Goal: Information Seeking & Learning: Learn about a topic

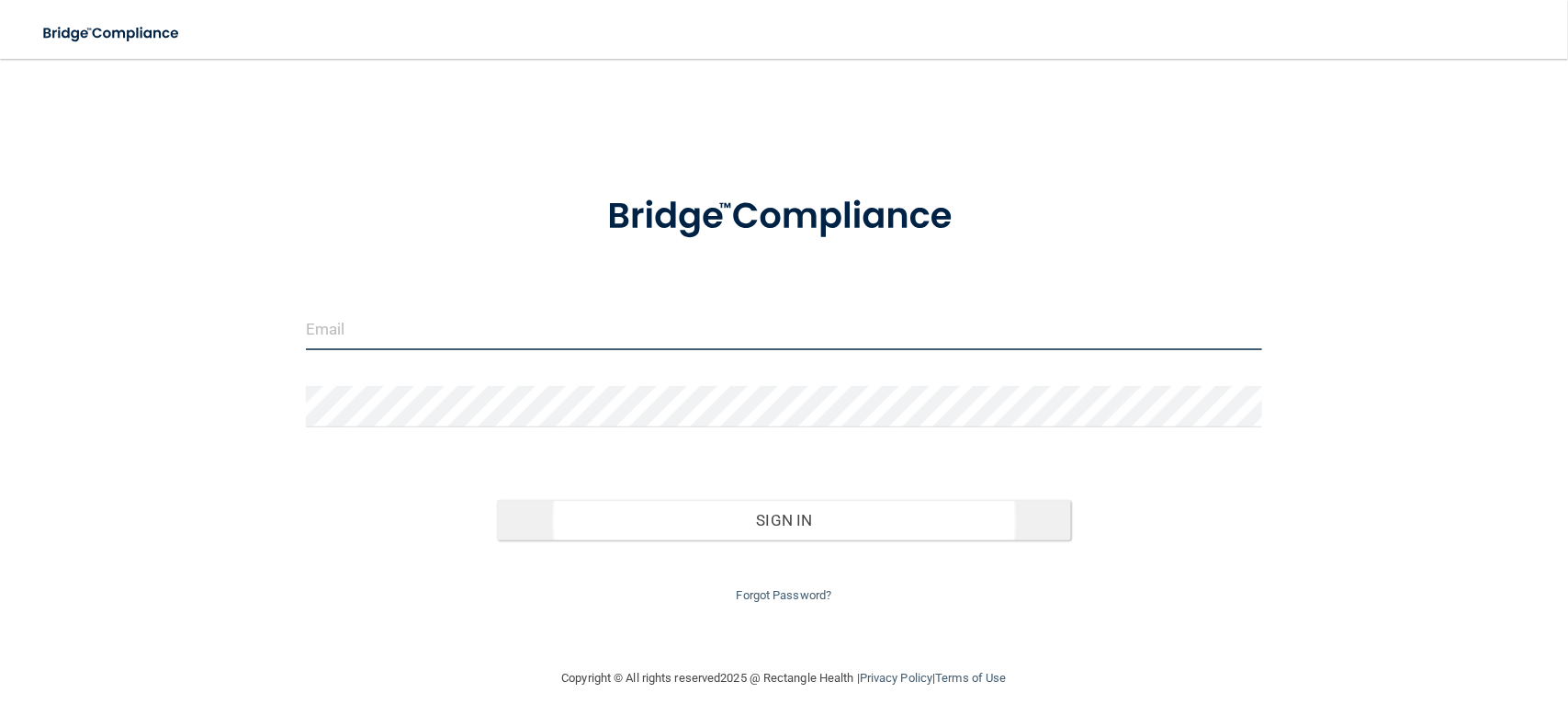
type input "[EMAIL_ADDRESS][DOMAIN_NAME]"
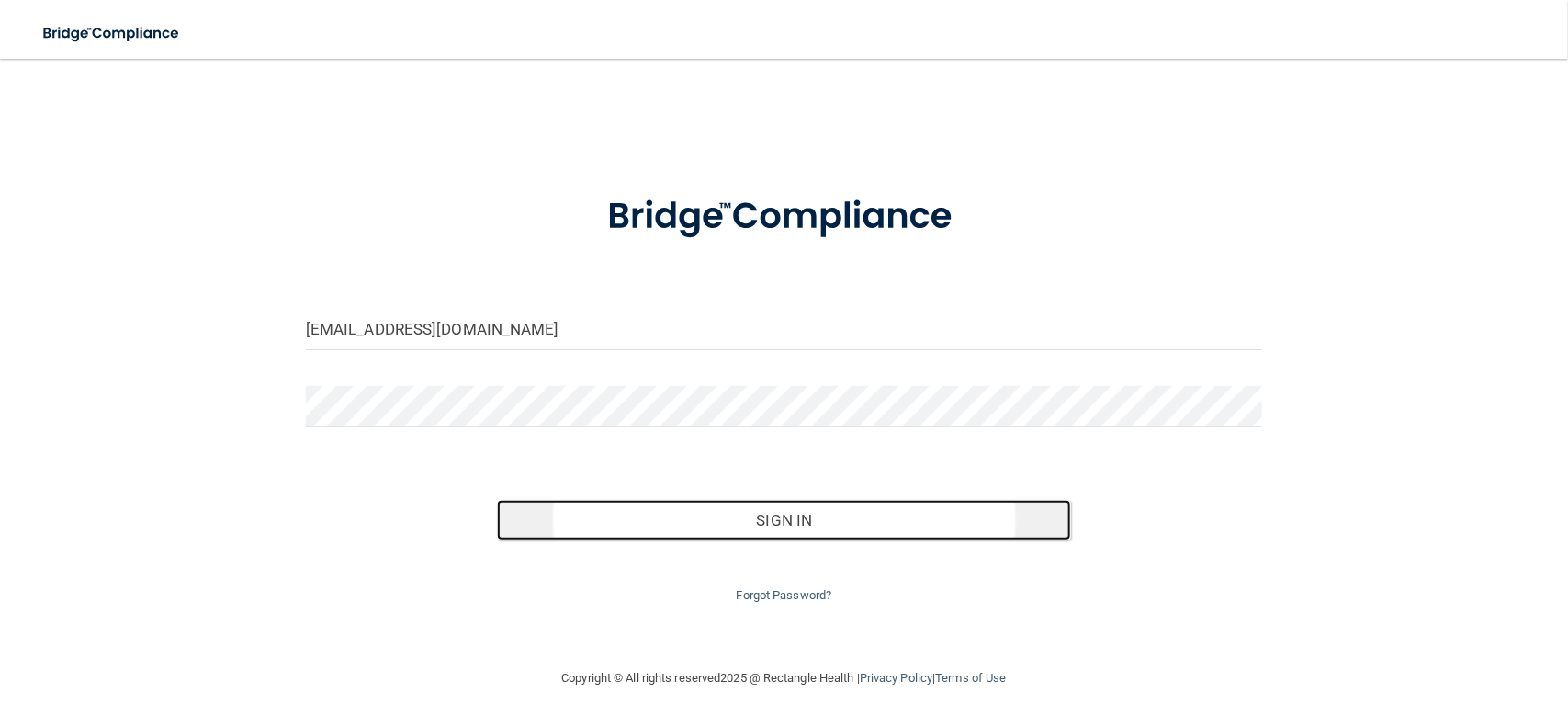
click at [649, 508] on button "Sign In" at bounding box center [784, 520] width 574 height 40
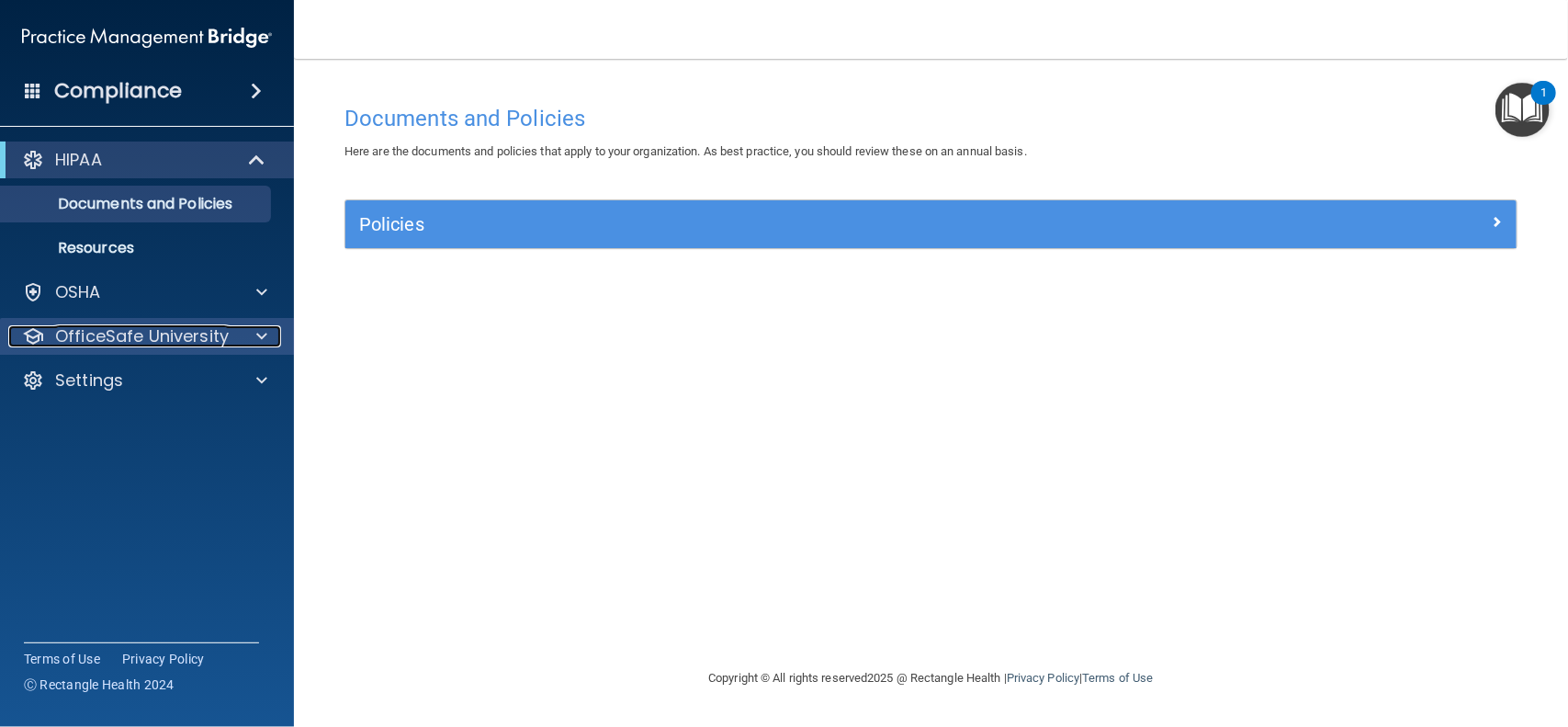
click at [191, 325] on p "OfficeSafe University" at bounding box center [141, 336] width 174 height 22
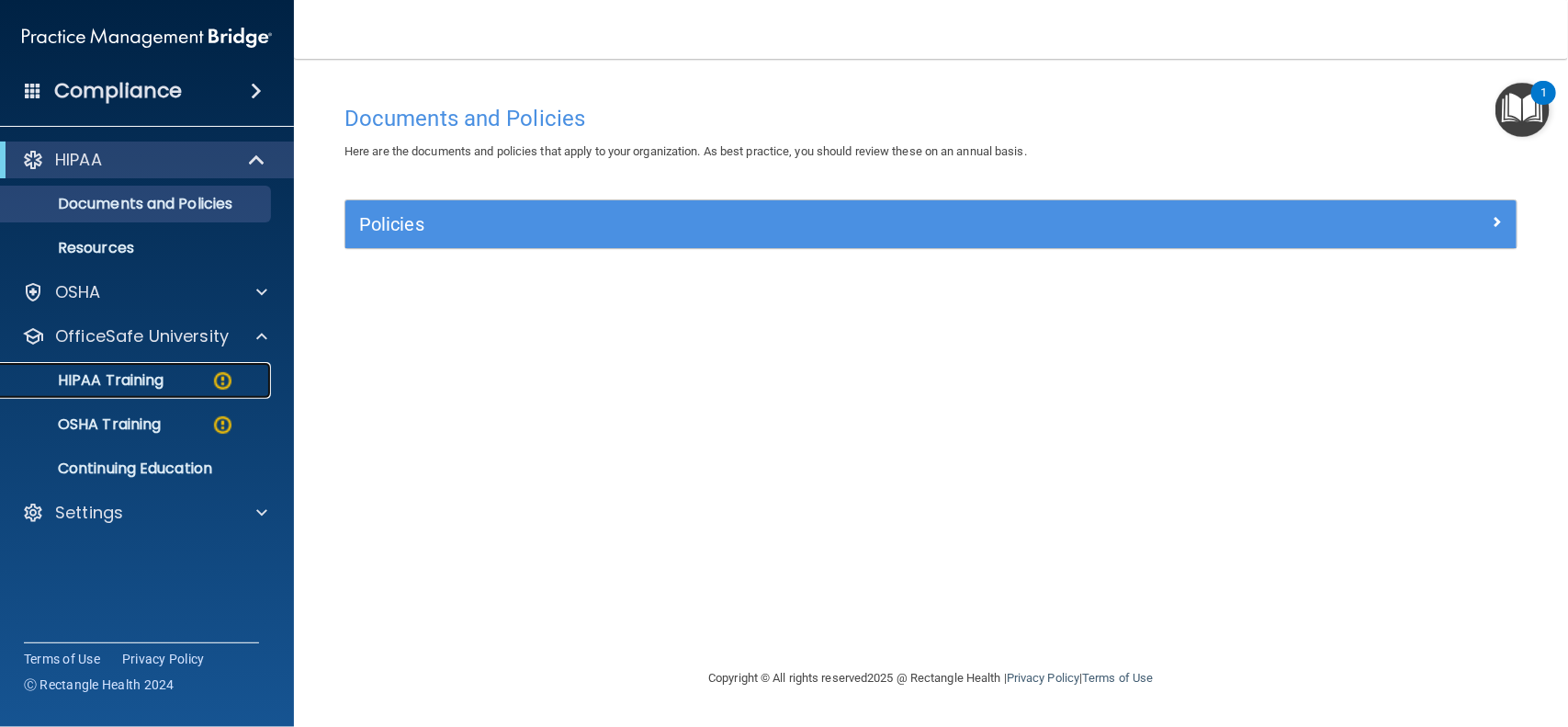
click at [185, 375] on div "HIPAA Training" at bounding box center [137, 381] width 251 height 18
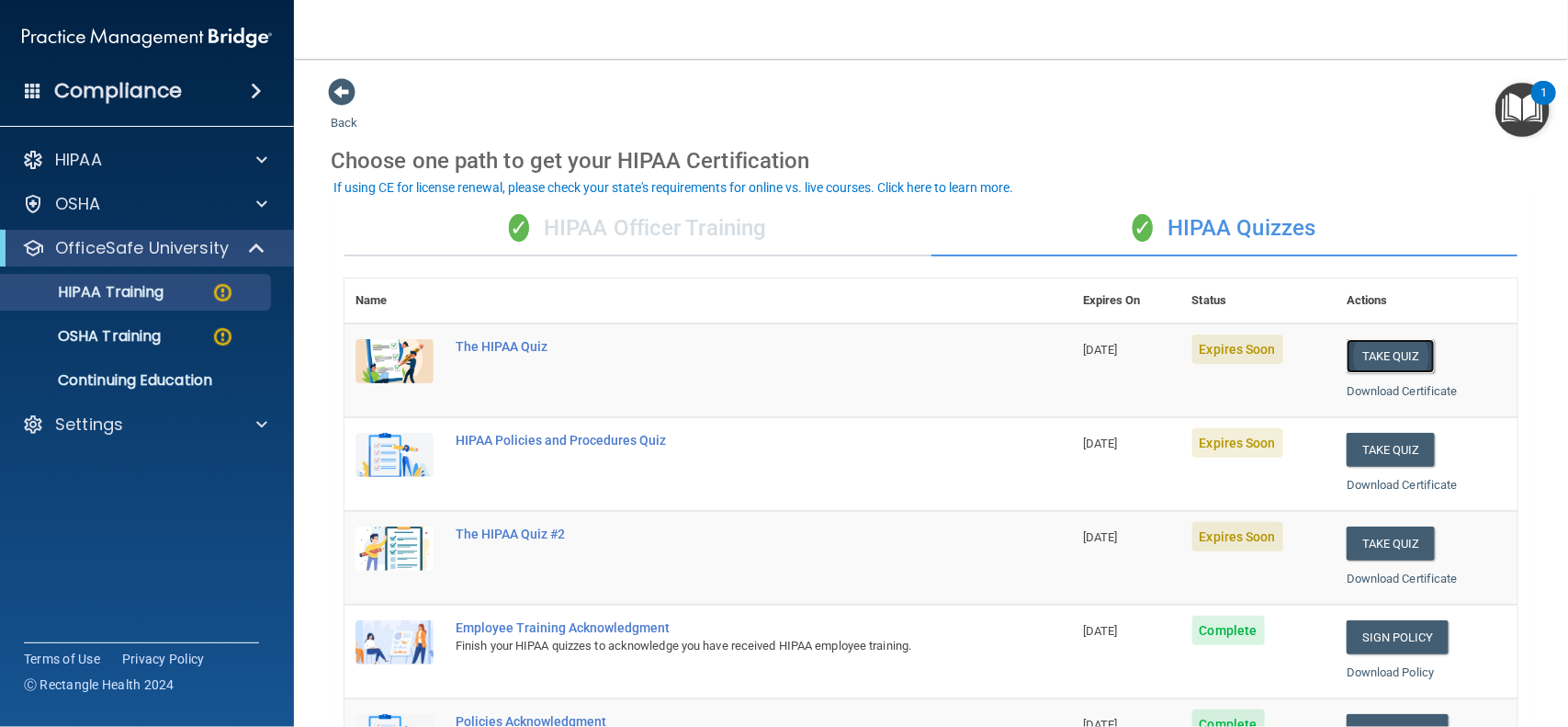
click at [1360, 357] on button "Take Quiz" at bounding box center [1391, 356] width 88 height 34
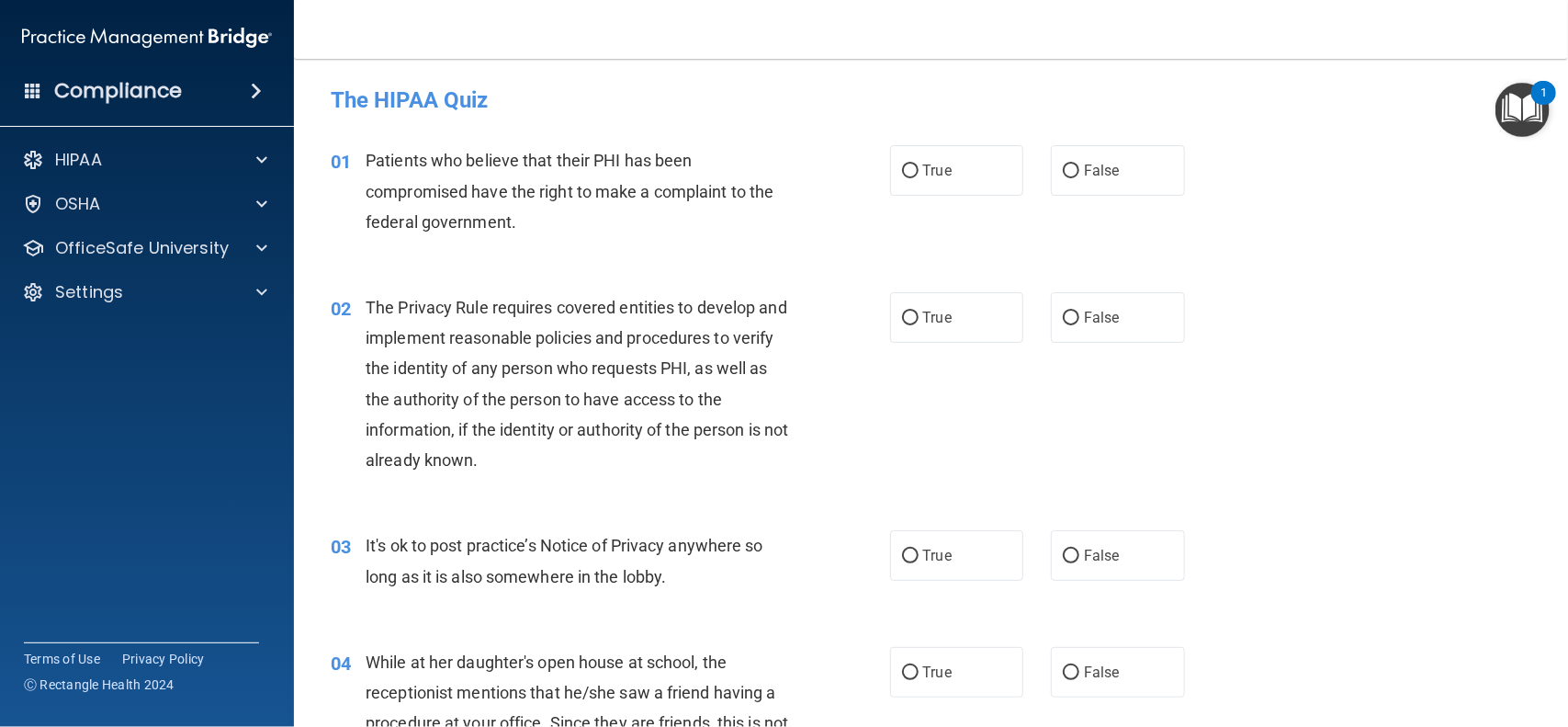
drag, startPoint x: 1360, startPoint y: 357, endPoint x: 1328, endPoint y: 363, distance: 32.6
click at [1328, 363] on div "02 The Privacy Rule requires covered entities to develop and implement reasonab…" at bounding box center [931, 388] width 1228 height 238
click at [902, 172] on input "True" at bounding box center [910, 171] width 17 height 14
radio input "true"
click at [902, 319] on input "True" at bounding box center [910, 318] width 17 height 14
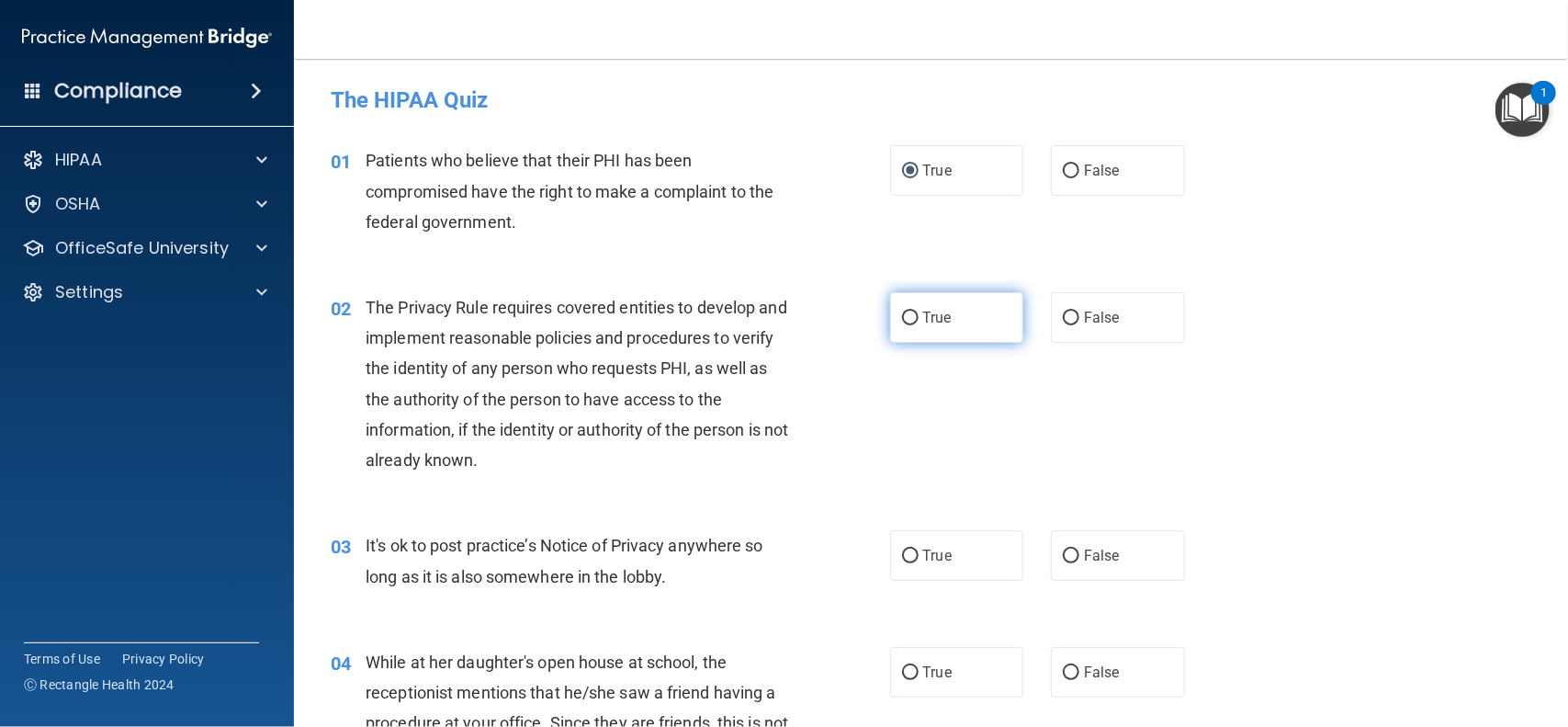
radio input "true"
drag, startPoint x: 1555, startPoint y: 720, endPoint x: 868, endPoint y: 428, distance: 746.5
click at [868, 428] on div "02 The Privacy Rule requires covered entities to develop and implement reasonab…" at bounding box center [610, 388] width 615 height 192
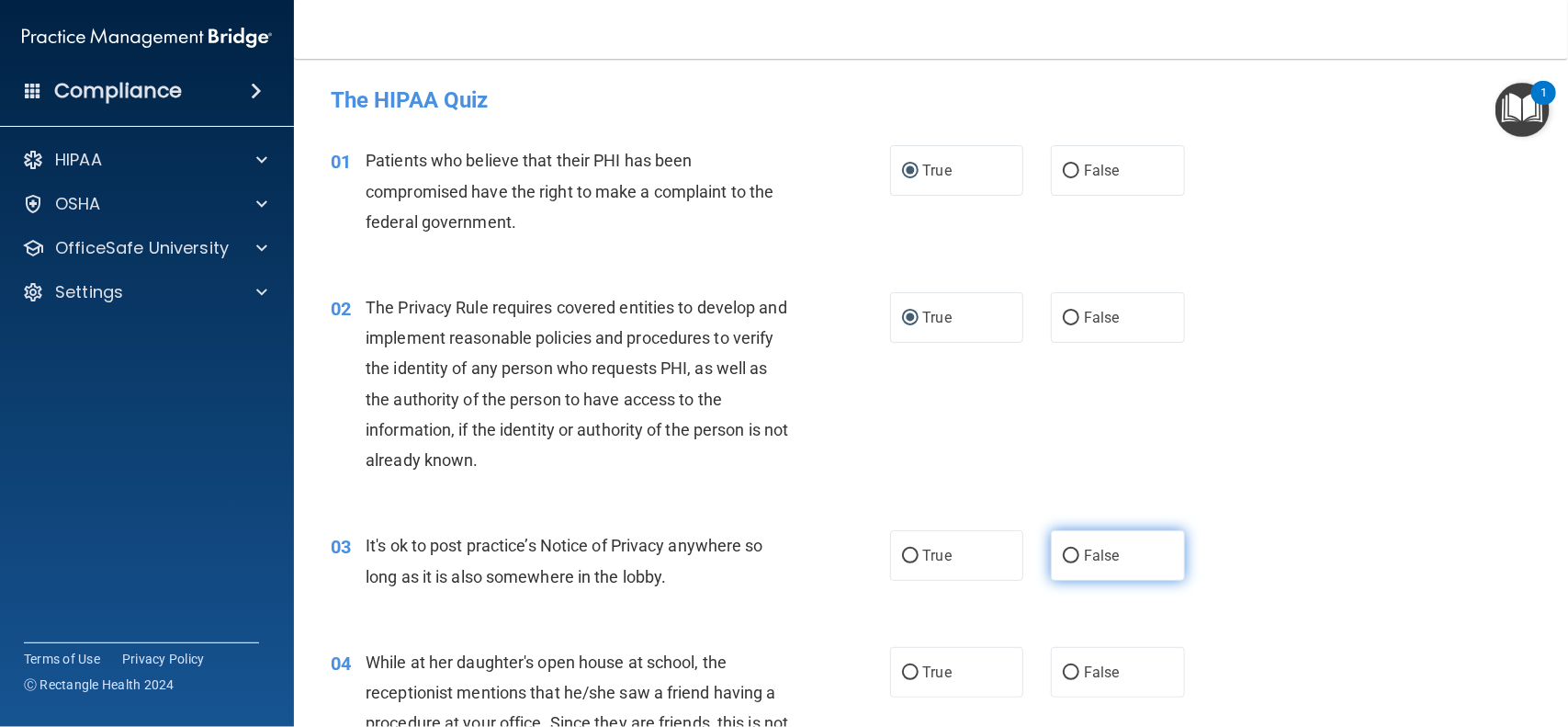
click at [1063, 558] on input "False" at bounding box center [1071, 556] width 17 height 14
radio input "true"
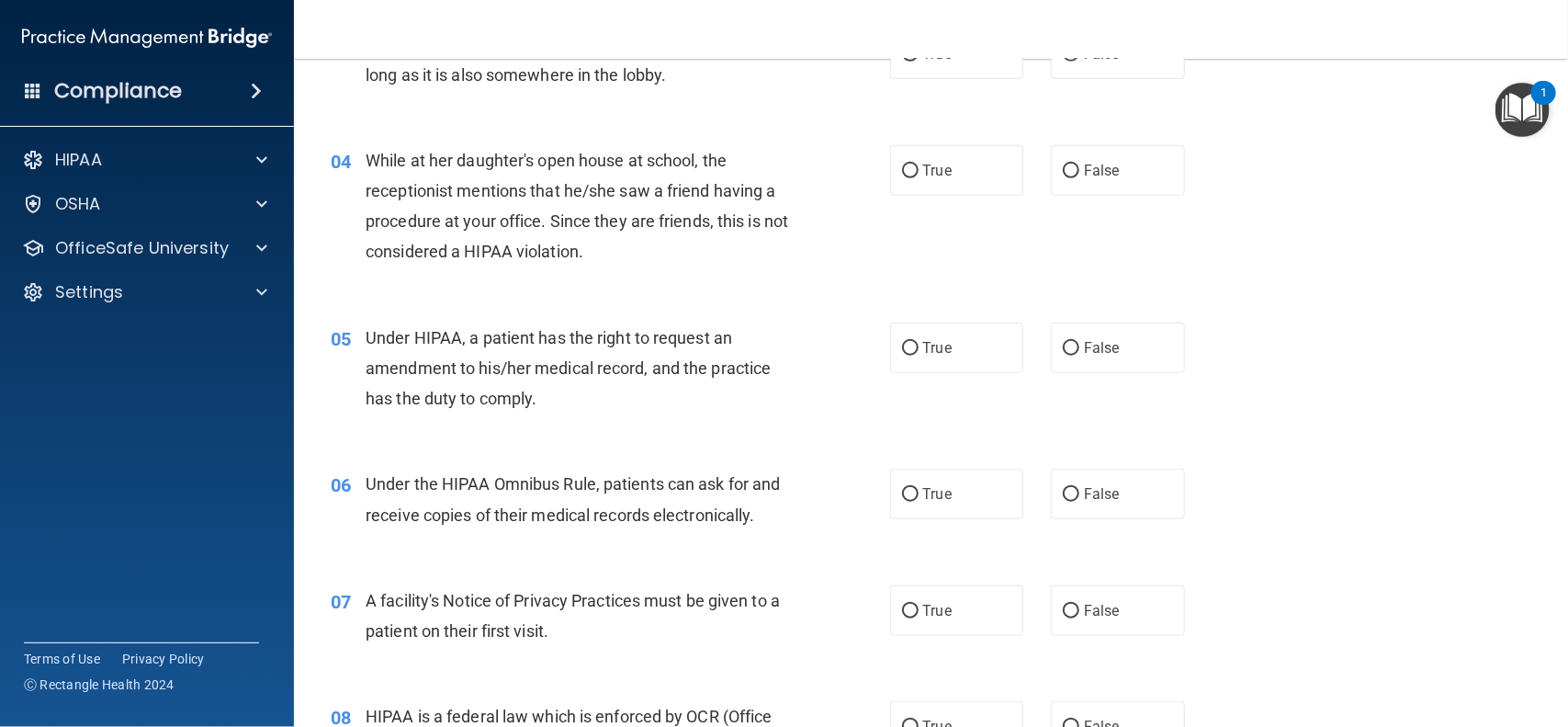
scroll to position [505, 0]
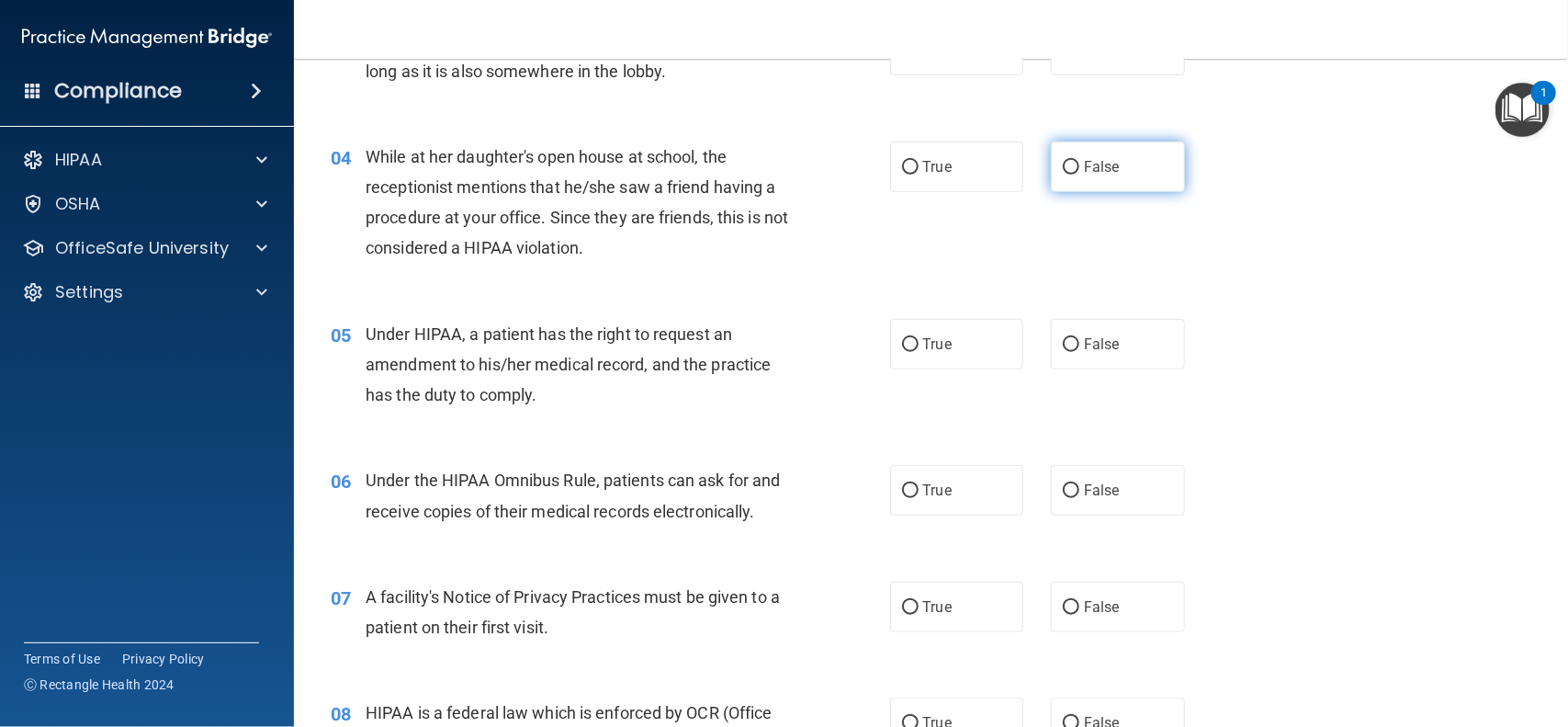
click at [1063, 163] on input "False" at bounding box center [1071, 167] width 17 height 14
radio input "true"
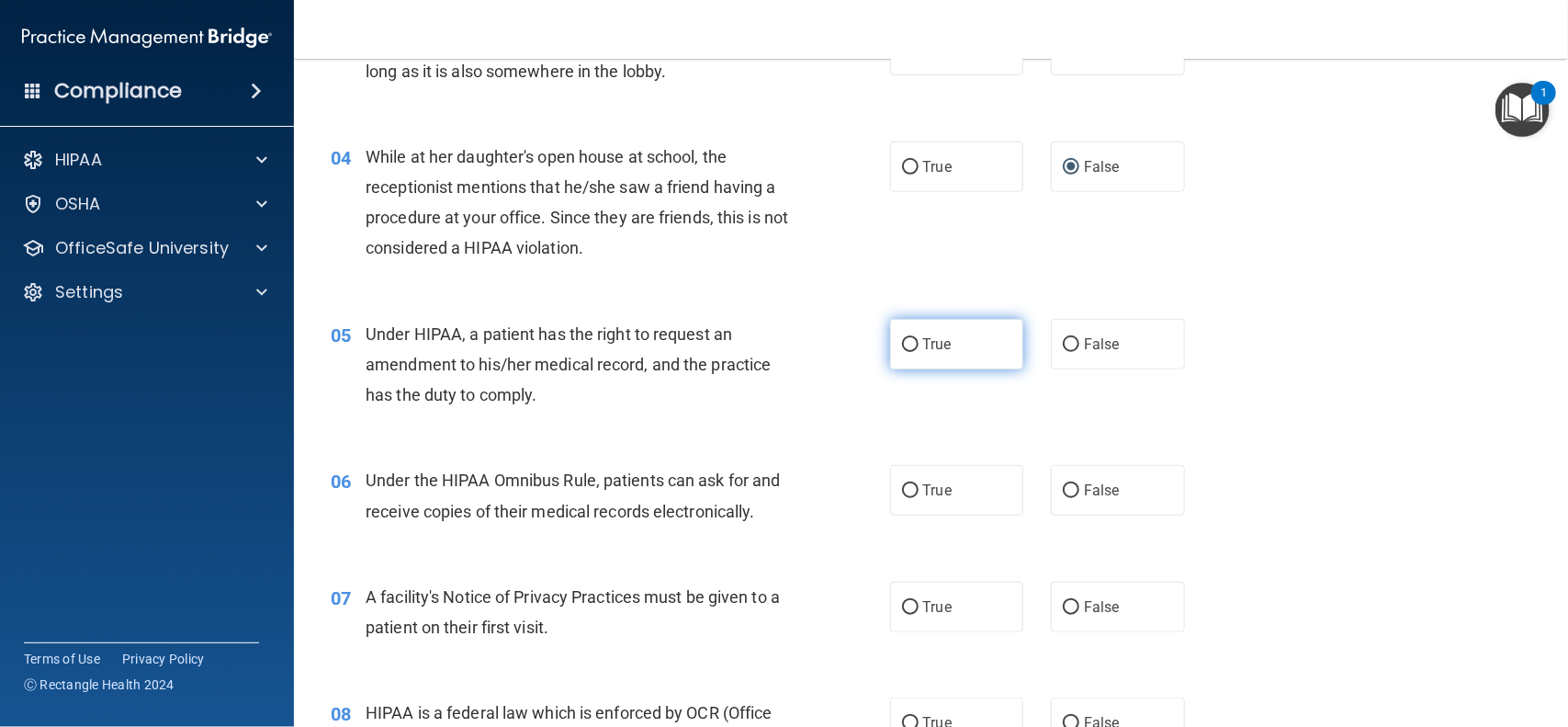
click at [902, 347] on input "True" at bounding box center [910, 345] width 17 height 14
radio input "true"
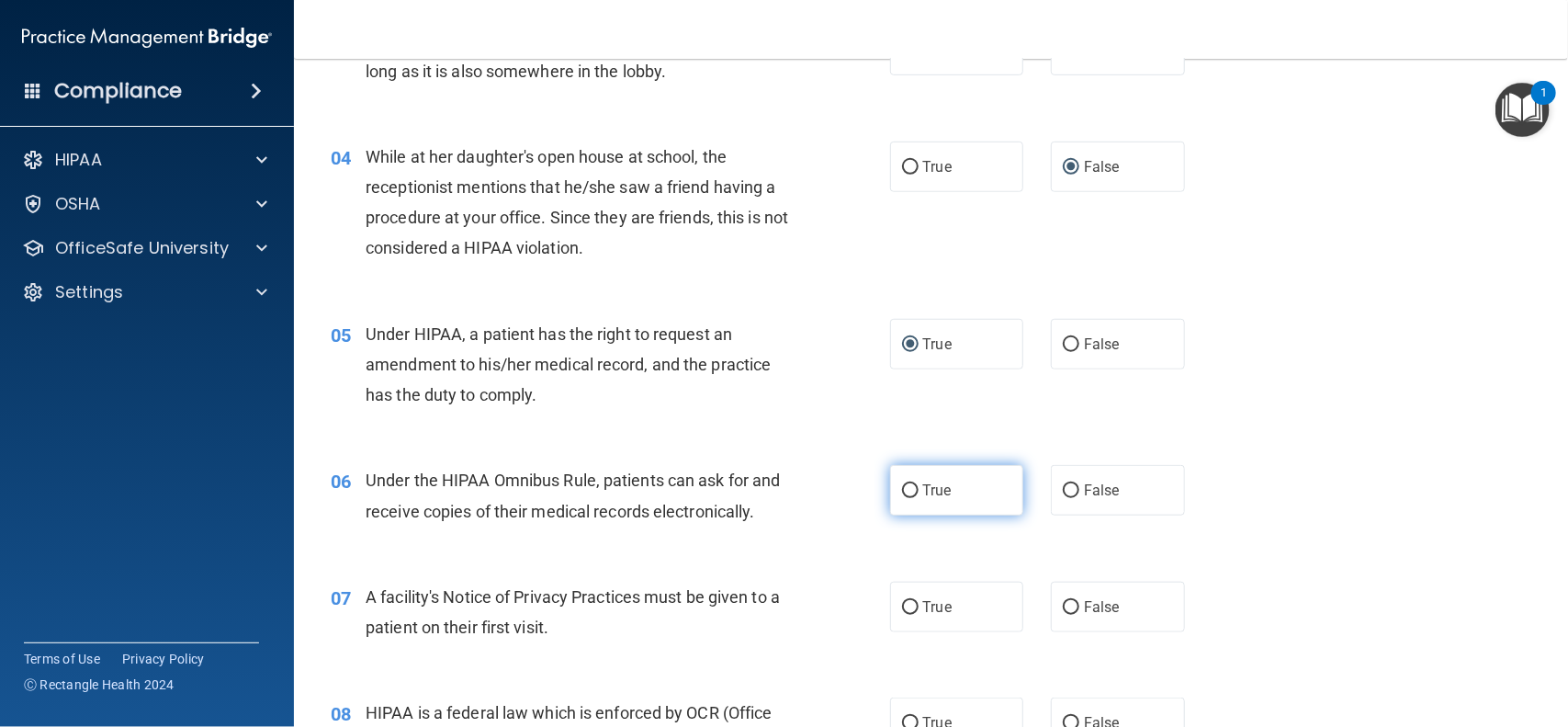
click at [902, 490] on input "True" at bounding box center [910, 491] width 17 height 14
radio input "true"
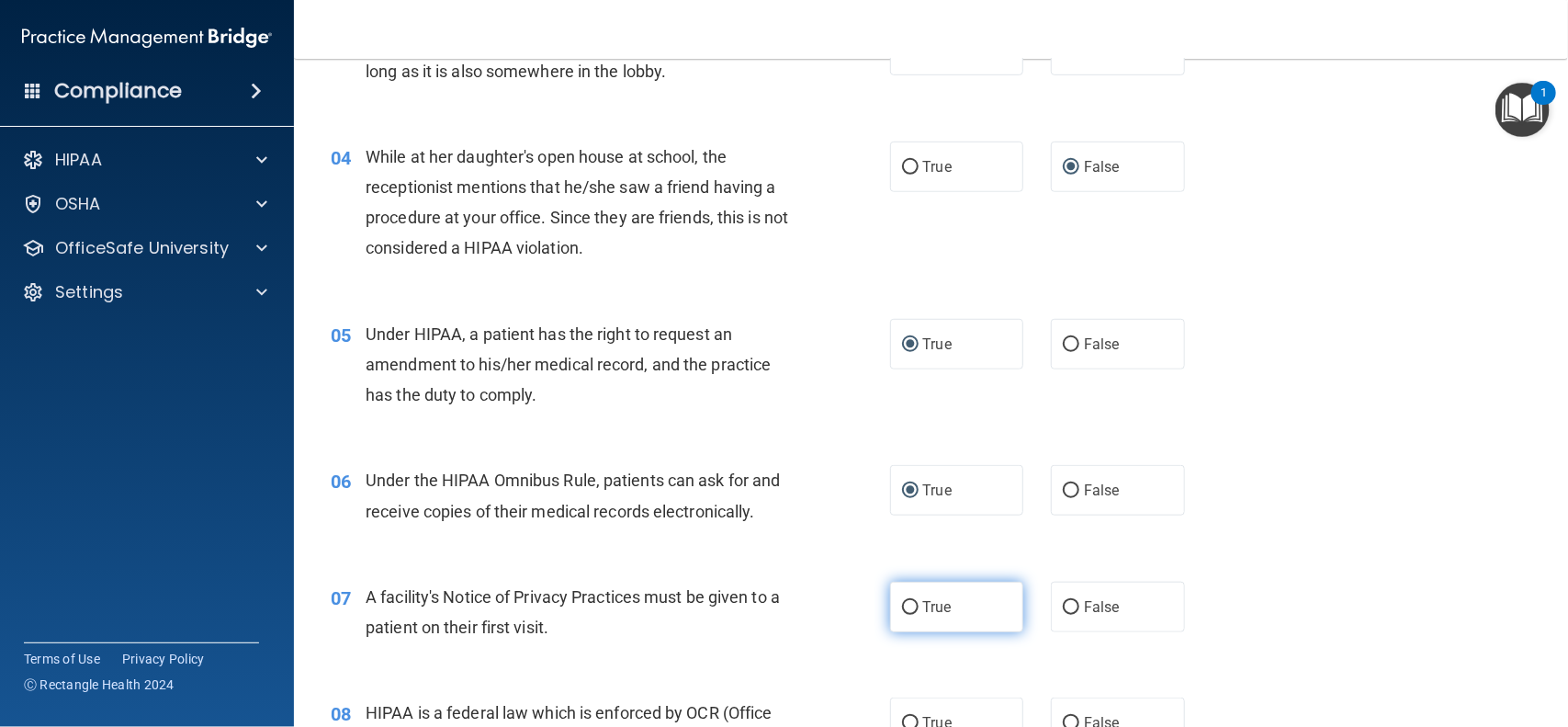
click at [902, 607] on input "True" at bounding box center [910, 608] width 17 height 14
radio input "true"
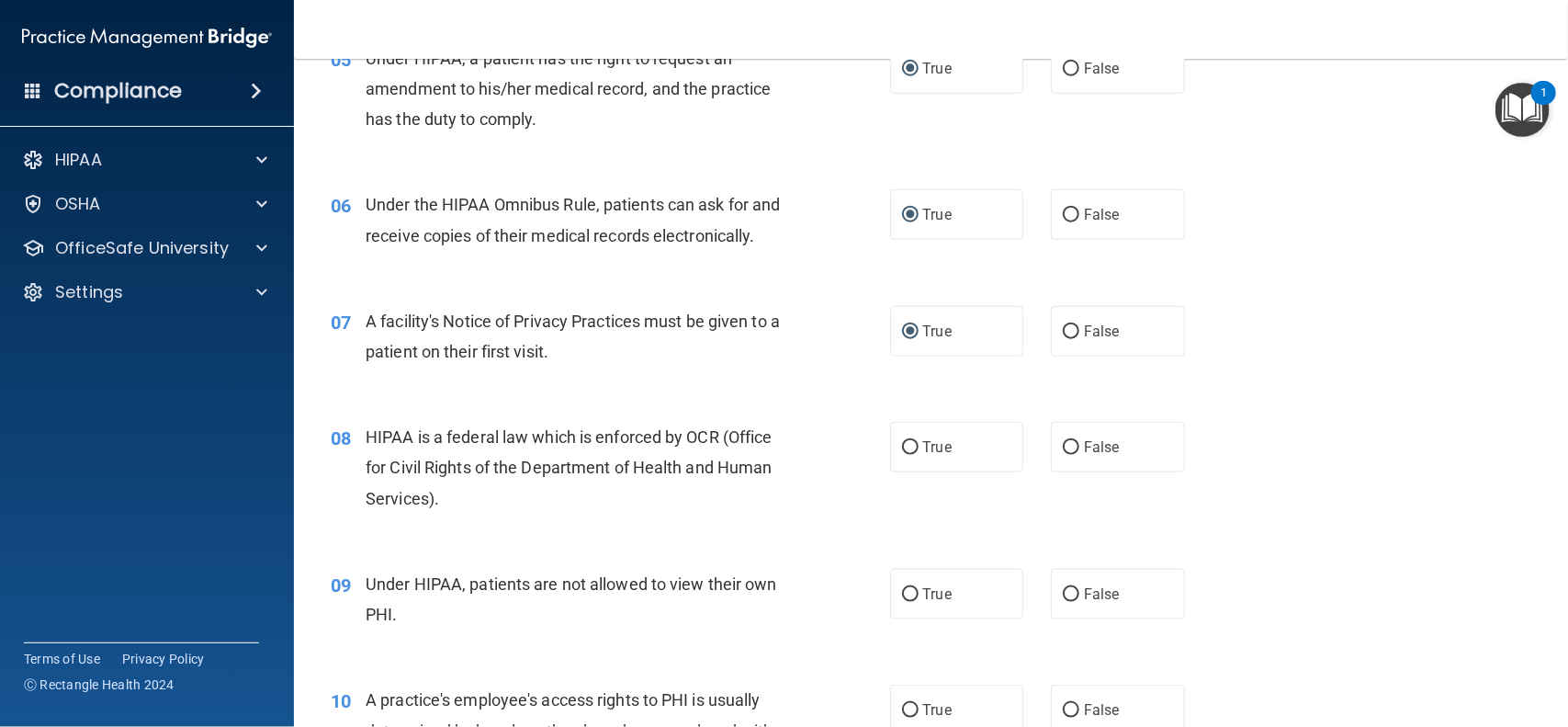
scroll to position [827, 0]
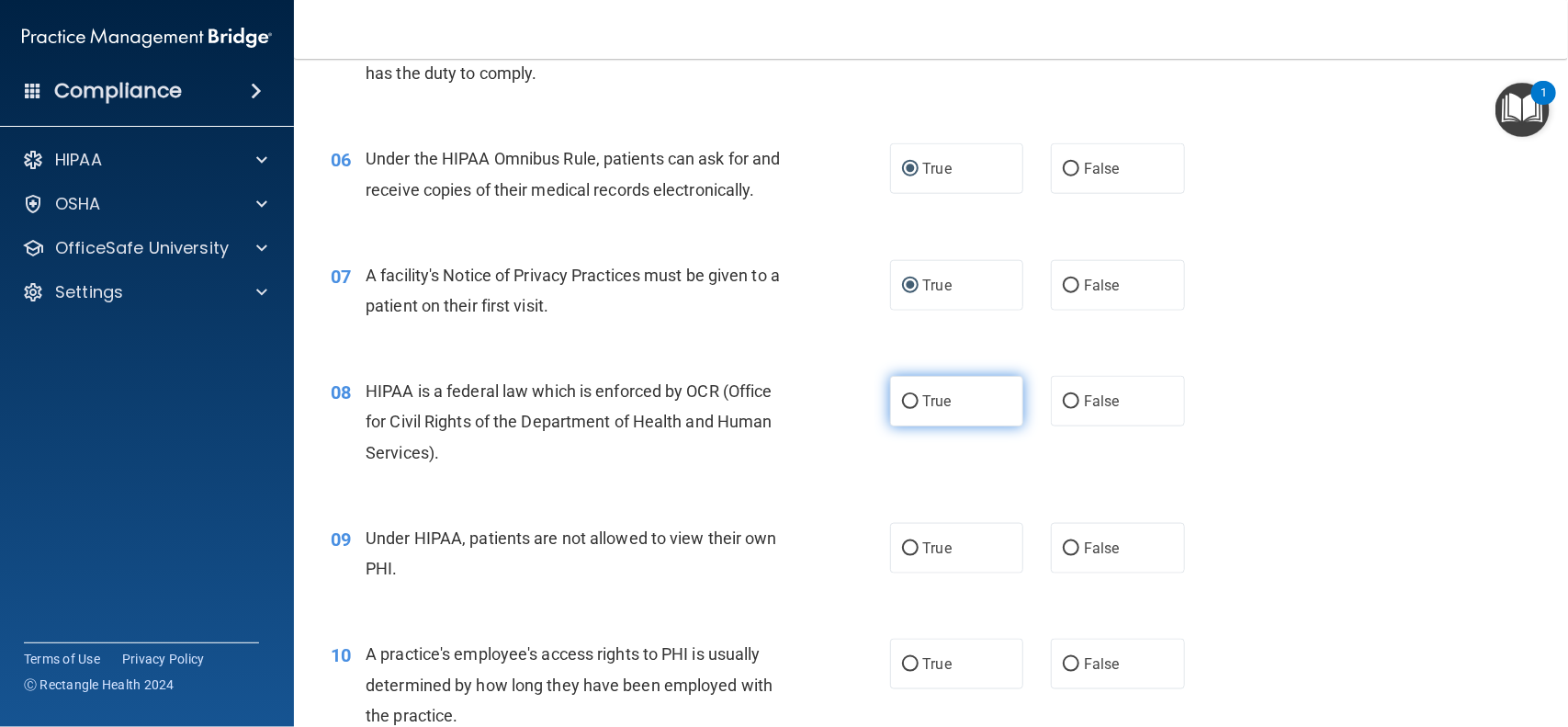
click at [902, 403] on input "True" at bounding box center [910, 402] width 17 height 14
radio input "true"
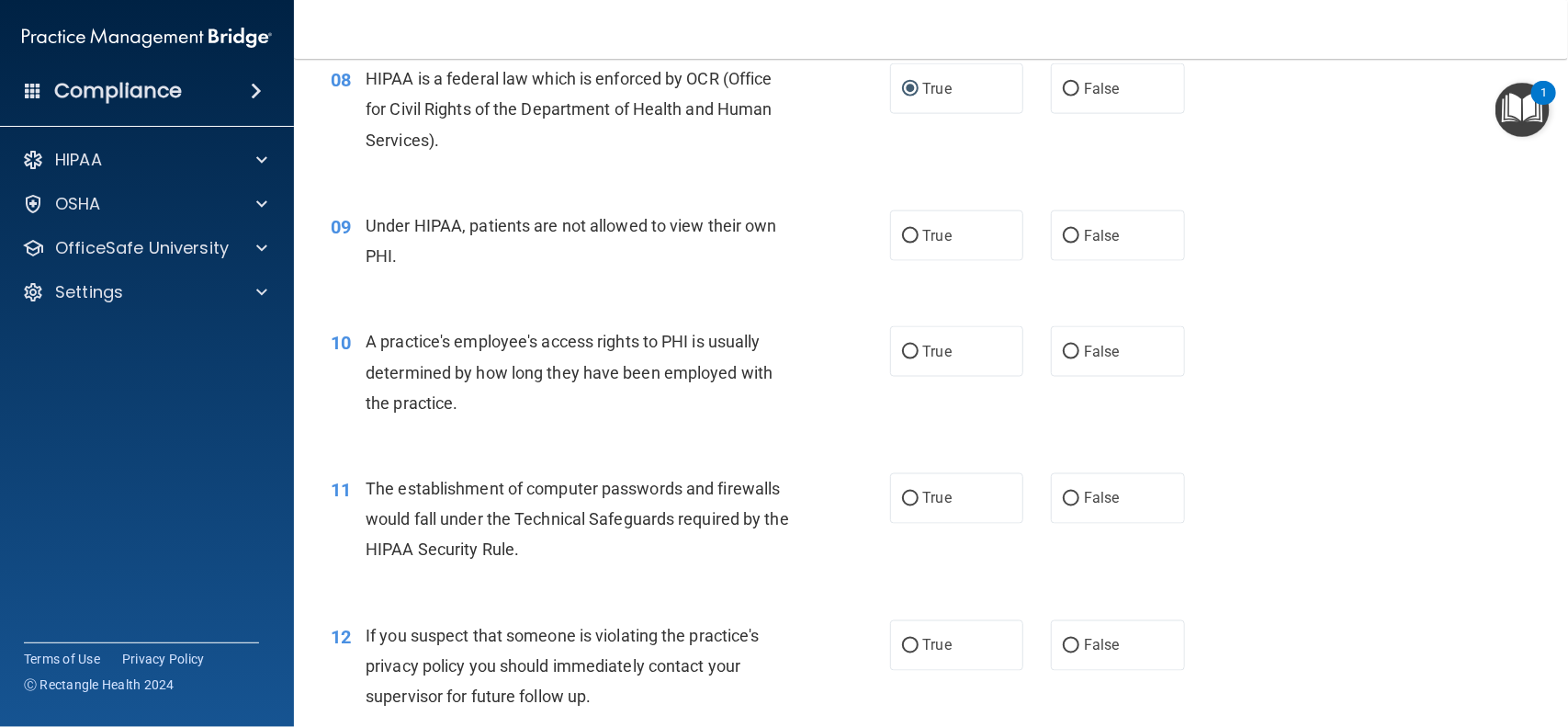
scroll to position [1149, 0]
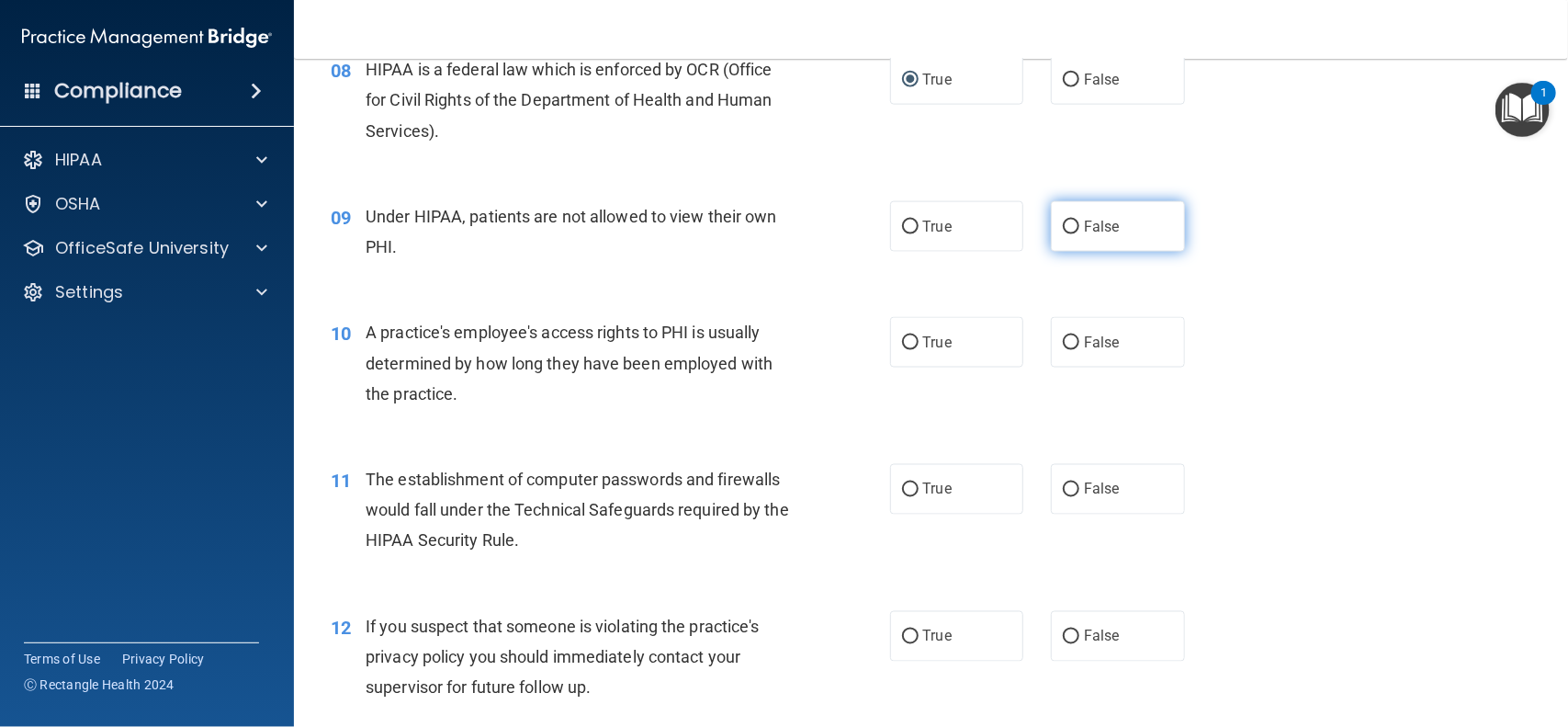
drag, startPoint x: 1053, startPoint y: 228, endPoint x: 1047, endPoint y: 244, distance: 17.1
click at [1051, 244] on label "False" at bounding box center [1118, 226] width 134 height 51
click at [1063, 234] on input "False" at bounding box center [1071, 227] width 17 height 14
radio input "true"
click at [1063, 336] on input "False" at bounding box center [1071, 343] width 17 height 14
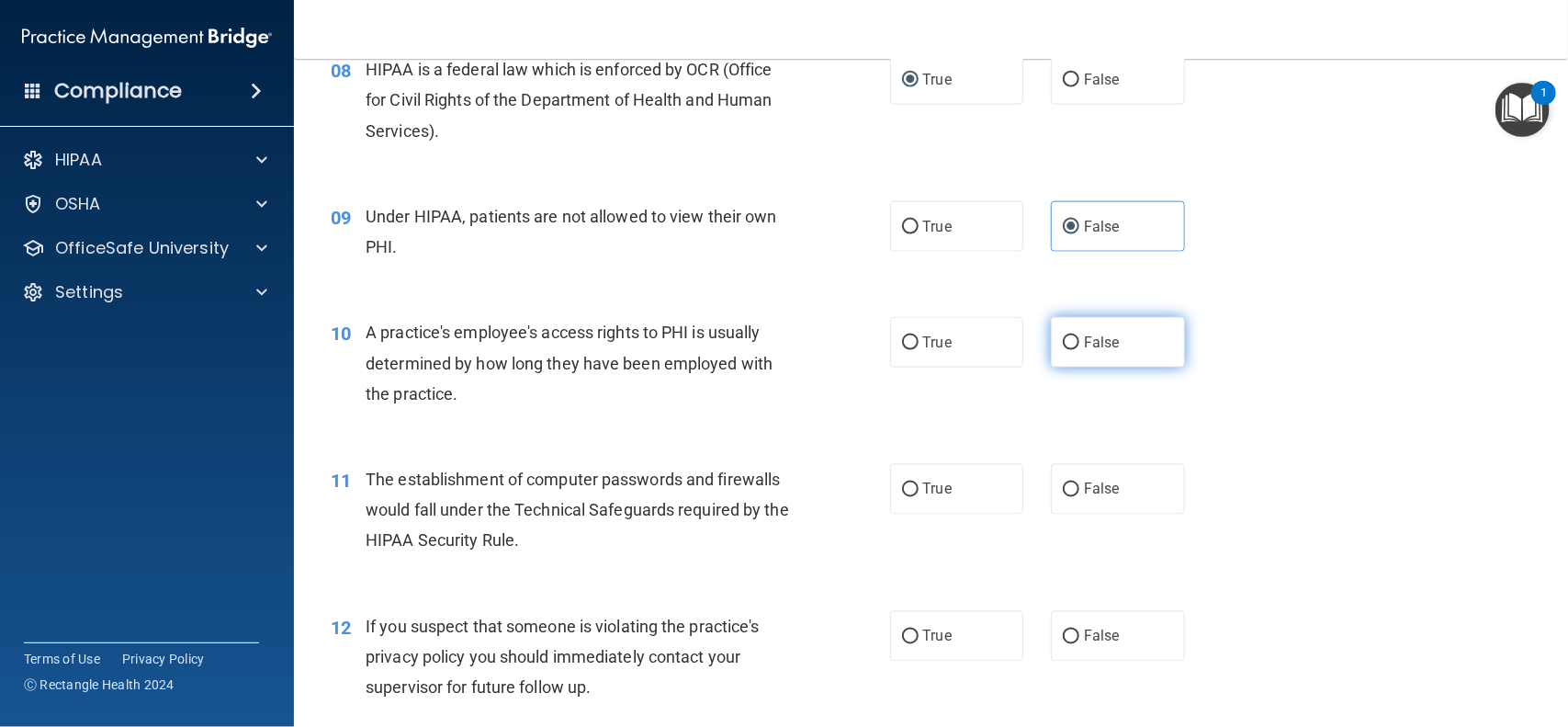
radio input "true"
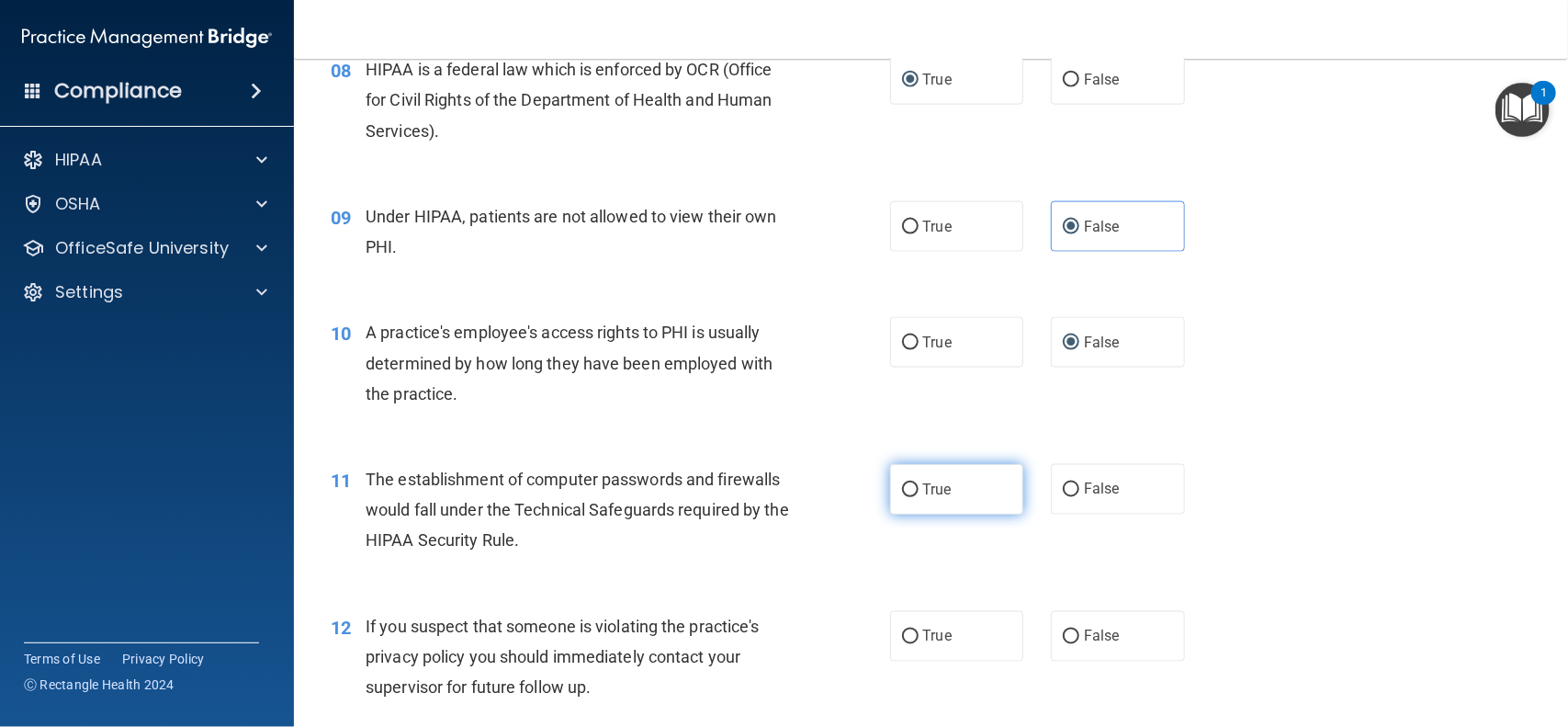
click at [902, 496] on input "True" at bounding box center [910, 490] width 17 height 14
radio input "true"
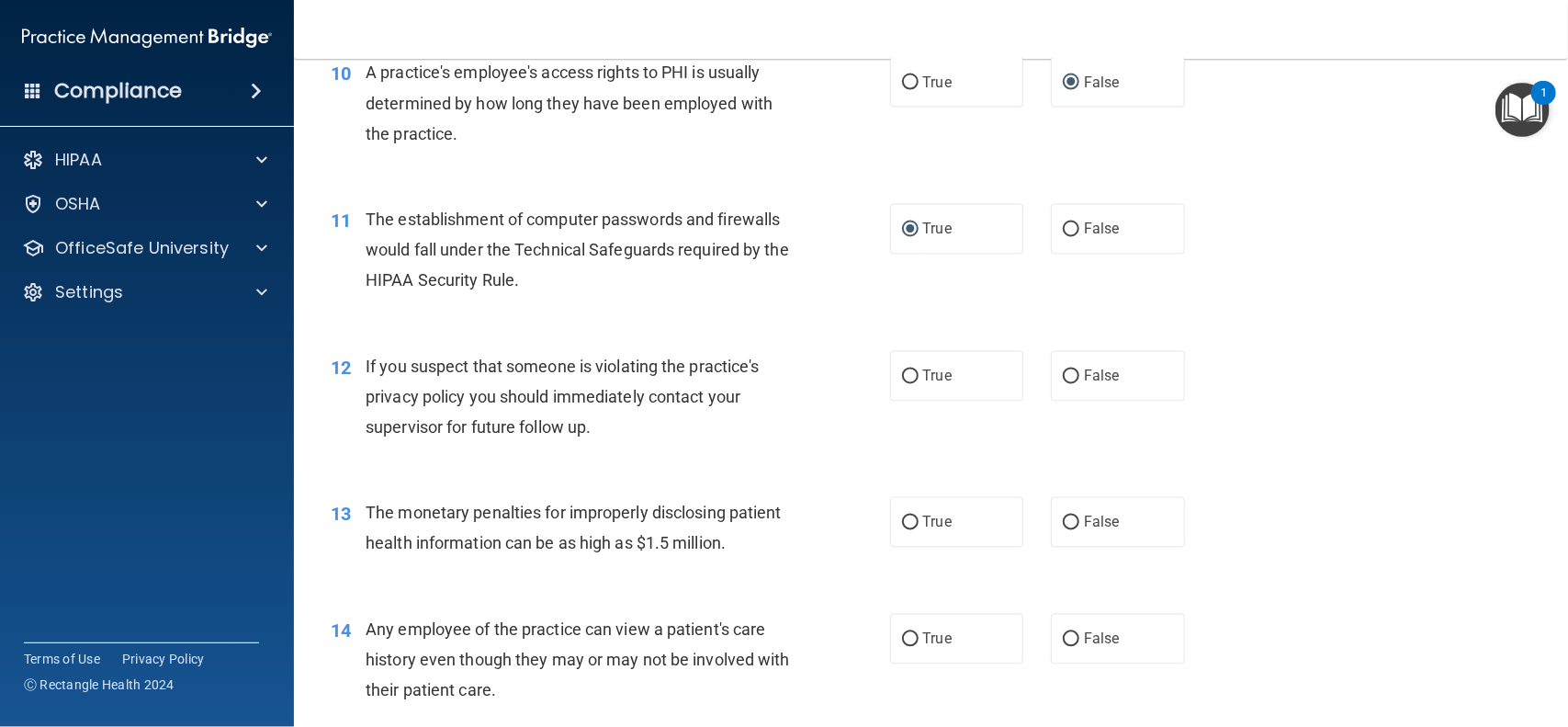
scroll to position [1455, 0]
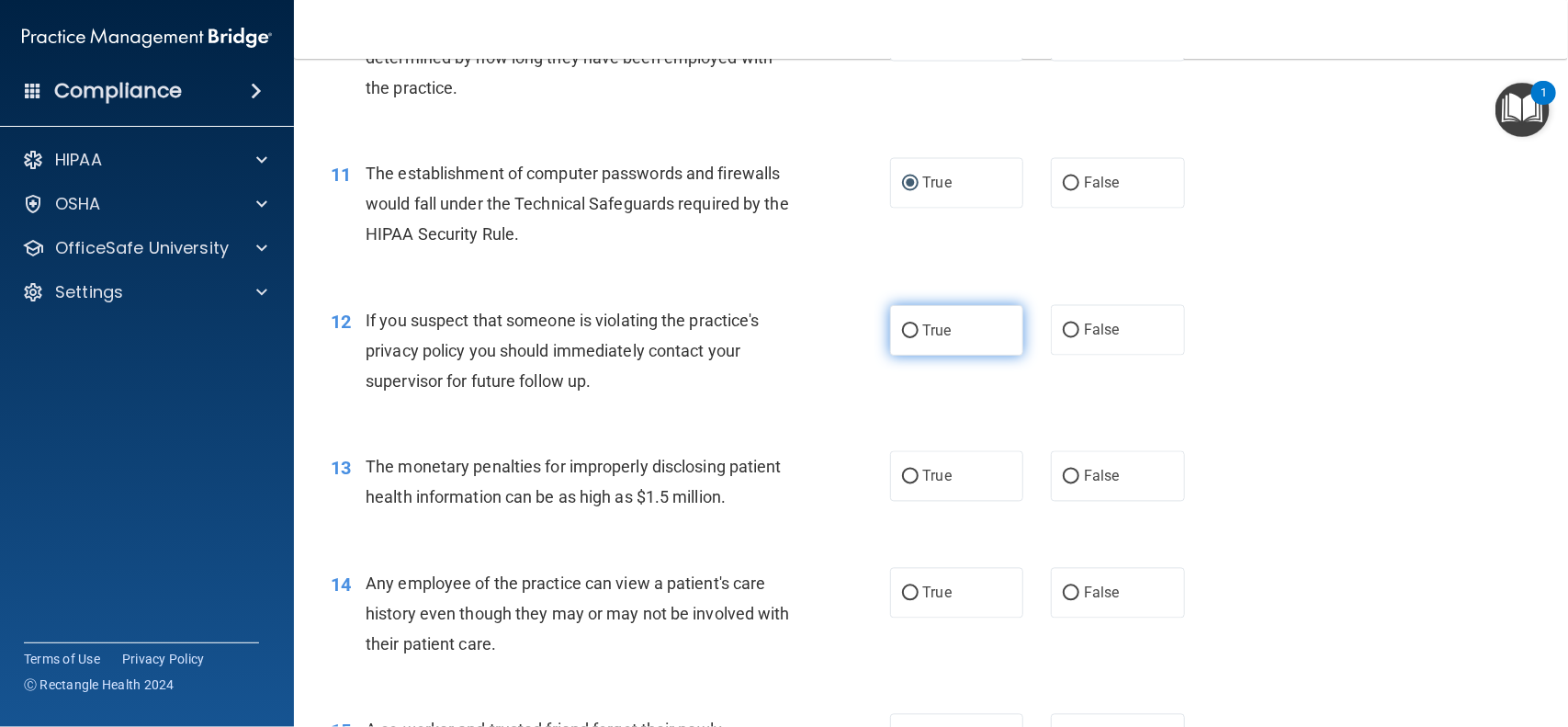
click at [902, 329] on input "True" at bounding box center [910, 331] width 17 height 14
radio input "true"
click at [902, 476] on input "True" at bounding box center [910, 477] width 17 height 14
radio input "true"
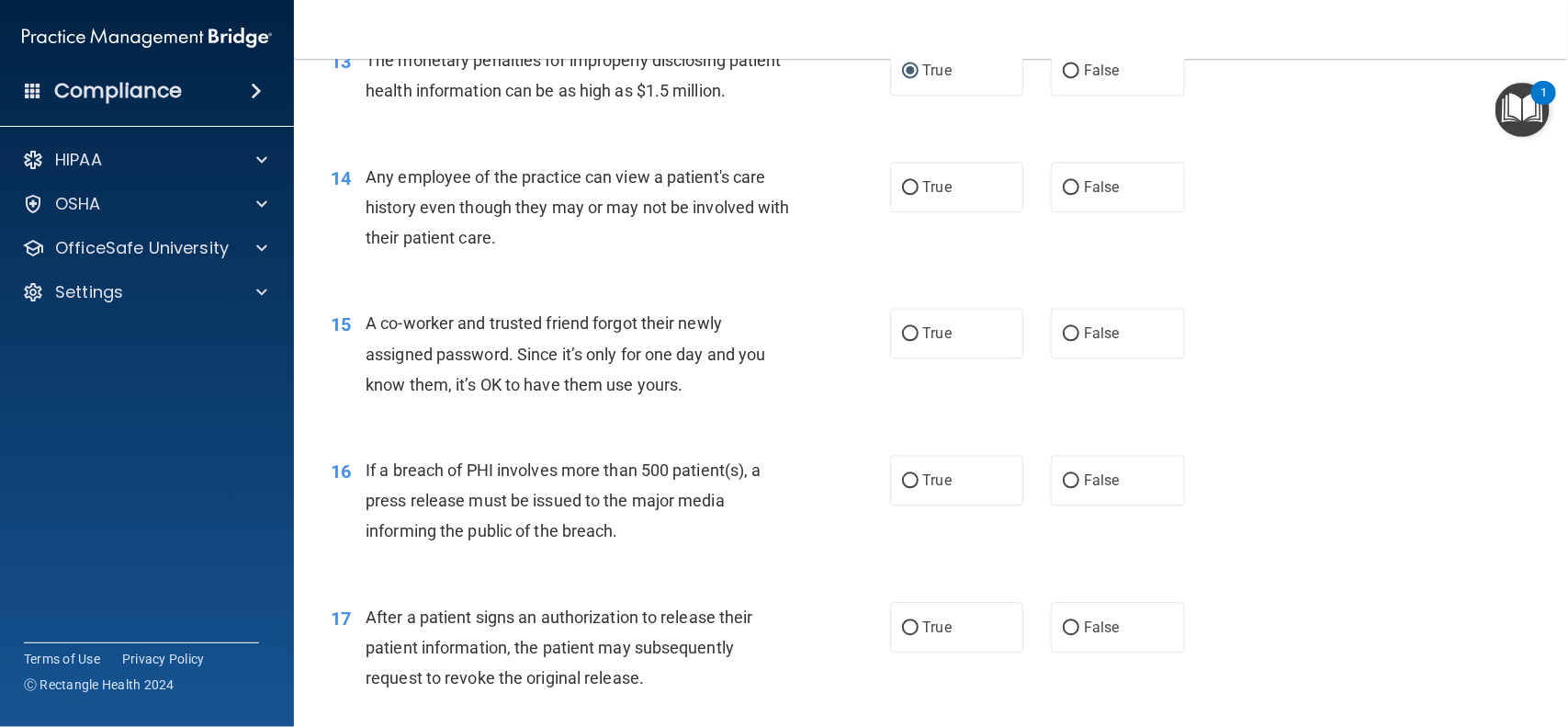
scroll to position [1868, 0]
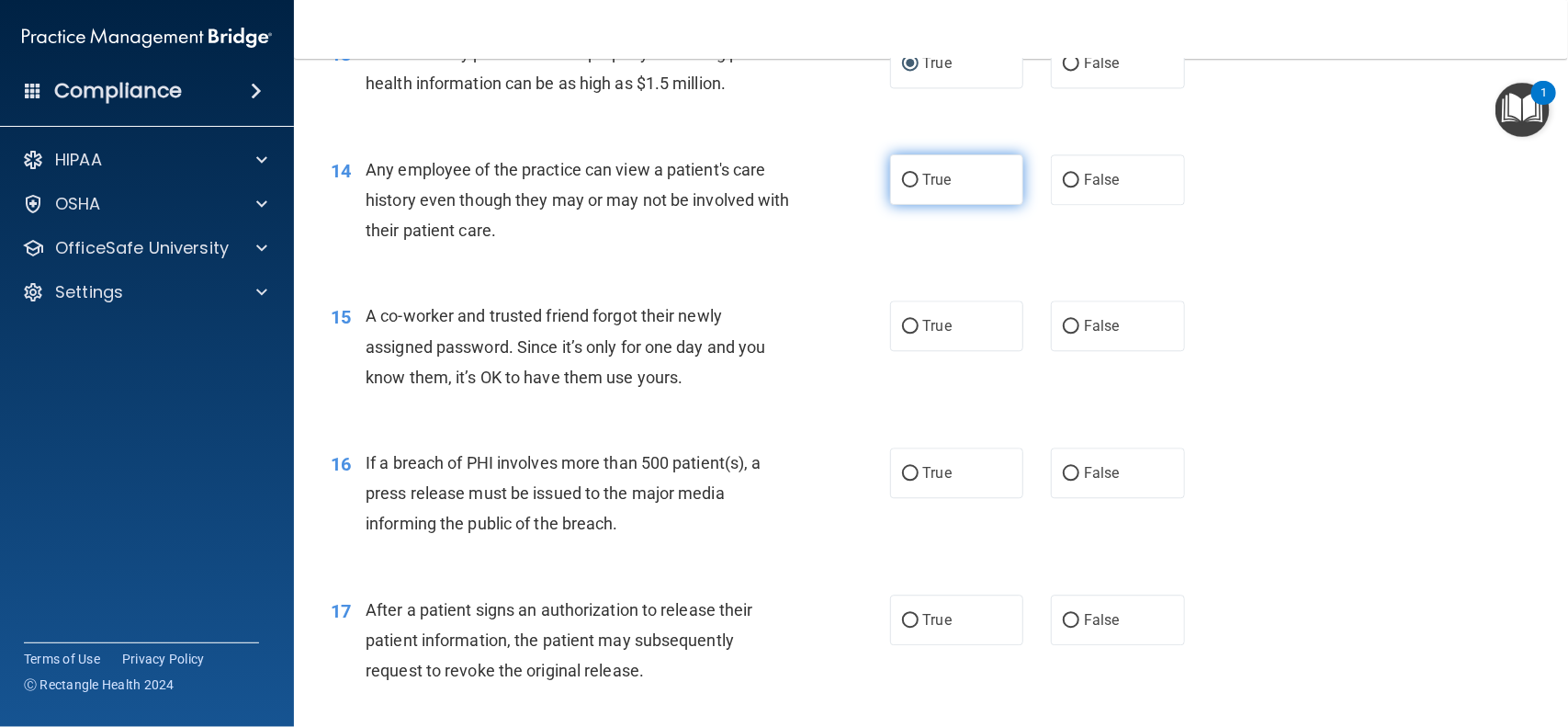
click at [902, 177] on input "True" at bounding box center [910, 180] width 17 height 14
radio input "true"
click at [1063, 176] on input "False" at bounding box center [1071, 180] width 17 height 14
radio input "true"
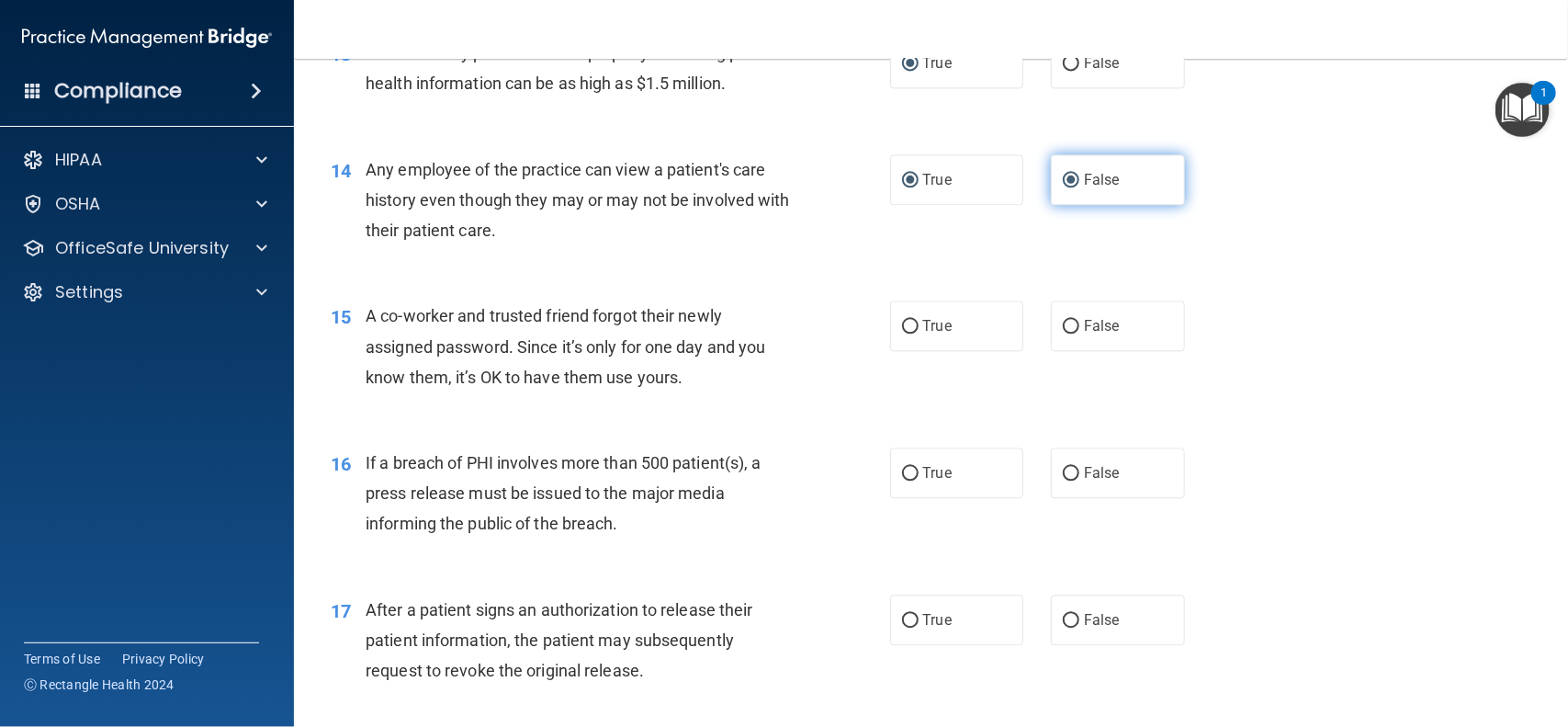
radio input "false"
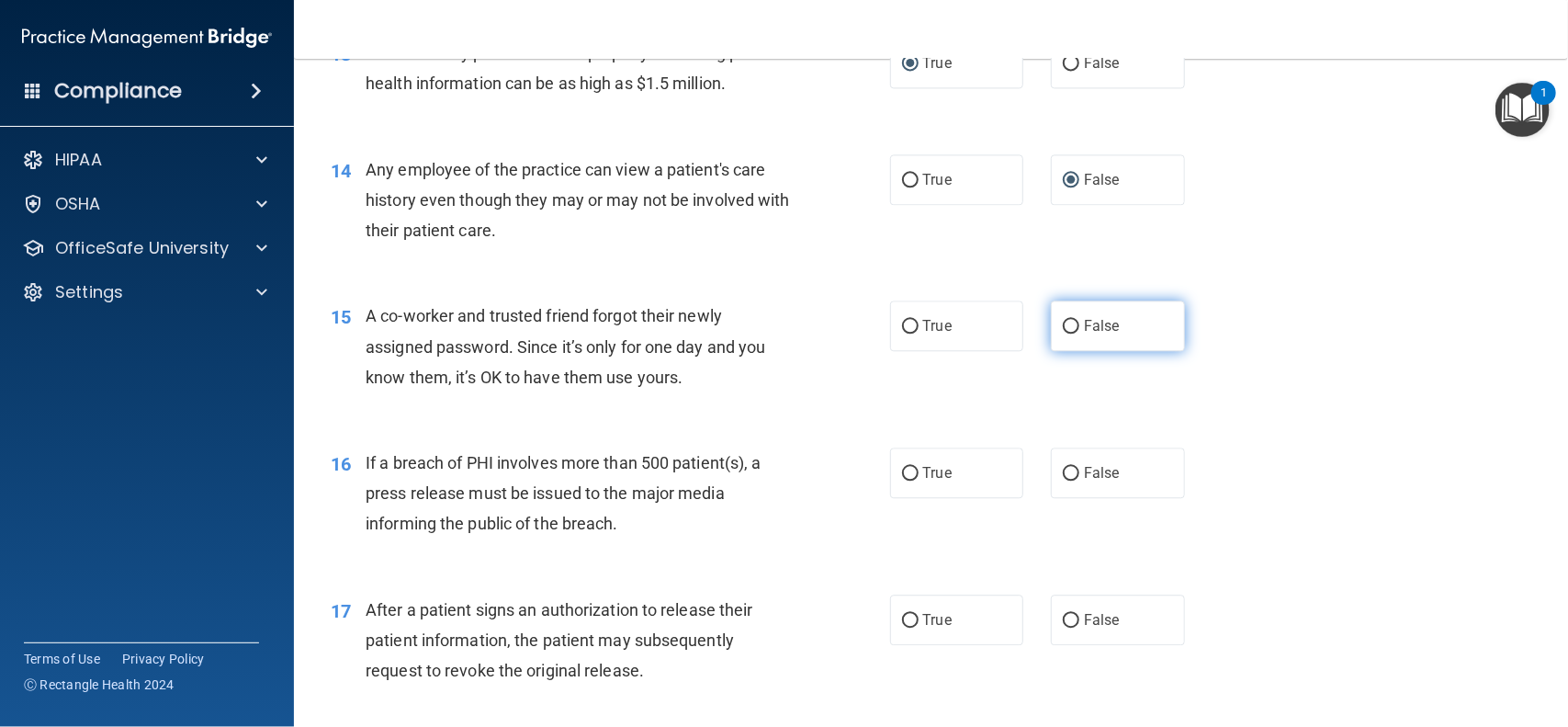
click at [1063, 332] on input "False" at bounding box center [1071, 326] width 17 height 14
radio input "true"
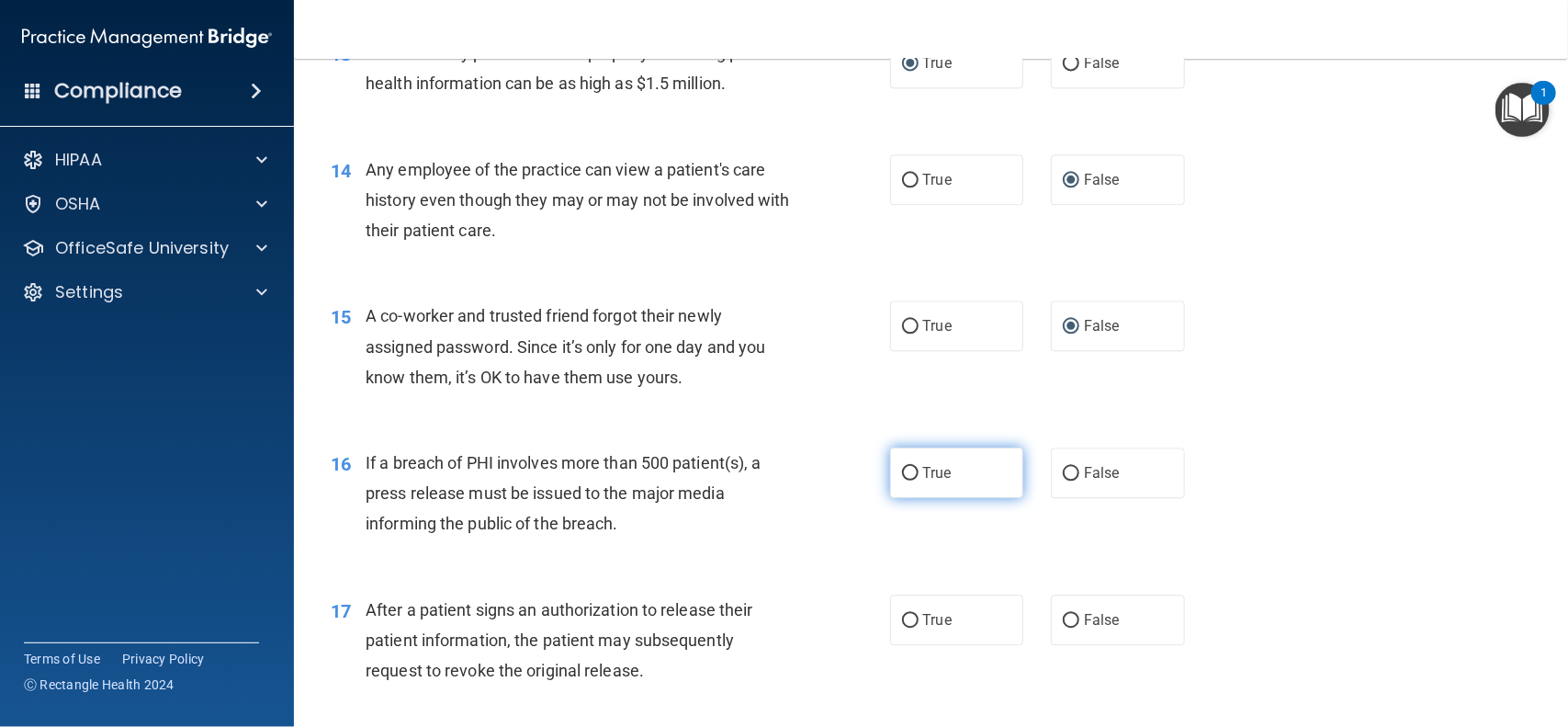
click at [902, 480] on input "True" at bounding box center [910, 473] width 17 height 14
radio input "true"
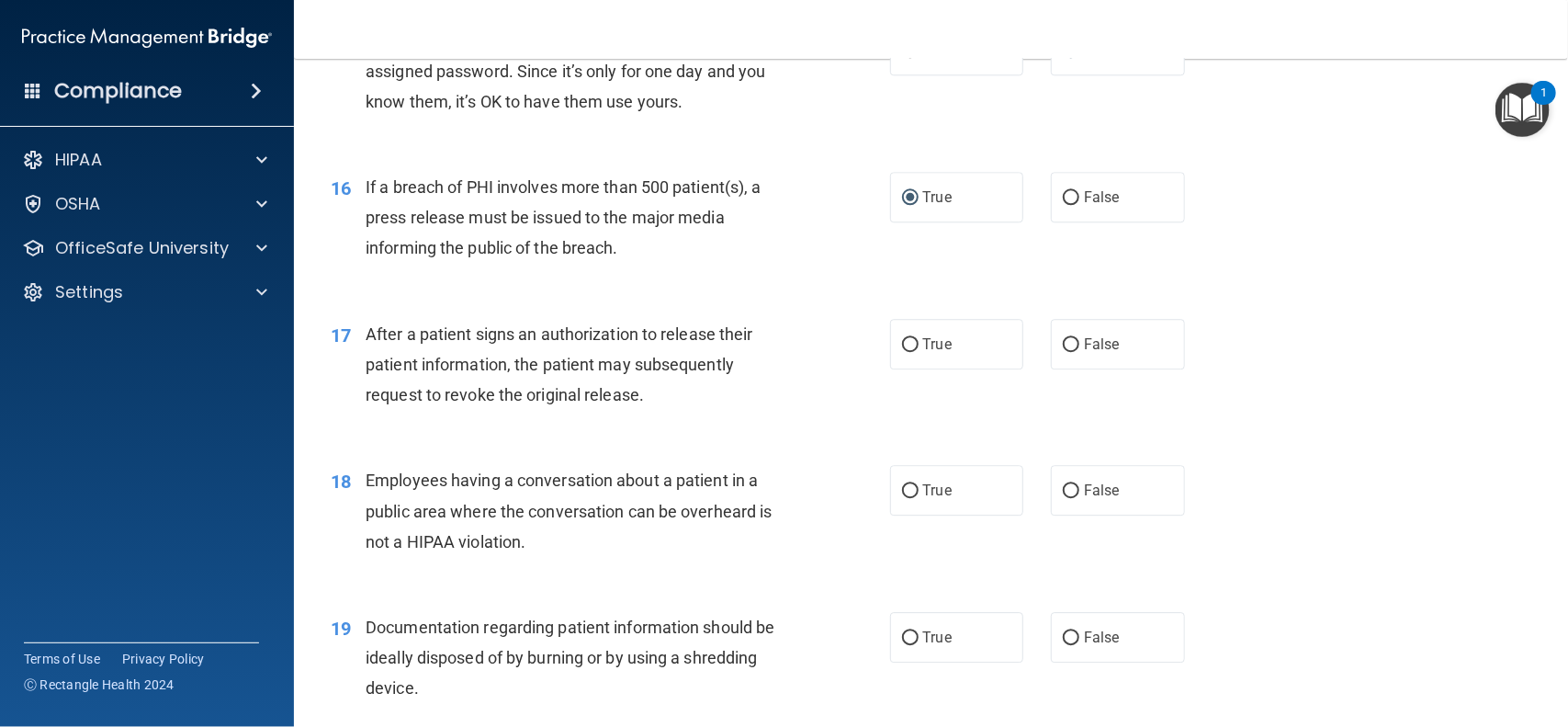
scroll to position [2189, 0]
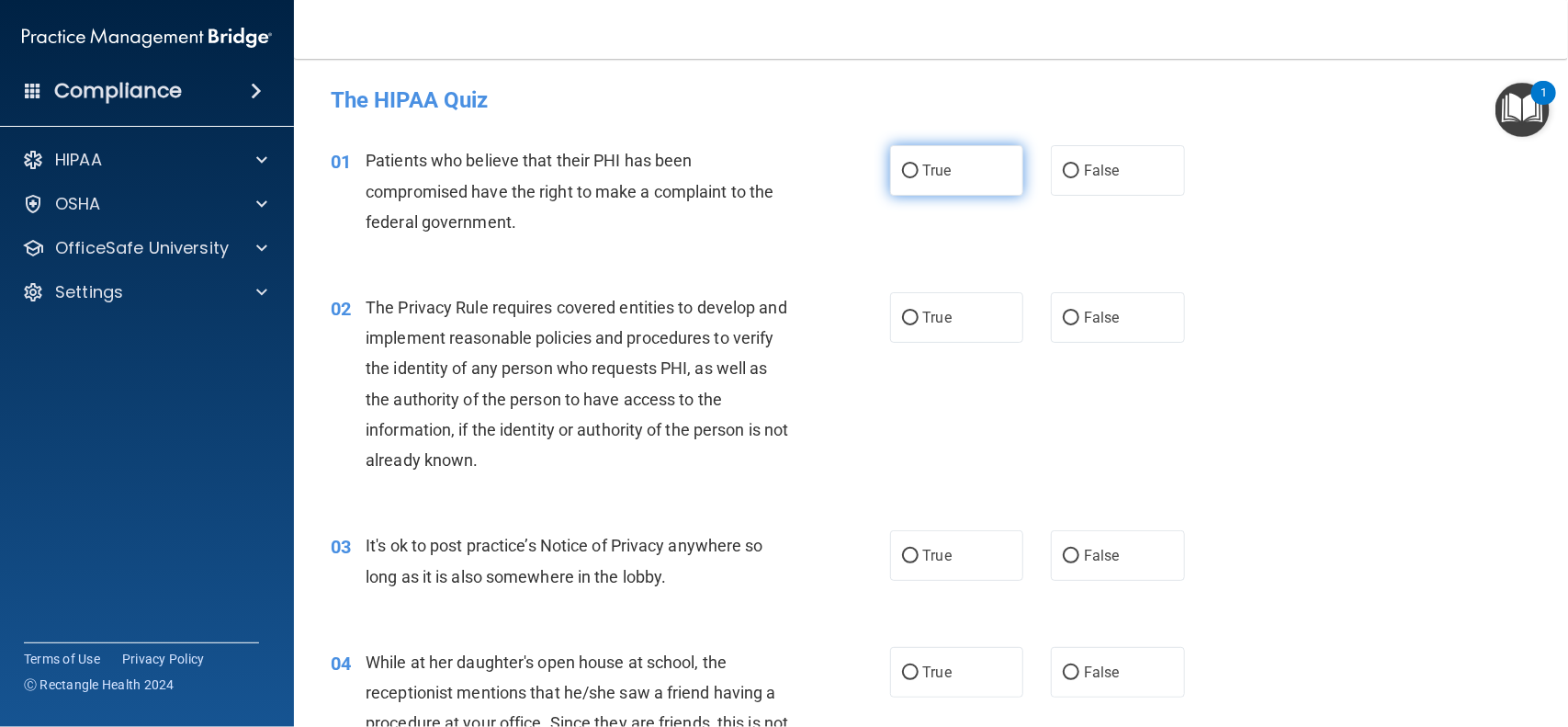
click at [909, 167] on input "True" at bounding box center [910, 171] width 17 height 14
radio input "true"
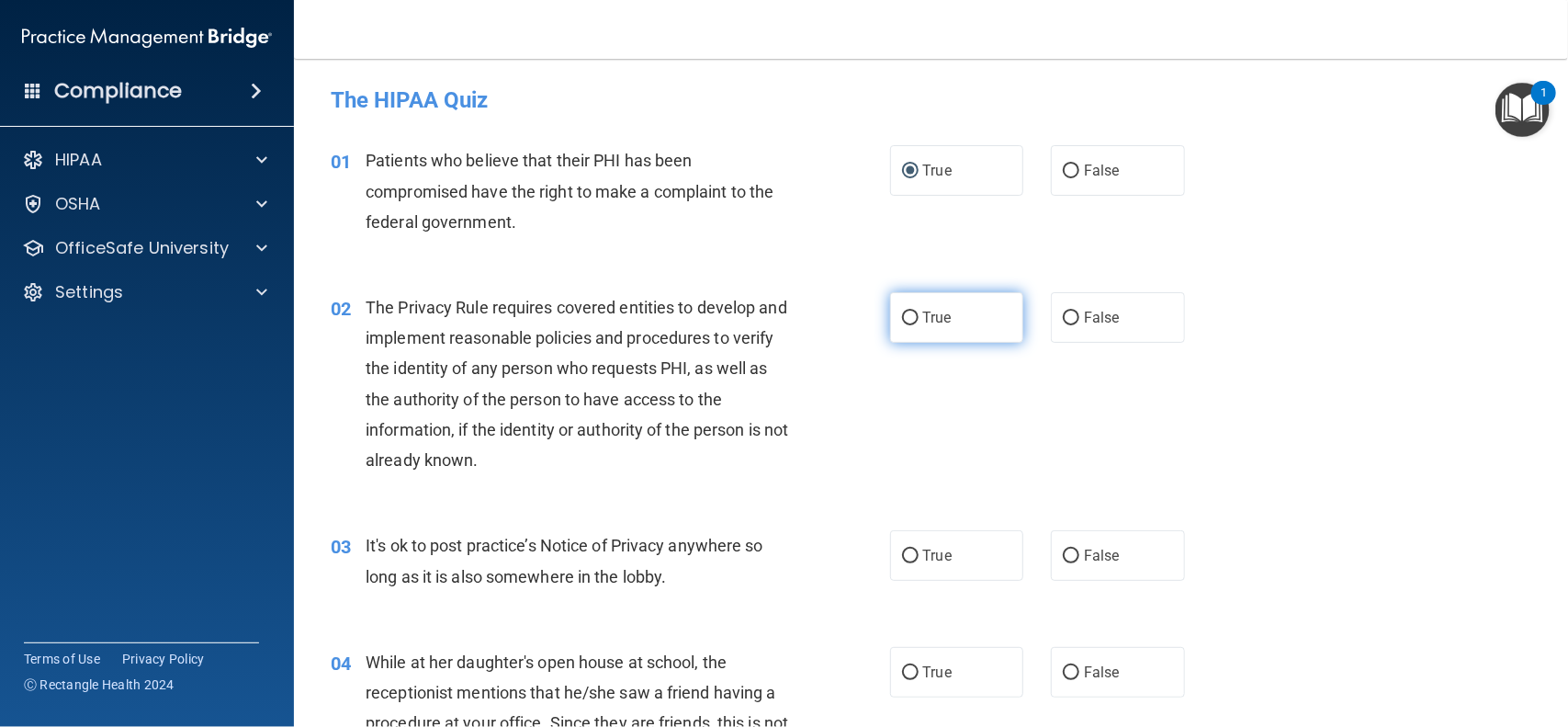
click at [902, 312] on input "True" at bounding box center [910, 318] width 17 height 14
radio input "true"
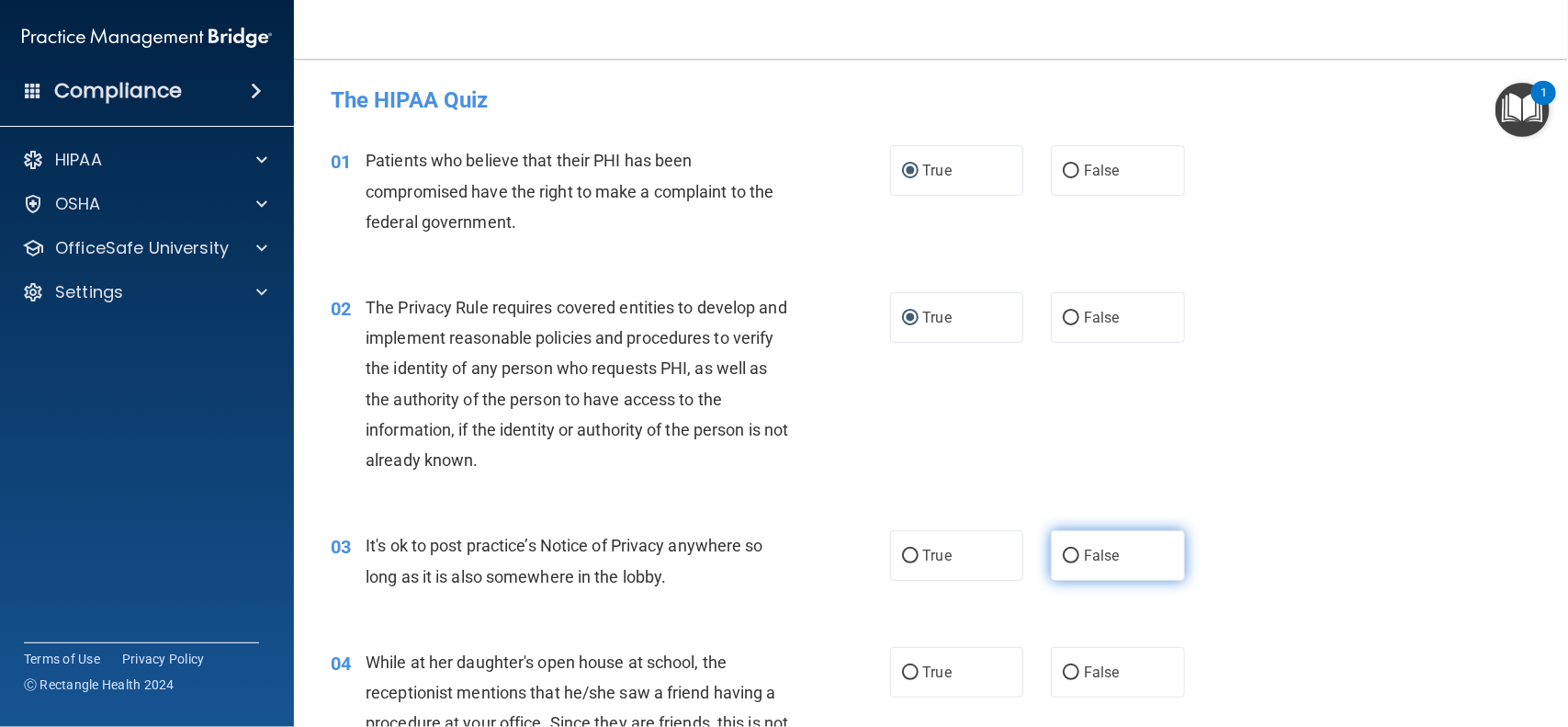
click at [1063, 559] on input "False" at bounding box center [1071, 556] width 17 height 14
radio input "true"
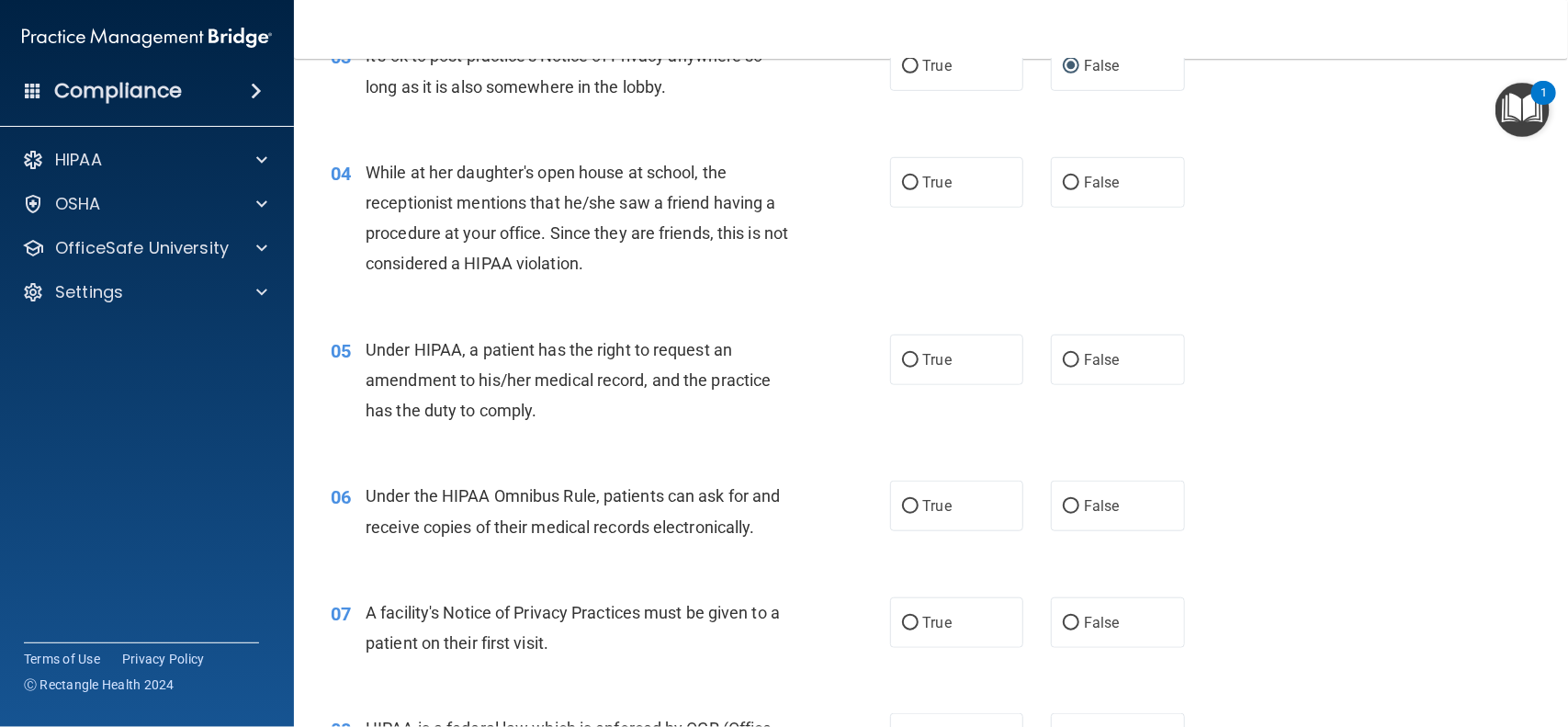
scroll to position [505, 0]
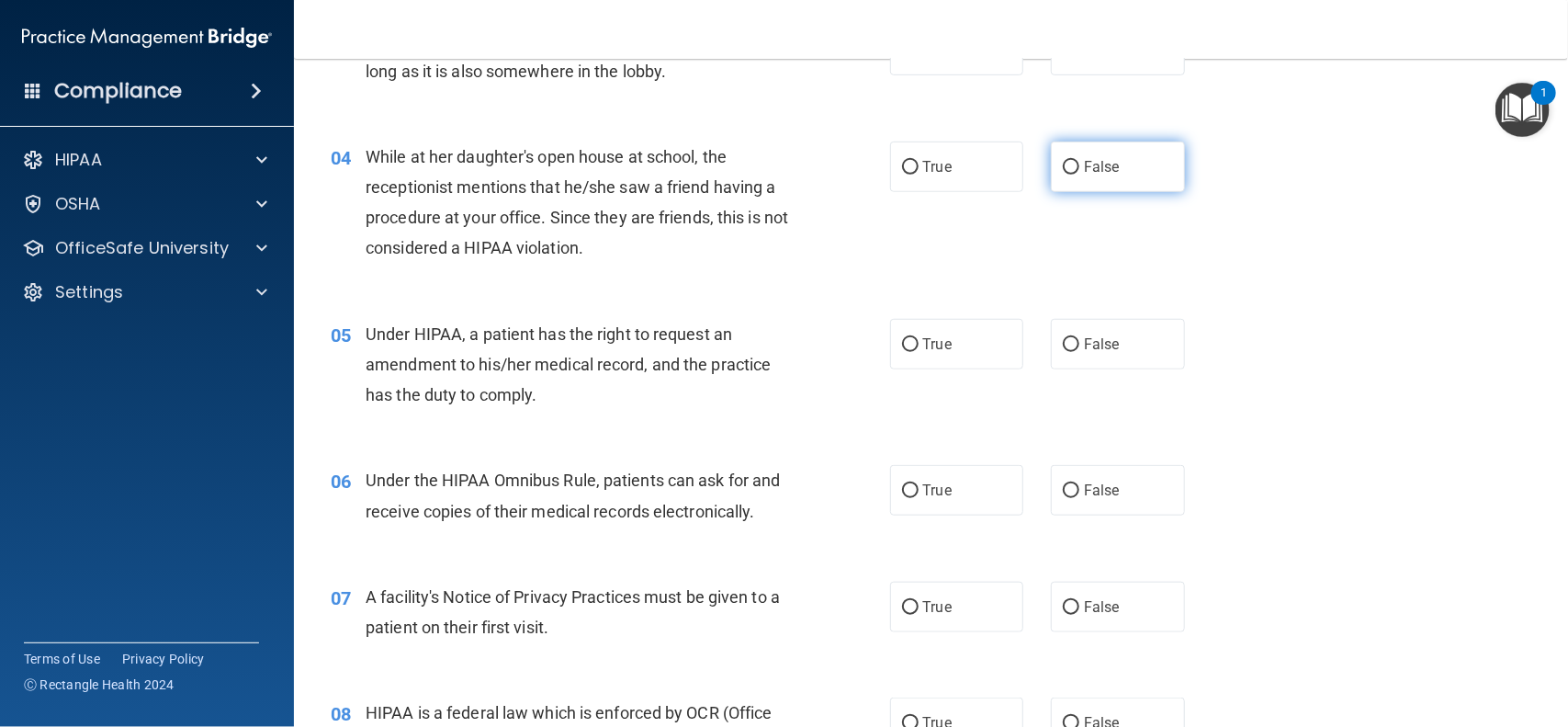
click at [1063, 161] on input "False" at bounding box center [1071, 167] width 17 height 14
radio input "true"
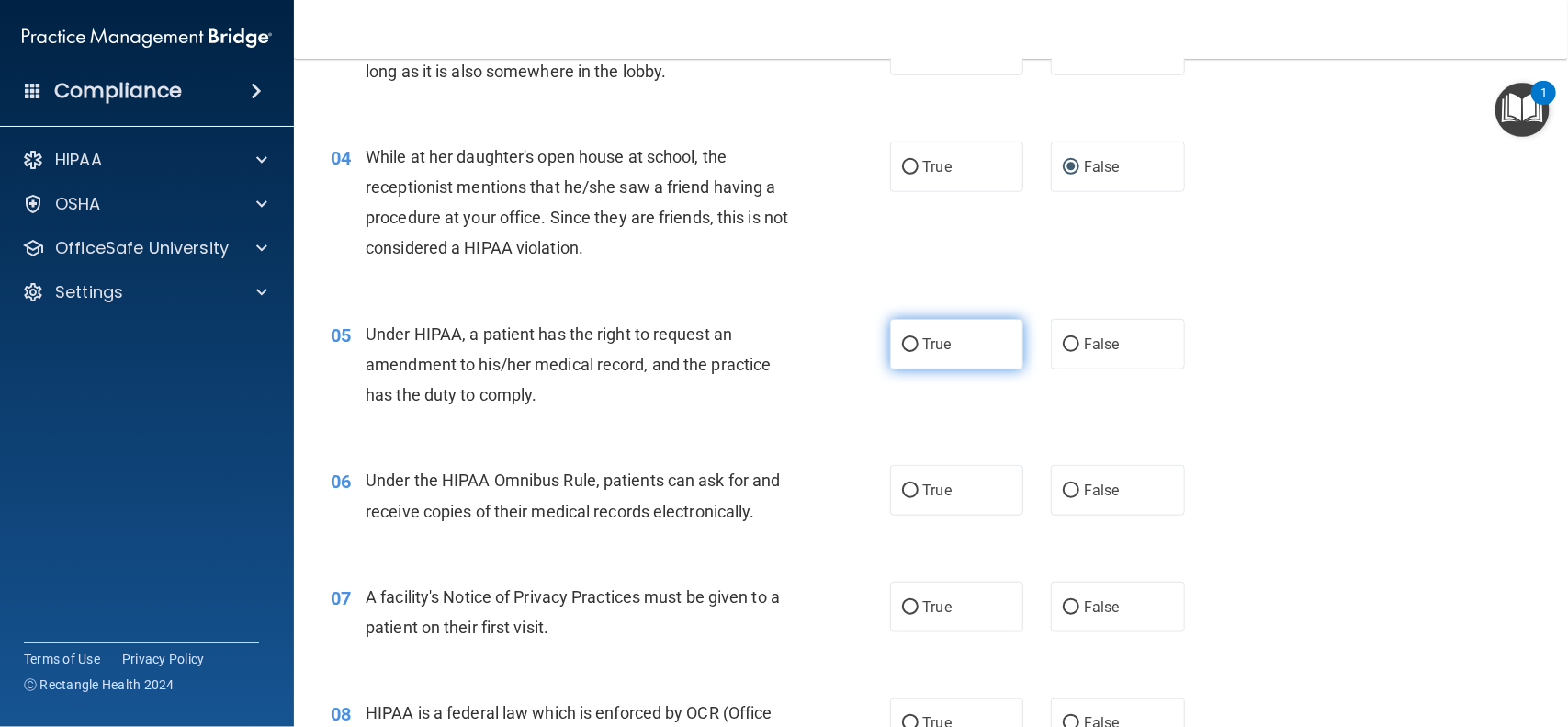
click at [902, 347] on input "True" at bounding box center [910, 345] width 17 height 14
radio input "true"
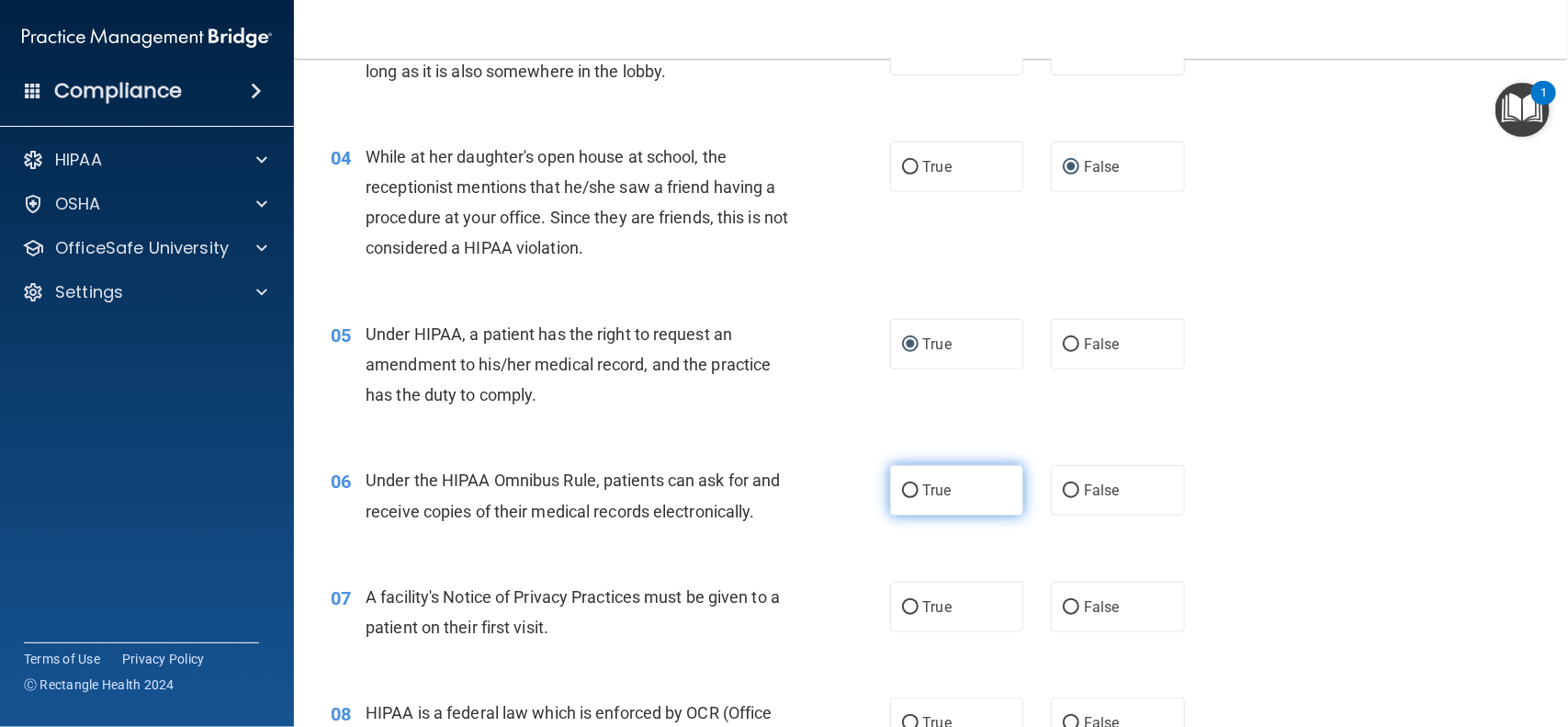
click at [902, 493] on input "True" at bounding box center [910, 491] width 17 height 14
radio input "true"
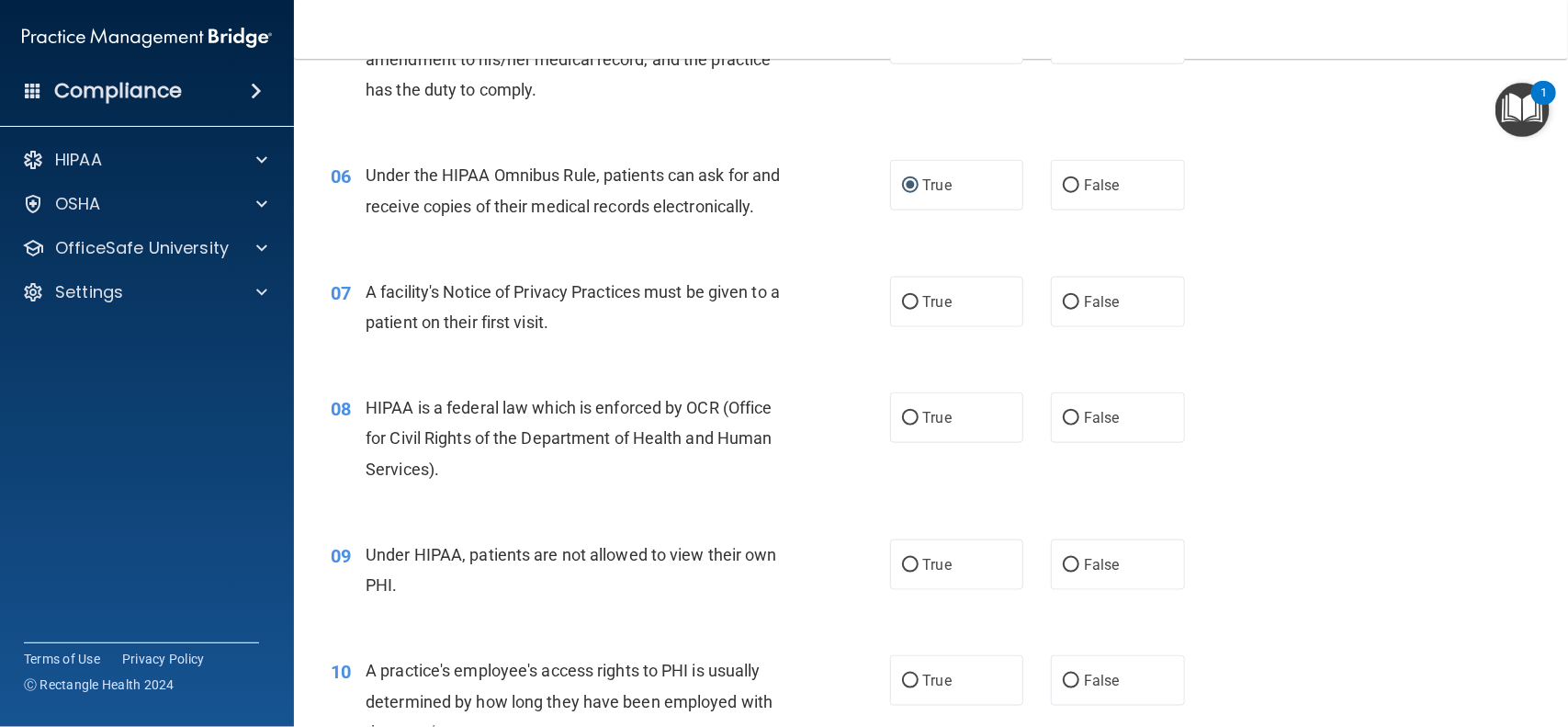
scroll to position [873, 0]
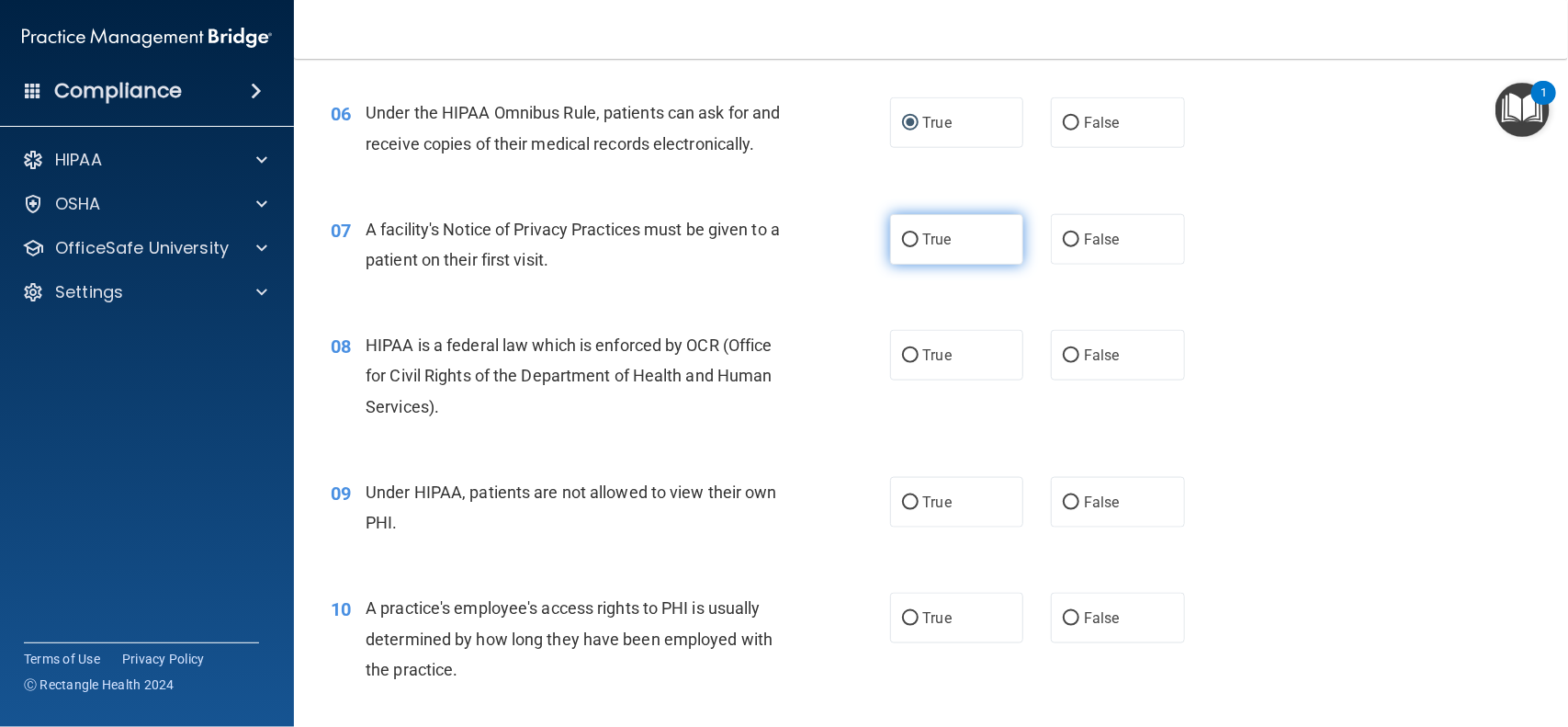
click at [903, 237] on input "True" at bounding box center [910, 240] width 17 height 14
radio input "true"
click at [902, 360] on input "True" at bounding box center [910, 356] width 17 height 14
radio input "true"
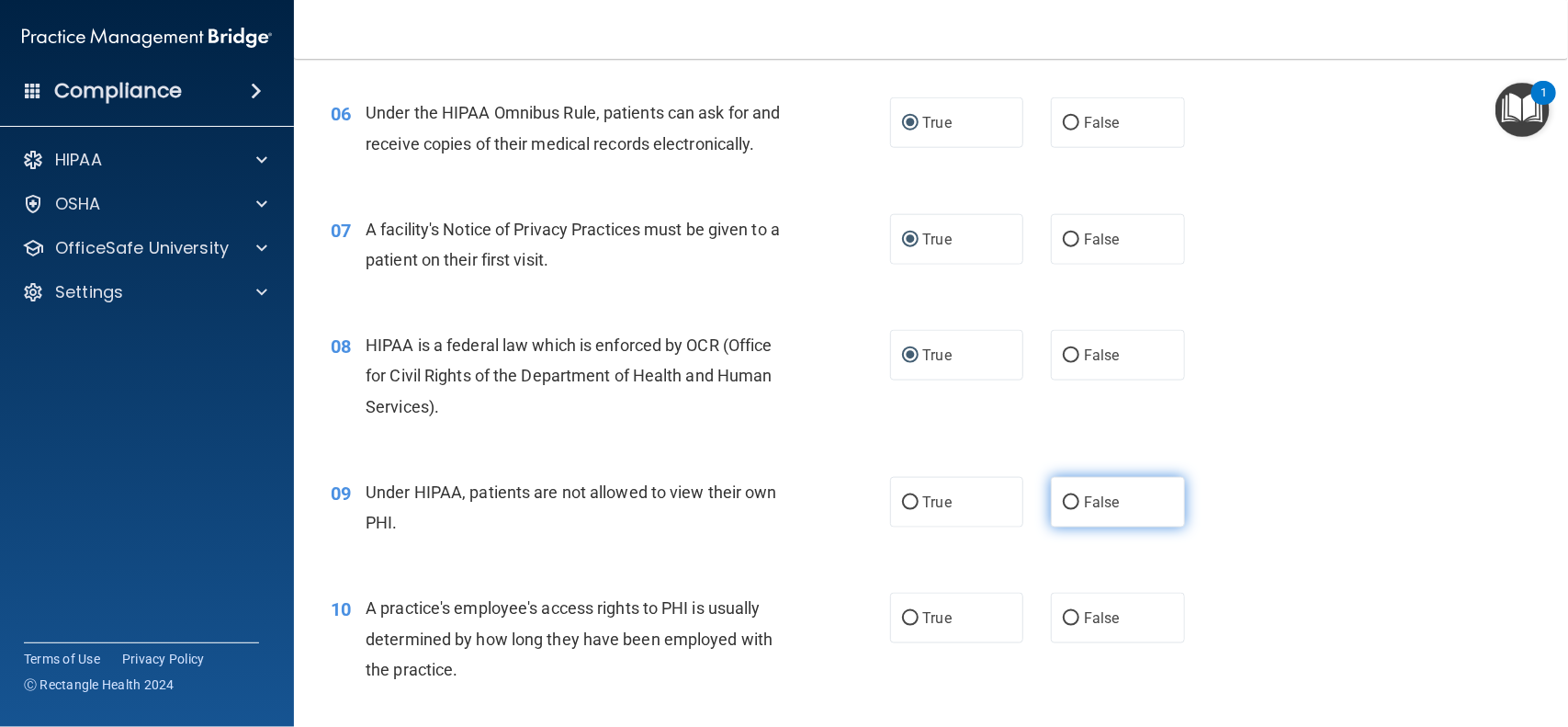
click at [1066, 503] on input "False" at bounding box center [1071, 503] width 17 height 14
radio input "true"
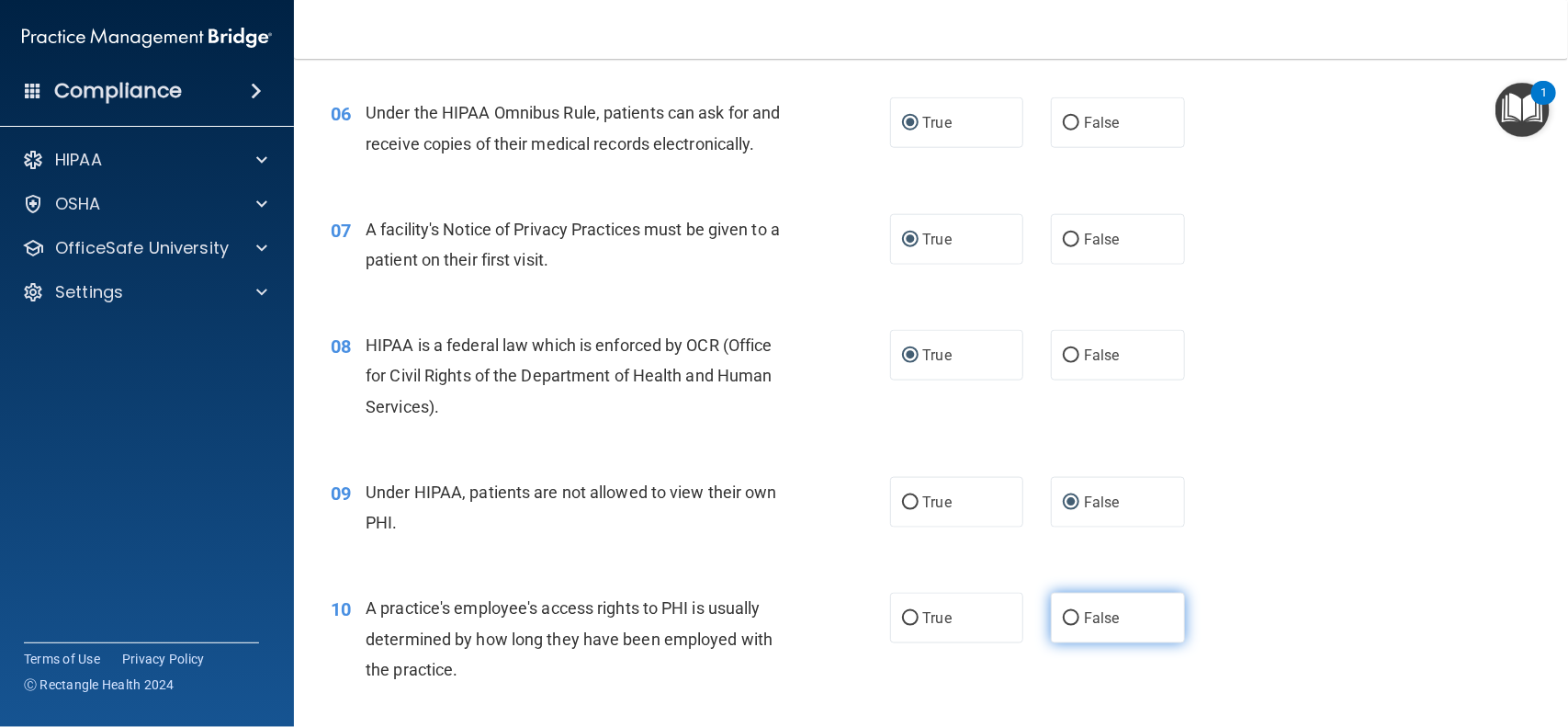
click at [1063, 616] on input "False" at bounding box center [1071, 619] width 17 height 14
radio input "true"
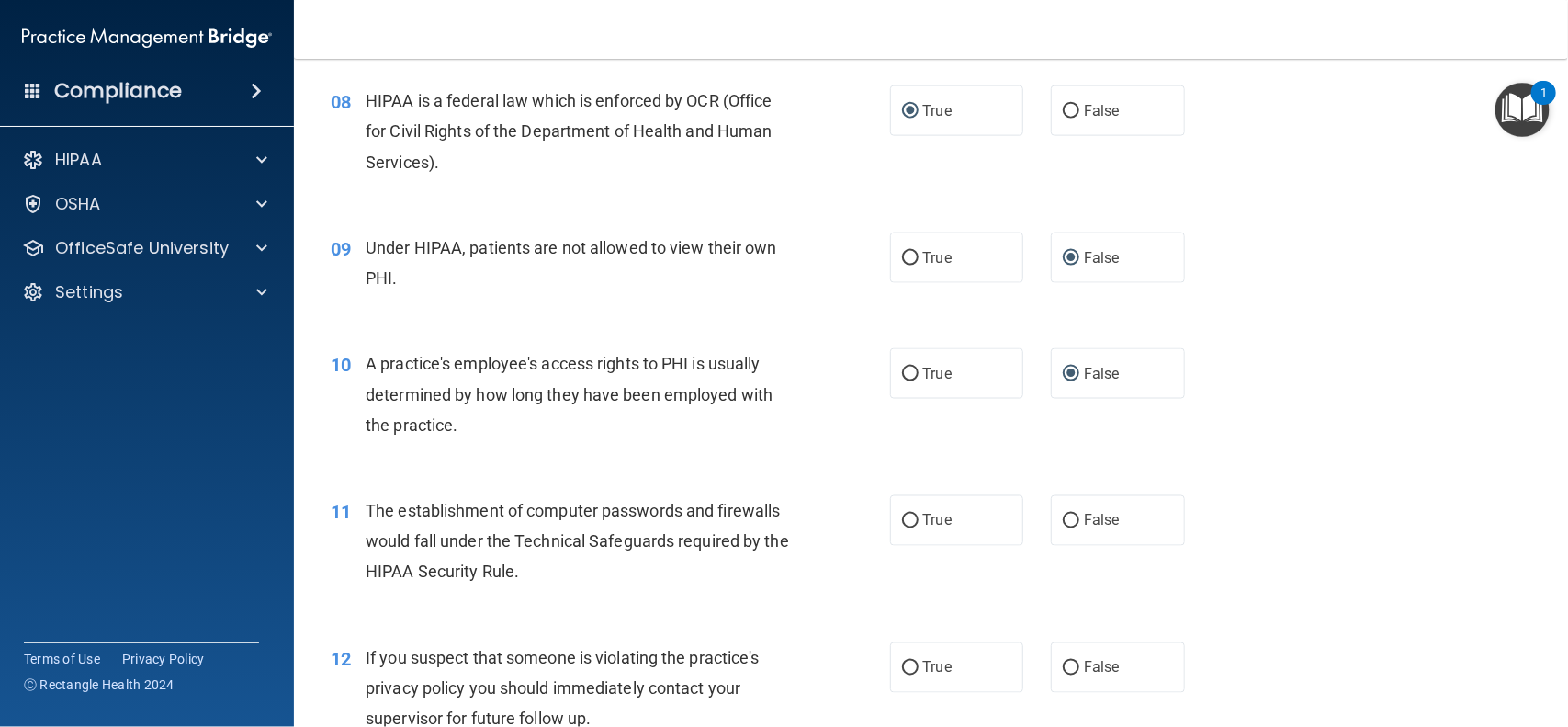
scroll to position [1316, 0]
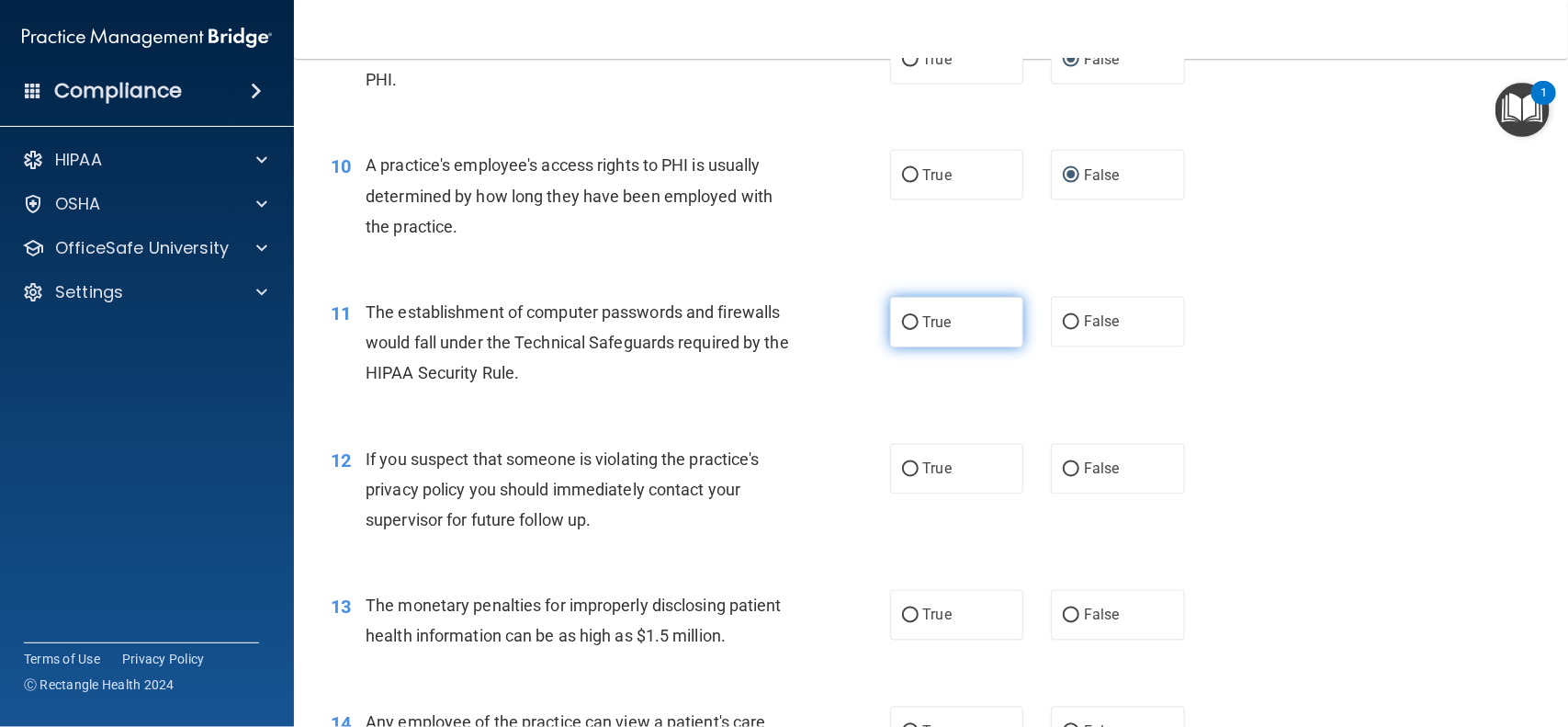
click at [902, 323] on input "True" at bounding box center [910, 323] width 17 height 14
radio input "true"
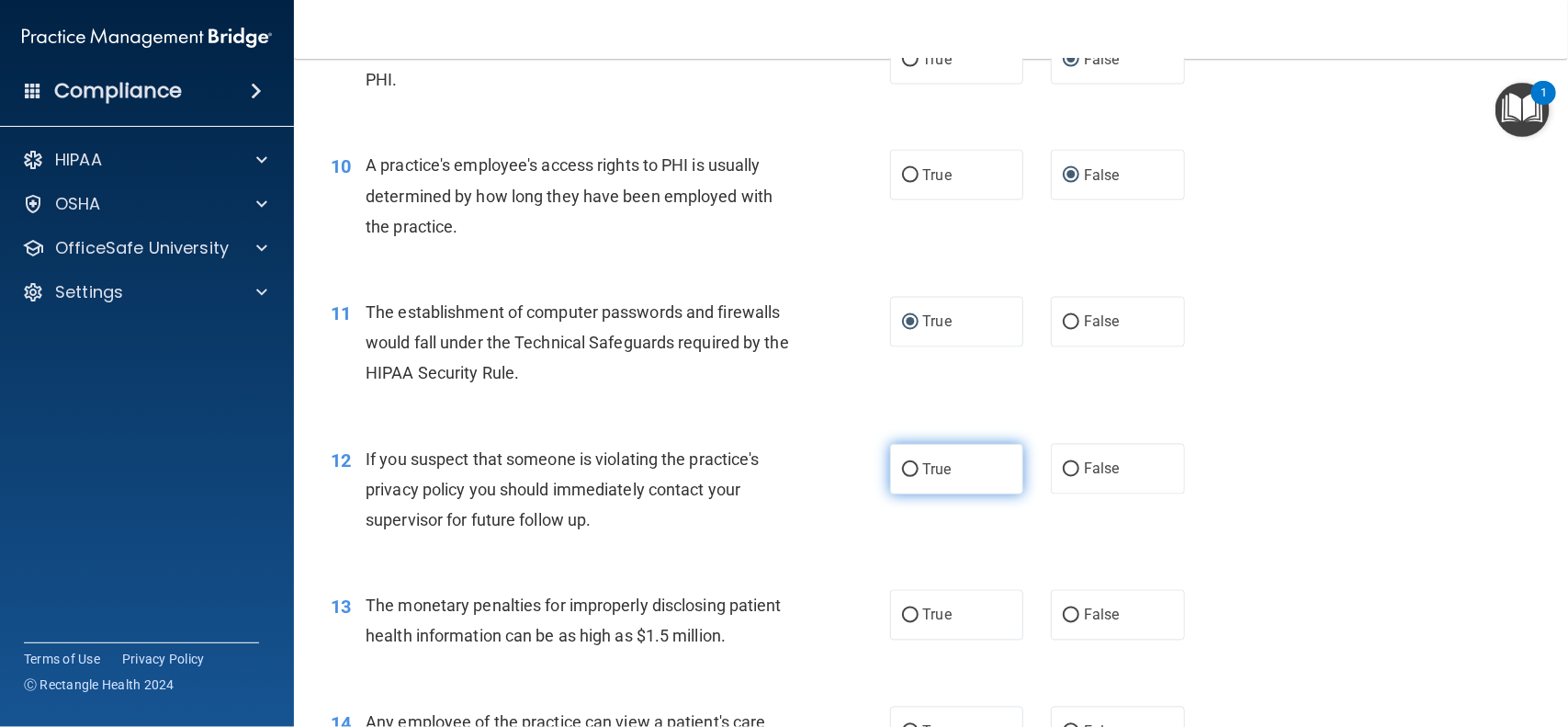
click at [902, 475] on input "True" at bounding box center [910, 470] width 17 height 14
radio input "true"
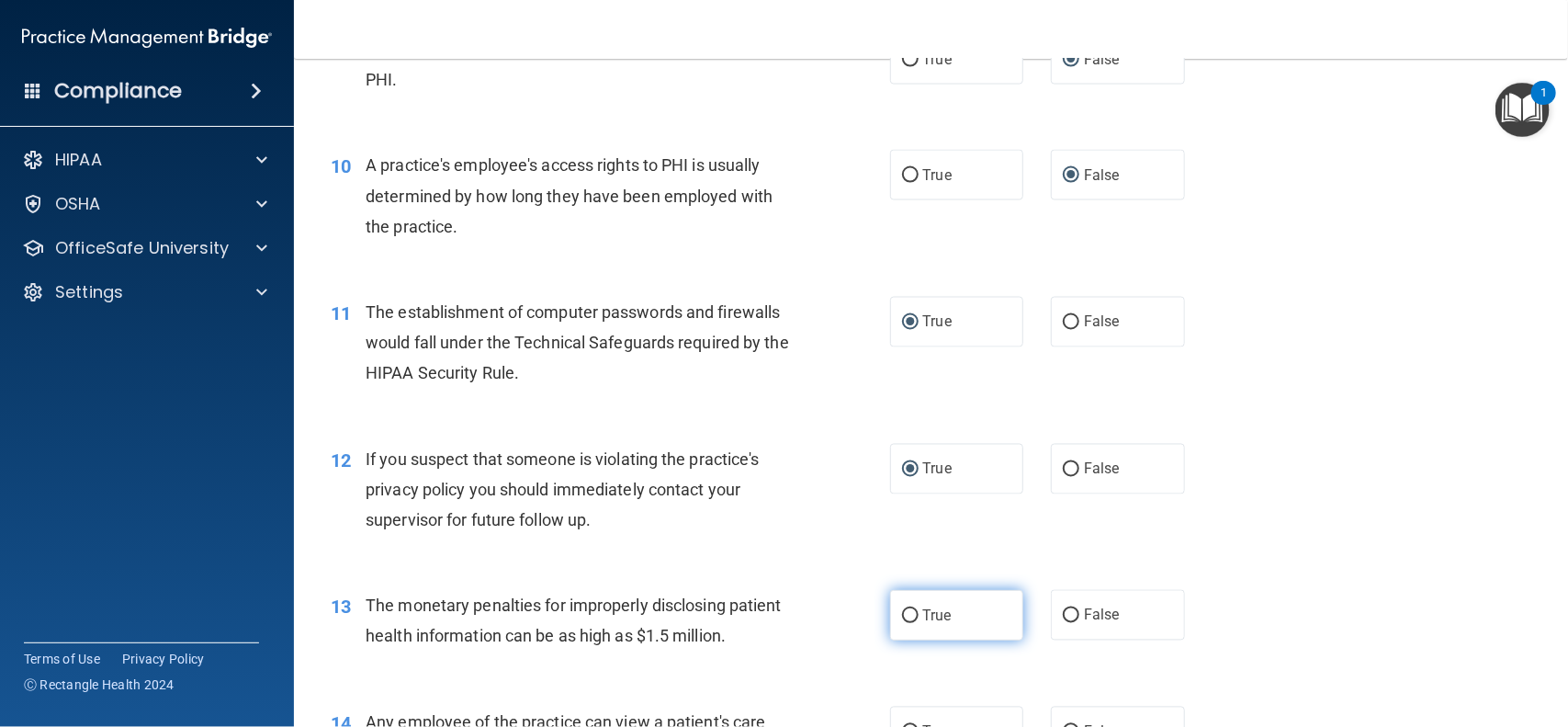
click at [902, 616] on input "True" at bounding box center [910, 616] width 17 height 14
radio input "true"
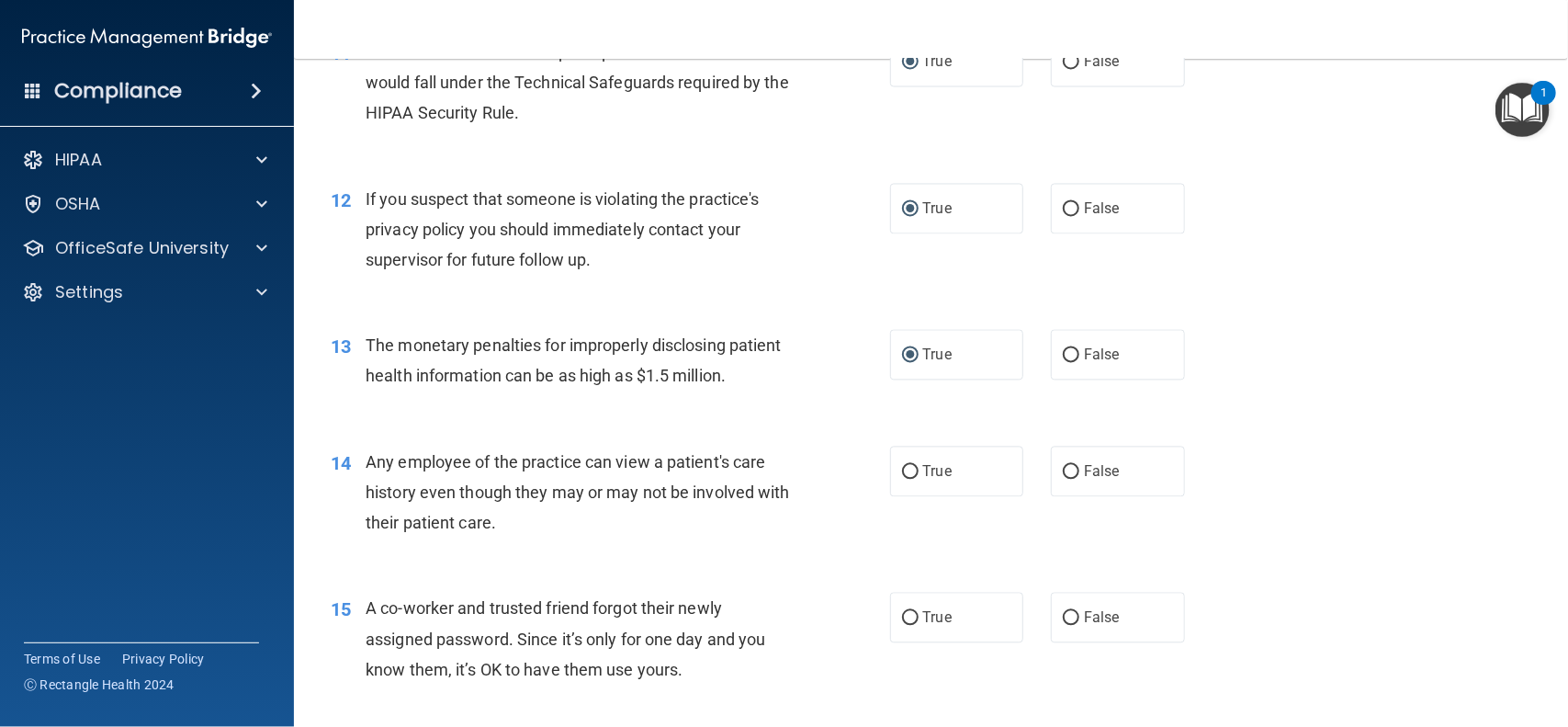
scroll to position [1667, 0]
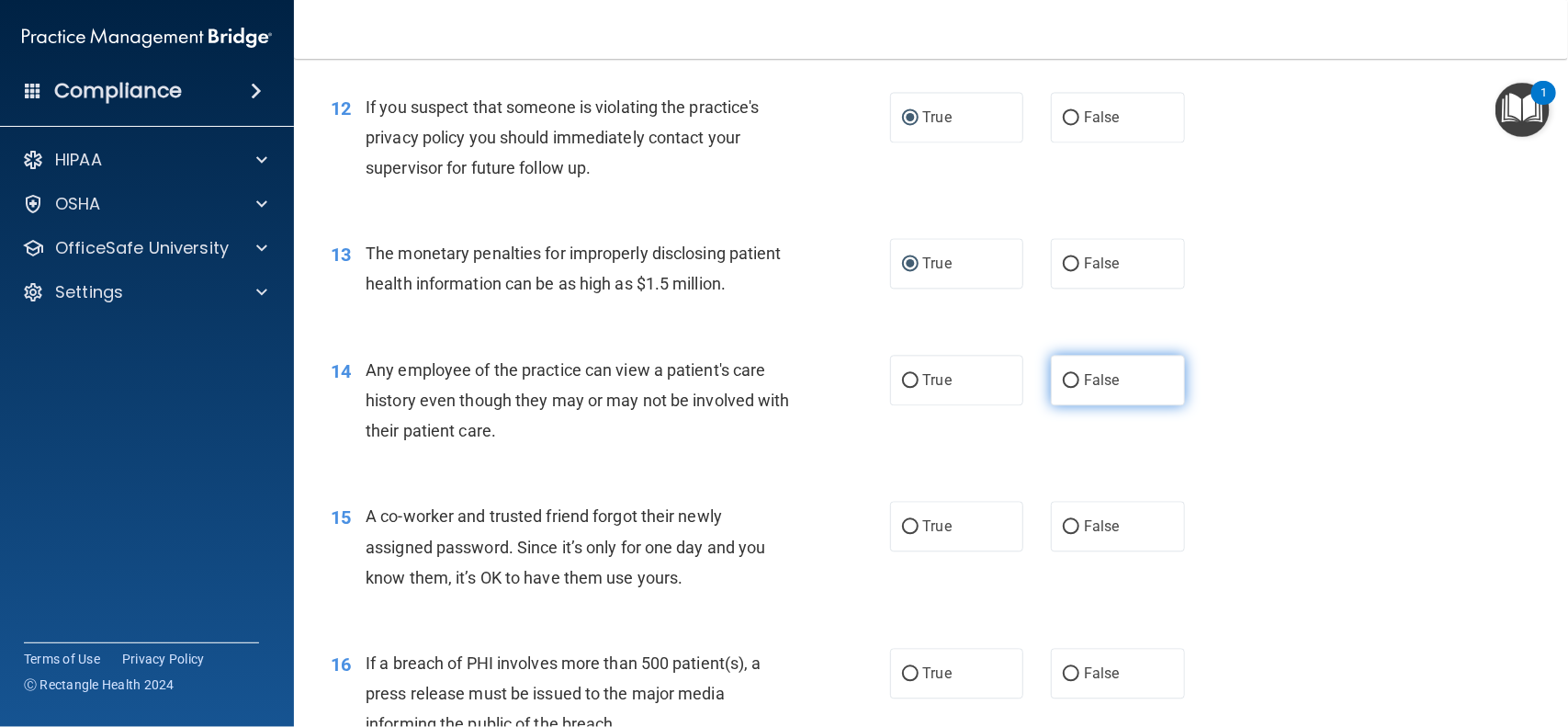
click at [1063, 375] on input "False" at bounding box center [1071, 381] width 17 height 14
radio input "true"
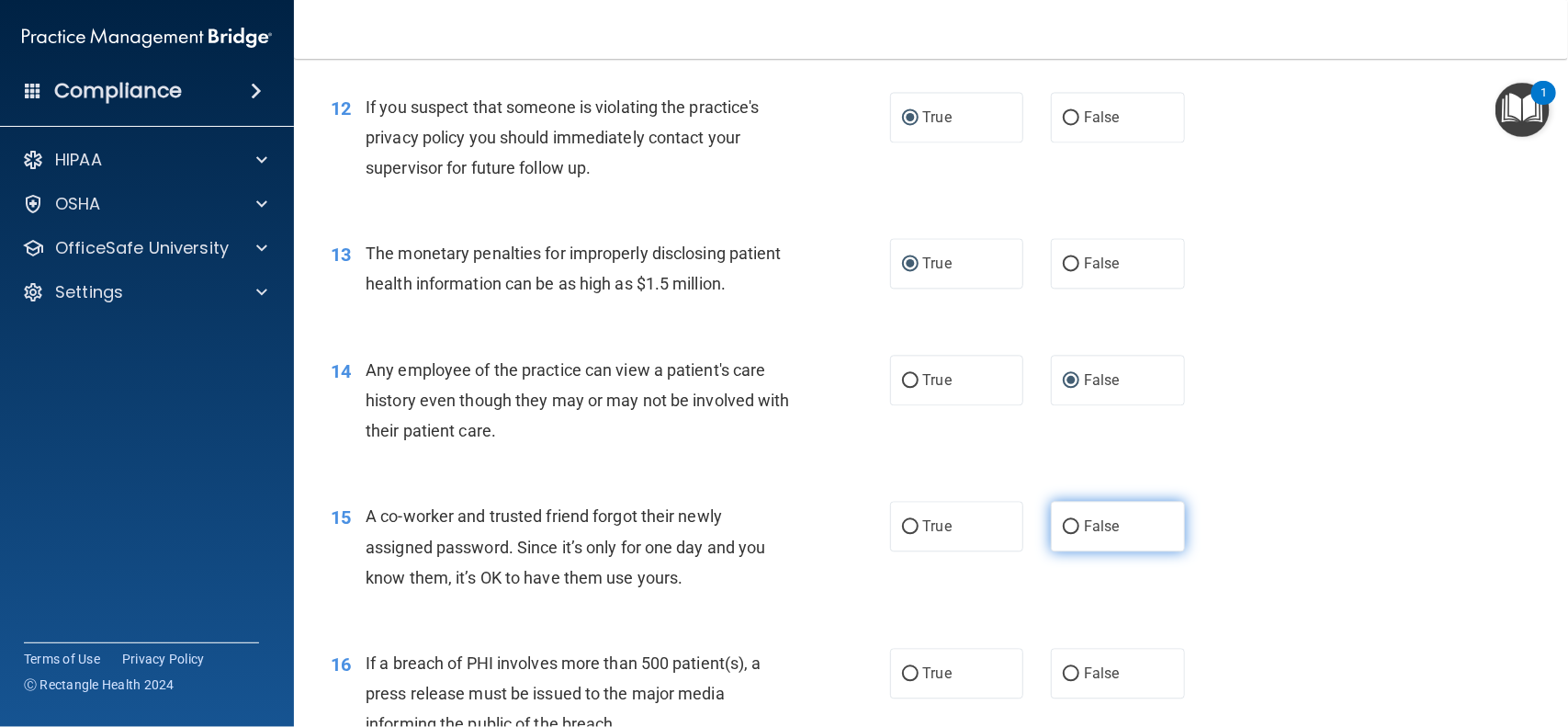
click at [1063, 527] on input "False" at bounding box center [1071, 527] width 17 height 14
radio input "true"
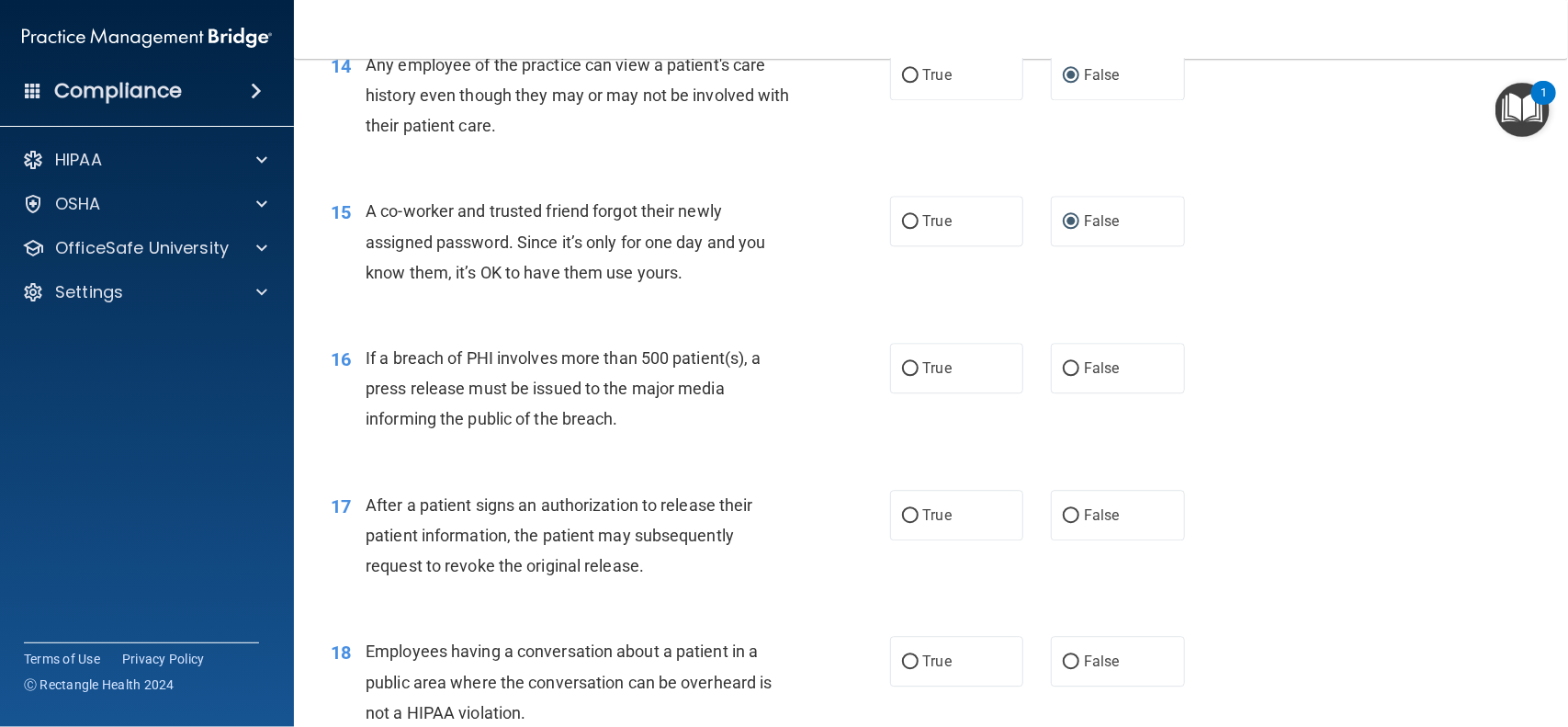
scroll to position [2004, 0]
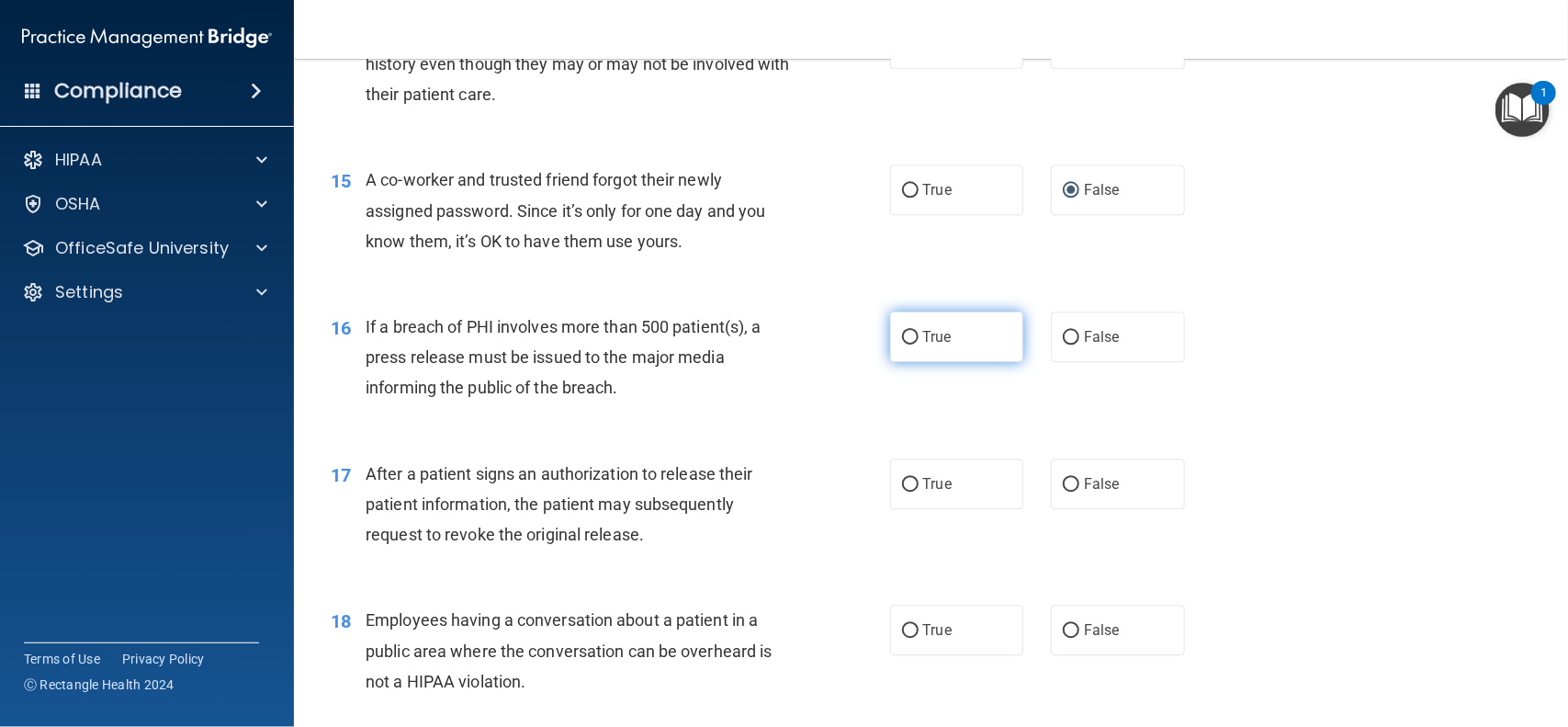
click at [902, 340] on input "True" at bounding box center [910, 337] width 17 height 14
radio input "true"
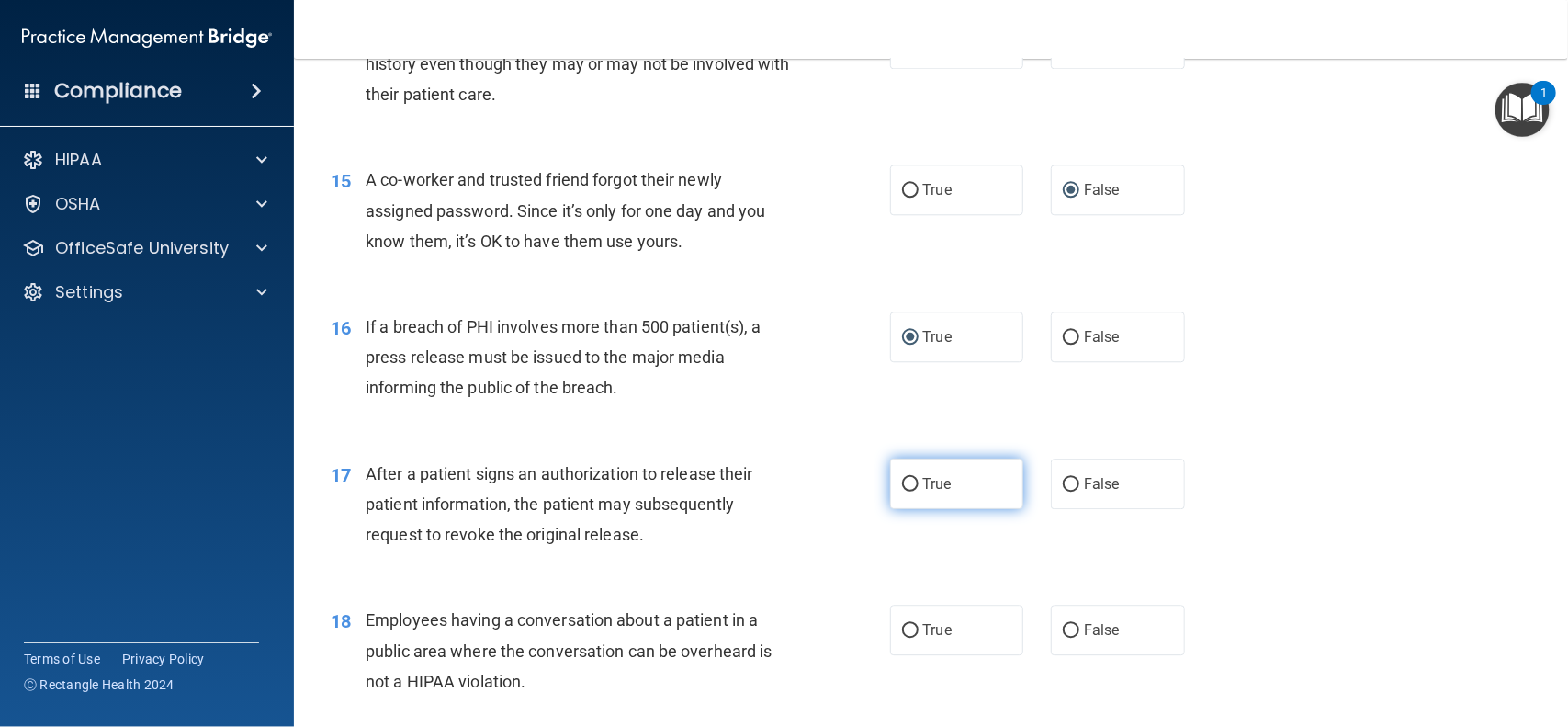
click at [908, 484] on input "True" at bounding box center [910, 484] width 17 height 14
radio input "true"
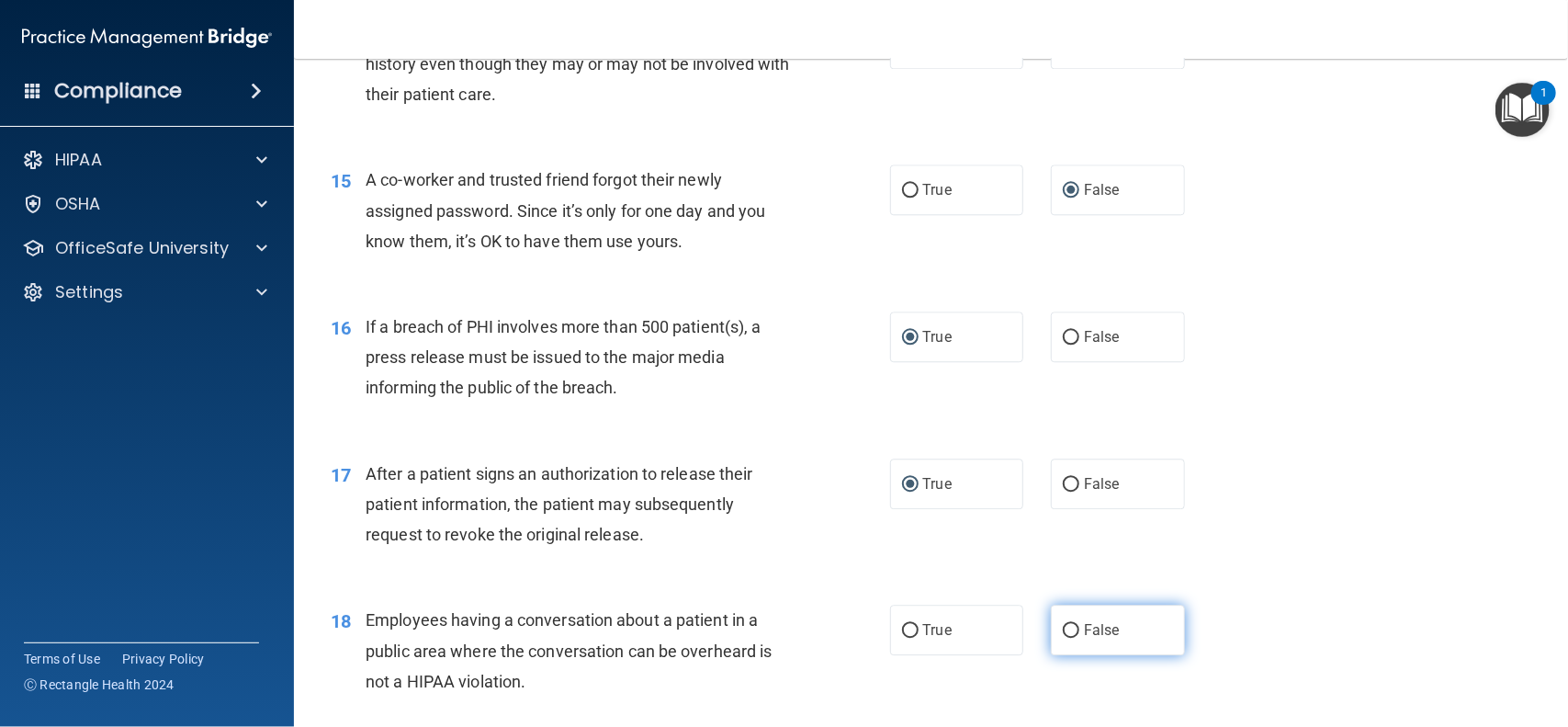
click at [1063, 631] on input "False" at bounding box center [1071, 630] width 17 height 14
radio input "true"
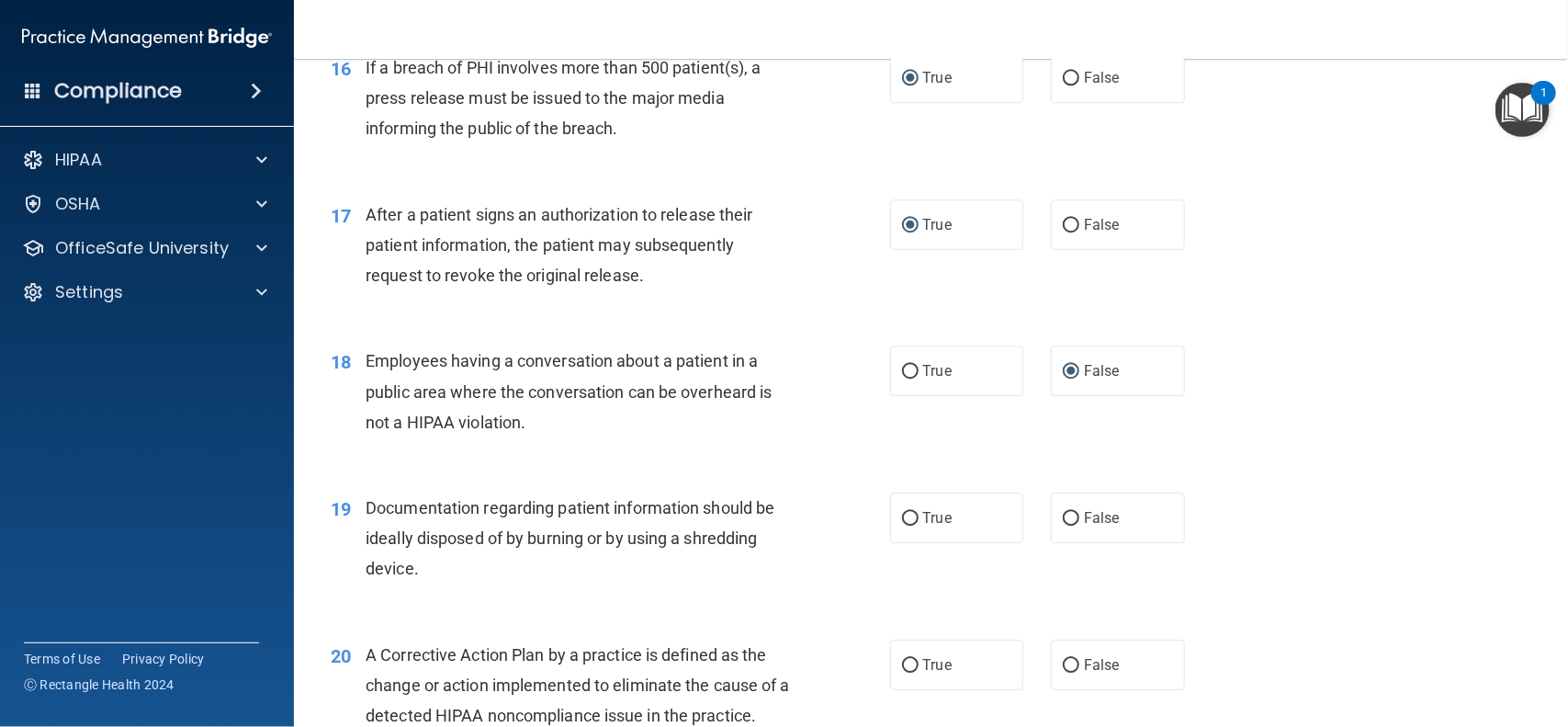
scroll to position [2386, 0]
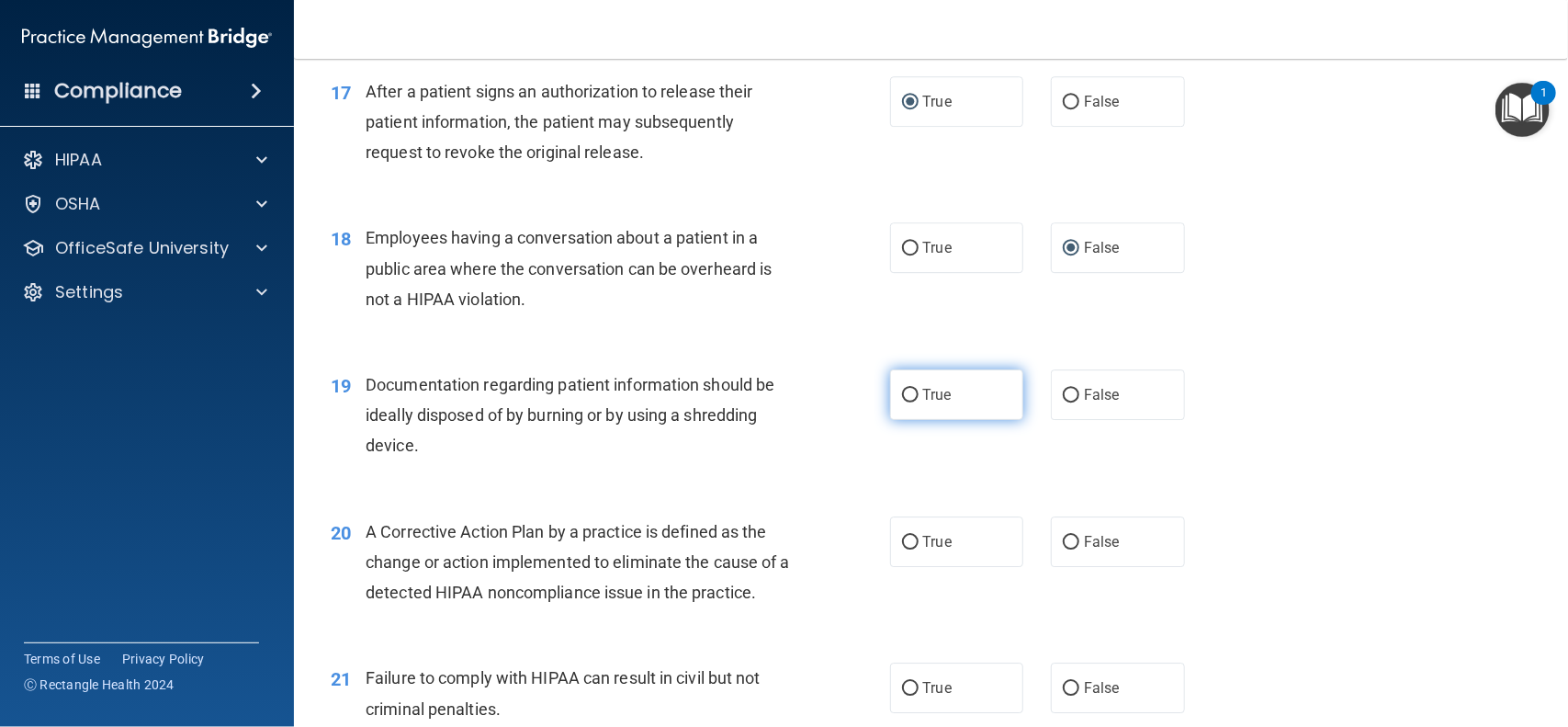
click at [902, 396] on input "True" at bounding box center [910, 395] width 17 height 14
radio input "true"
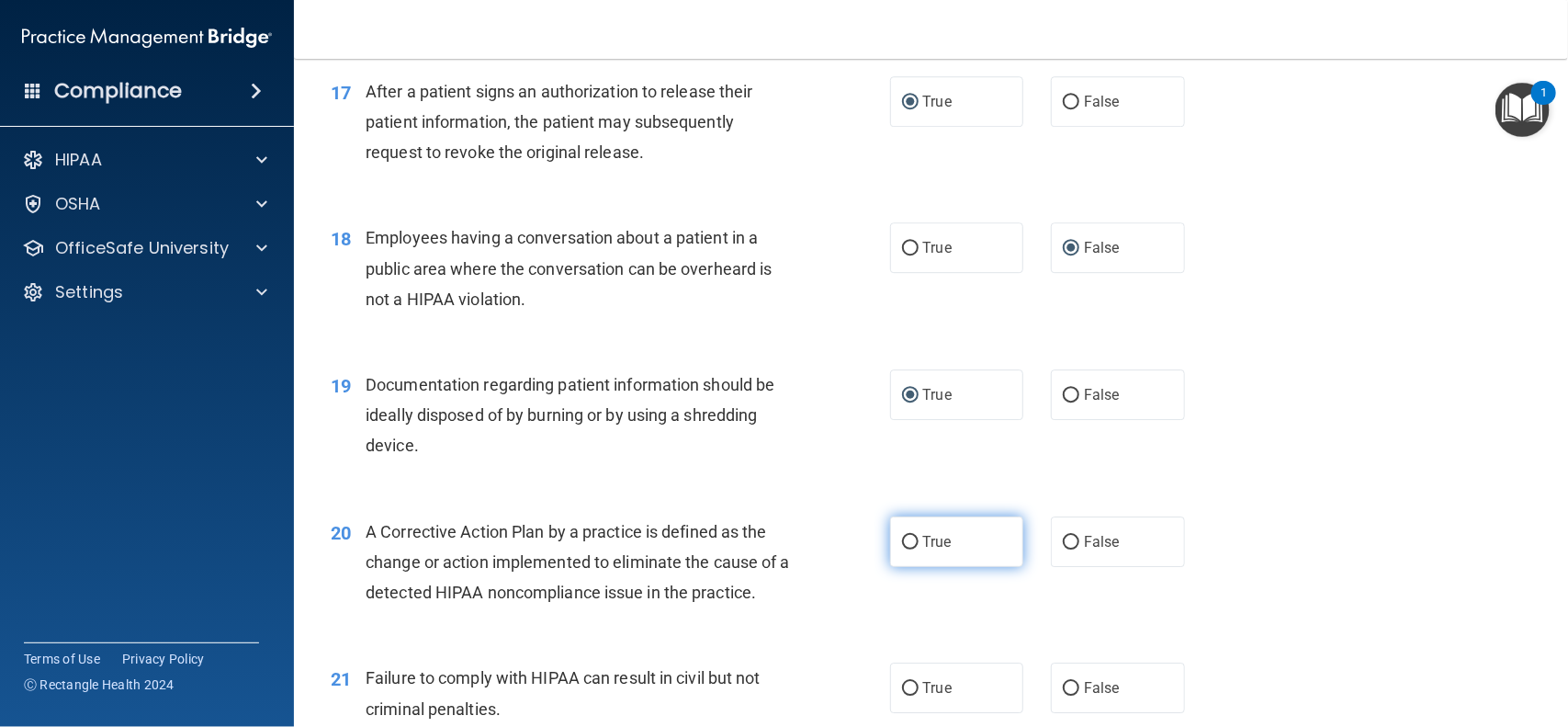
click at [902, 539] on input "True" at bounding box center [910, 542] width 17 height 14
radio input "true"
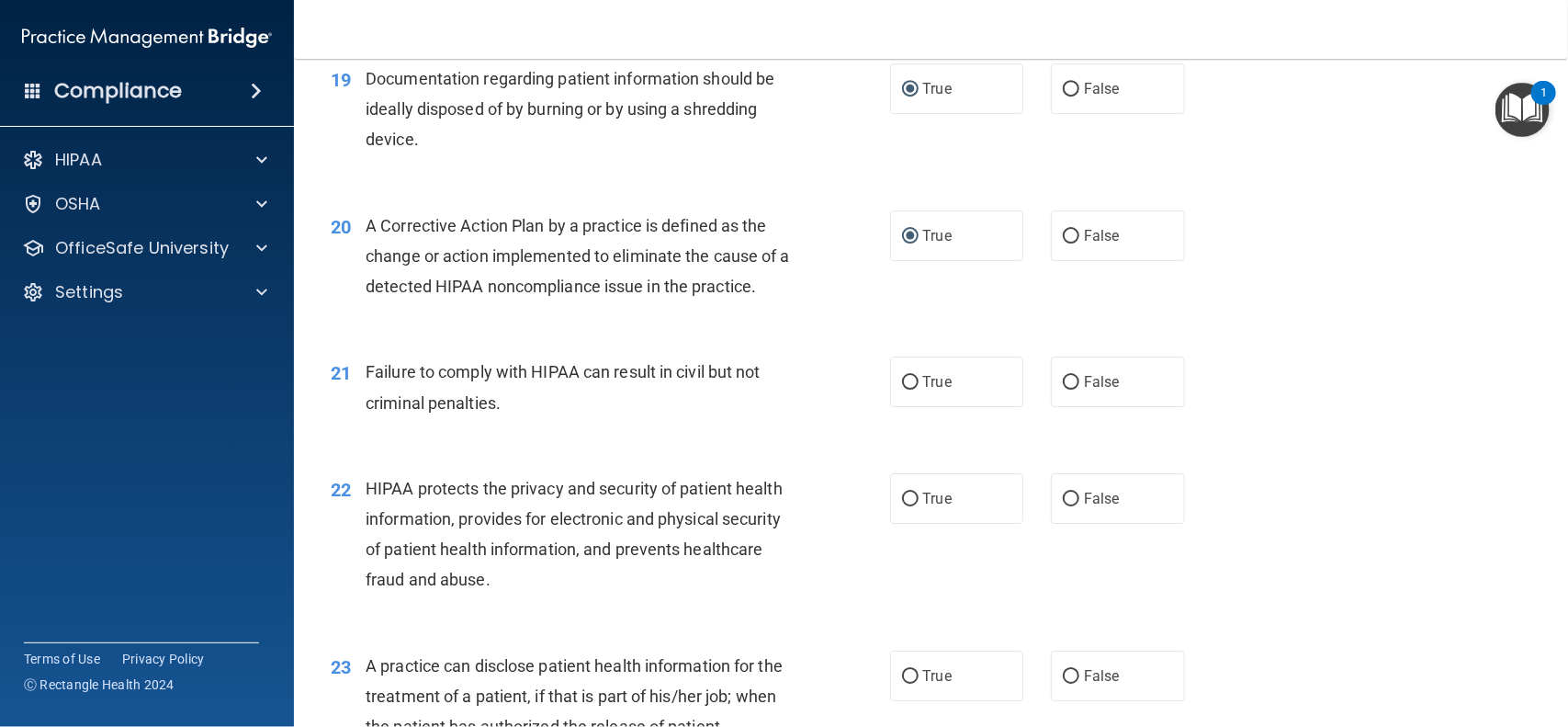
scroll to position [2738, 0]
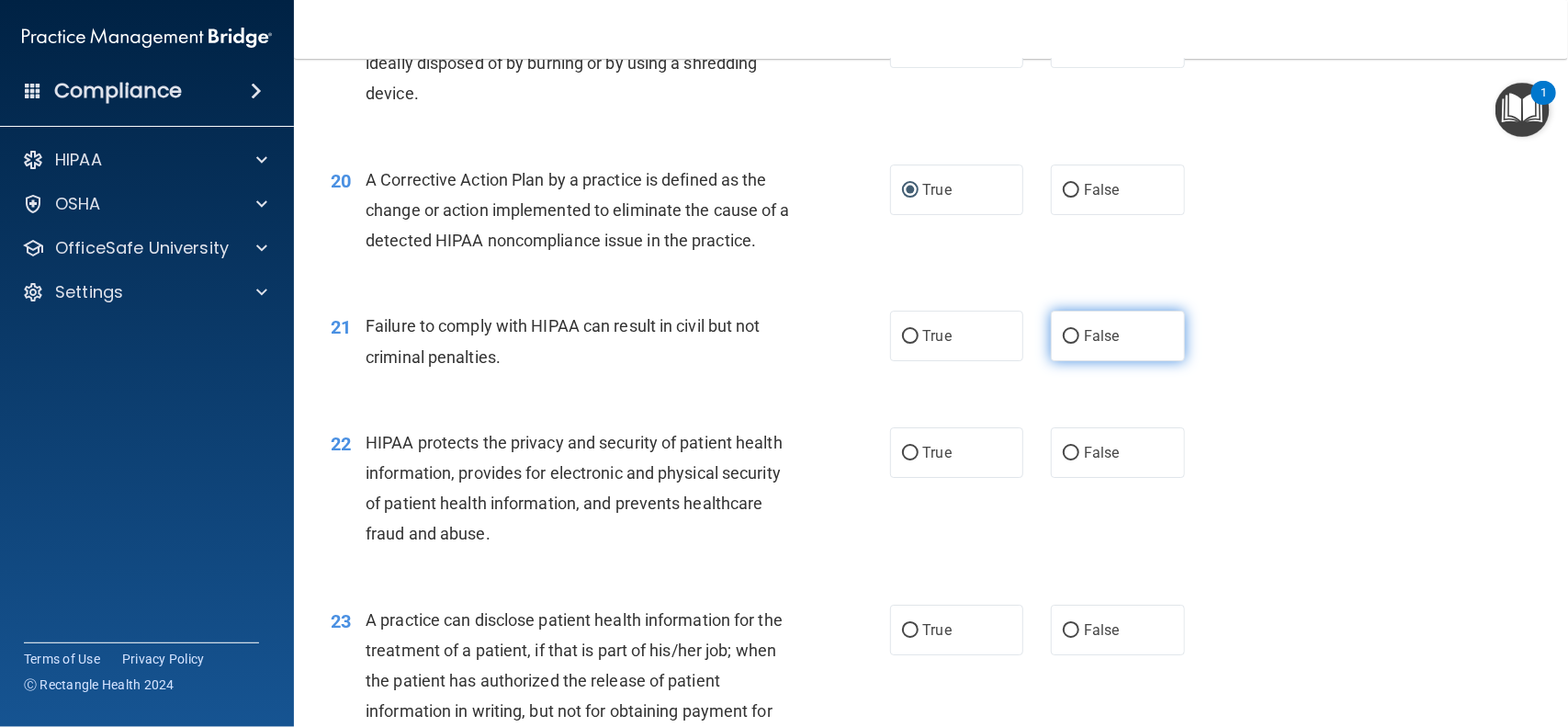
click at [1063, 332] on input "False" at bounding box center [1071, 336] width 17 height 14
radio input "true"
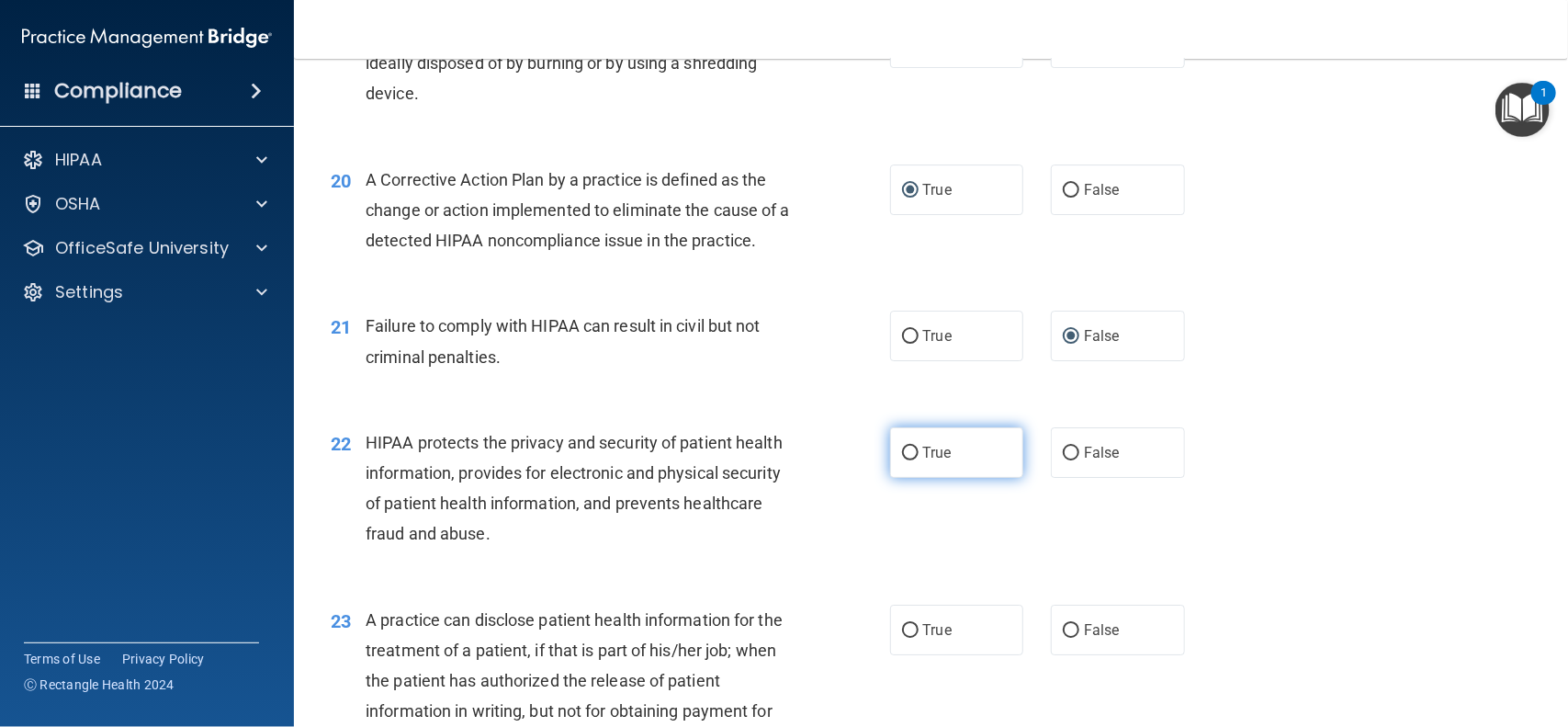
click at [902, 451] on input "True" at bounding box center [910, 453] width 17 height 14
radio input "true"
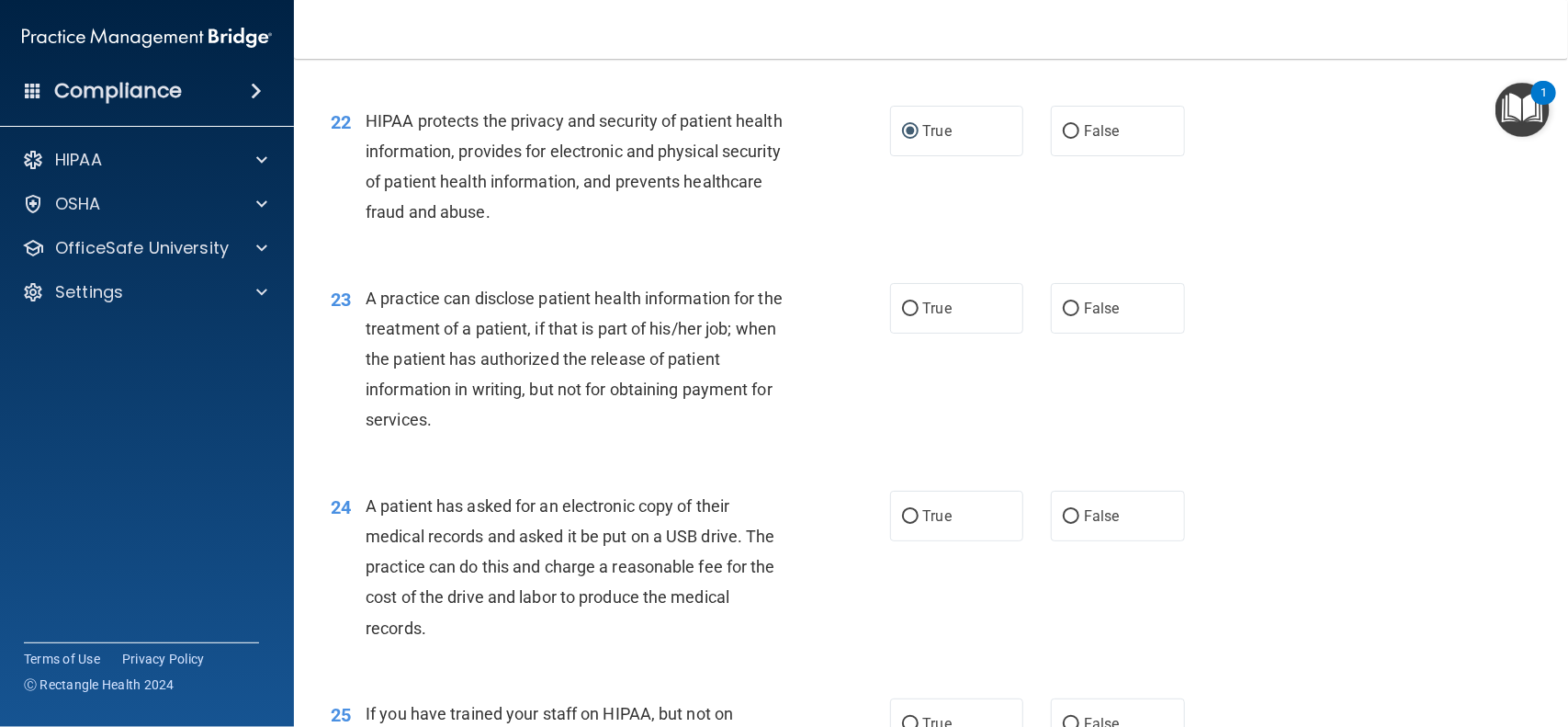
scroll to position [3106, 0]
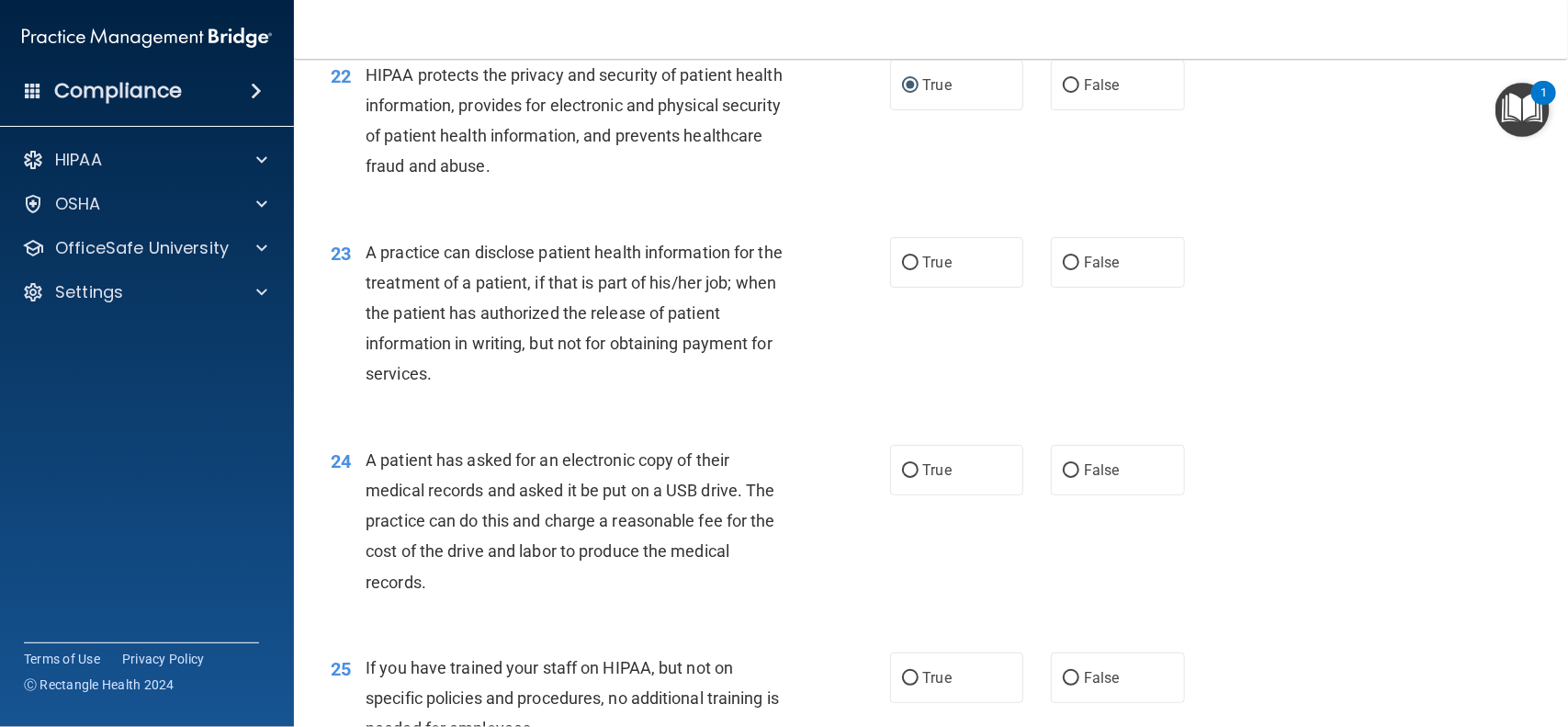
drag, startPoint x: 896, startPoint y: 265, endPoint x: 869, endPoint y: 313, distance: 55.1
click at [869, 313] on div "23 A practice can disclose patient health information for the treatment of a pa…" at bounding box center [610, 318] width 615 height 162
click at [902, 267] on input "True" at bounding box center [910, 263] width 17 height 14
radio input "true"
drag, startPoint x: 897, startPoint y: 267, endPoint x: 1067, endPoint y: 267, distance: 170.0
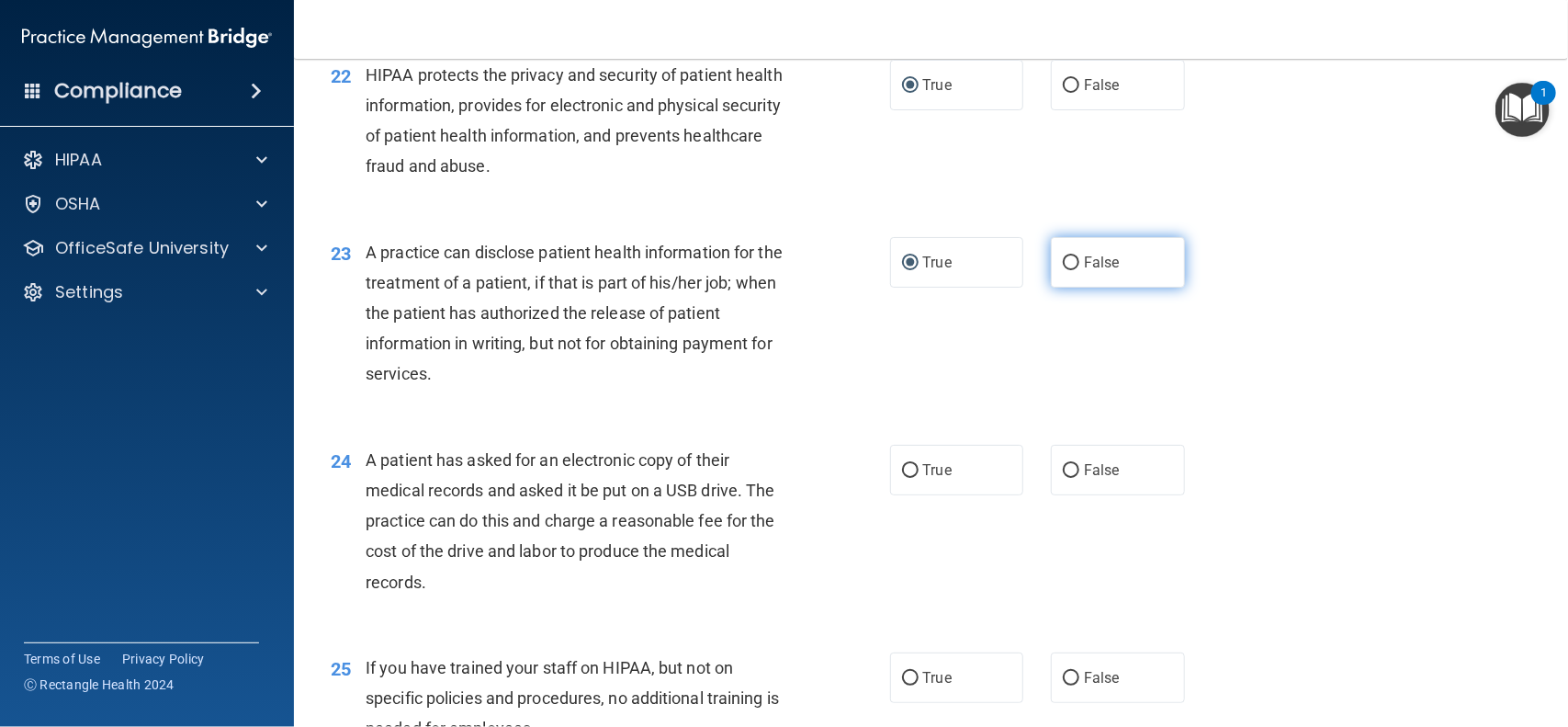
click at [1067, 267] on div "True False" at bounding box center [1050, 262] width 321 height 51
click at [1063, 263] on input "False" at bounding box center [1071, 263] width 17 height 14
radio input "true"
radio input "false"
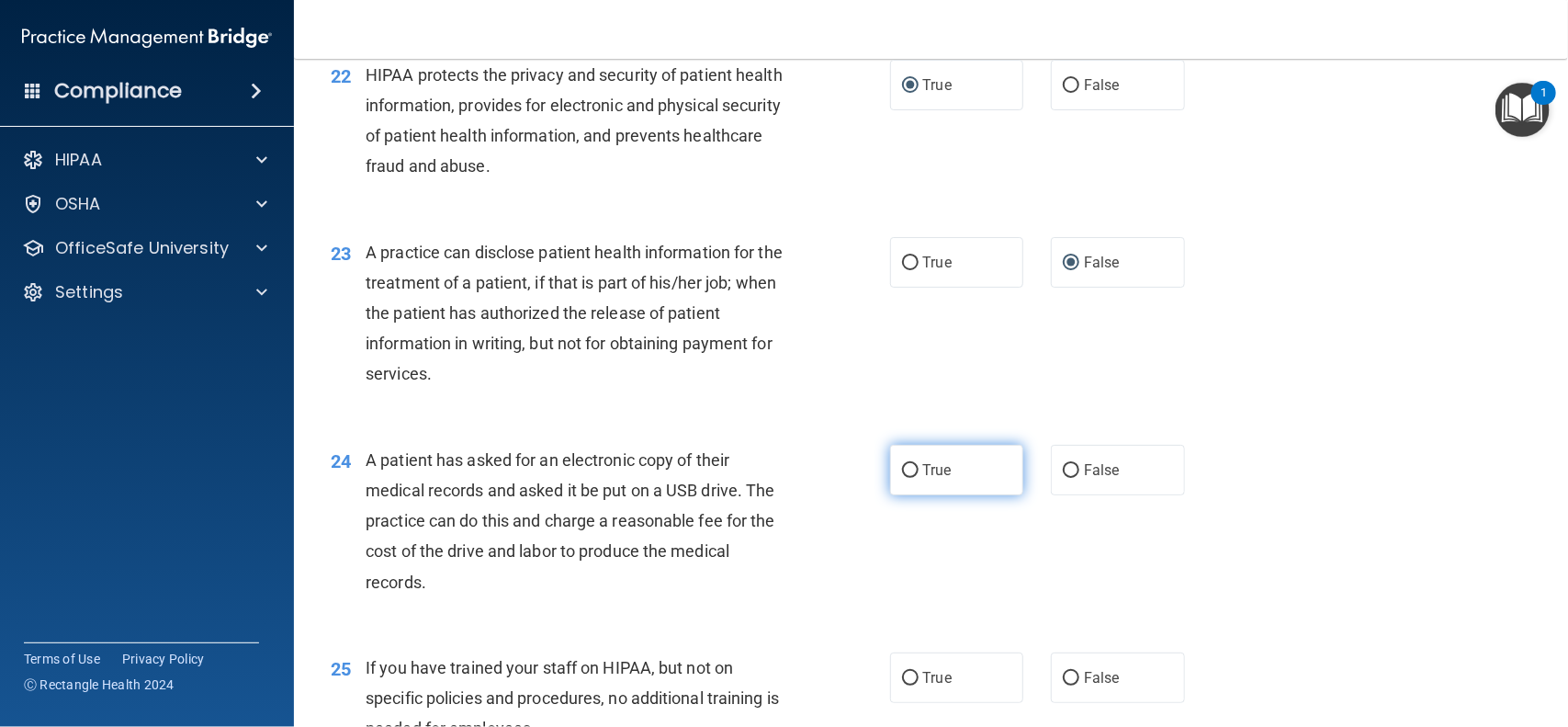
drag, startPoint x: 898, startPoint y: 470, endPoint x: 907, endPoint y: 479, distance: 12.7
click at [907, 478] on input "True" at bounding box center [910, 471] width 17 height 14
radio input "true"
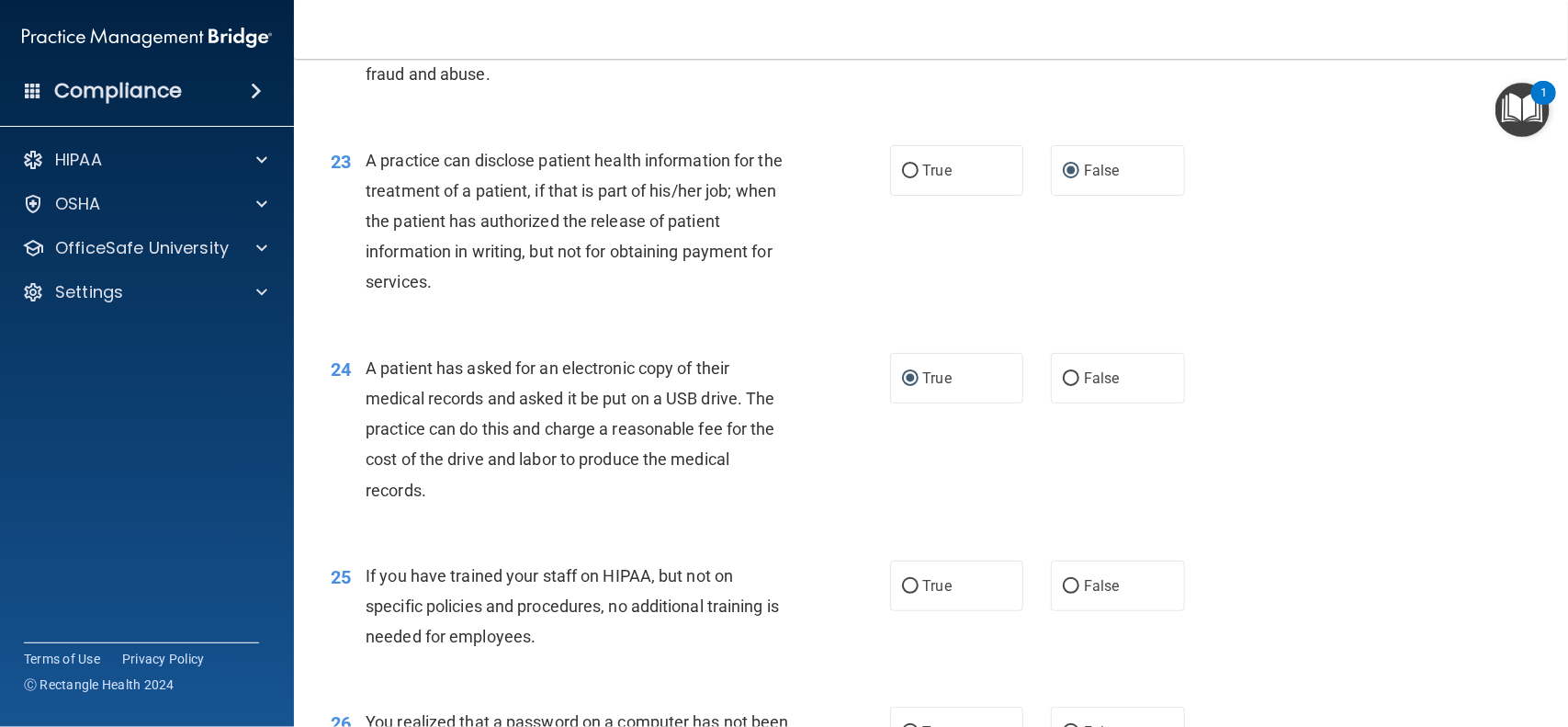
scroll to position [3411, 0]
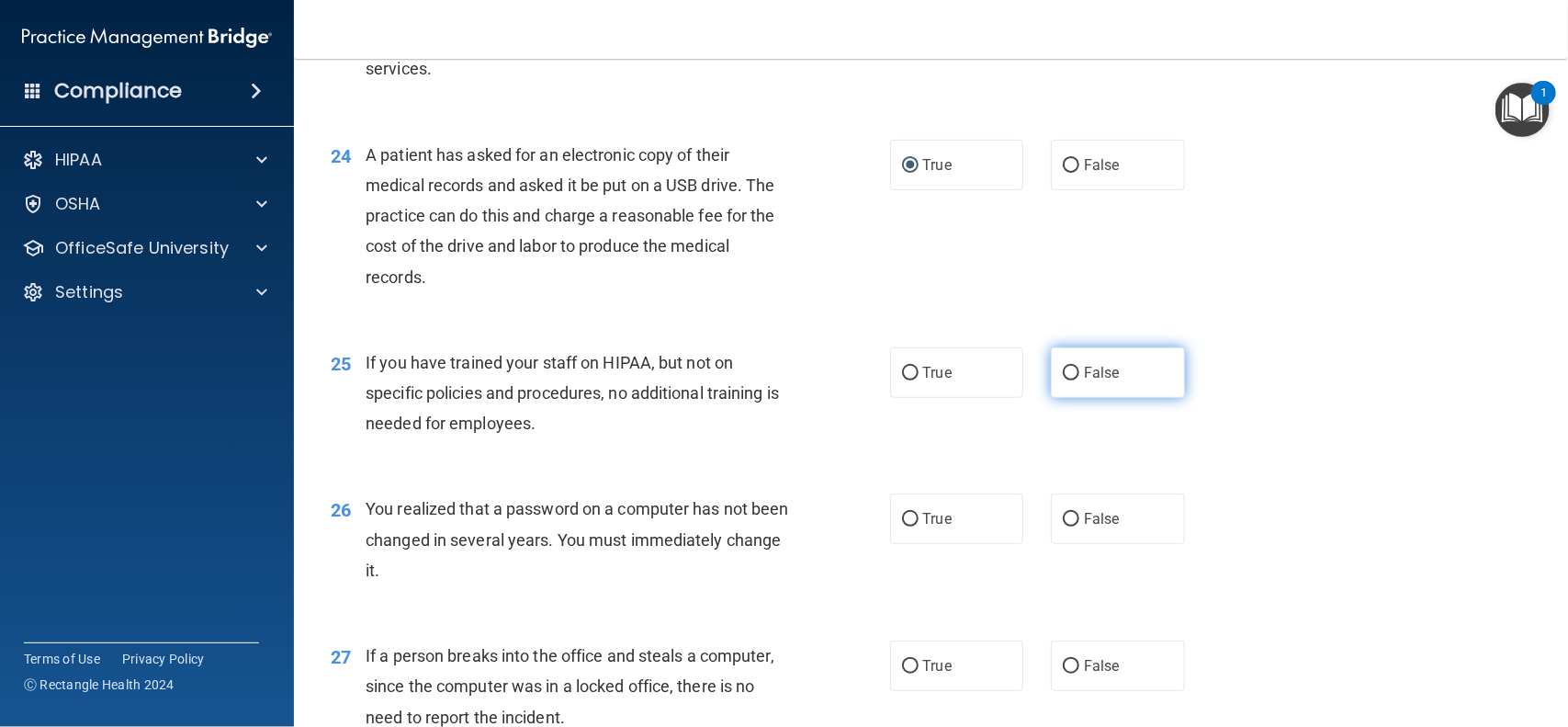
click at [1063, 375] on input "False" at bounding box center [1071, 373] width 17 height 14
radio input "true"
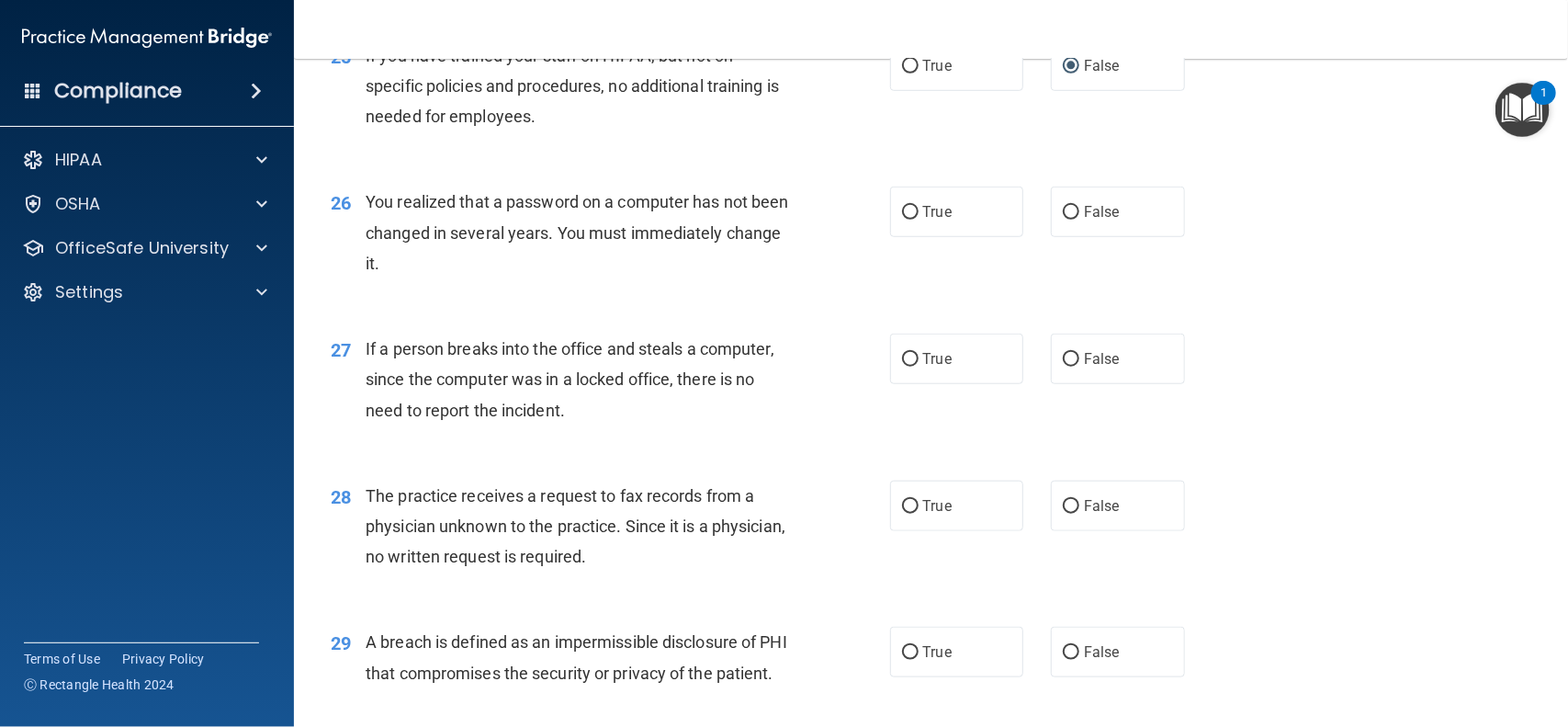
scroll to position [3764, 0]
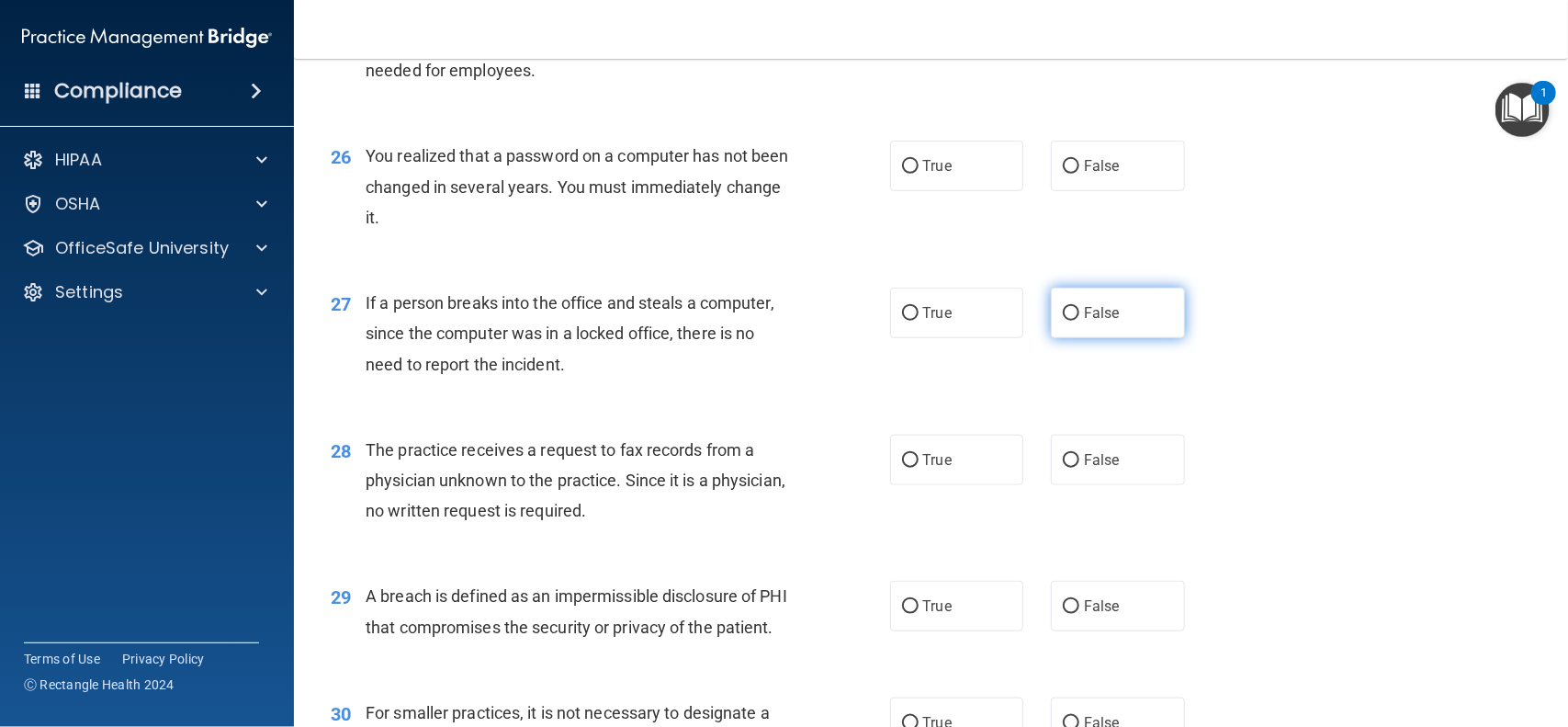
drag, startPoint x: 1061, startPoint y: 317, endPoint x: 1055, endPoint y: 310, distance: 9.2
click at [1063, 310] on input "False" at bounding box center [1071, 313] width 17 height 14
radio input "true"
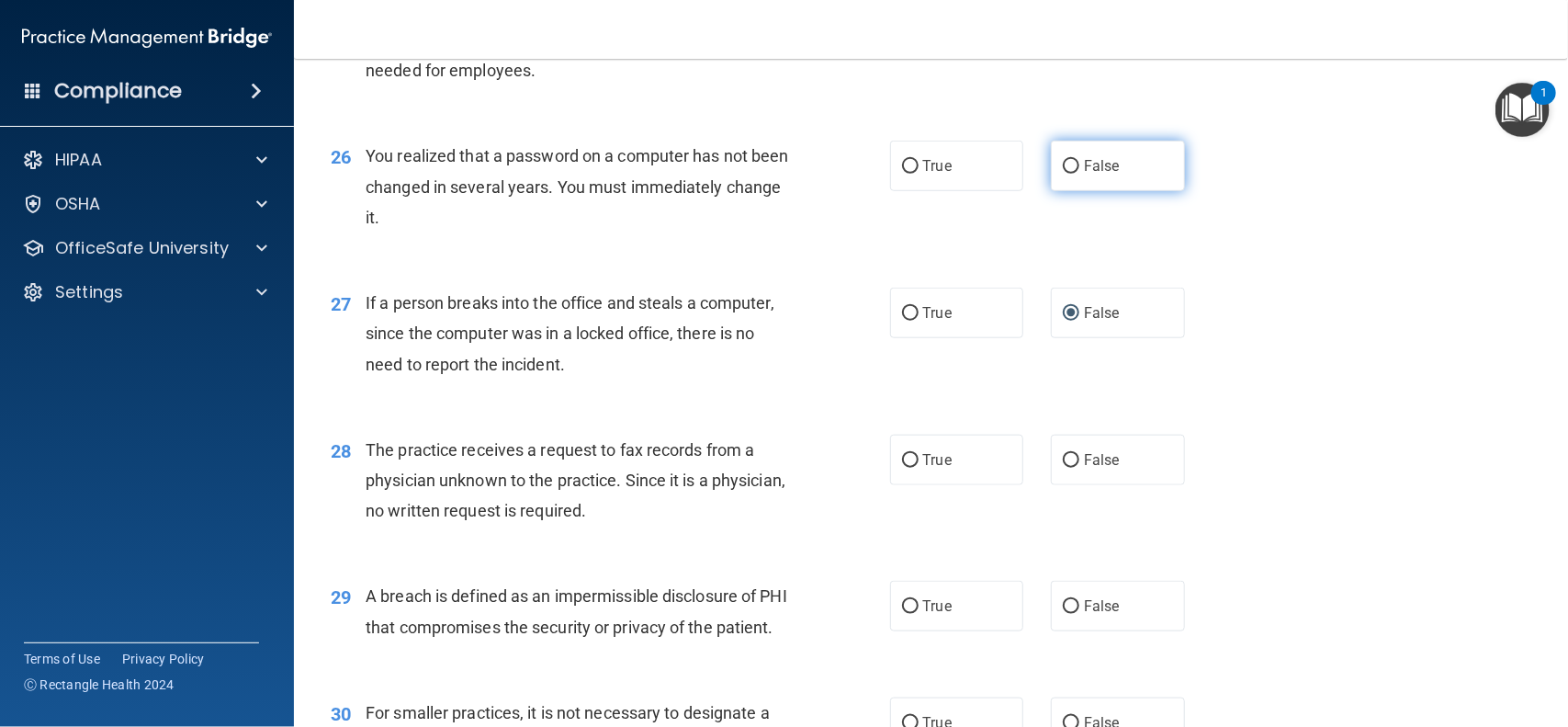
click at [1051, 177] on label "False" at bounding box center [1118, 165] width 134 height 51
click at [1063, 174] on input "False" at bounding box center [1071, 166] width 17 height 14
radio input "true"
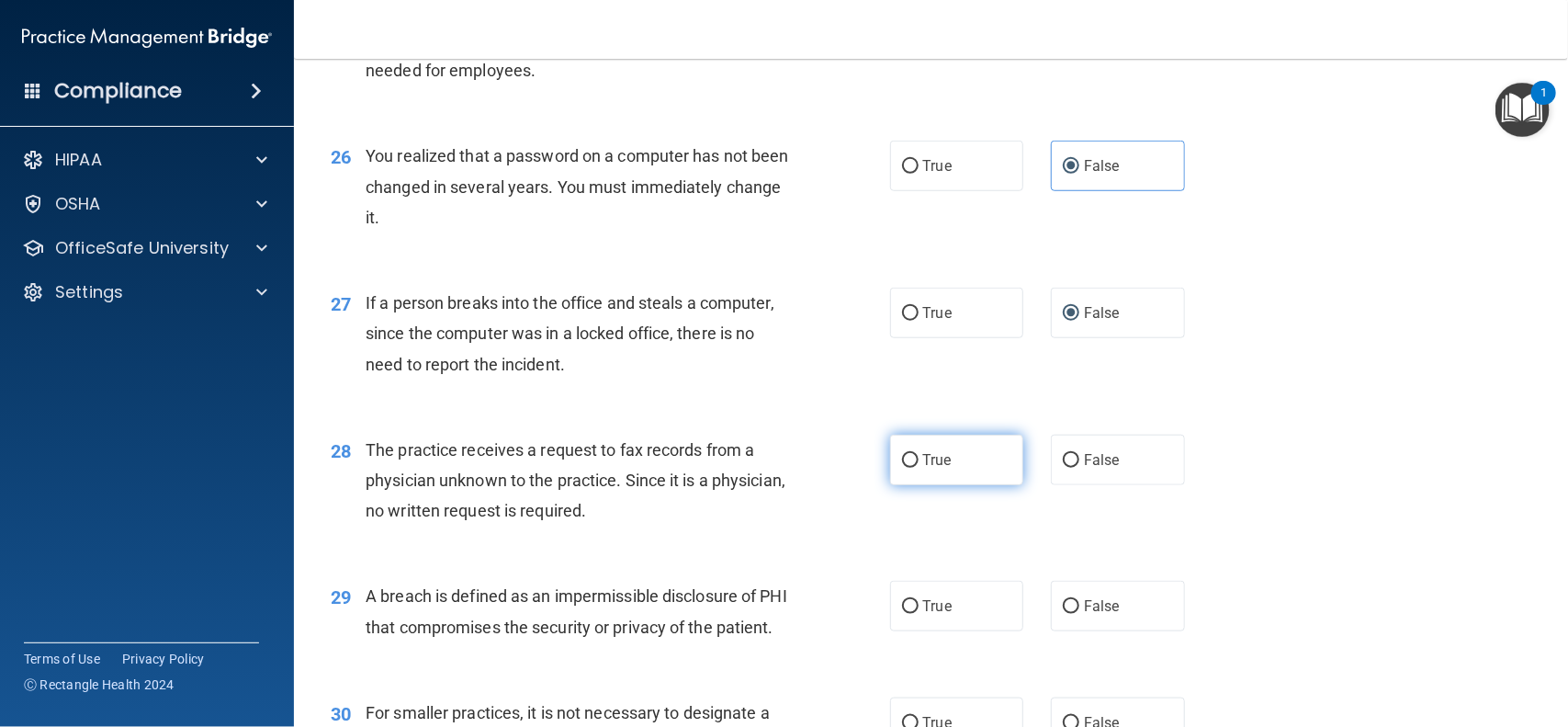
click at [902, 460] on input "True" at bounding box center [910, 460] width 17 height 14
radio input "true"
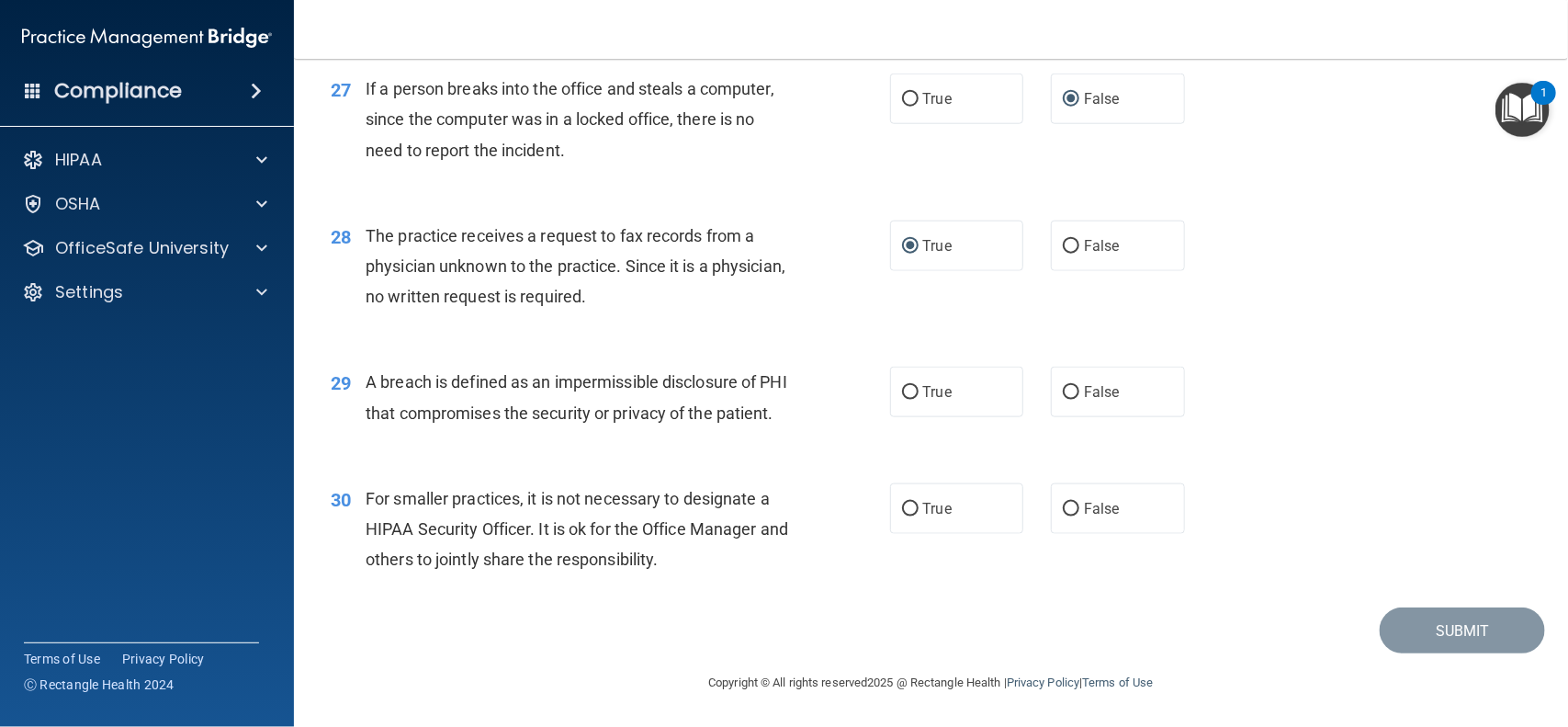
scroll to position [4009, 0]
click at [902, 386] on input "True" at bounding box center [910, 392] width 17 height 14
radio input "true"
click at [902, 503] on input "True" at bounding box center [910, 509] width 17 height 14
radio input "true"
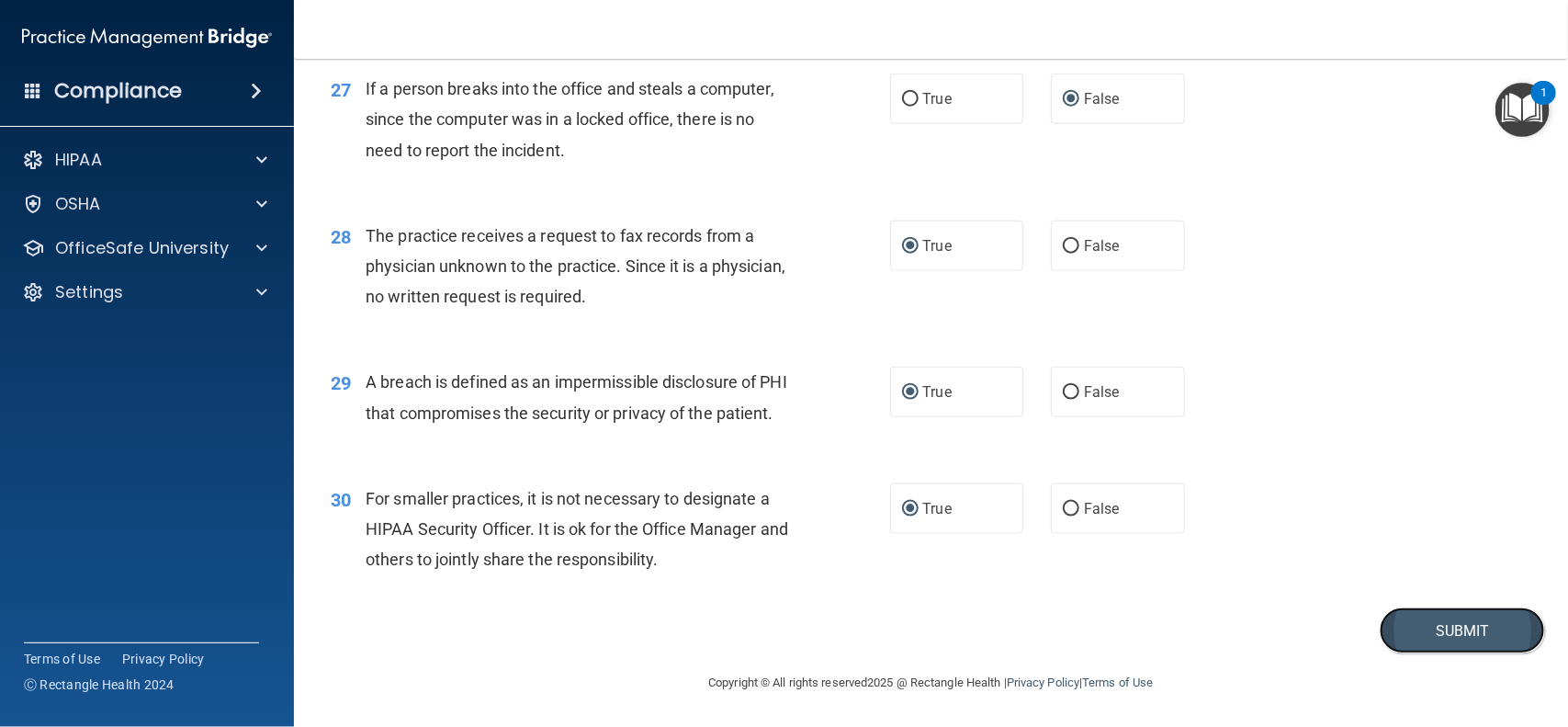
click at [1413, 620] on button "Submit" at bounding box center [1462, 630] width 165 height 47
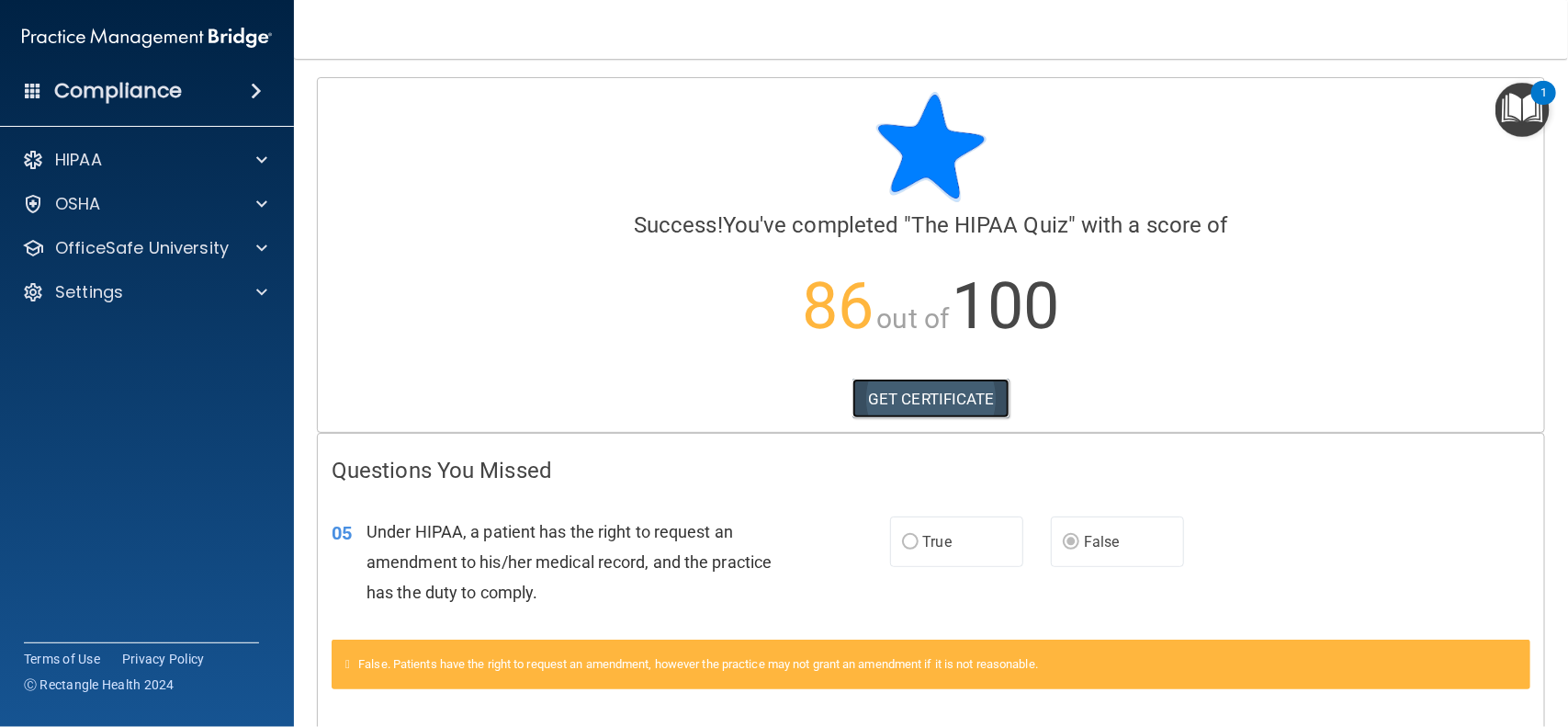
click at [975, 383] on link "GET CERTIFICATE" at bounding box center [931, 399] width 157 height 40
click at [208, 245] on p "OfficeSafe University" at bounding box center [141, 248] width 174 height 22
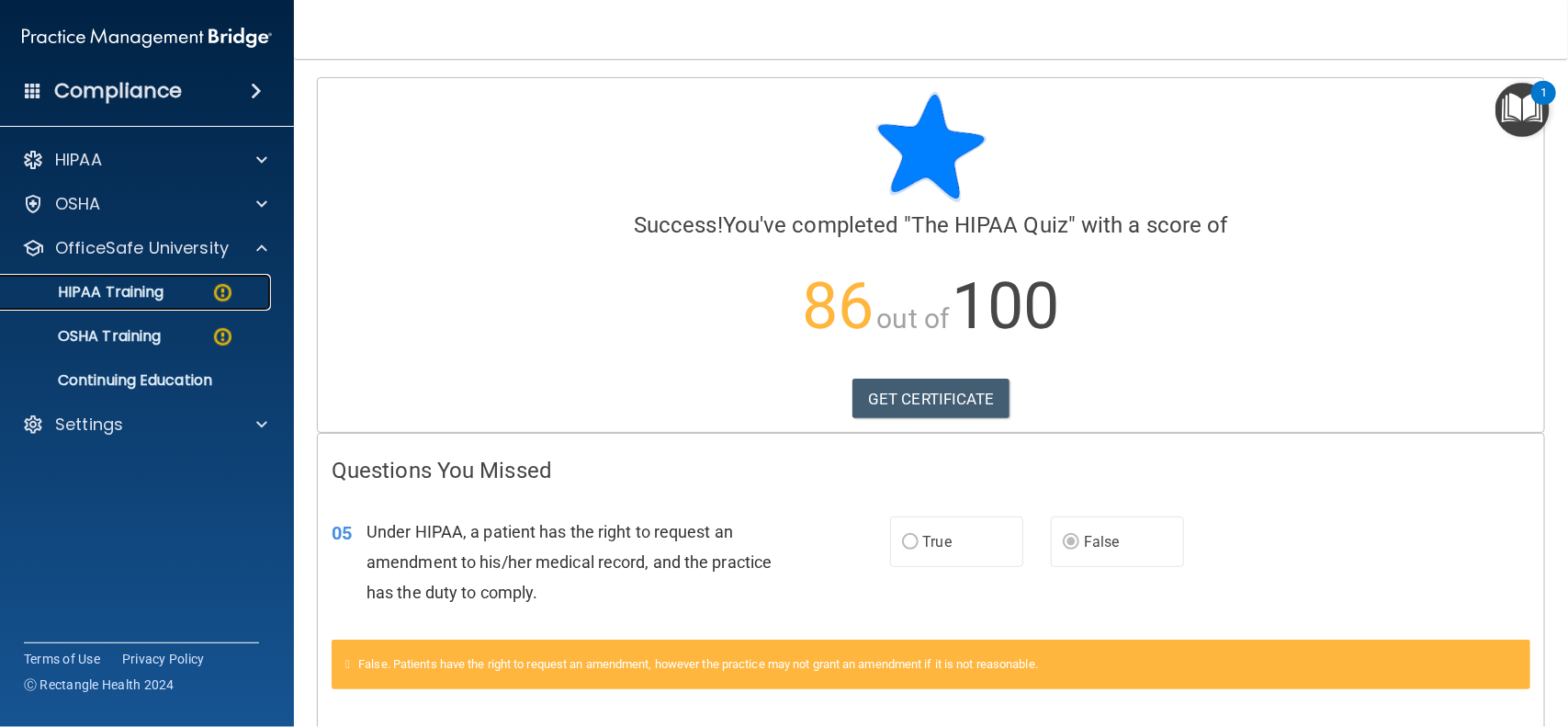
click at [148, 301] on link "HIPAA Training" at bounding box center [126, 292] width 289 height 37
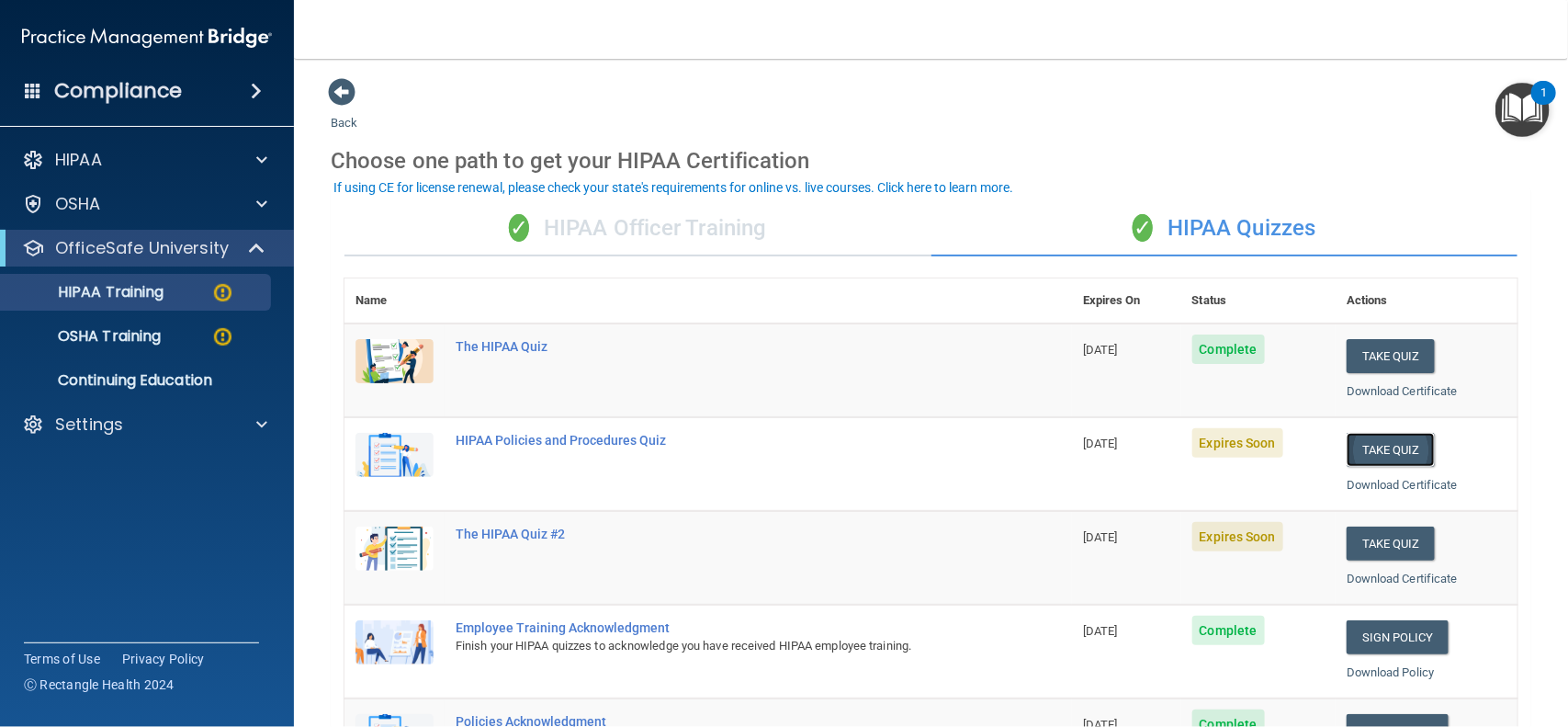
click at [1370, 451] on button "Take Quiz" at bounding box center [1391, 449] width 88 height 34
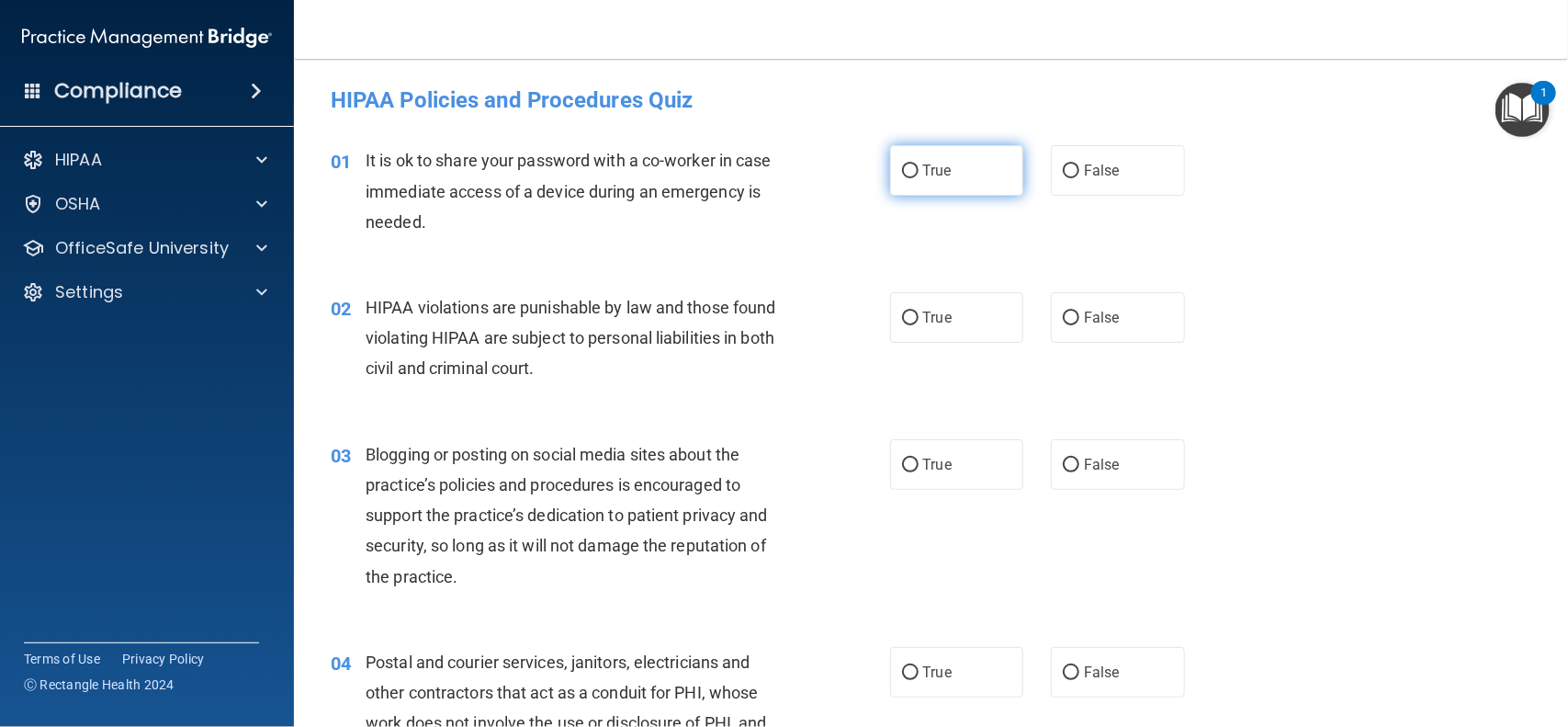
click at [905, 177] on input "True" at bounding box center [910, 171] width 17 height 14
radio input "true"
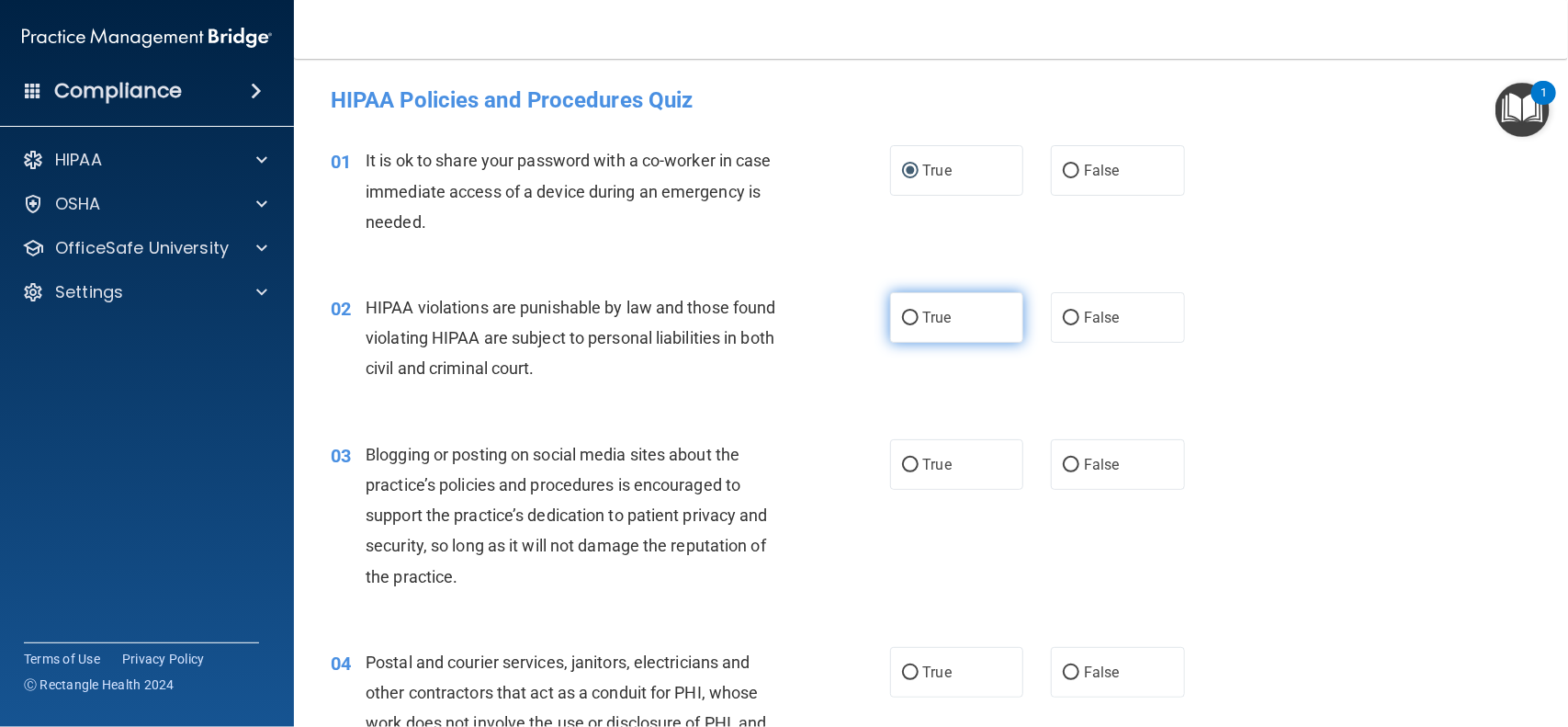
click at [903, 323] on input "True" at bounding box center [910, 318] width 17 height 14
radio input "true"
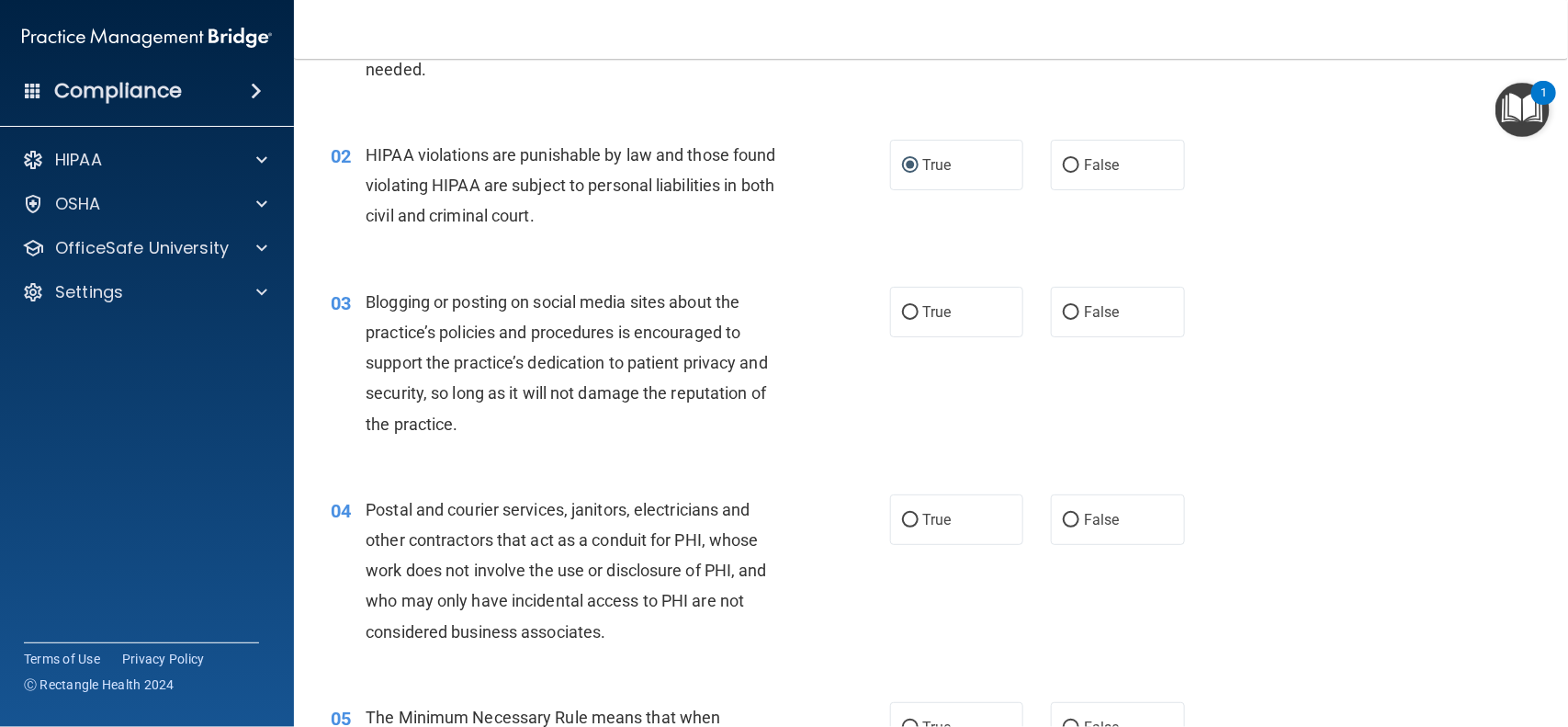
scroll to position [167, 0]
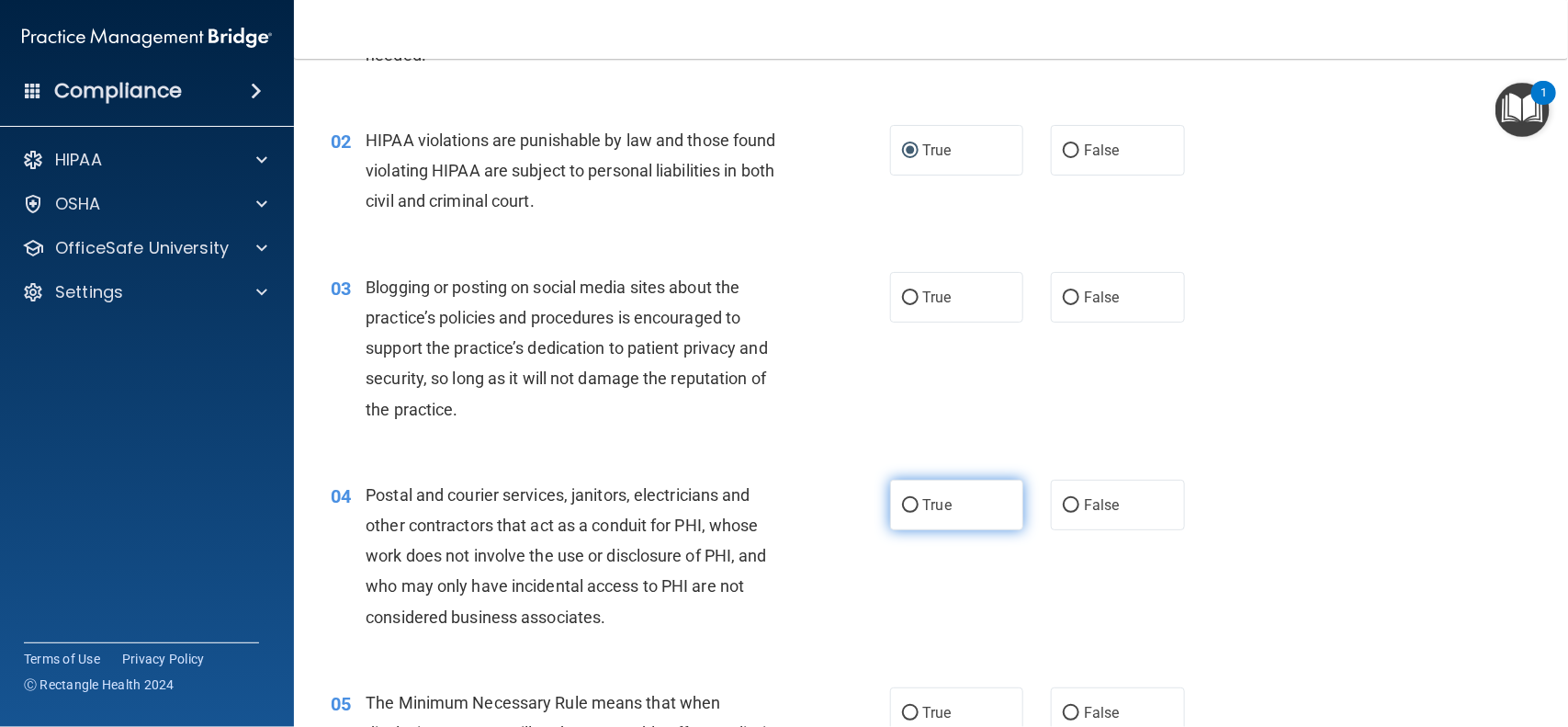
click at [902, 504] on input "True" at bounding box center [910, 505] width 17 height 14
radio input "true"
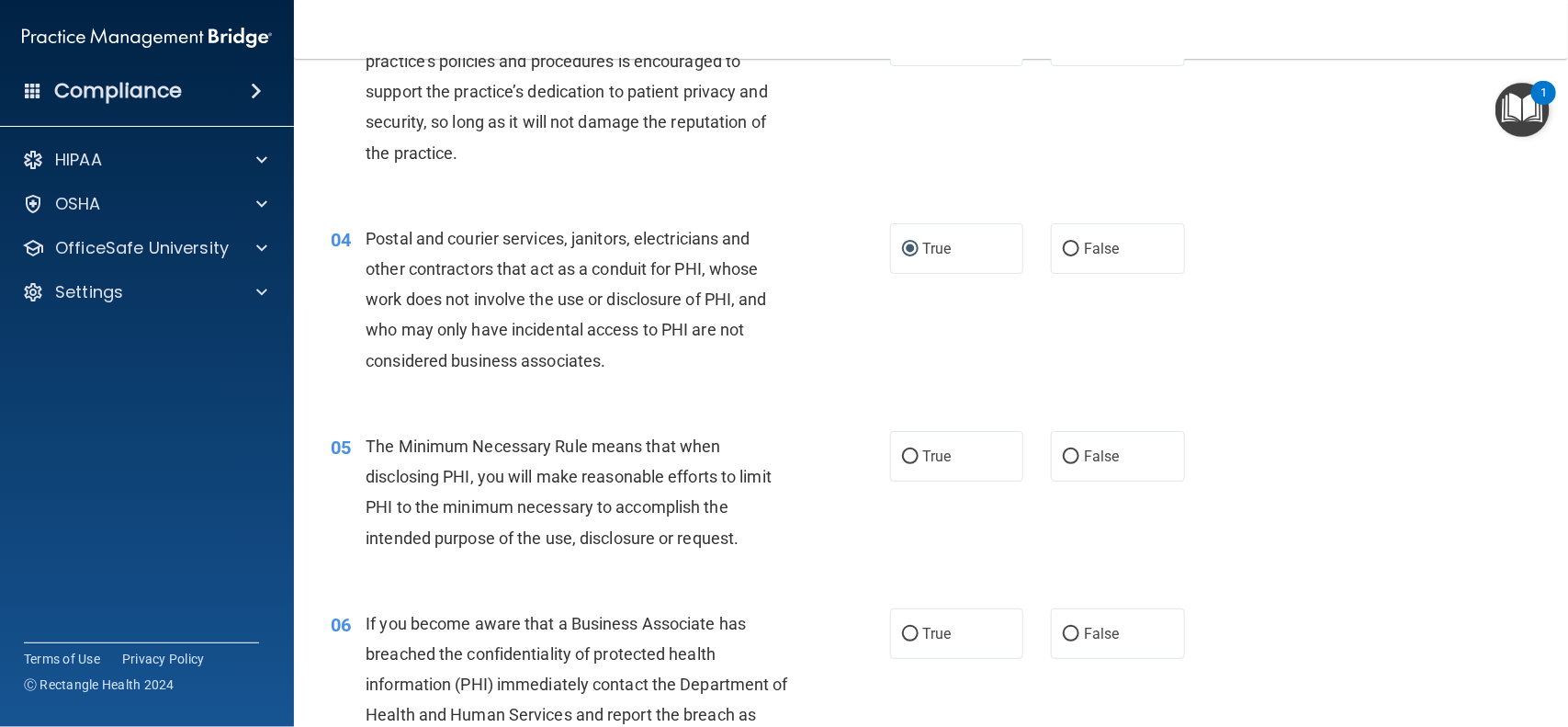
scroll to position [443, 0]
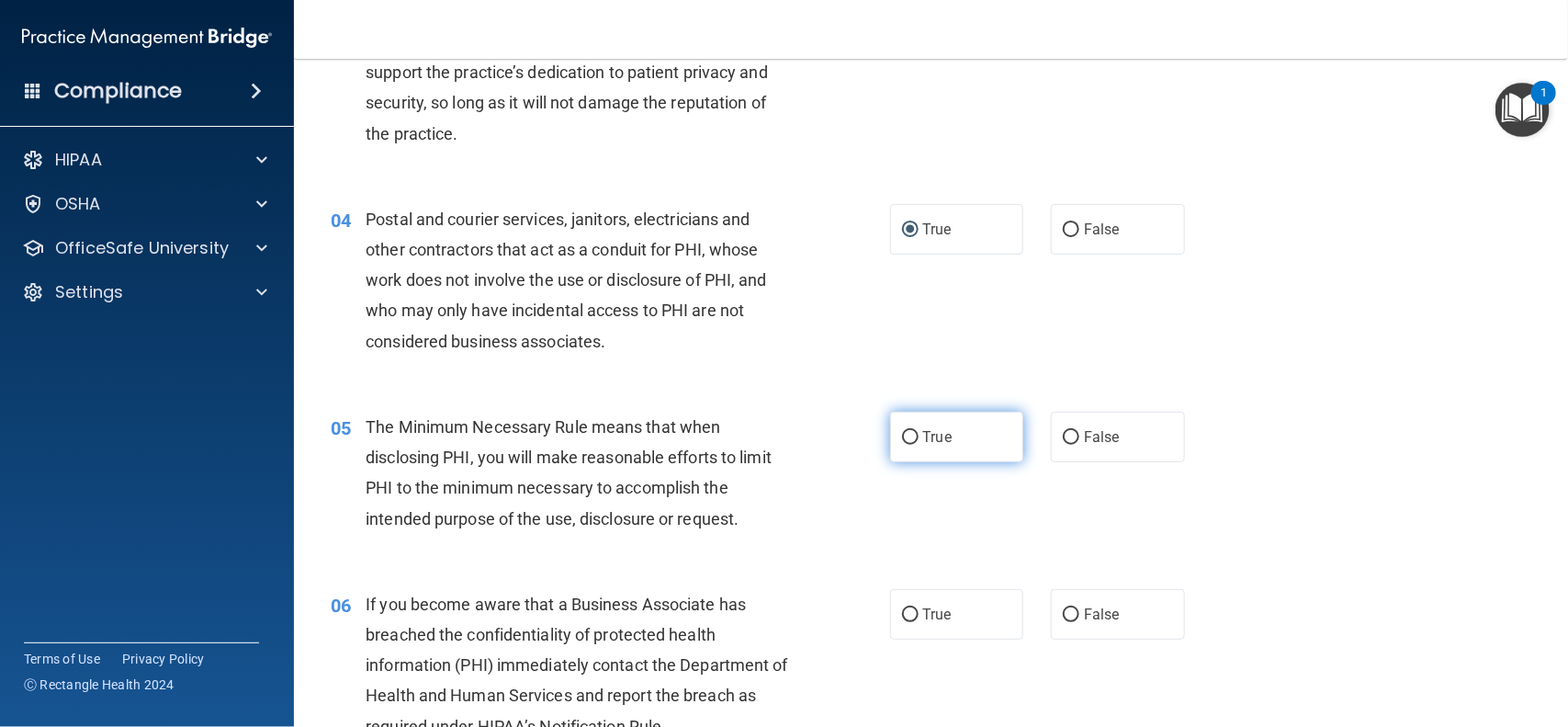
click at [902, 432] on input "True" at bounding box center [910, 437] width 17 height 14
radio input "true"
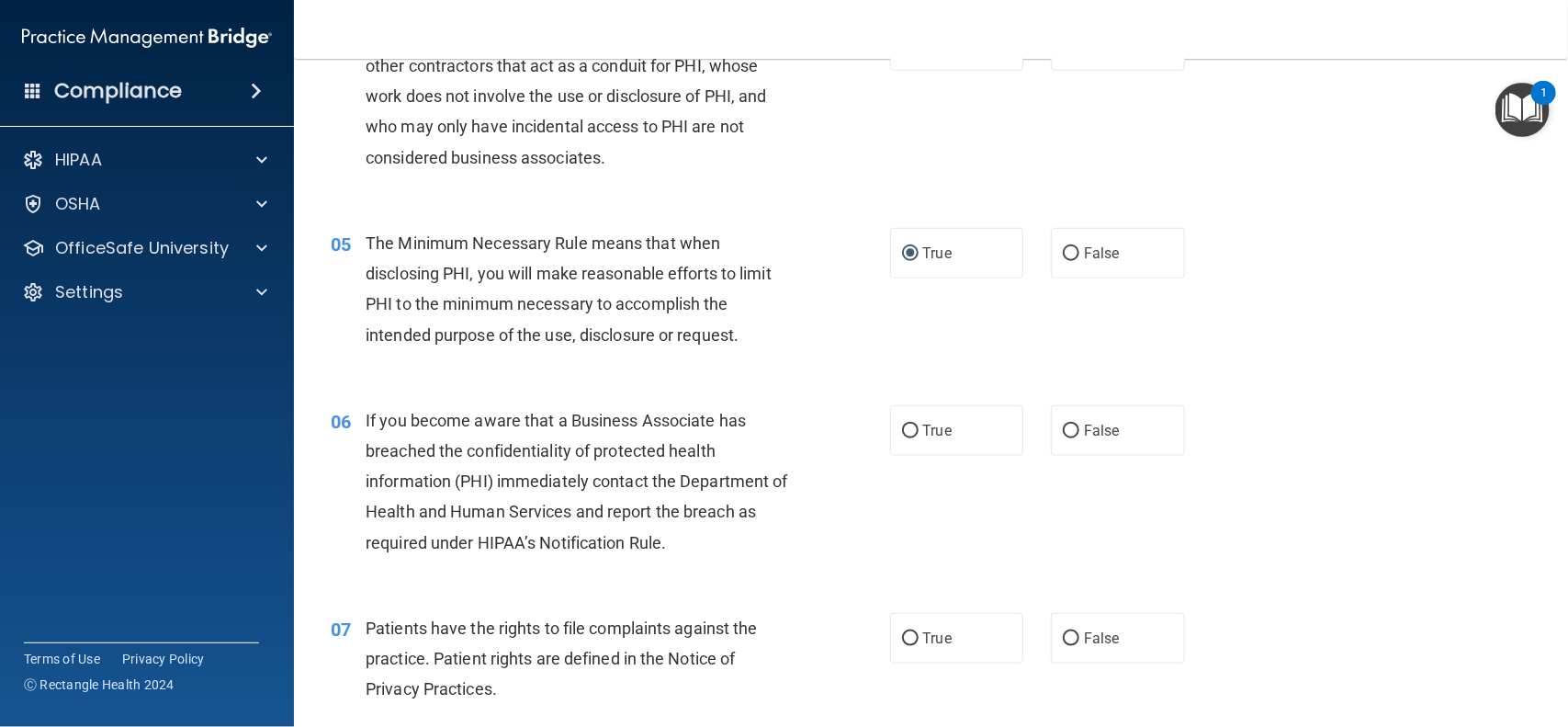
scroll to position [735, 0]
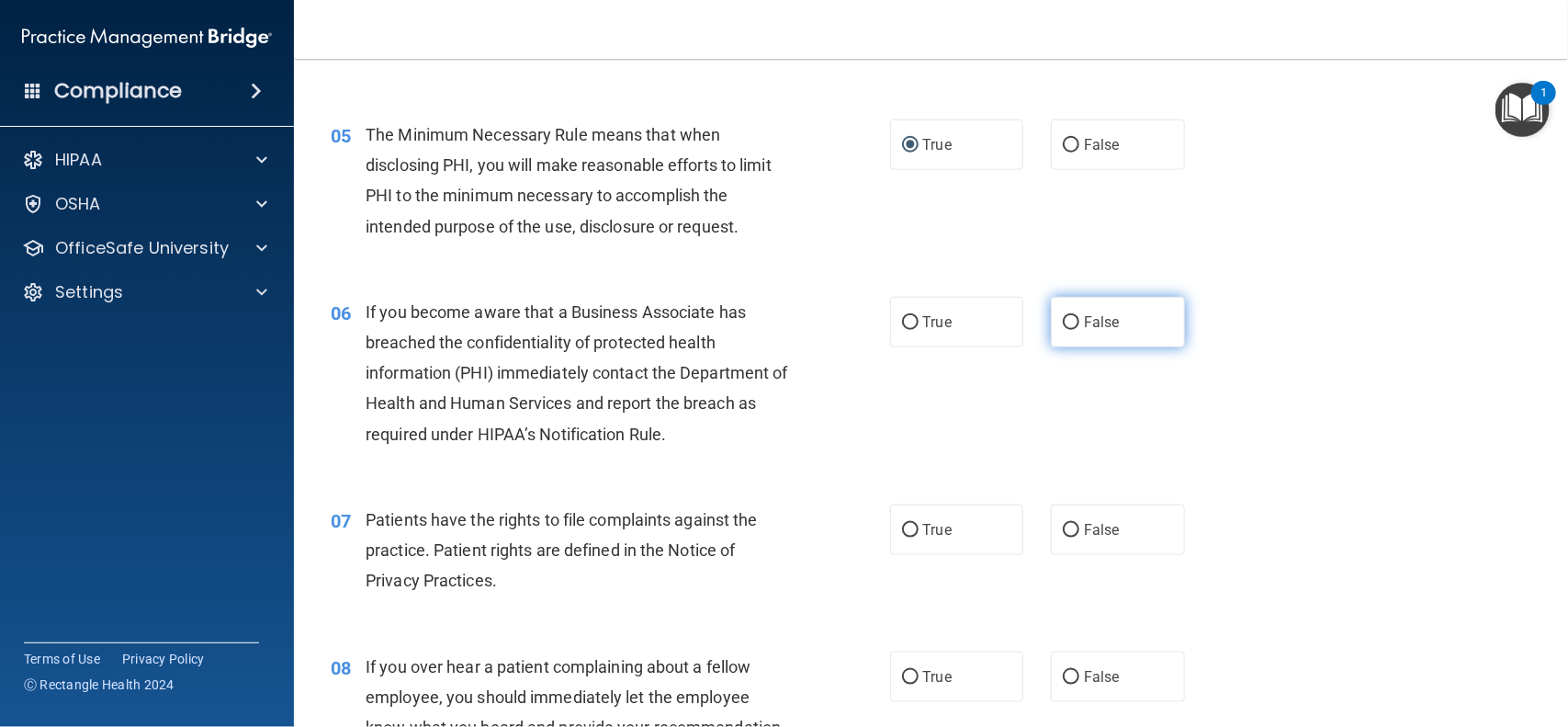
click at [1066, 327] on input "False" at bounding box center [1071, 323] width 17 height 14
radio input "true"
click at [902, 531] on input "True" at bounding box center [910, 530] width 17 height 14
radio input "true"
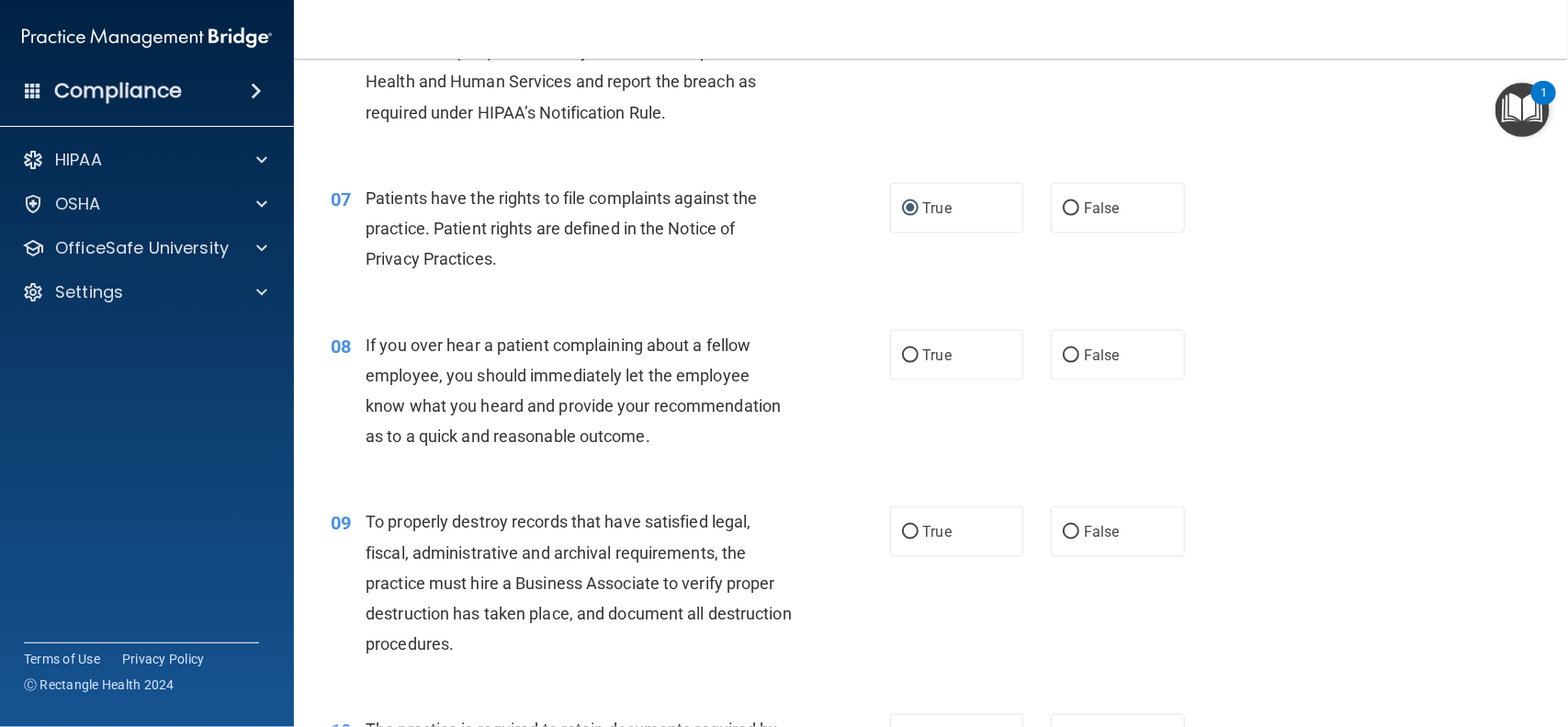
scroll to position [1103, 0]
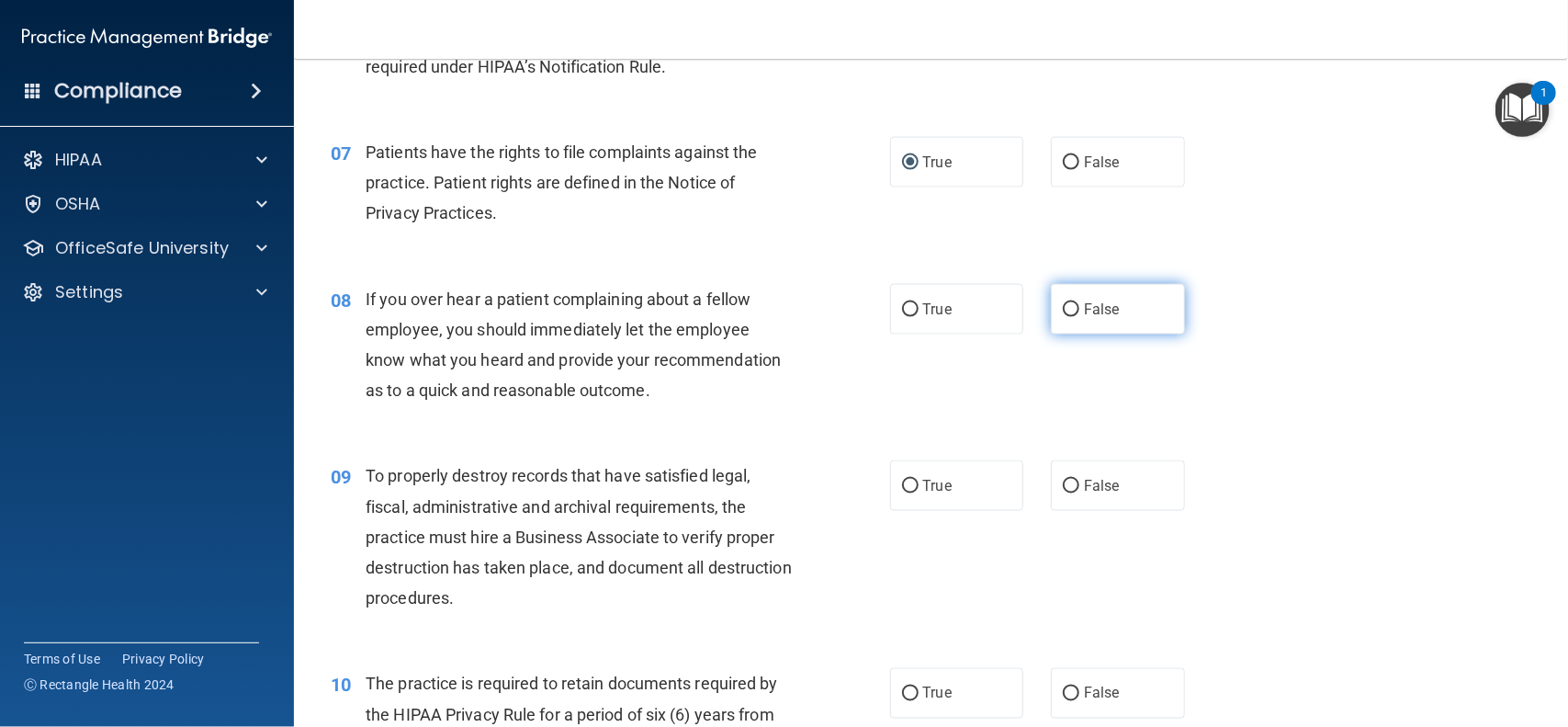
click at [1059, 320] on label "False" at bounding box center [1118, 309] width 134 height 51
click at [1063, 317] on input "False" at bounding box center [1071, 310] width 17 height 14
radio input "true"
click at [902, 493] on input "True" at bounding box center [910, 486] width 17 height 14
radio input "true"
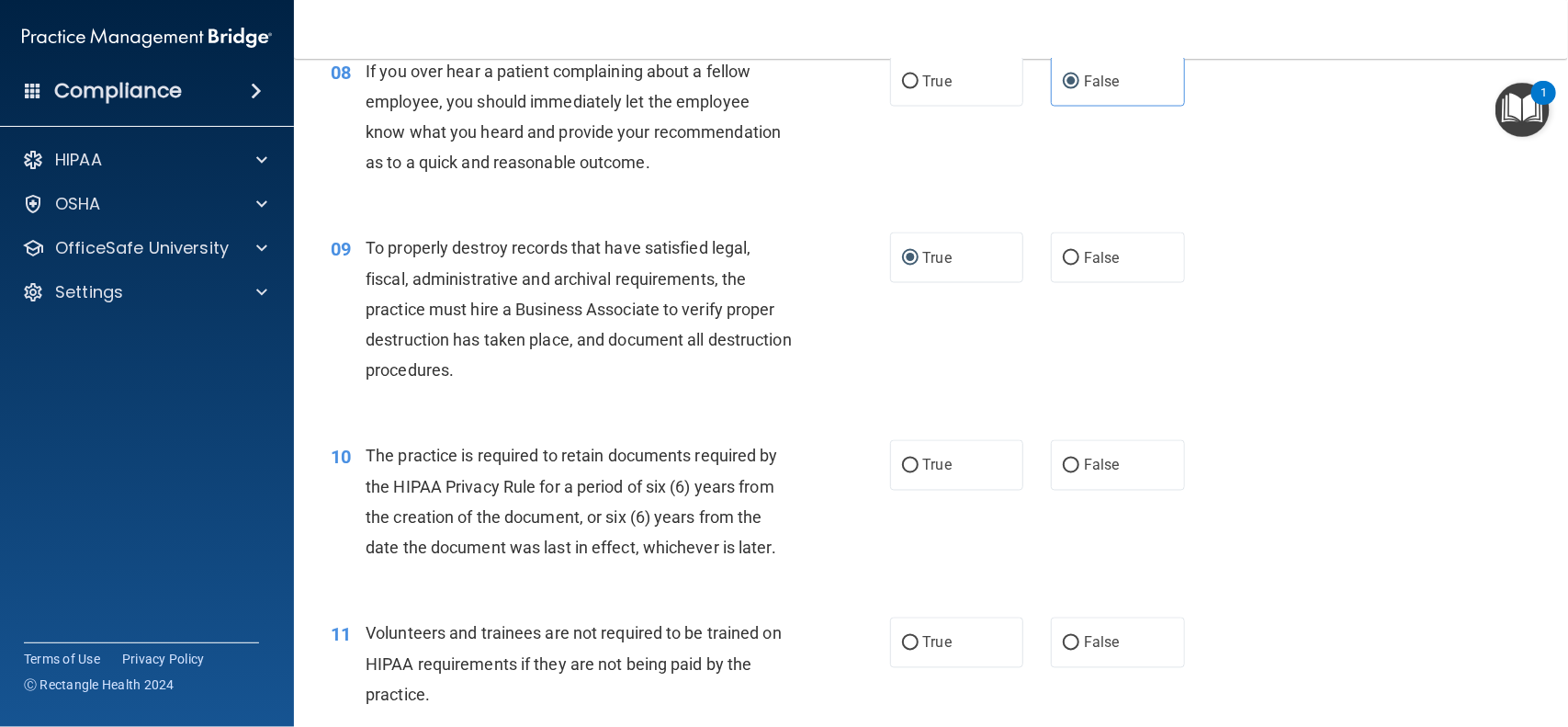
scroll to position [1408, 0]
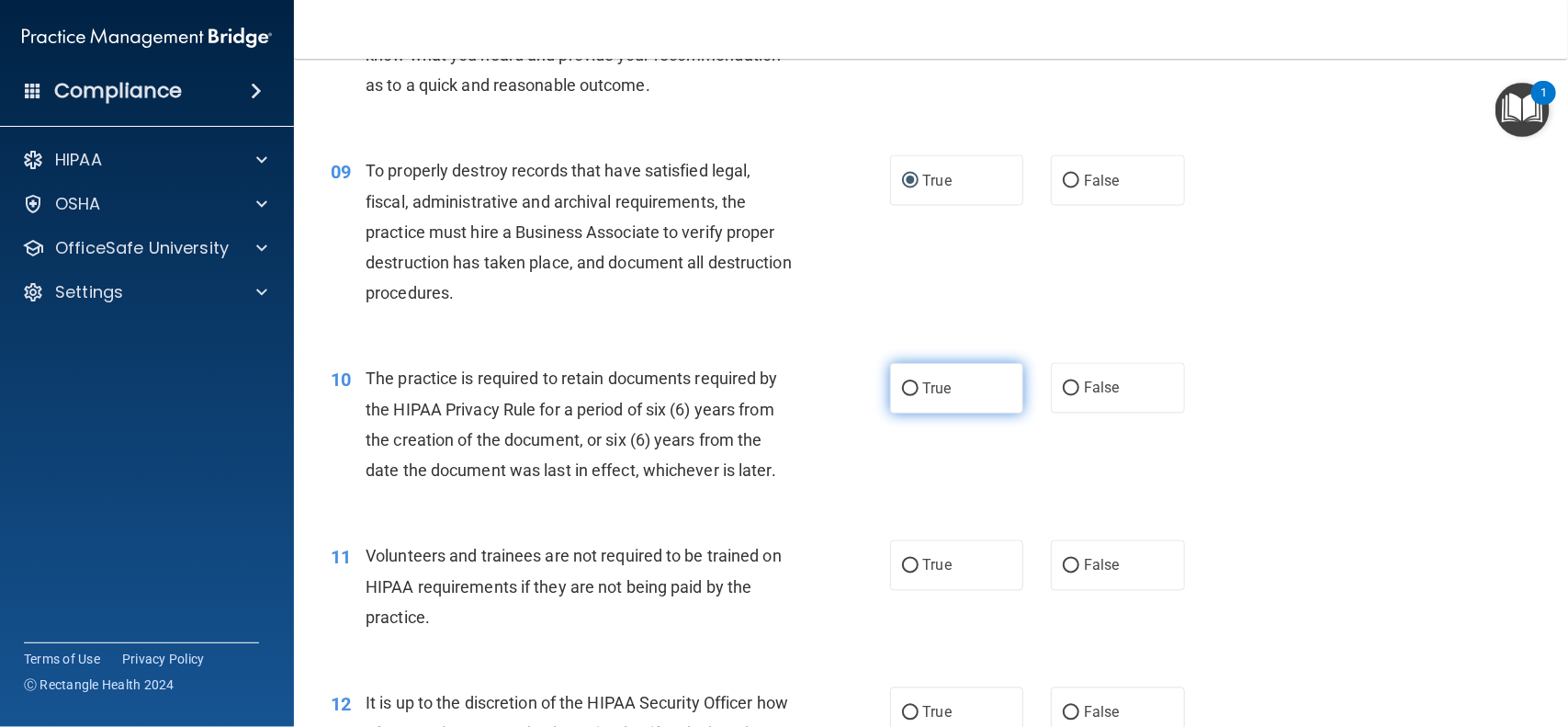
click at [902, 386] on input "True" at bounding box center [910, 389] width 17 height 14
radio input "true"
click at [1066, 568] on input "False" at bounding box center [1071, 566] width 17 height 14
radio input "true"
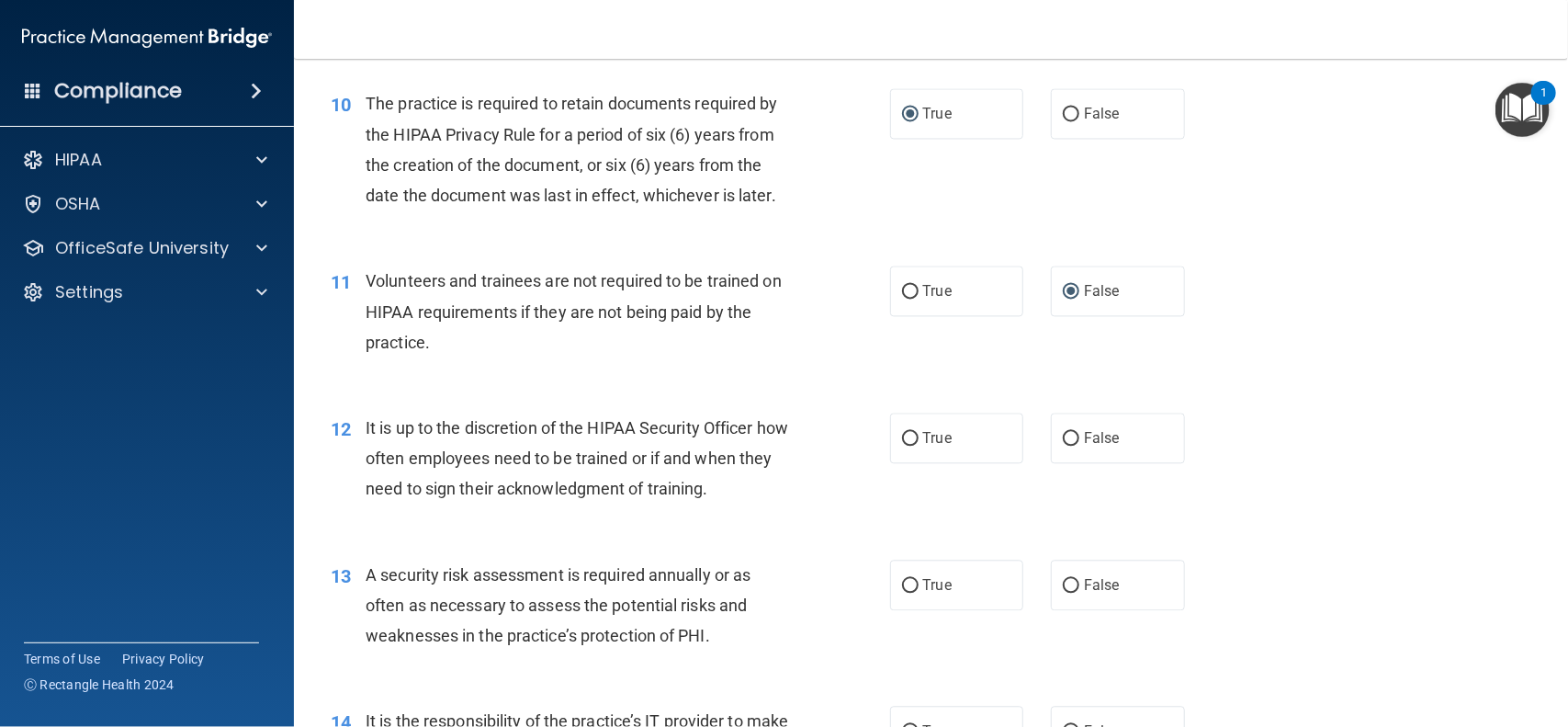
scroll to position [1728, 0]
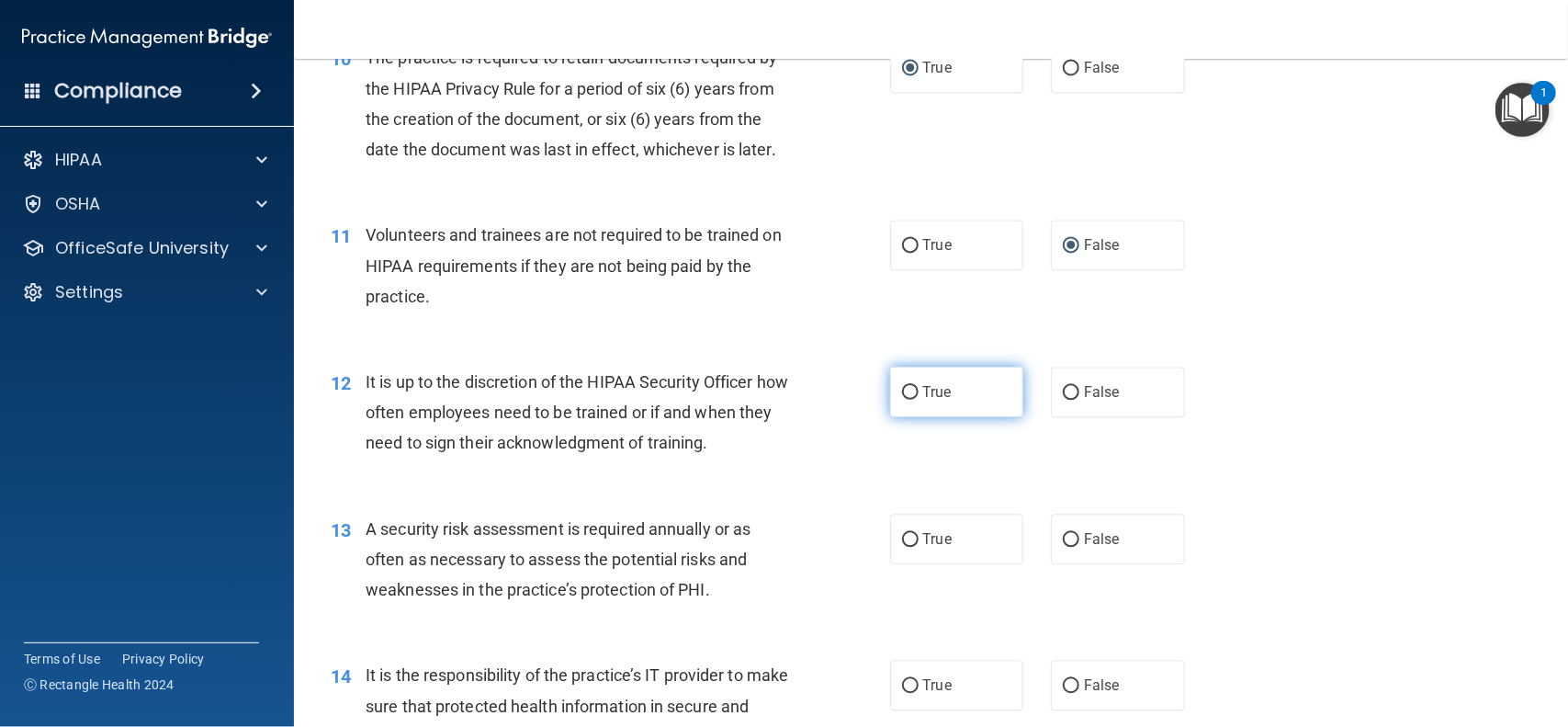
click at [892, 389] on label "True" at bounding box center [957, 392] width 134 height 51
click at [902, 389] on input "True" at bounding box center [910, 392] width 17 height 14
radio input "true"
click at [897, 550] on label "True" at bounding box center [957, 539] width 134 height 51
click at [902, 547] on input "True" at bounding box center [910, 540] width 17 height 14
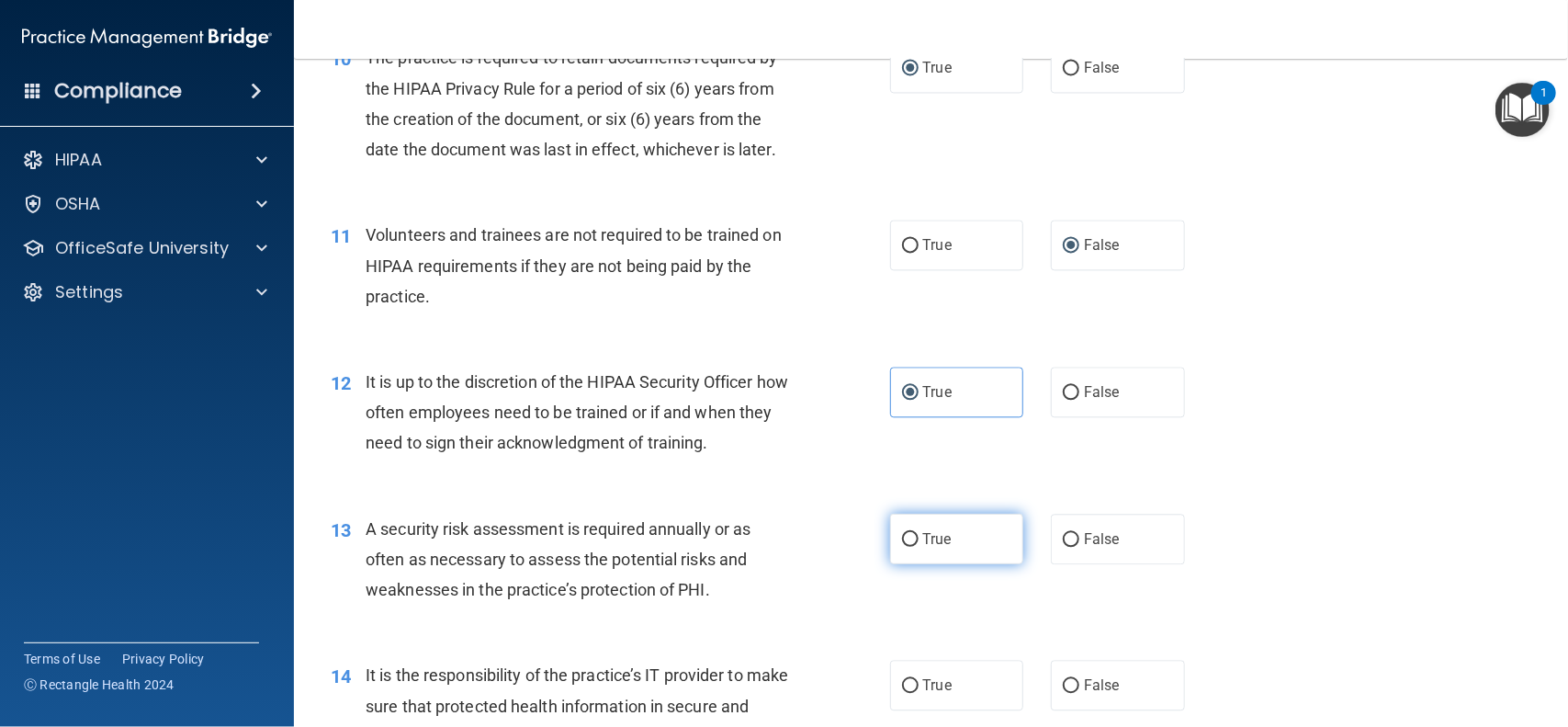
radio input "true"
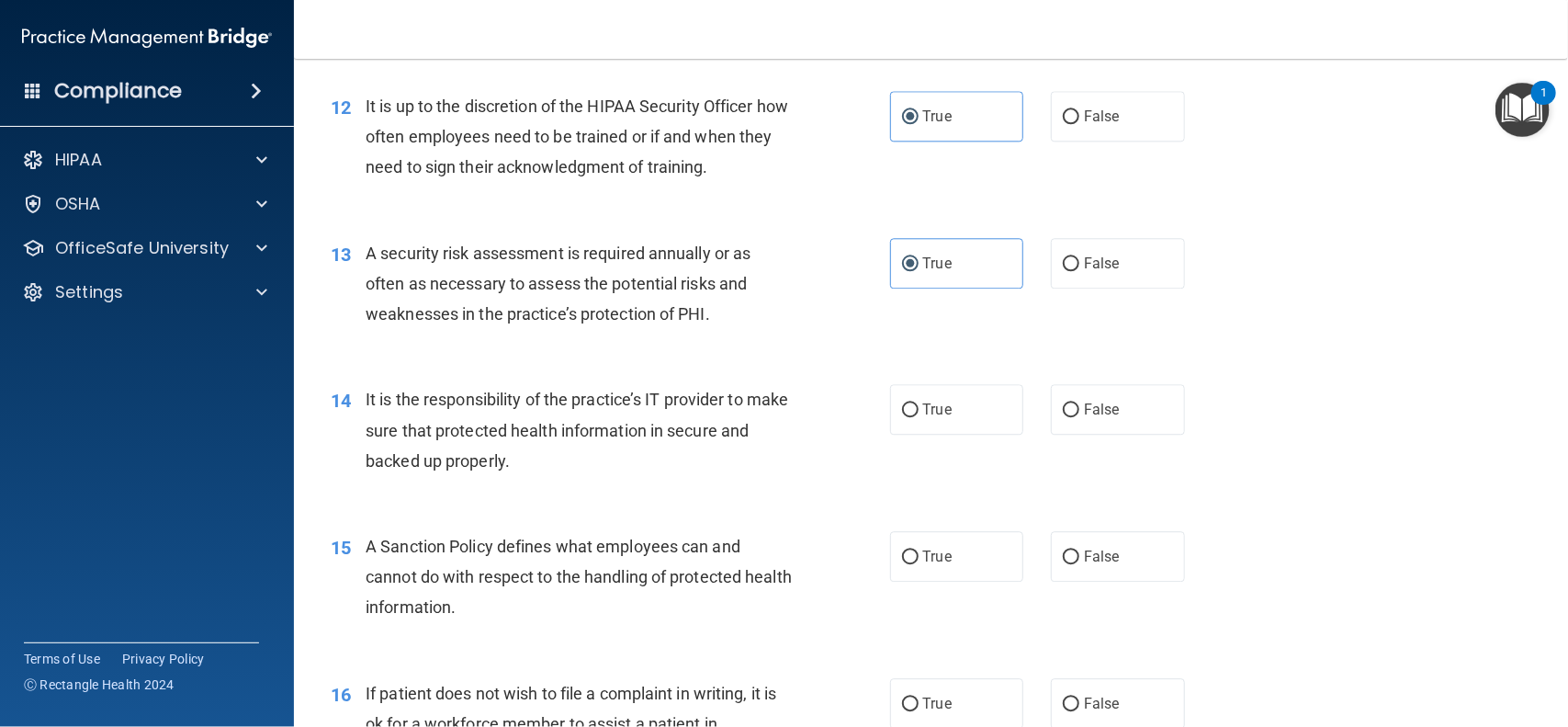
scroll to position [2096, 0]
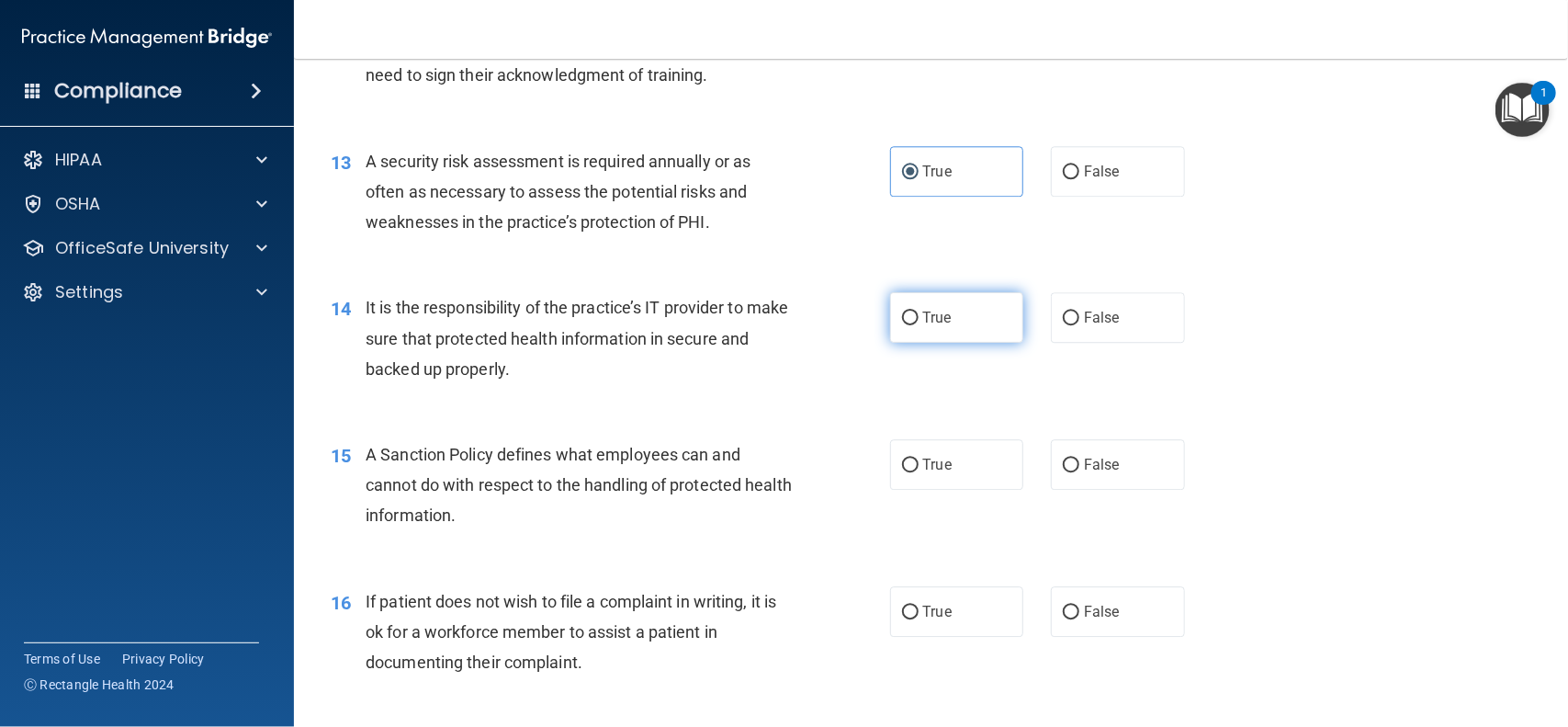
click at [910, 315] on label "True" at bounding box center [957, 317] width 134 height 51
click at [910, 315] on input "True" at bounding box center [910, 318] width 17 height 14
radio input "true"
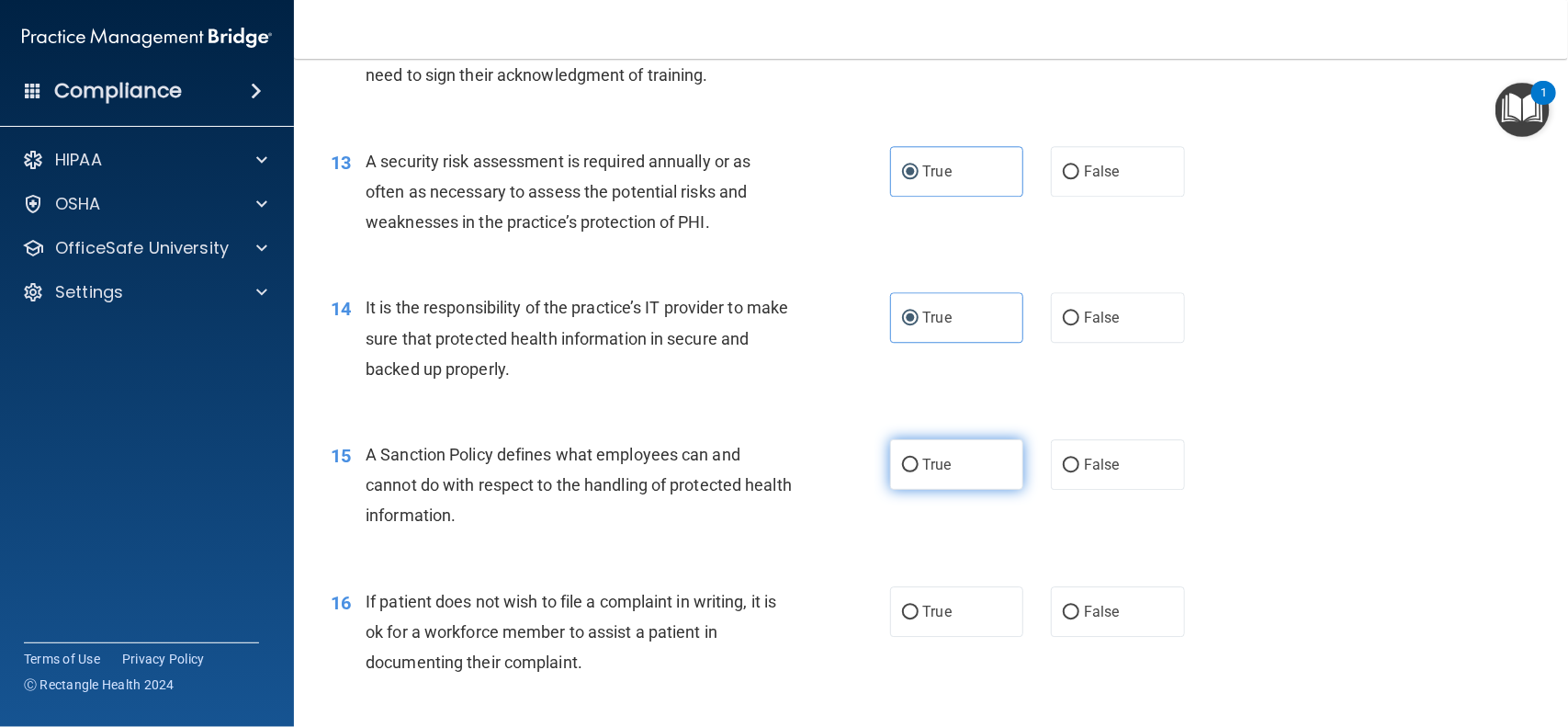
click at [902, 467] on input "True" at bounding box center [910, 465] width 17 height 14
radio input "true"
click at [902, 616] on input "True" at bounding box center [910, 612] width 17 height 14
radio input "true"
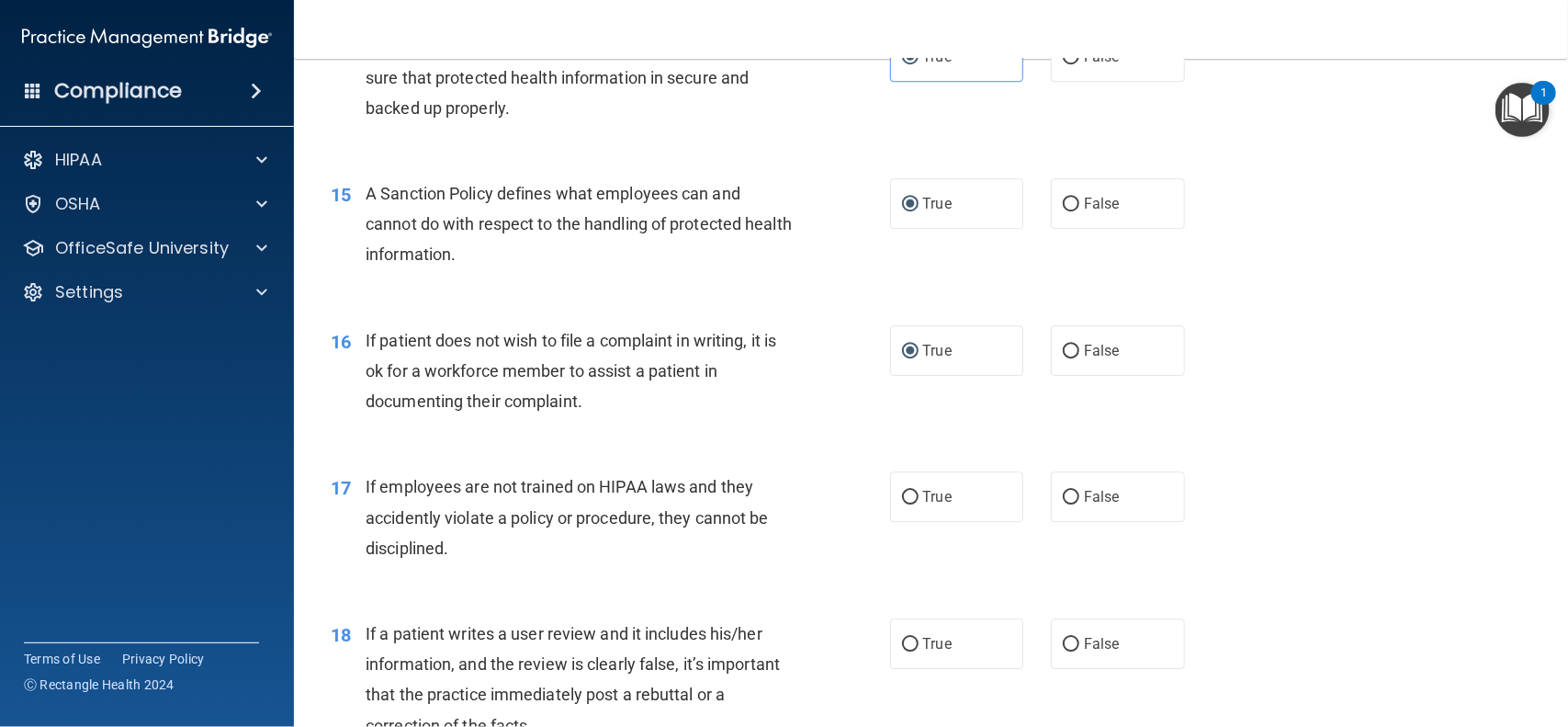
scroll to position [2448, 0]
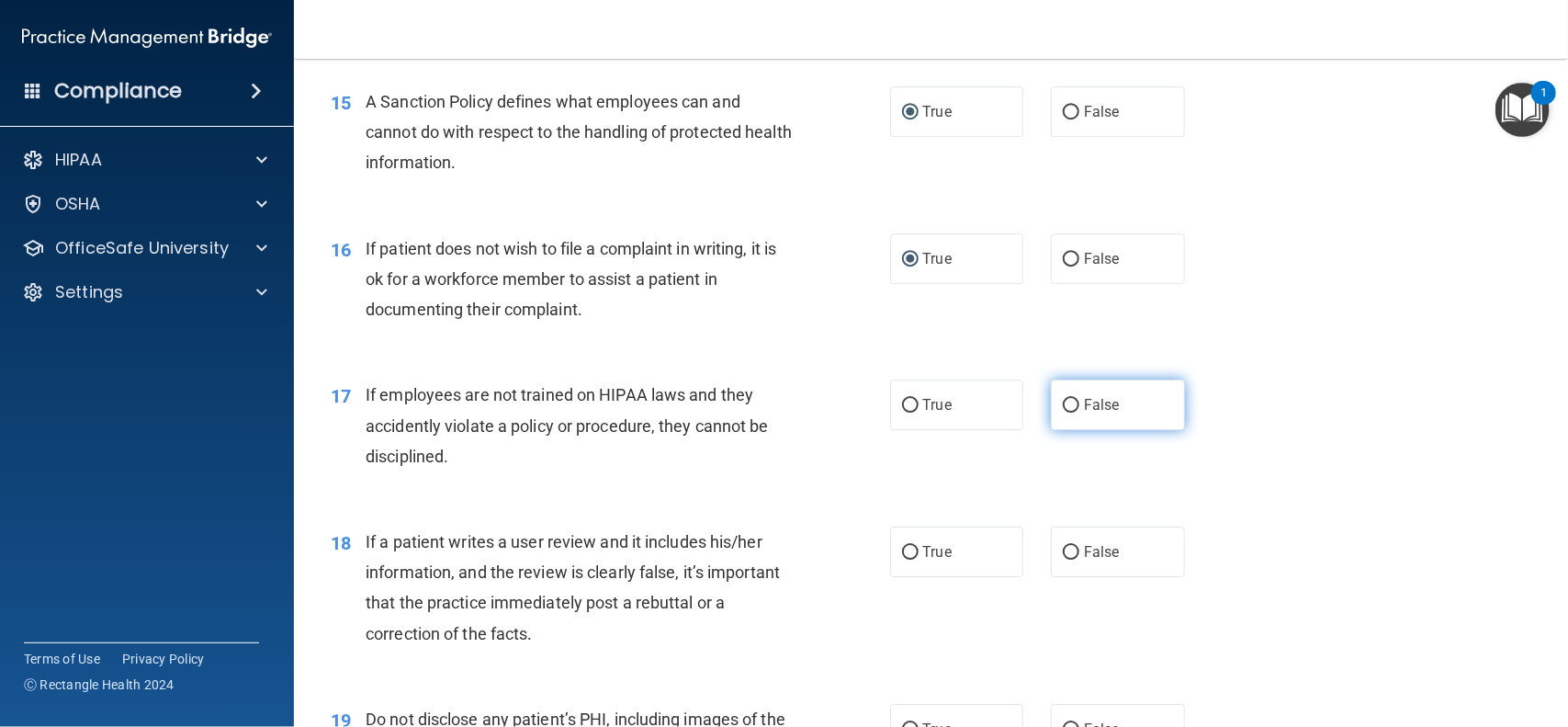
click at [1053, 415] on label "False" at bounding box center [1118, 404] width 134 height 51
click at [1063, 413] on input "False" at bounding box center [1071, 405] width 17 height 14
radio input "true"
click at [903, 559] on input "True" at bounding box center [910, 552] width 17 height 14
radio input "true"
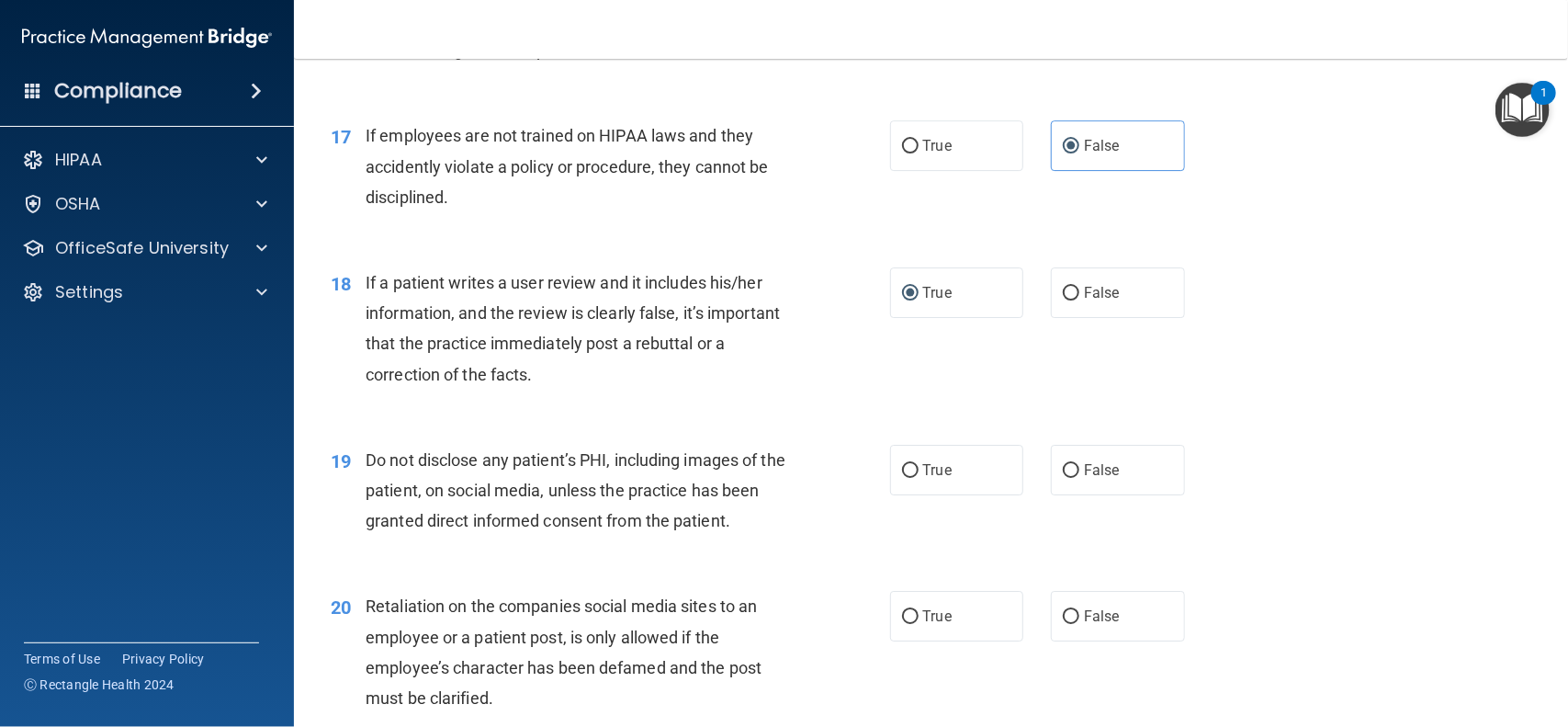
scroll to position [2831, 0]
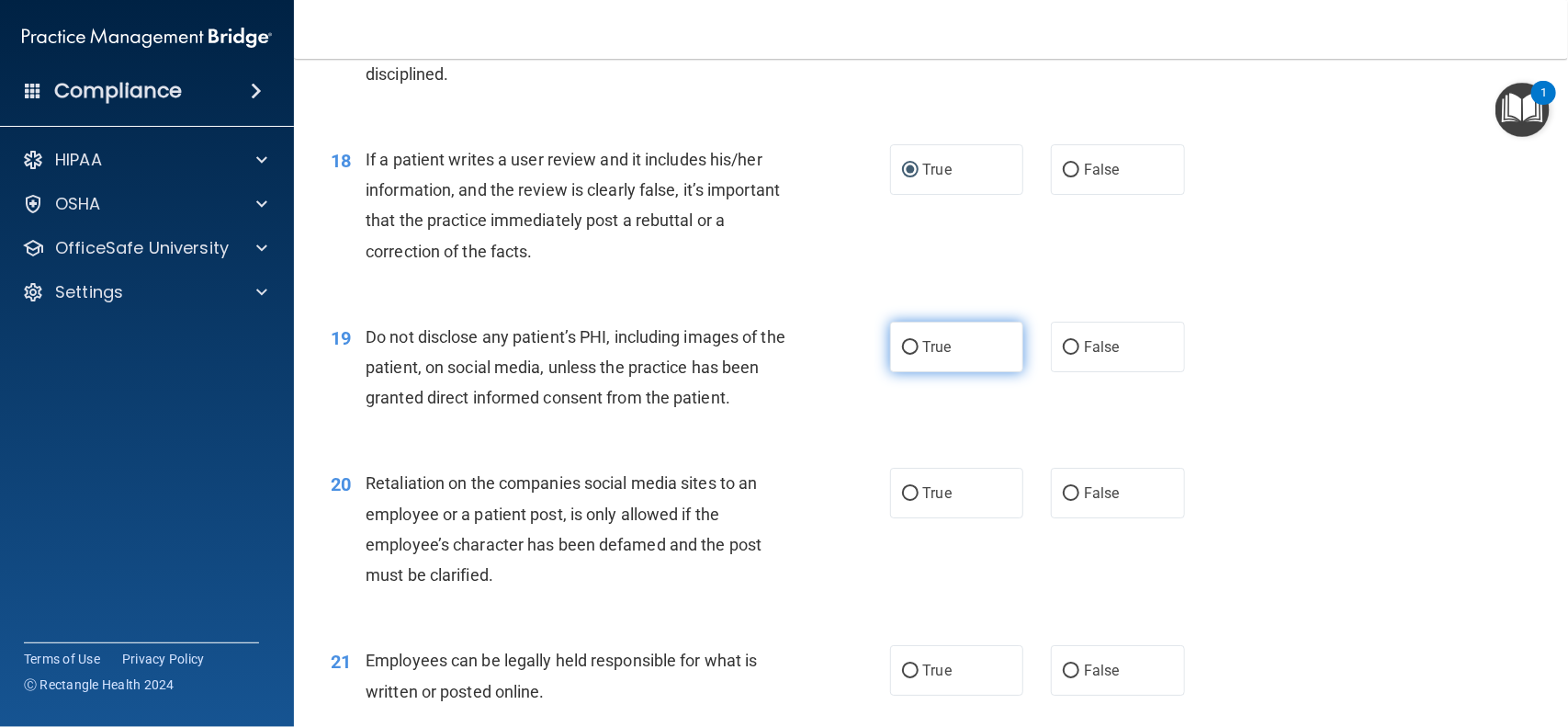
click at [902, 355] on input "True" at bounding box center [910, 347] width 17 height 14
radio input "true"
click at [1063, 496] on input "False" at bounding box center [1071, 494] width 17 height 14
radio input "true"
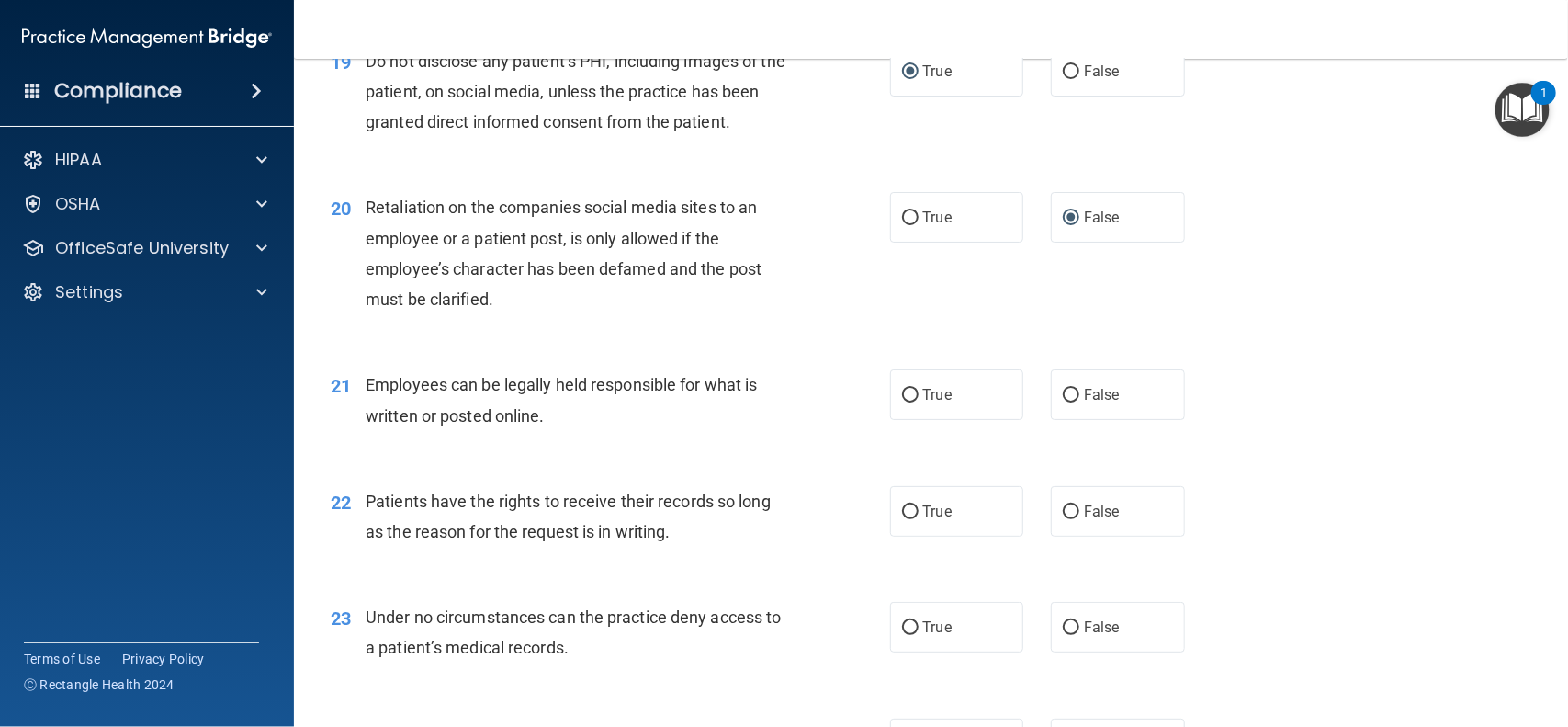
scroll to position [3152, 0]
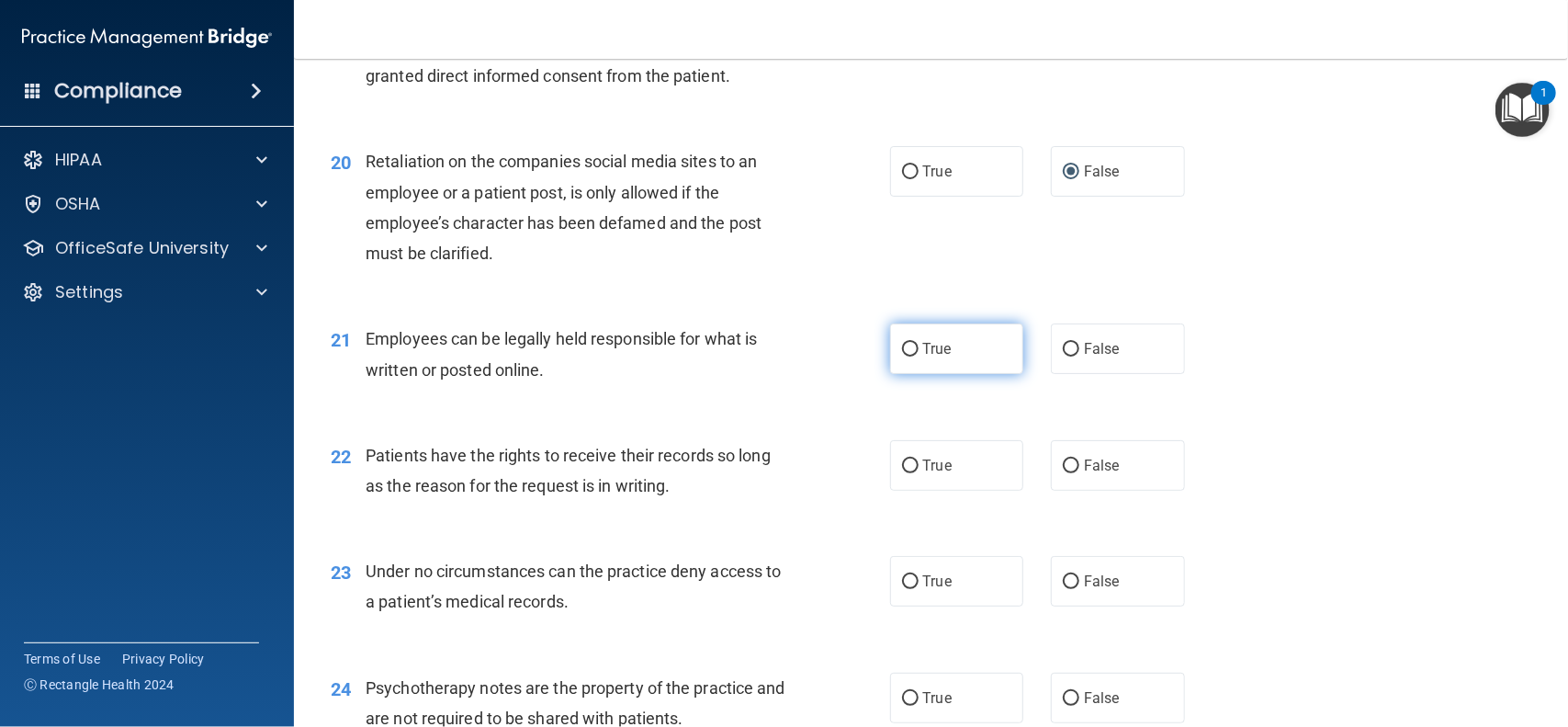
click at [902, 350] on input "True" at bounding box center [910, 349] width 17 height 14
radio input "true"
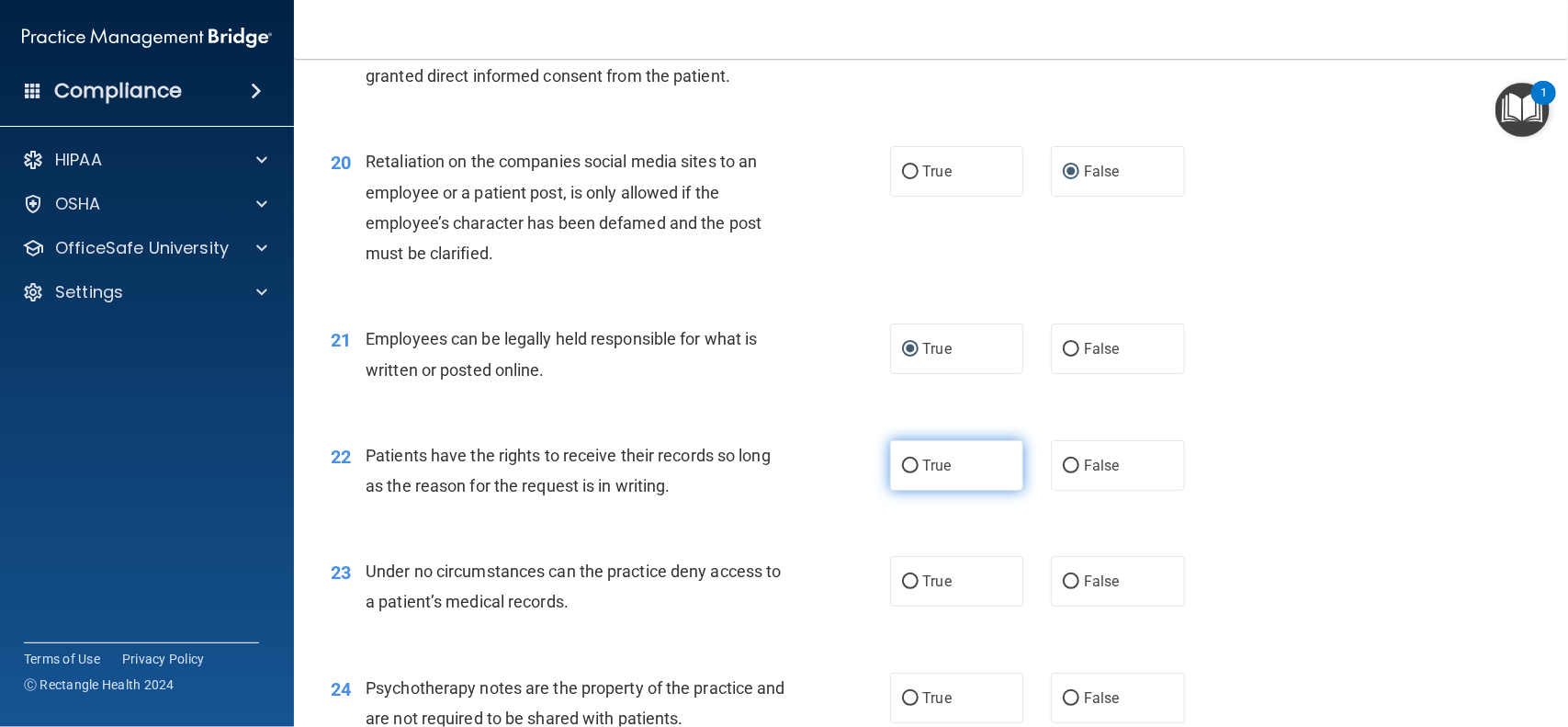
click at [910, 467] on label "True" at bounding box center [957, 465] width 134 height 51
click at [910, 467] on input "True" at bounding box center [910, 466] width 17 height 14
radio input "true"
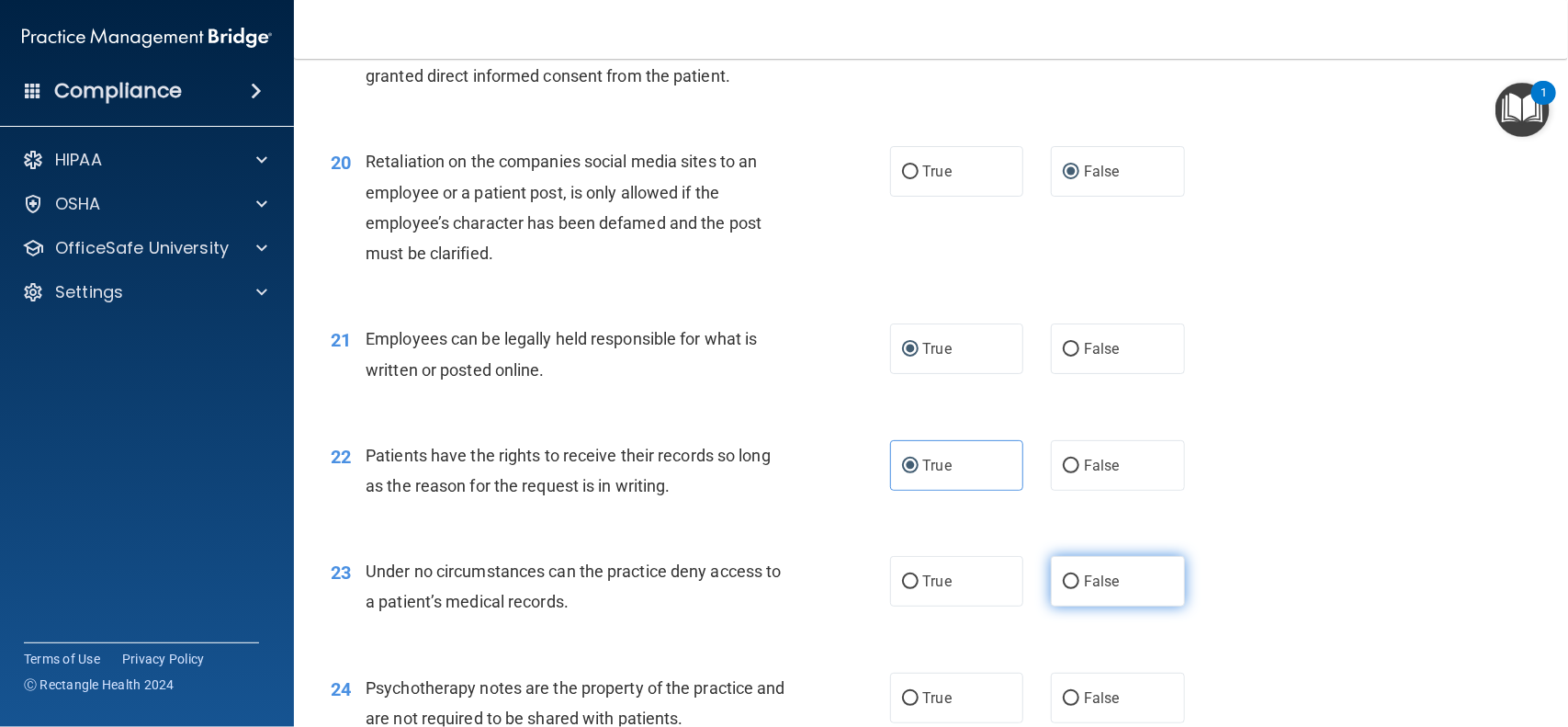
click at [1063, 585] on input "False" at bounding box center [1071, 582] width 17 height 14
radio input "true"
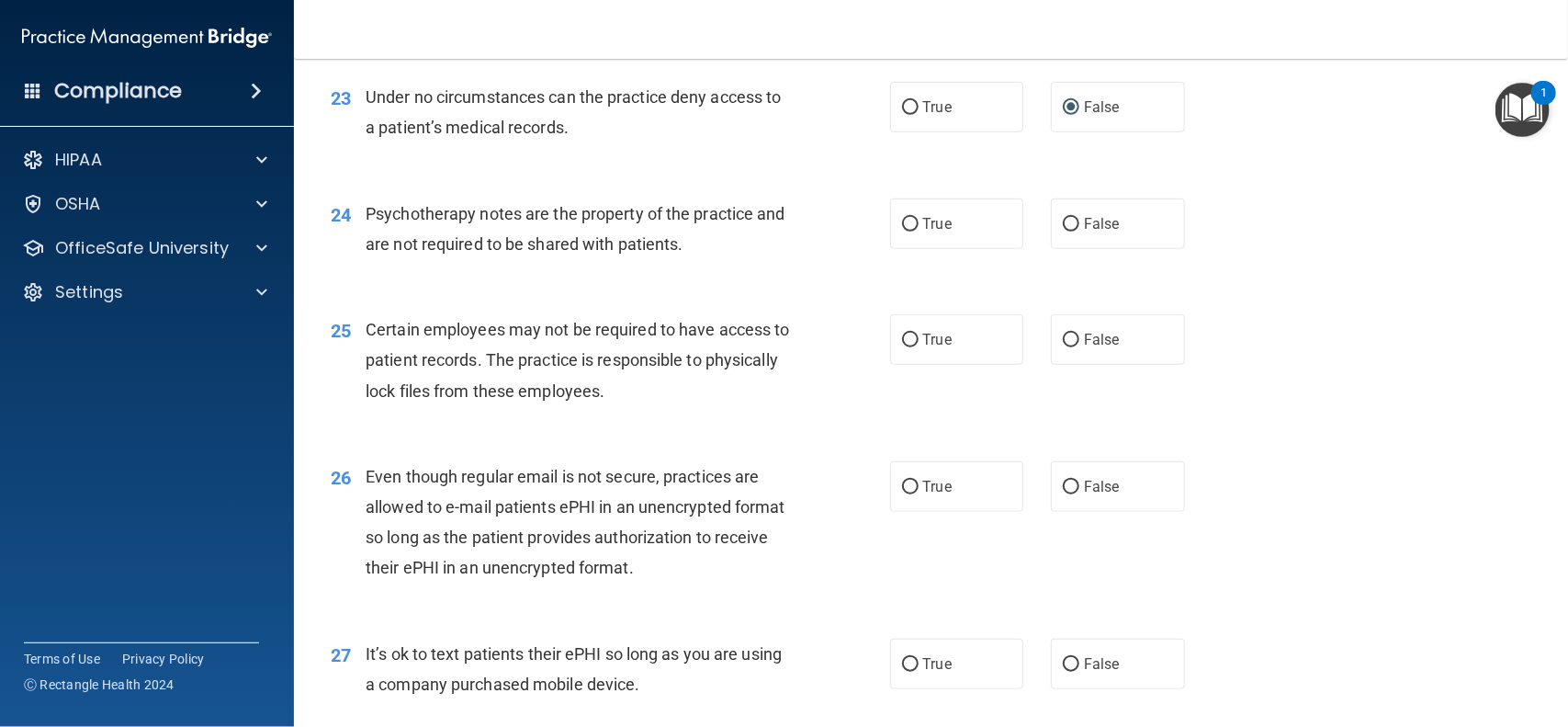
scroll to position [3673, 0]
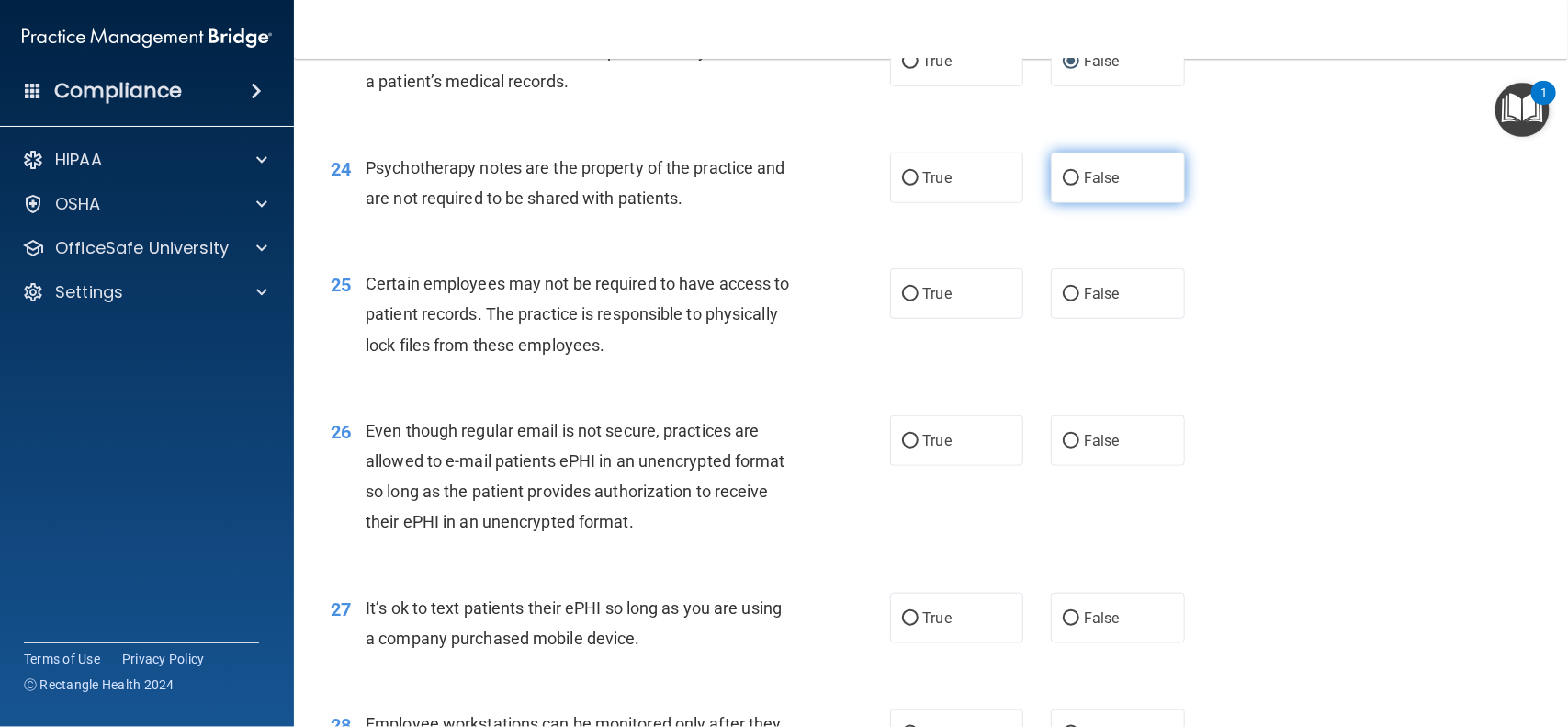
click at [1063, 180] on input "False" at bounding box center [1071, 178] width 17 height 14
radio input "true"
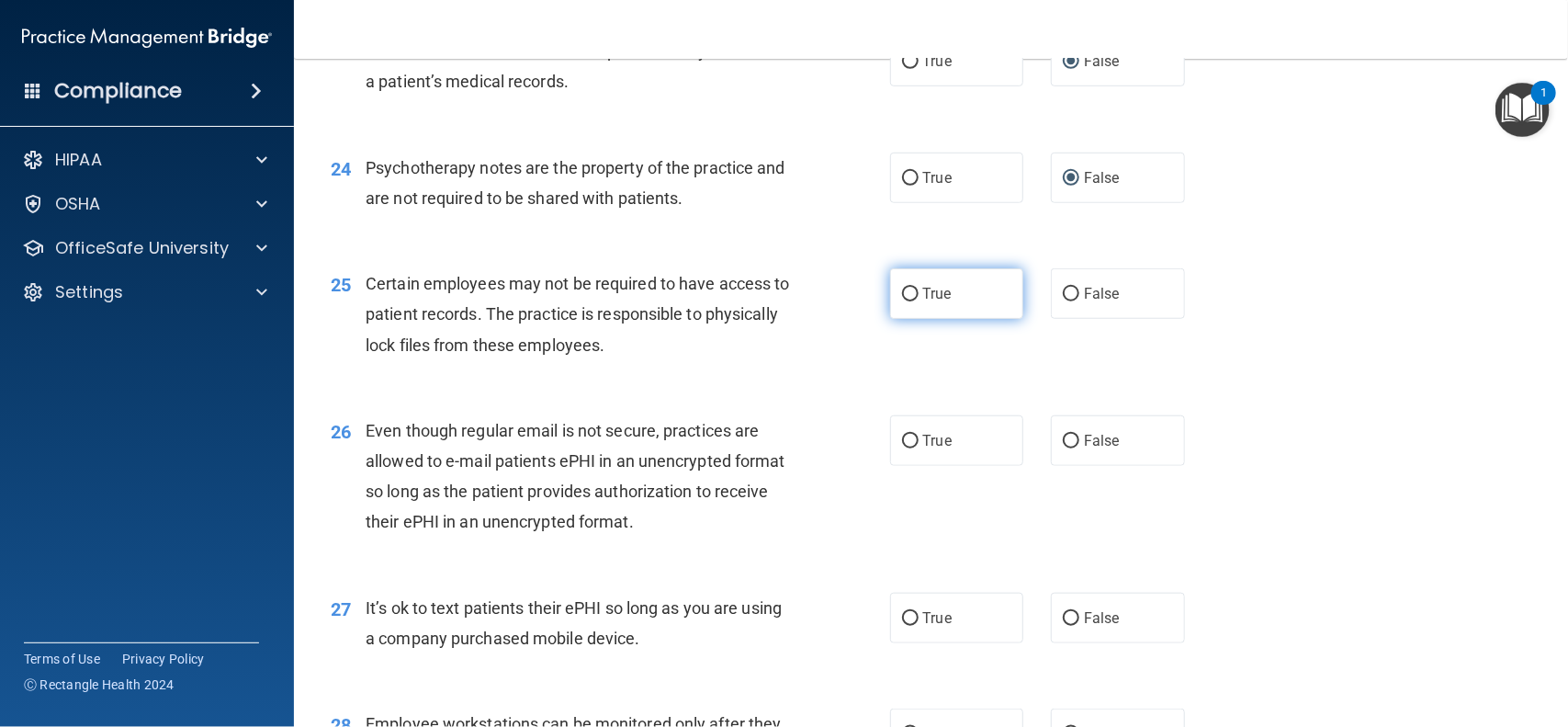
click at [902, 296] on input "True" at bounding box center [910, 294] width 17 height 14
radio input "true"
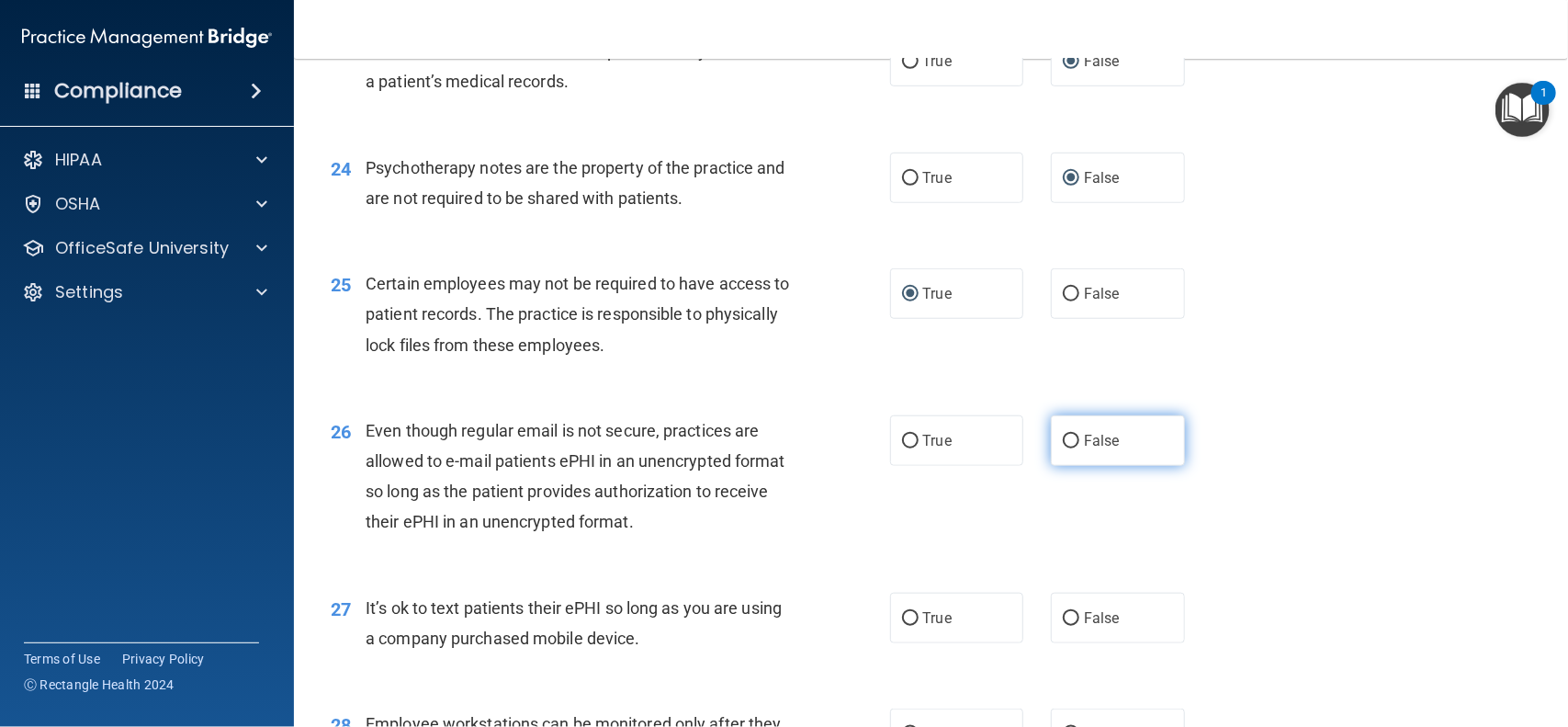
click at [1063, 447] on input "False" at bounding box center [1071, 441] width 17 height 14
radio input "true"
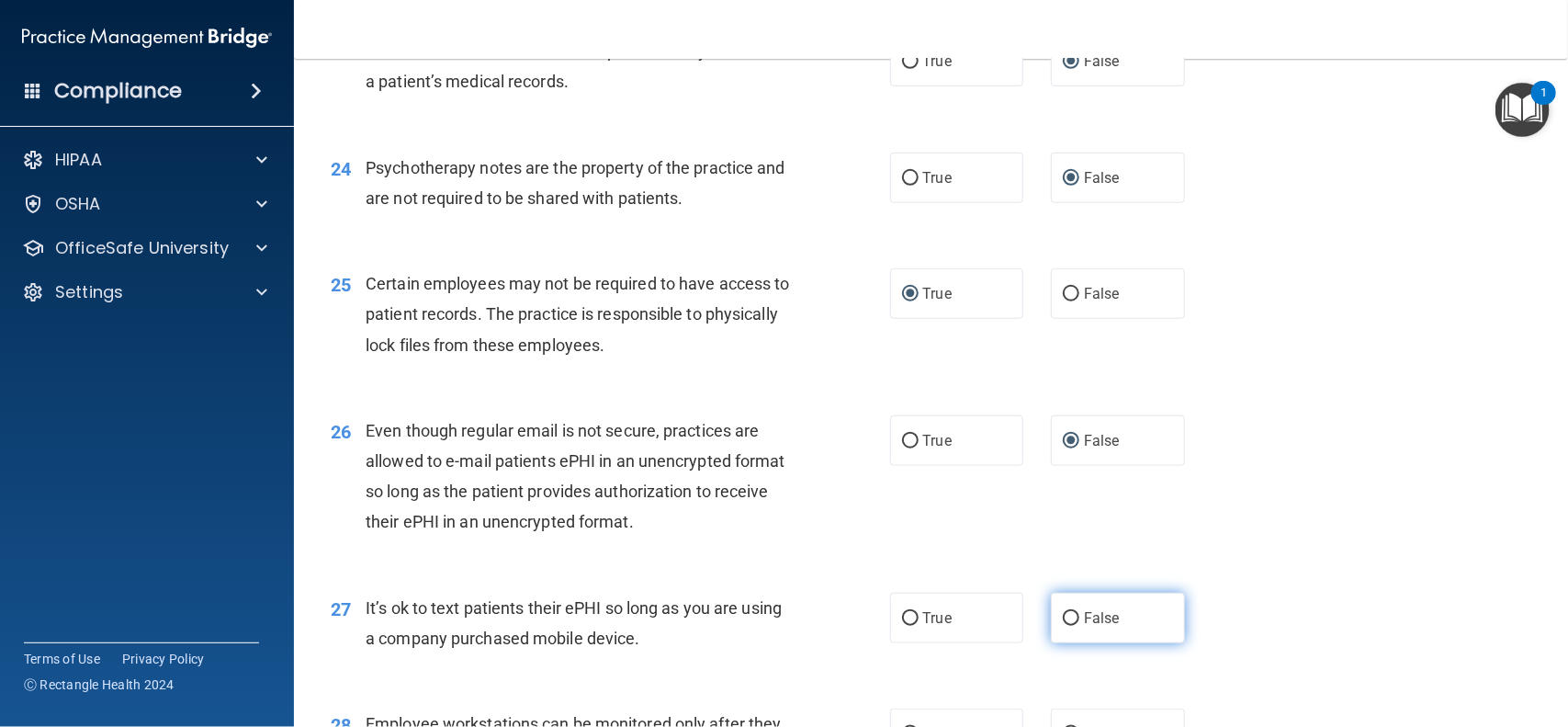
click at [1063, 622] on input "False" at bounding box center [1071, 619] width 17 height 14
radio input "true"
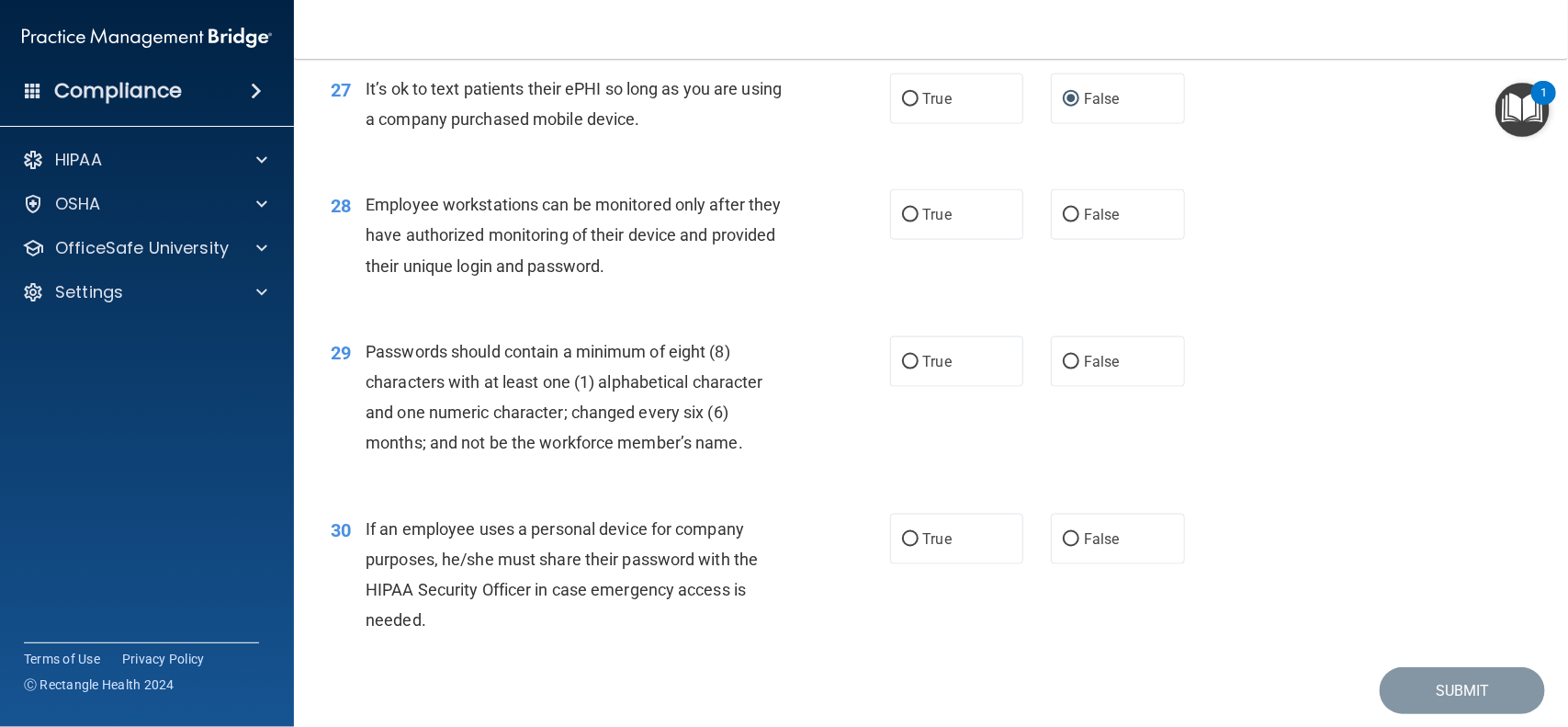
scroll to position [4254, 0]
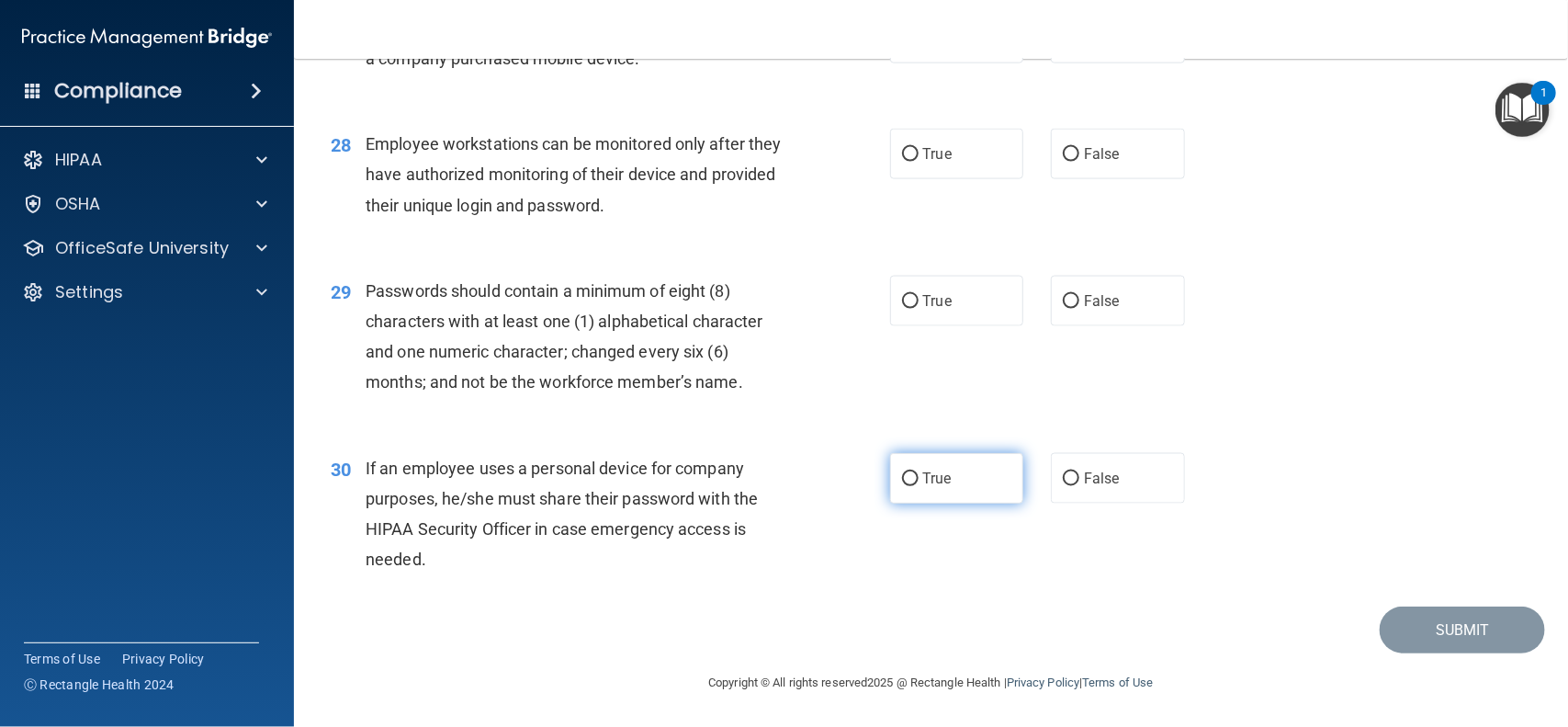
click at [892, 478] on label "True" at bounding box center [957, 478] width 134 height 51
click at [902, 478] on input "True" at bounding box center [910, 479] width 17 height 14
radio input "true"
click at [902, 304] on input "True" at bounding box center [910, 301] width 17 height 14
radio input "true"
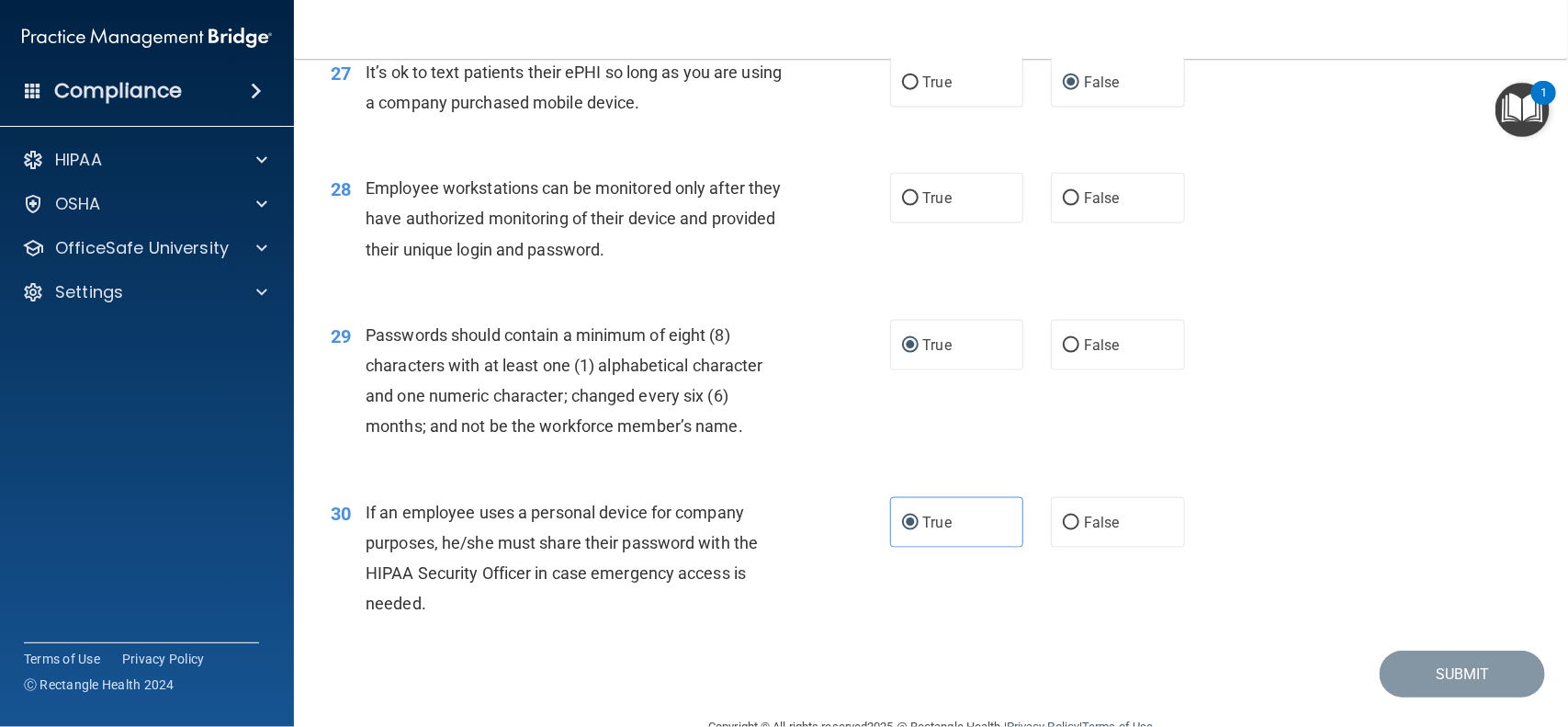
scroll to position [4009, 0]
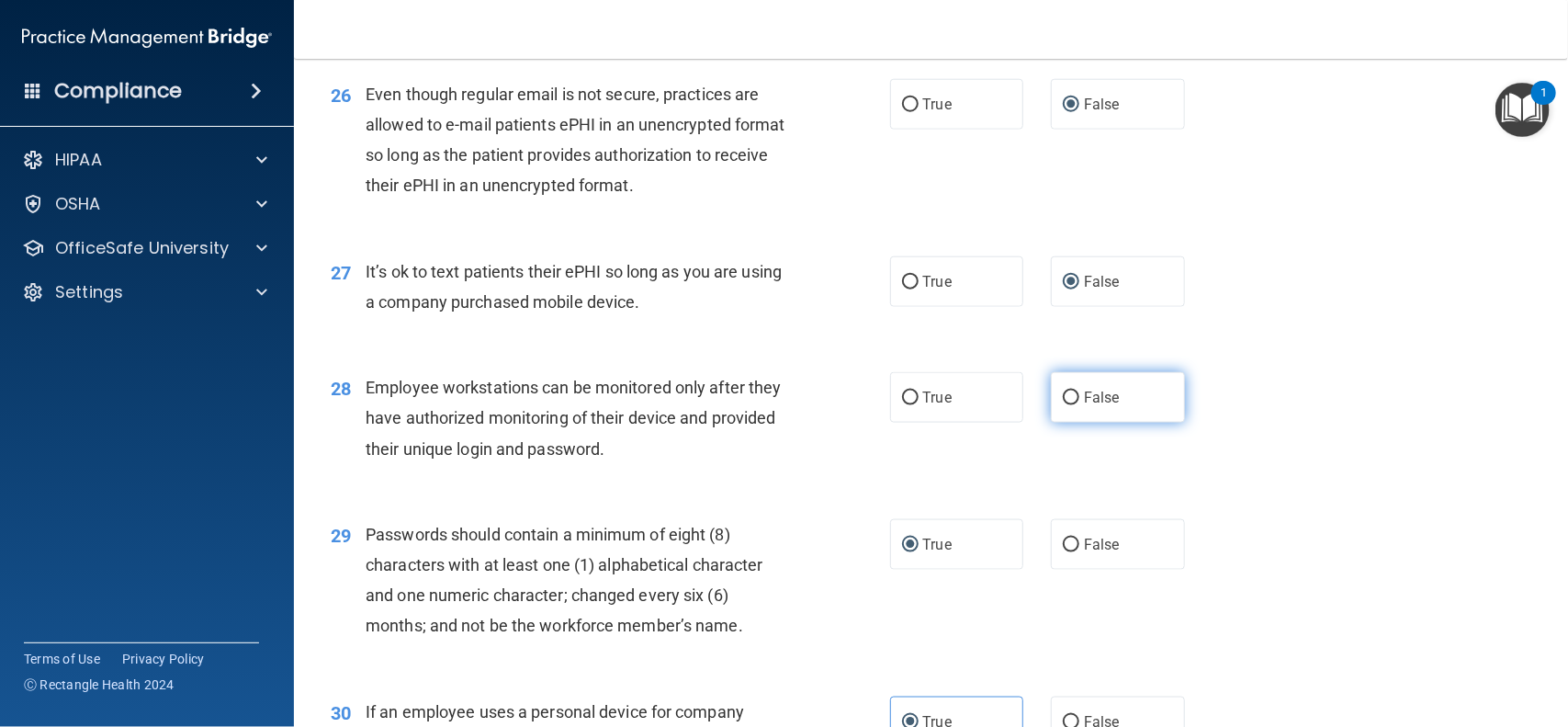
click at [1051, 395] on label "False" at bounding box center [1118, 397] width 134 height 51
click at [1063, 395] on input "False" at bounding box center [1071, 398] width 17 height 14
radio input "true"
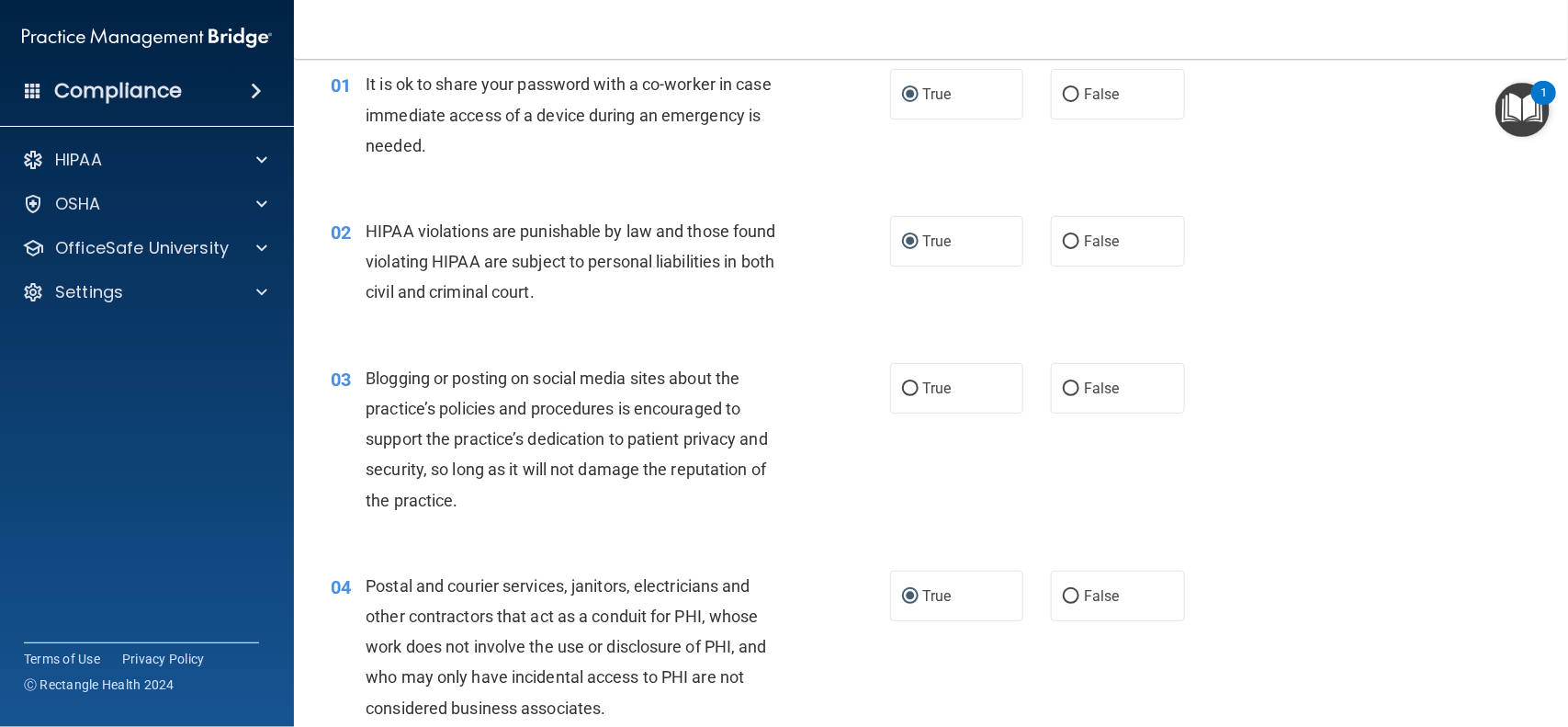
scroll to position [0, 0]
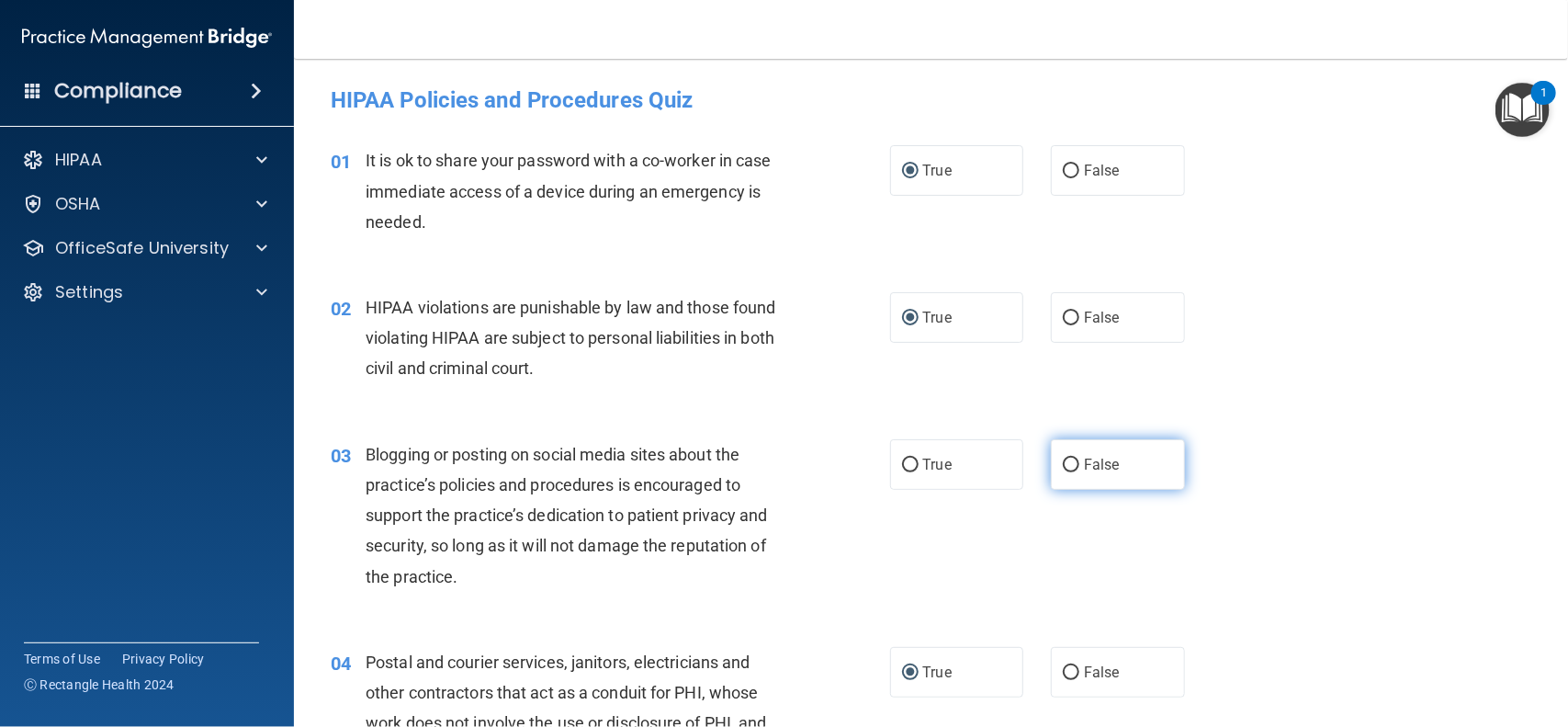
click at [1063, 465] on input "False" at bounding box center [1071, 465] width 17 height 14
radio input "true"
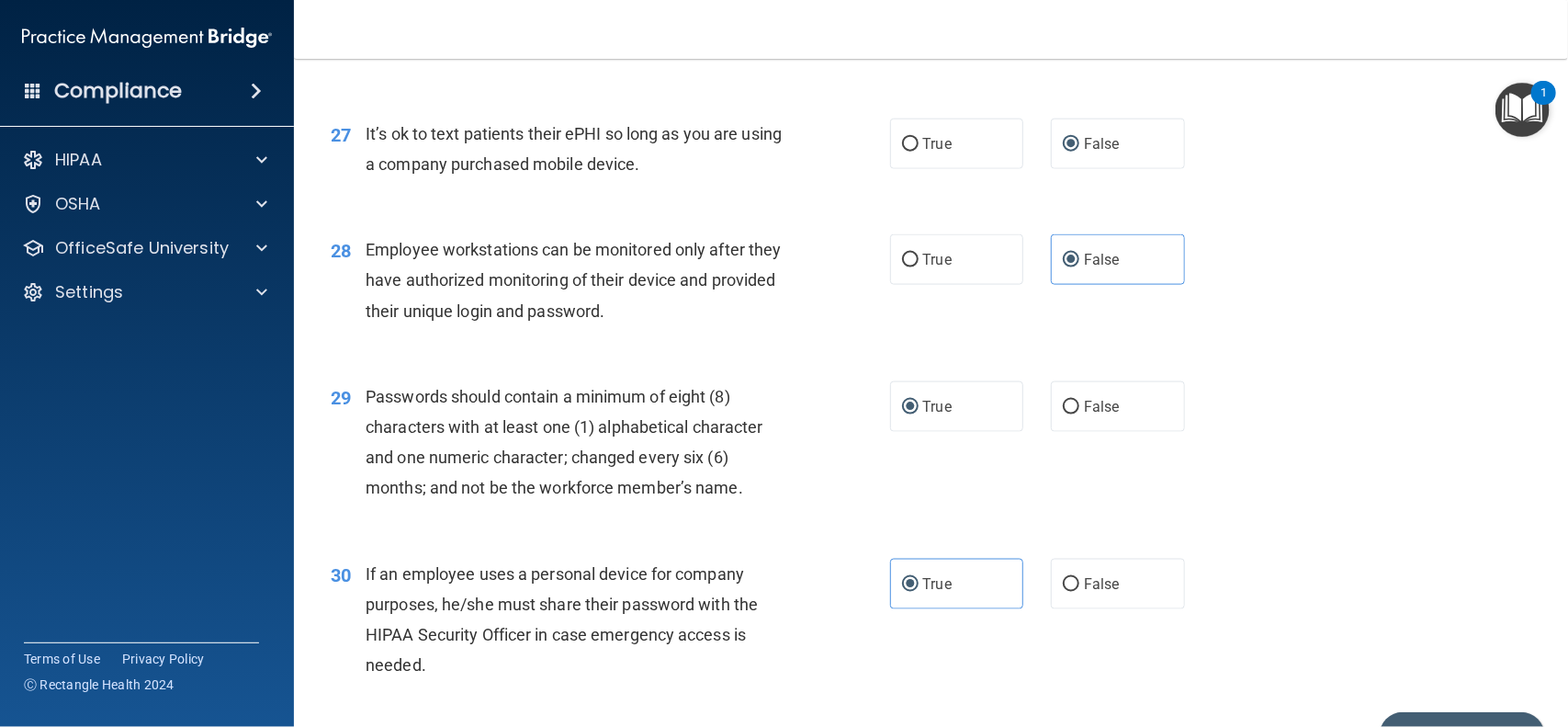
scroll to position [4254, 0]
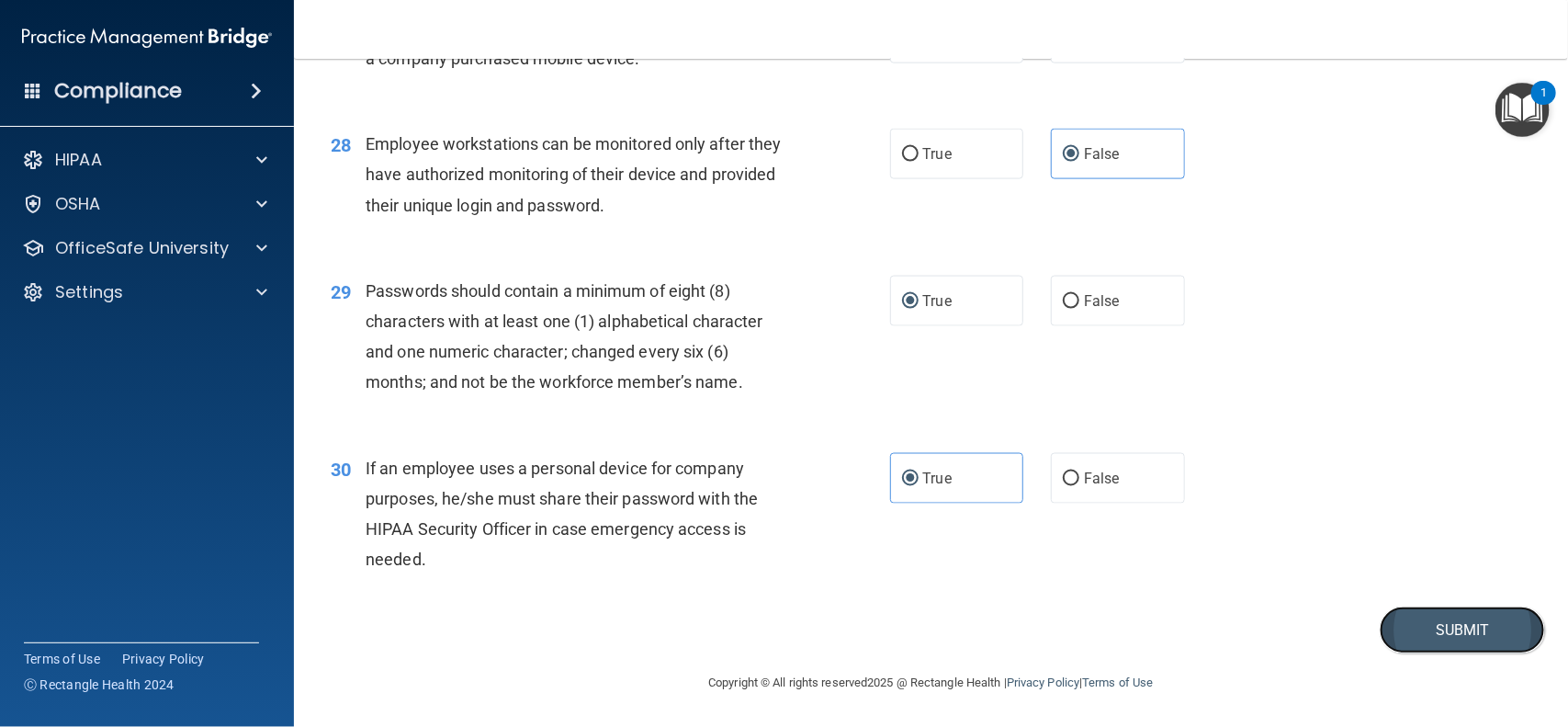
click at [1447, 630] on button "Submit" at bounding box center [1462, 630] width 165 height 47
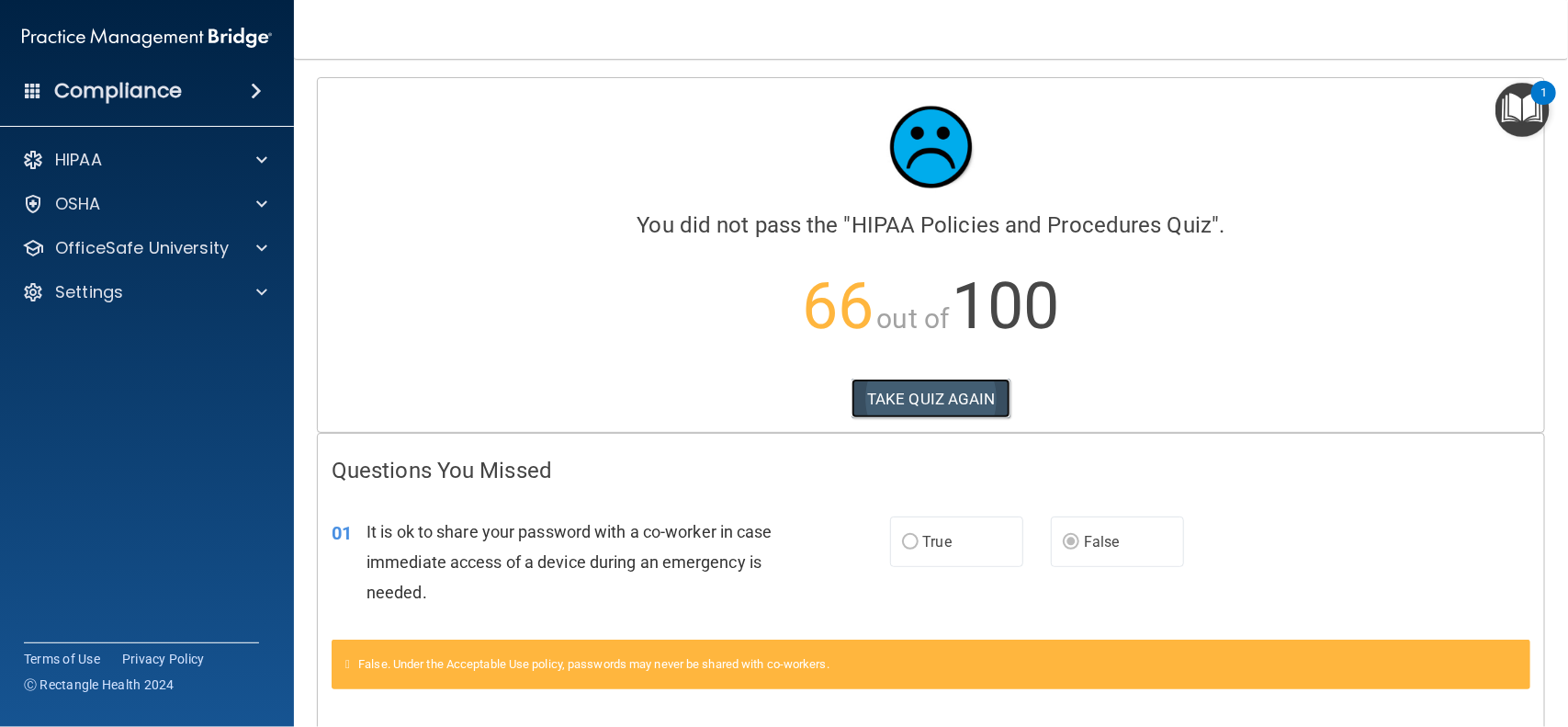
click at [942, 415] on button "TAKE QUIZ AGAIN" at bounding box center [931, 399] width 159 height 40
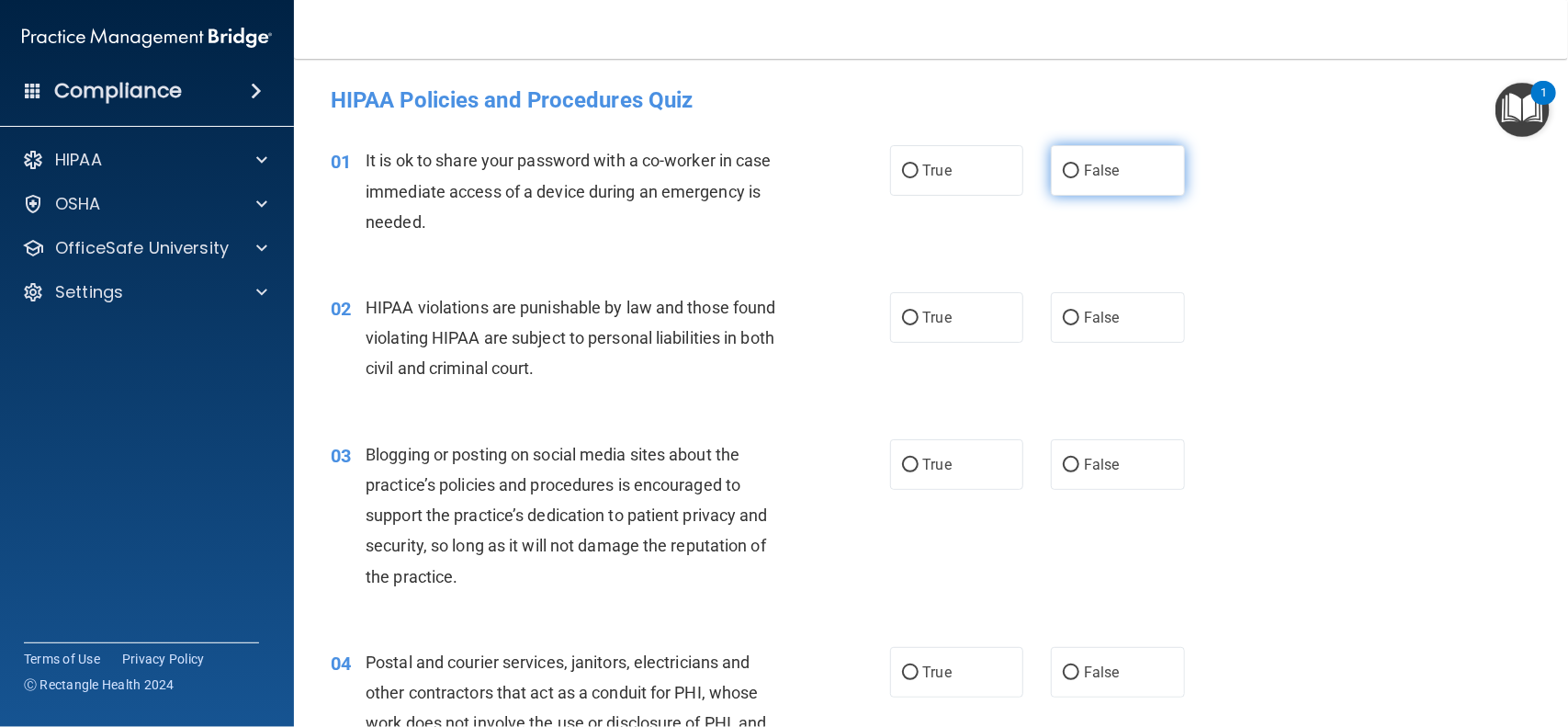
click at [1063, 175] on input "False" at bounding box center [1071, 171] width 17 height 14
radio input "true"
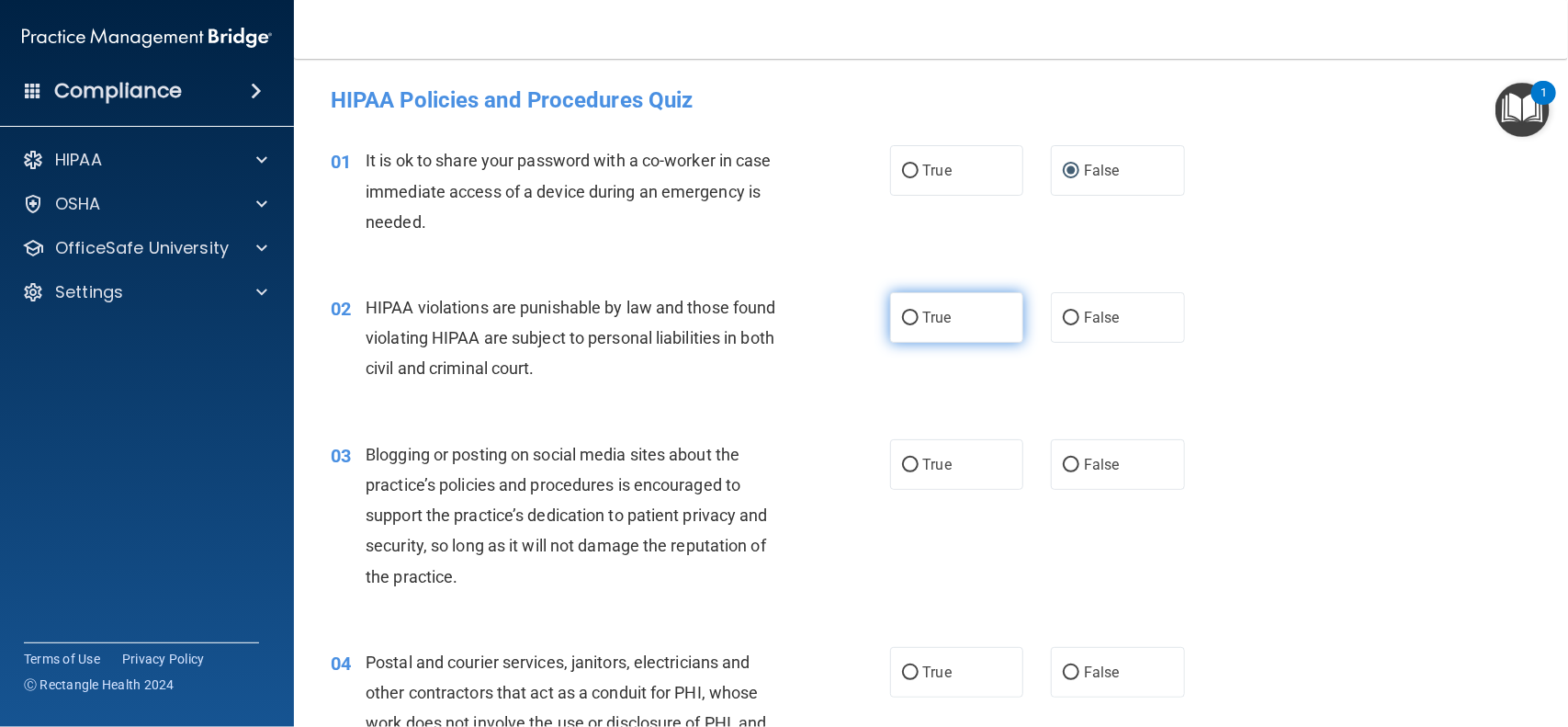
click at [902, 320] on input "True" at bounding box center [910, 318] width 17 height 14
radio input "true"
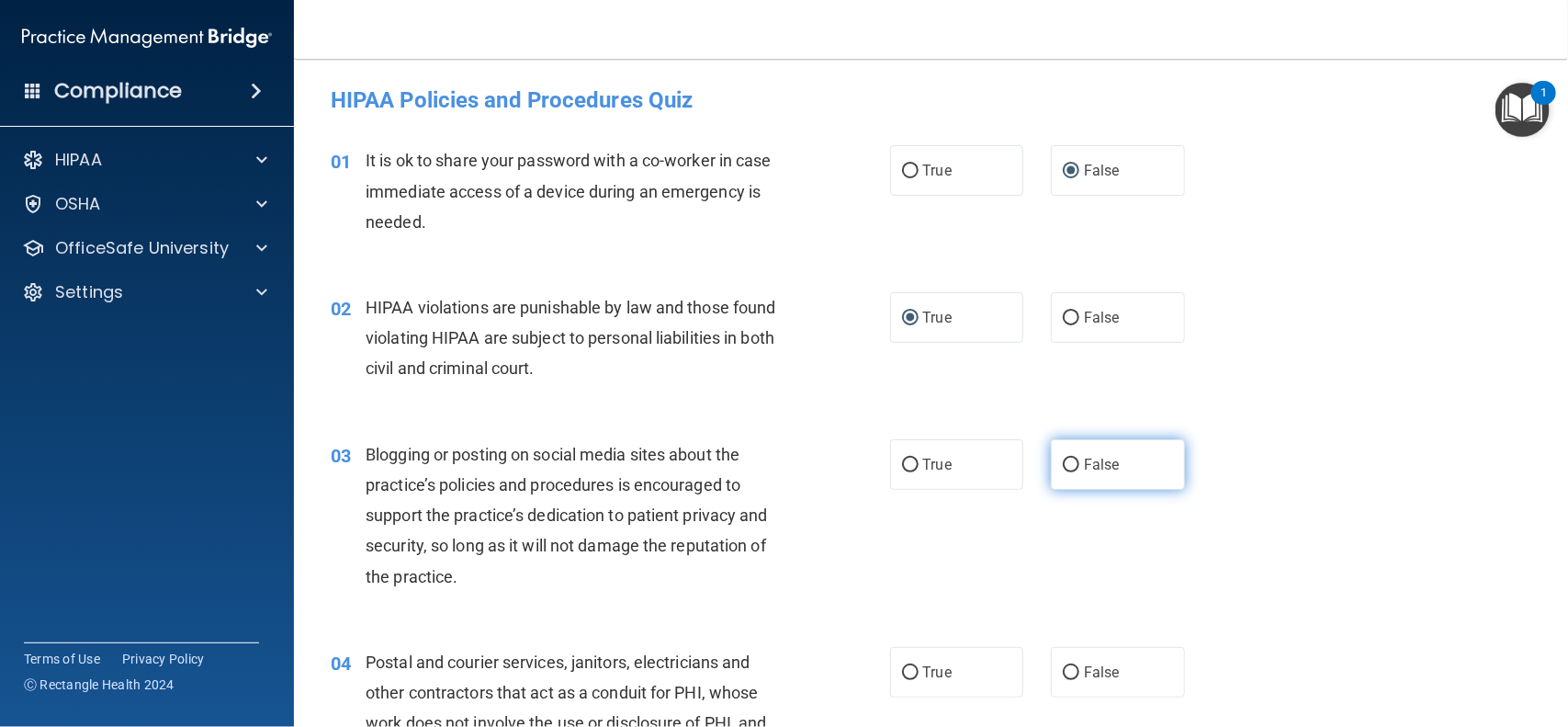
click at [1063, 465] on input "False" at bounding box center [1071, 465] width 17 height 14
radio input "true"
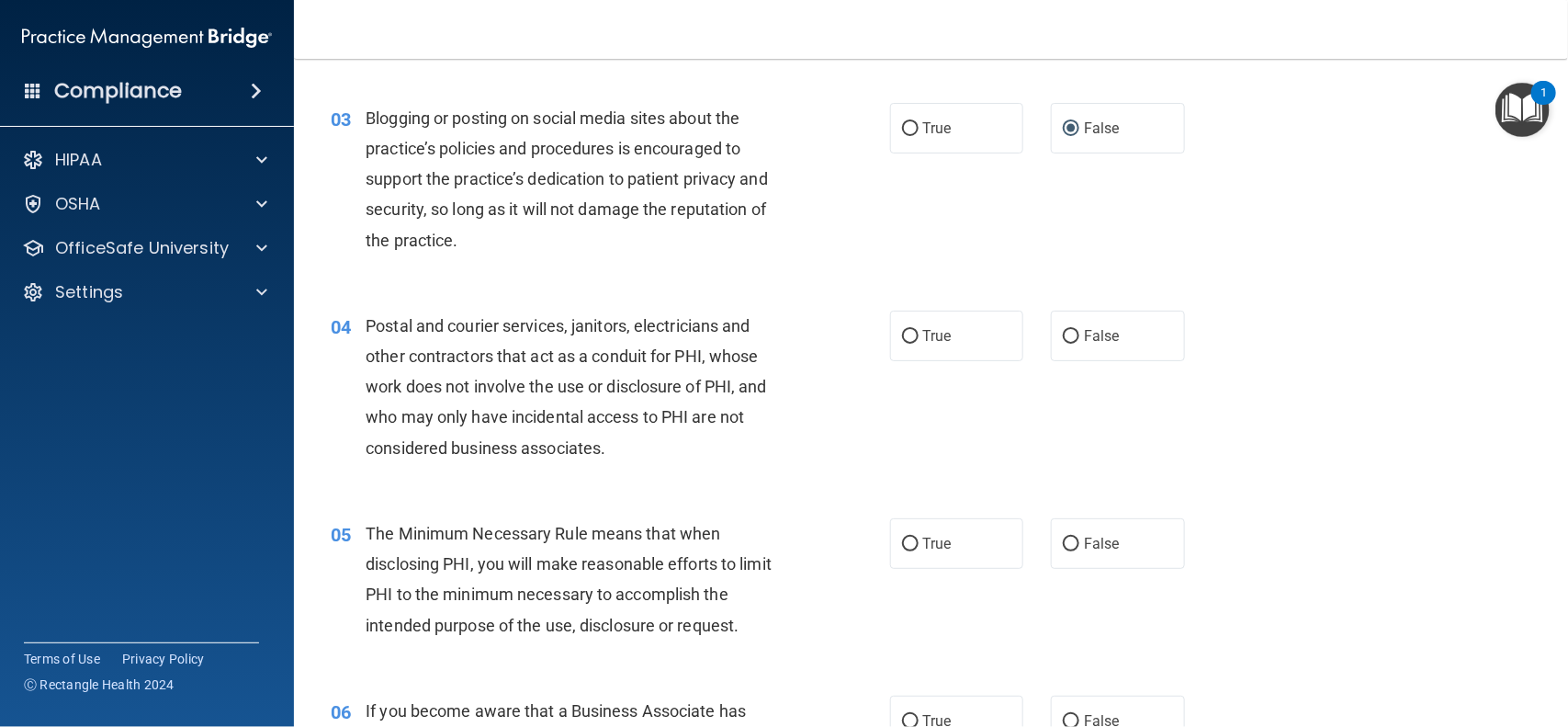
scroll to position [397, 0]
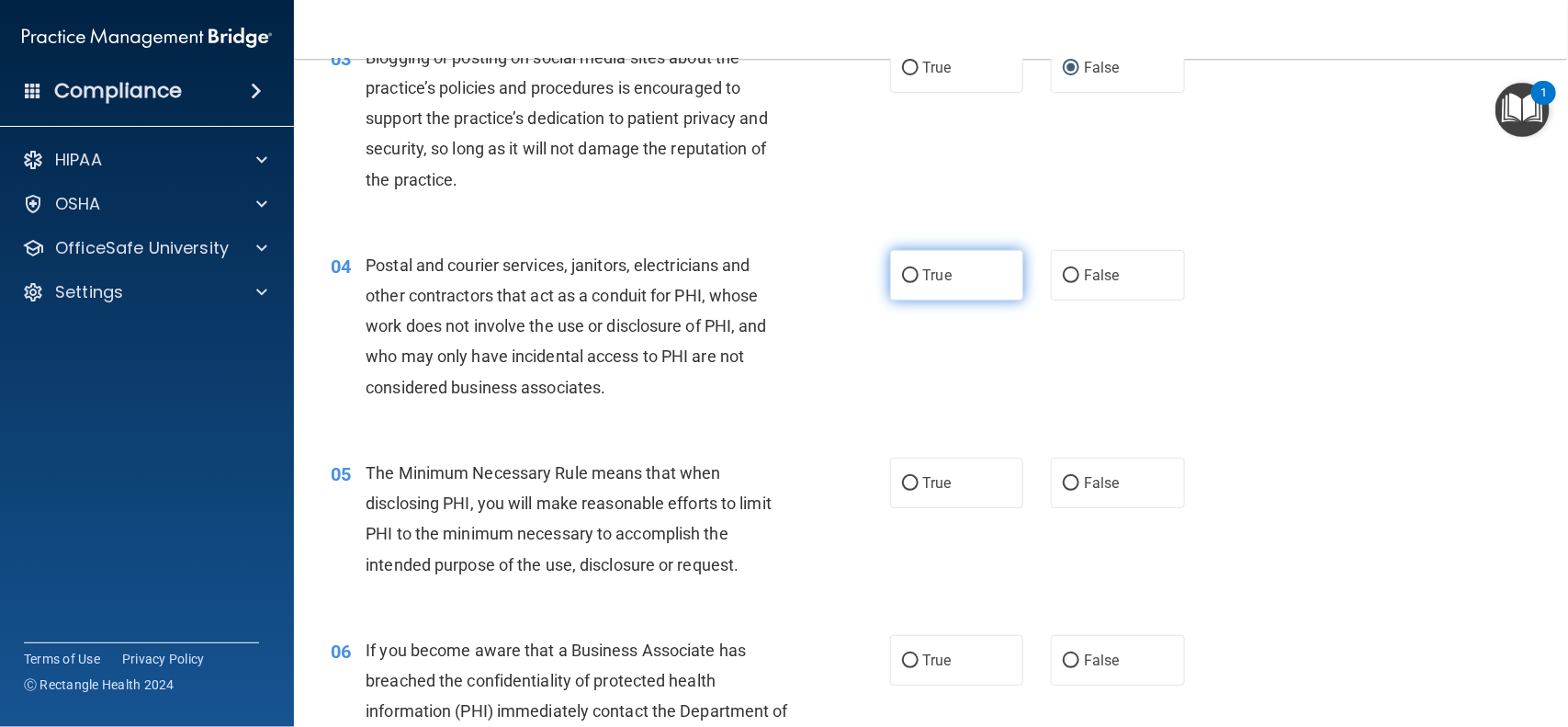
click at [902, 281] on input "True" at bounding box center [910, 276] width 17 height 14
radio input "true"
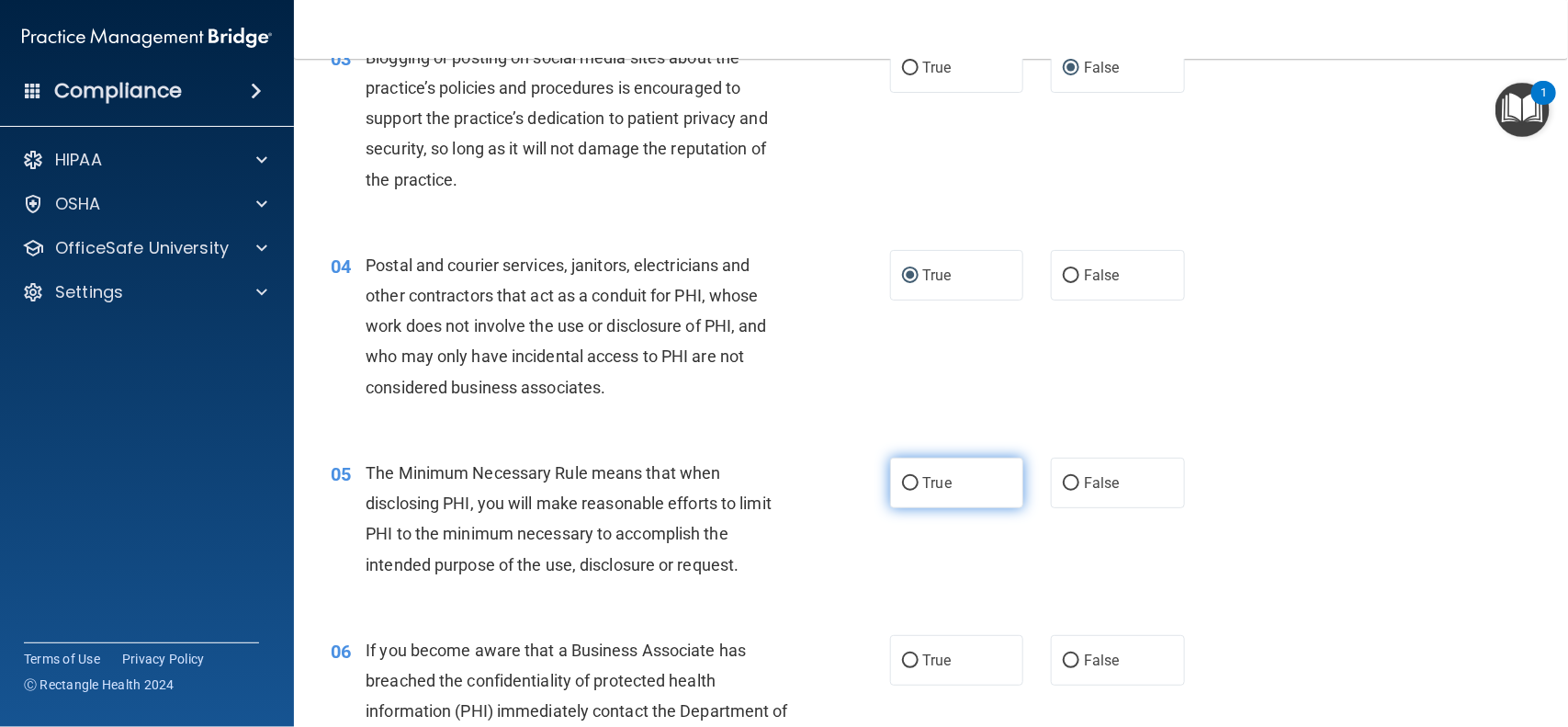
click at [905, 488] on input "True" at bounding box center [910, 483] width 17 height 14
radio input "true"
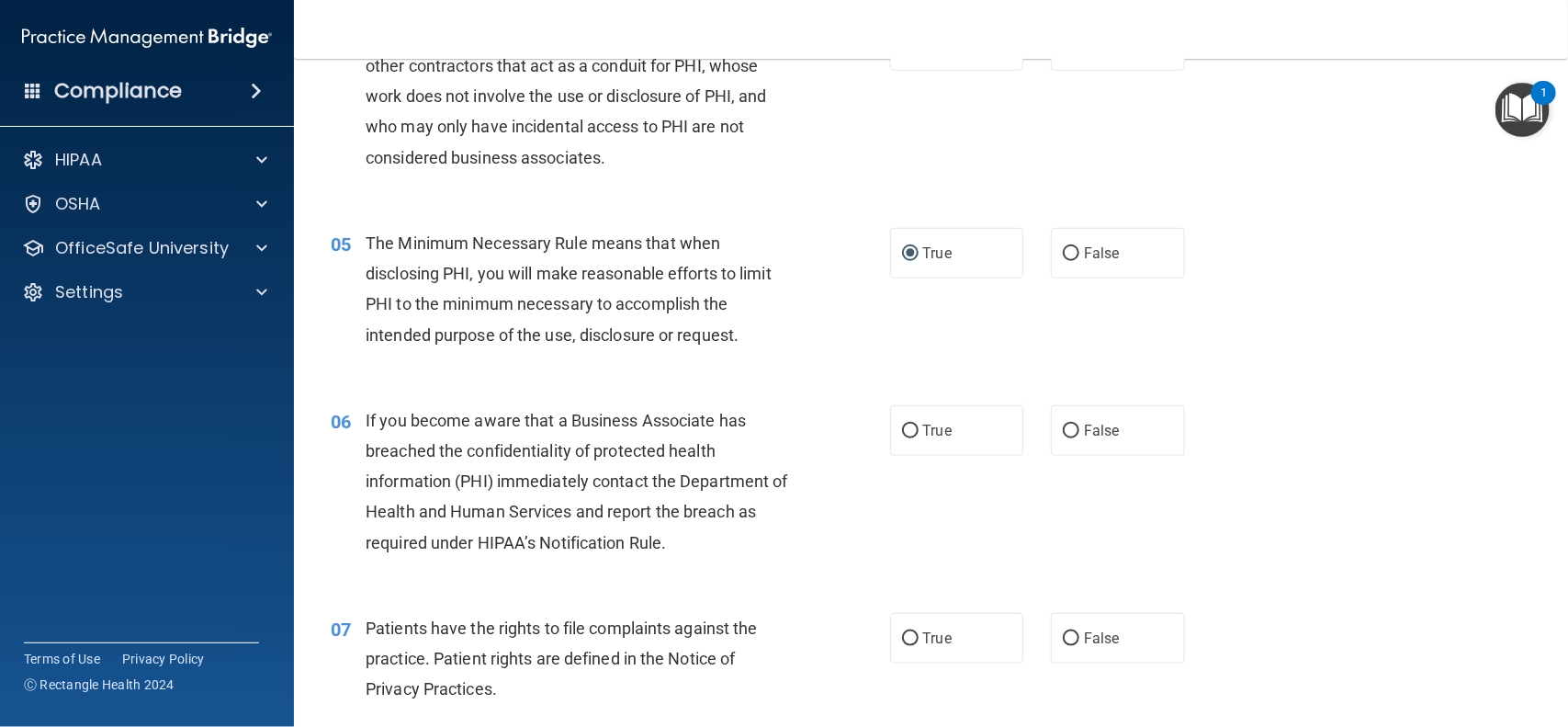
scroll to position [687, 0]
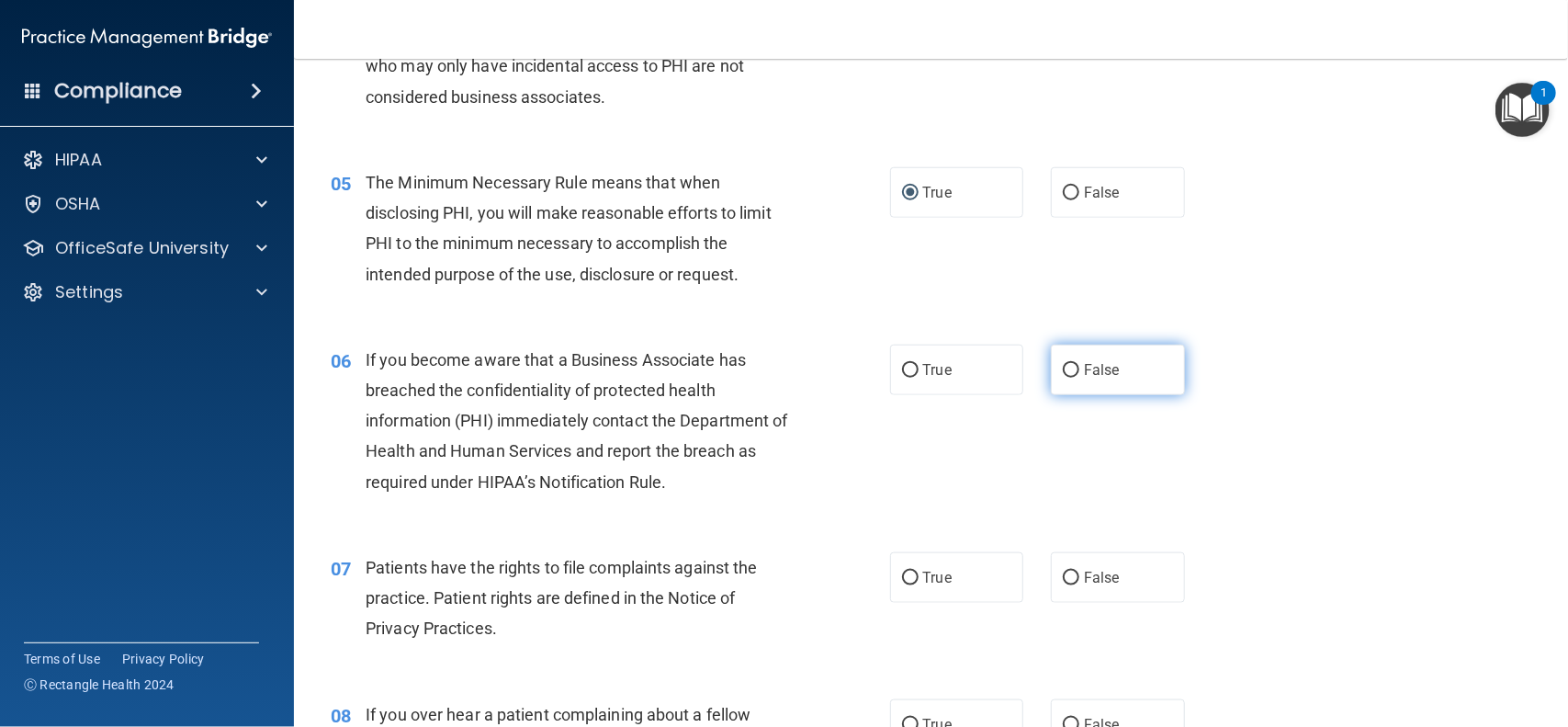
click at [1051, 370] on label "False" at bounding box center [1118, 369] width 134 height 51
click at [1063, 370] on input "False" at bounding box center [1071, 370] width 17 height 14
radio input "true"
click at [902, 581] on input "True" at bounding box center [910, 578] width 17 height 14
radio input "true"
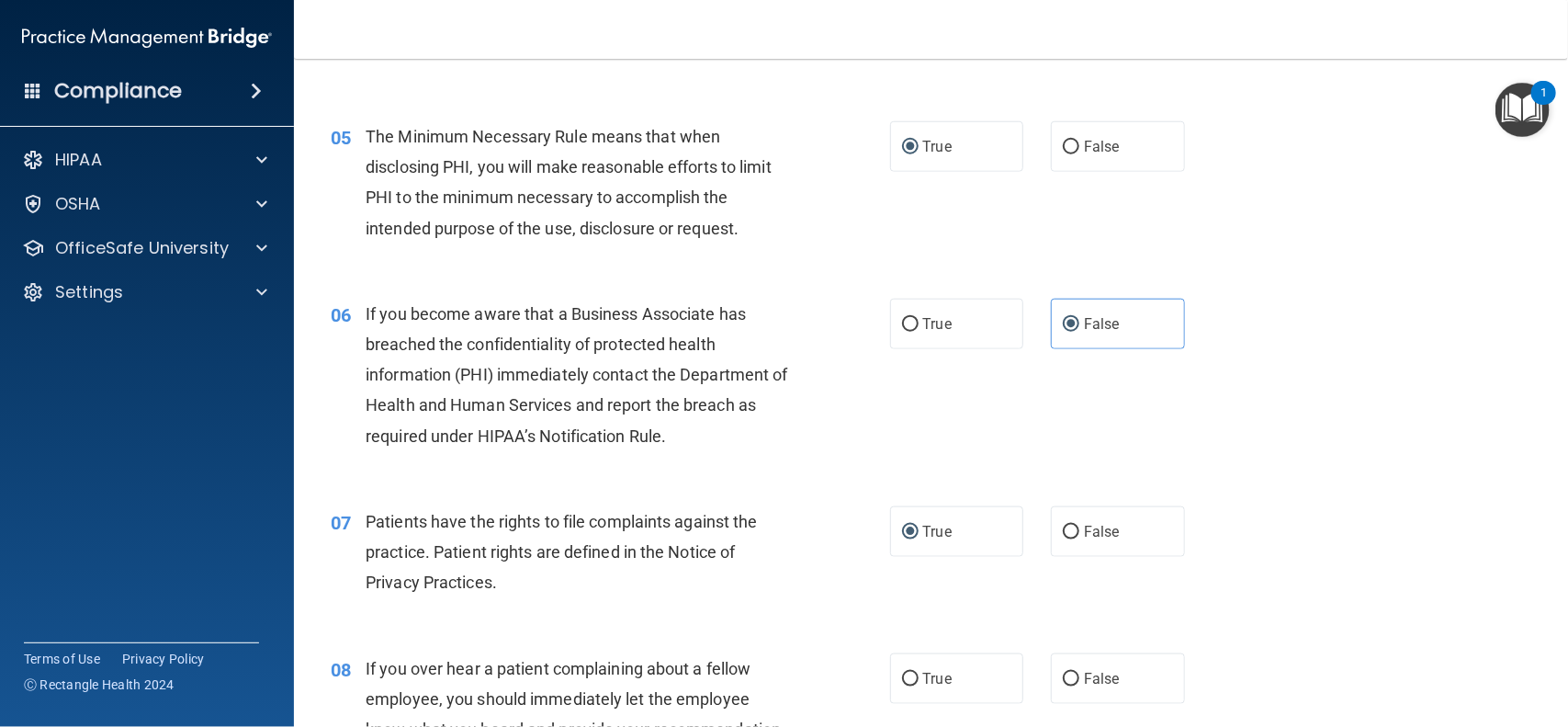
scroll to position [934, 0]
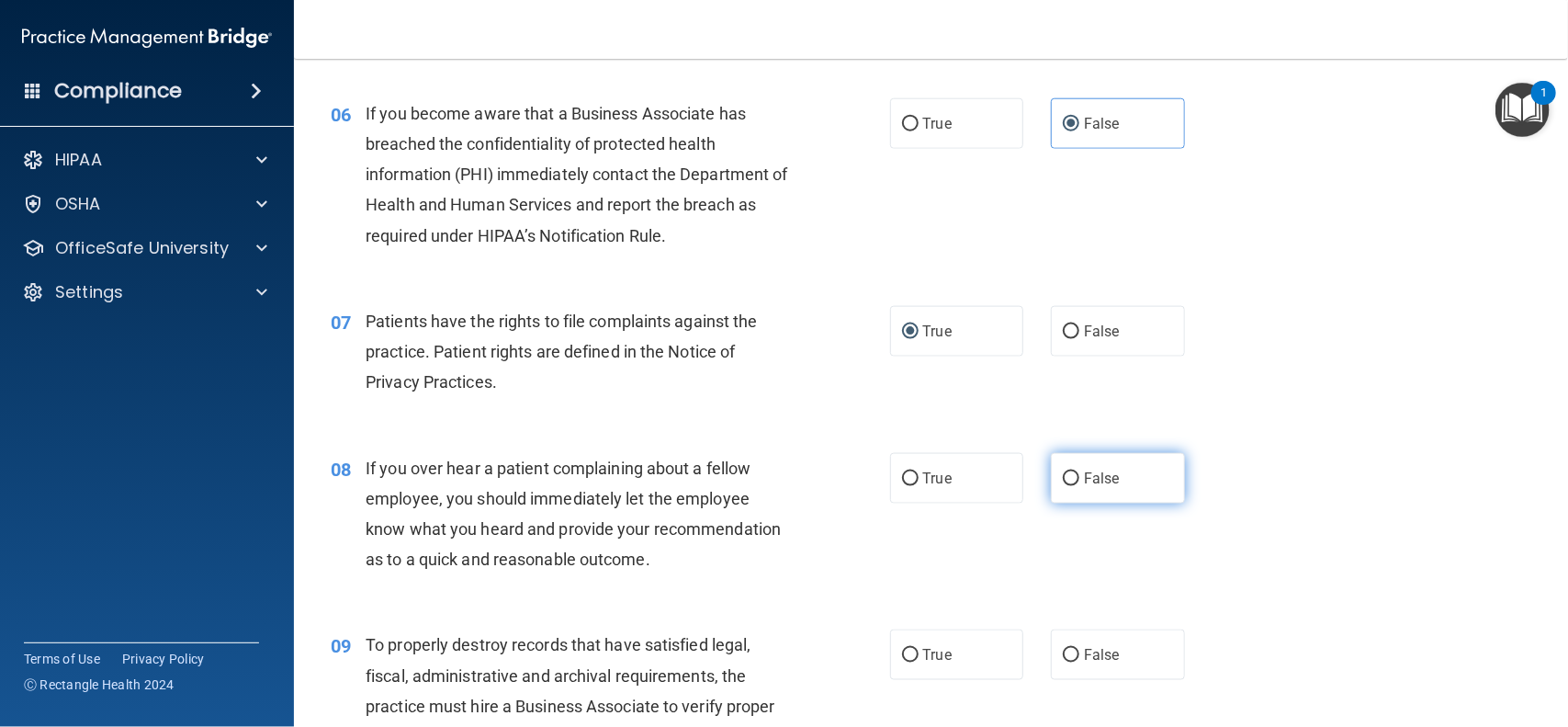
click at [1051, 484] on label "False" at bounding box center [1118, 478] width 134 height 51
click at [1063, 484] on input "False" at bounding box center [1071, 479] width 17 height 14
radio input "true"
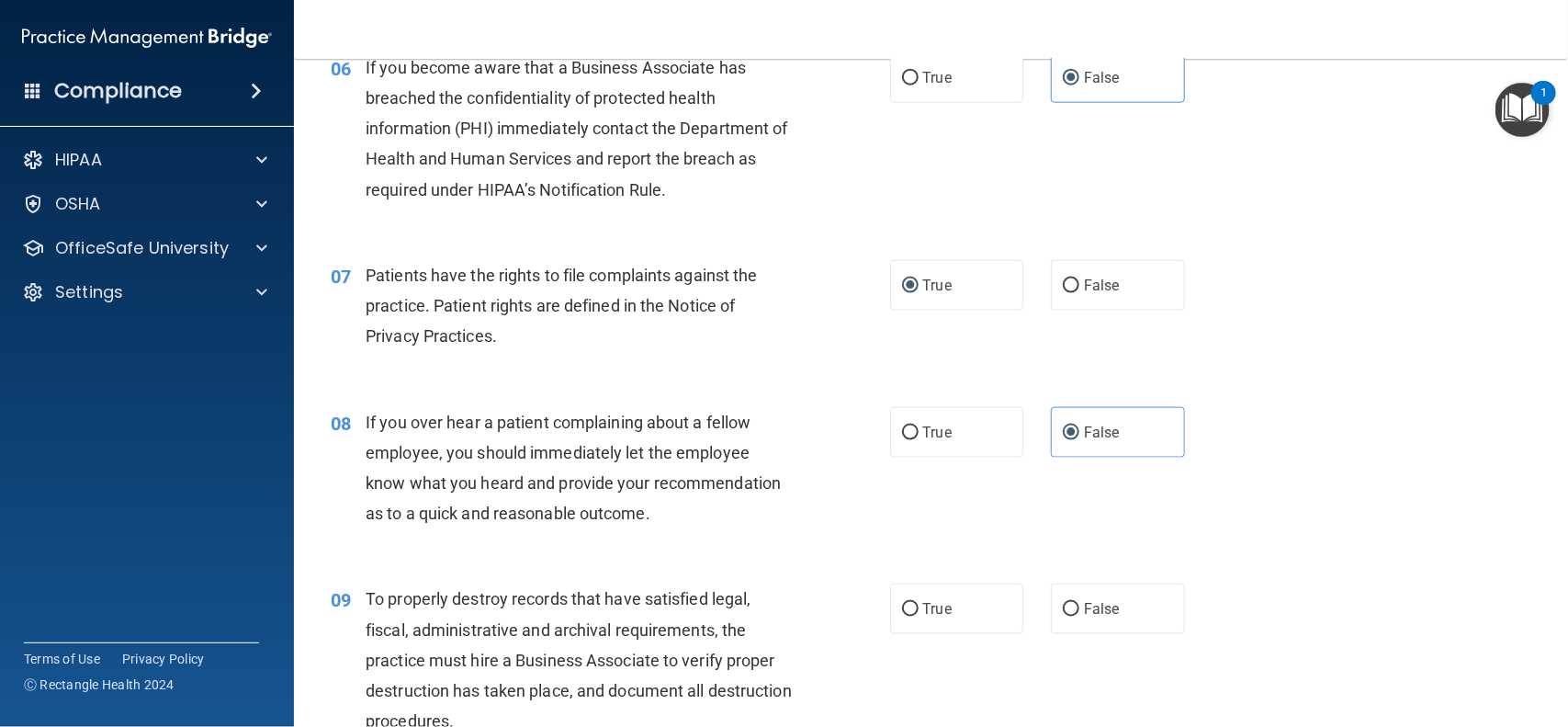
scroll to position [1055, 0]
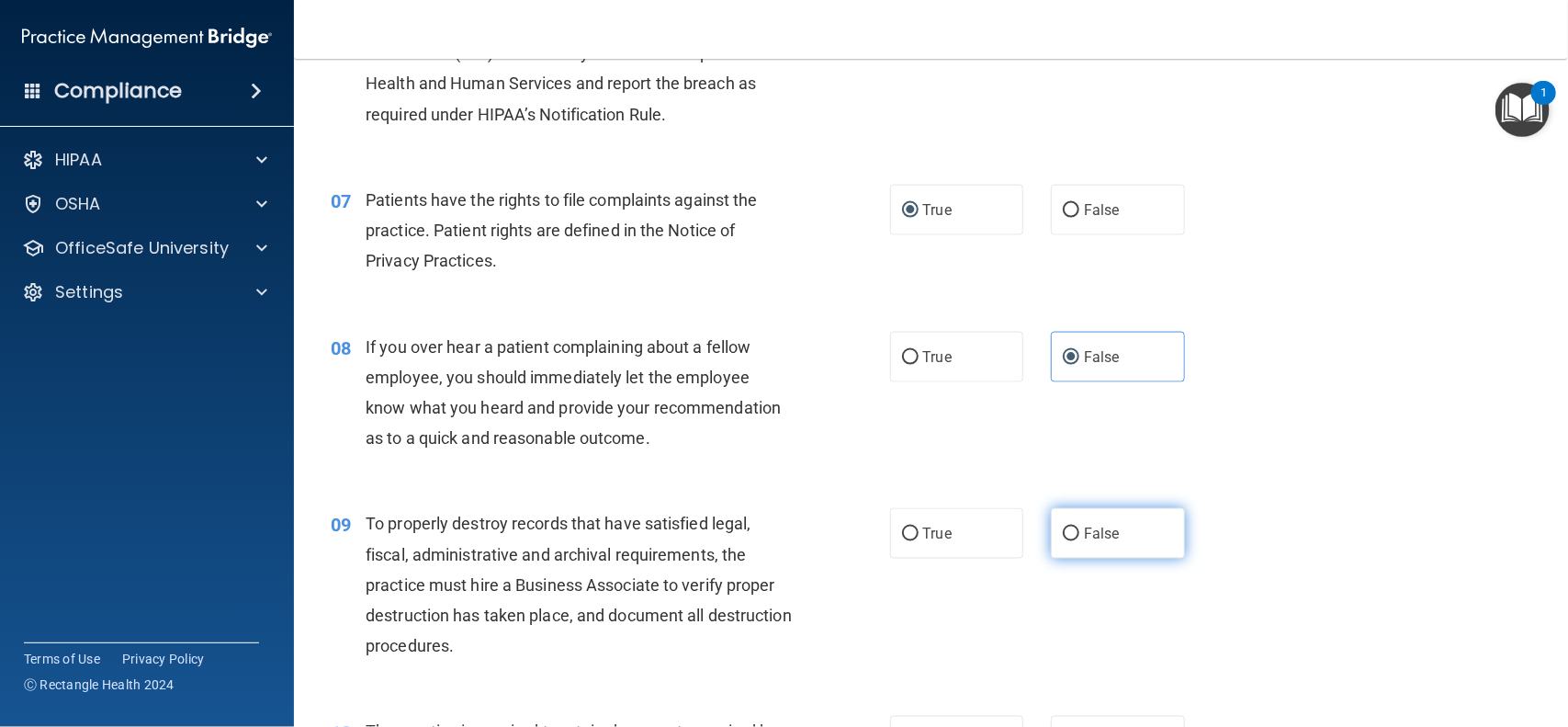
click at [1051, 535] on label "False" at bounding box center [1118, 533] width 134 height 51
click at [1063, 535] on input "False" at bounding box center [1071, 534] width 17 height 14
radio input "true"
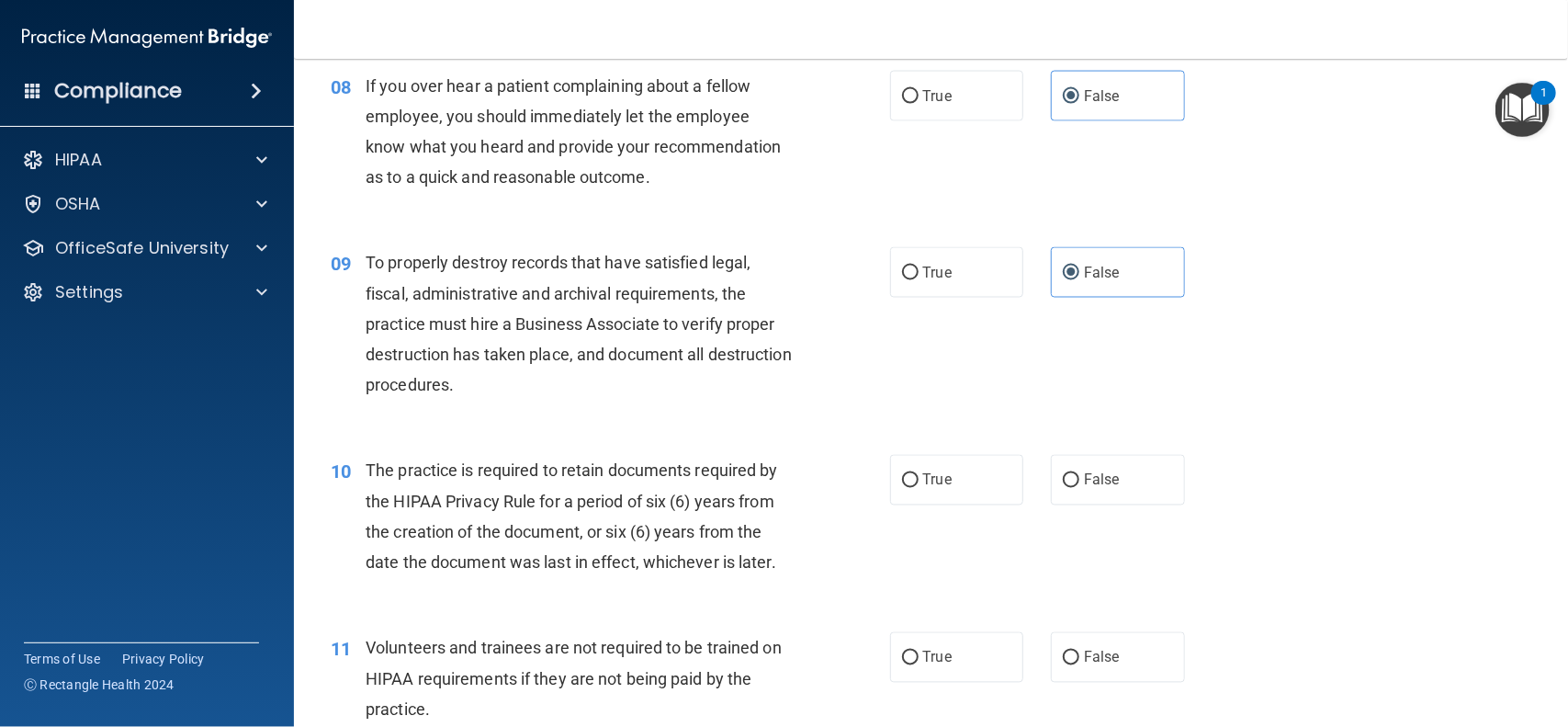
scroll to position [1362, 0]
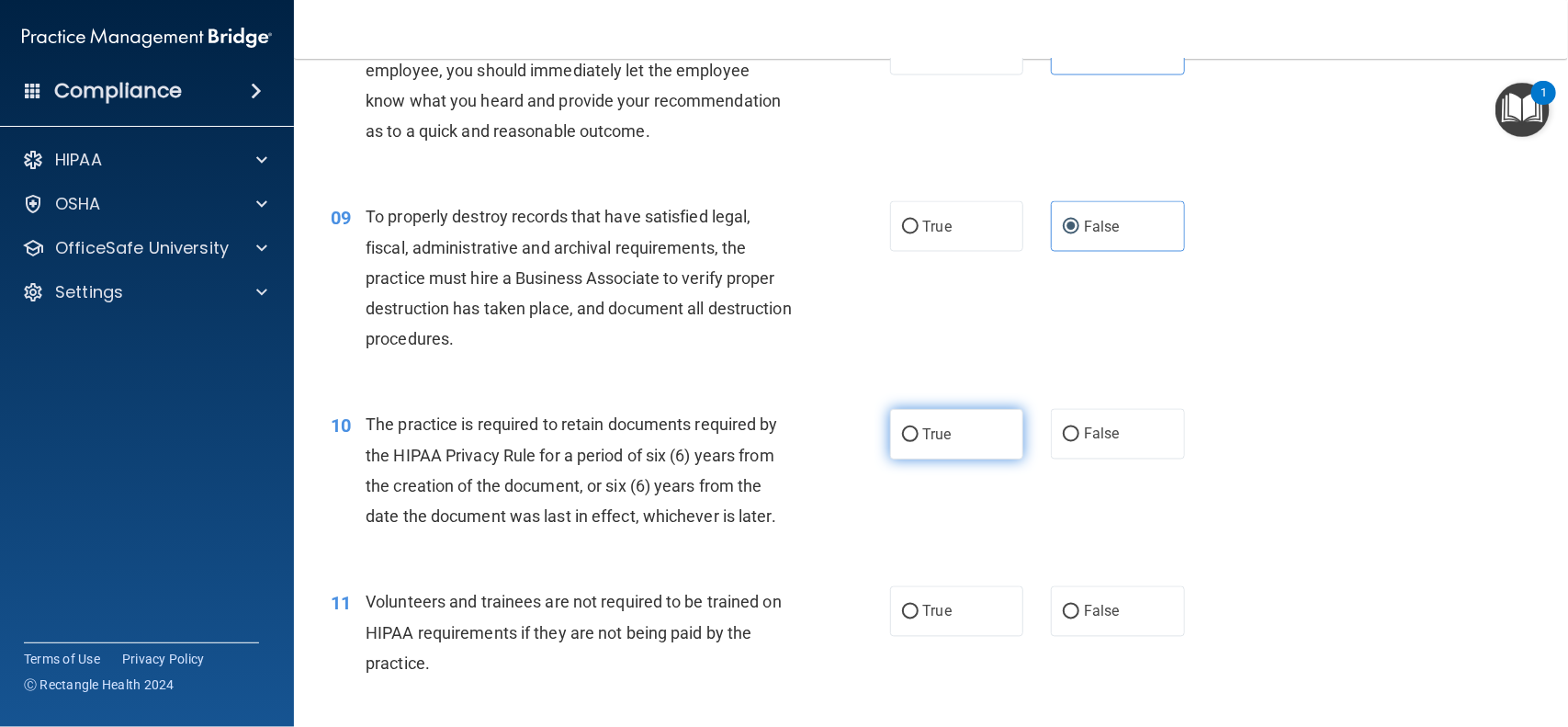
click at [902, 435] on input "True" at bounding box center [910, 435] width 17 height 14
radio input "true"
click at [1066, 618] on input "False" at bounding box center [1071, 612] width 17 height 14
radio input "true"
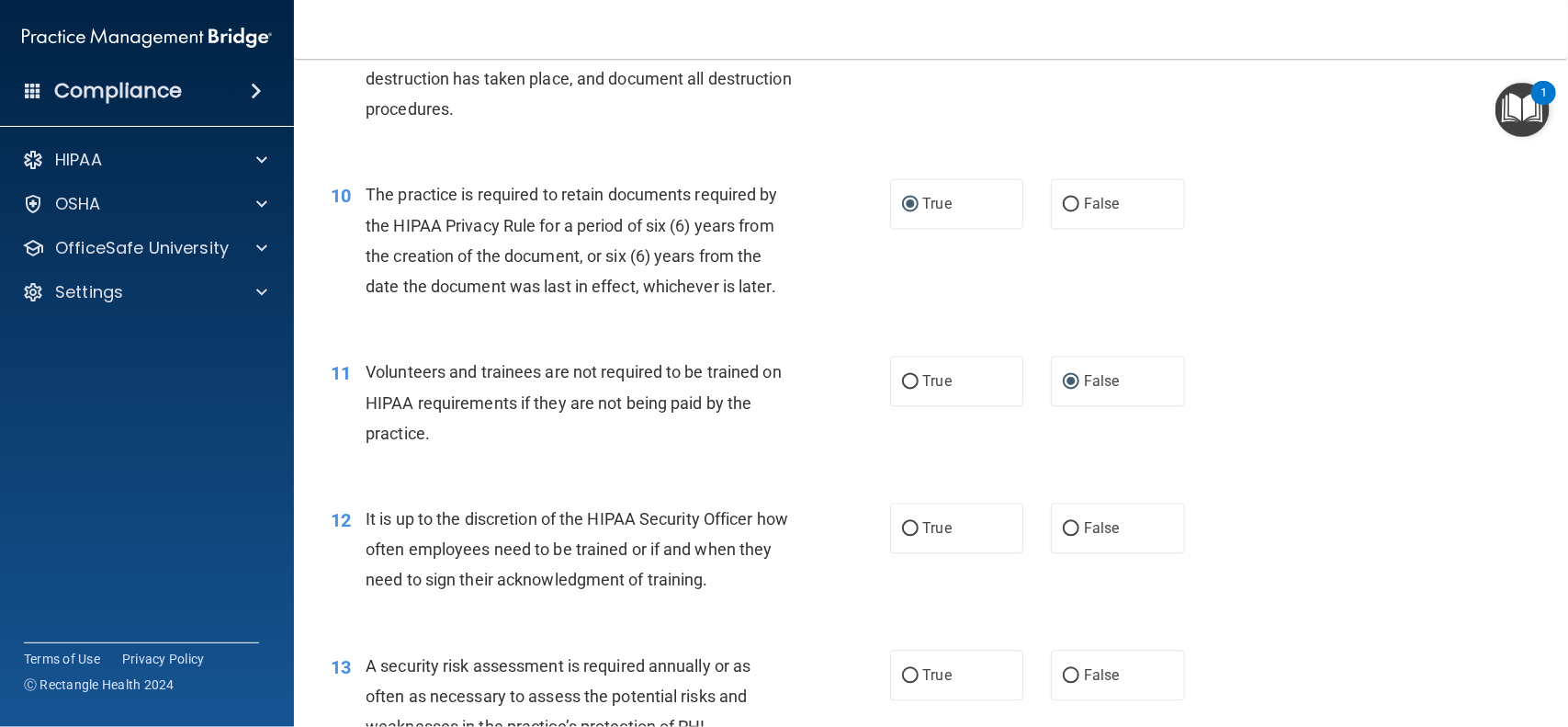
scroll to position [1668, 0]
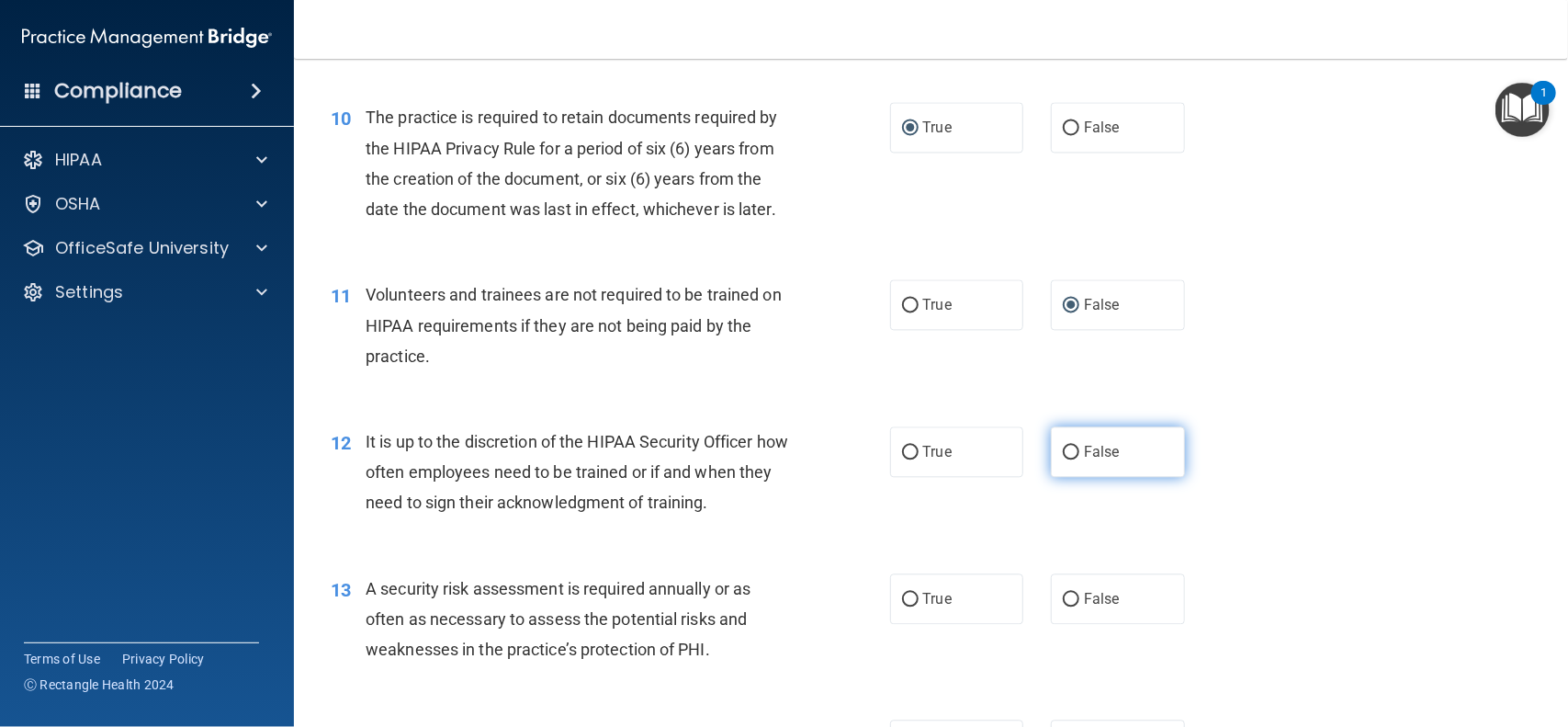
click at [1063, 448] on input "False" at bounding box center [1071, 452] width 17 height 14
radio input "true"
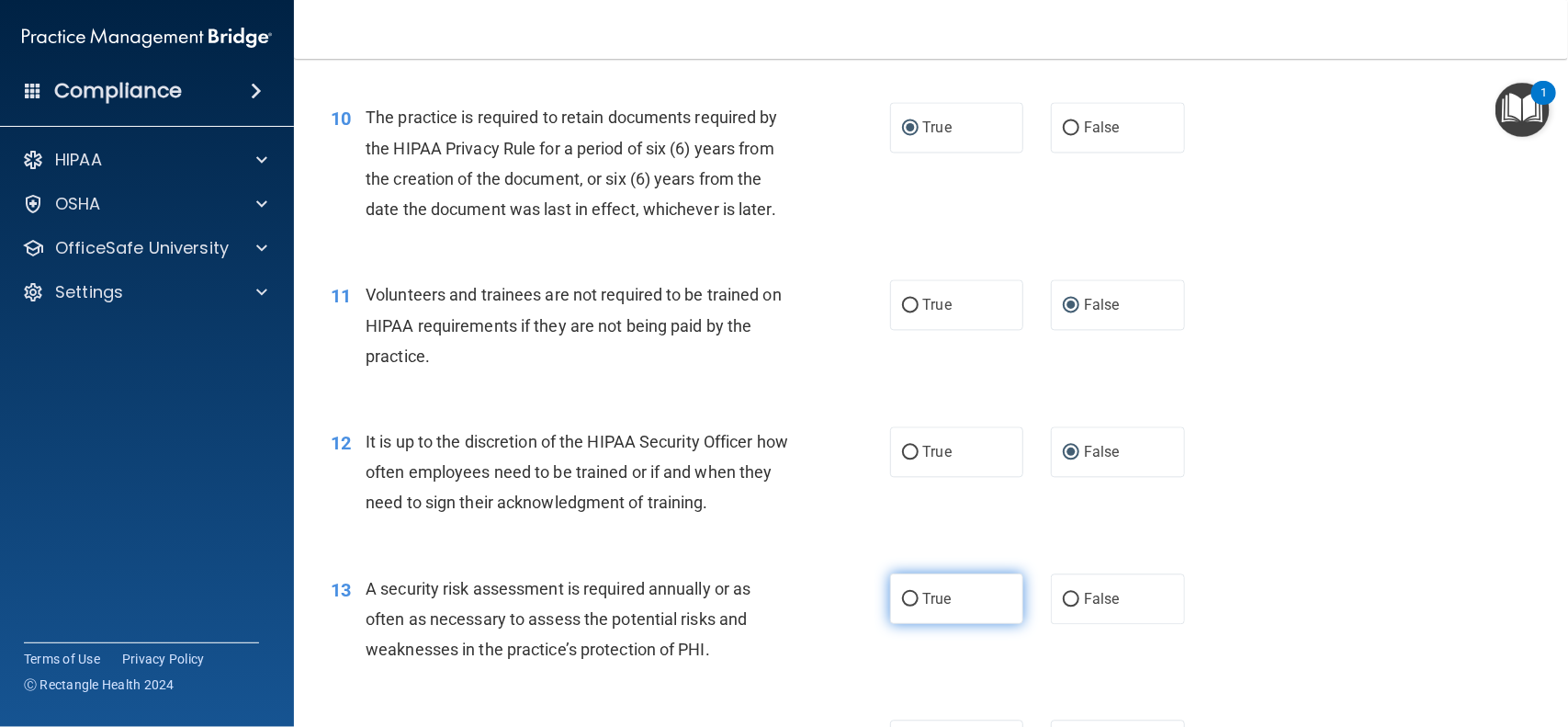
click at [892, 595] on label "True" at bounding box center [957, 598] width 134 height 51
click at [902, 595] on input "True" at bounding box center [910, 599] width 17 height 14
radio input "true"
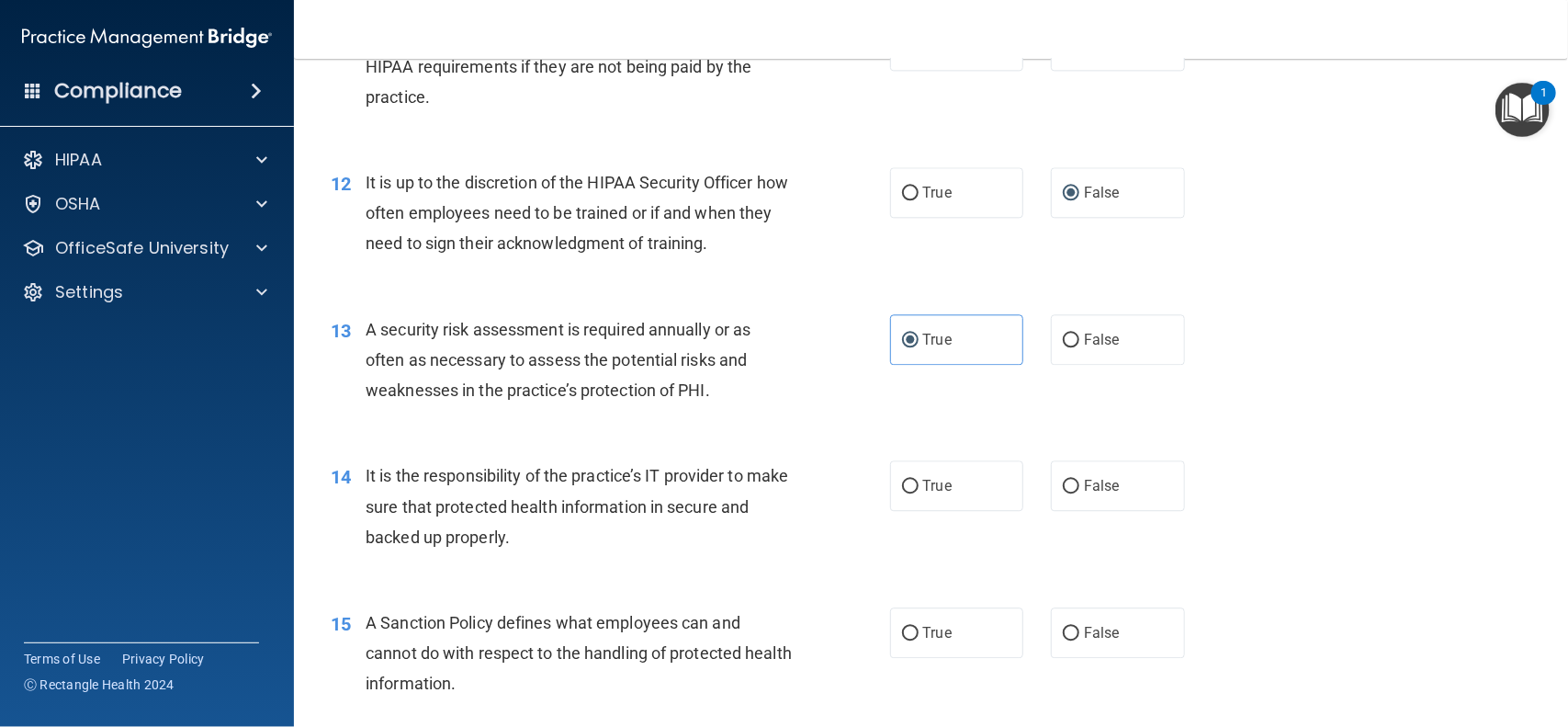
scroll to position [2050, 0]
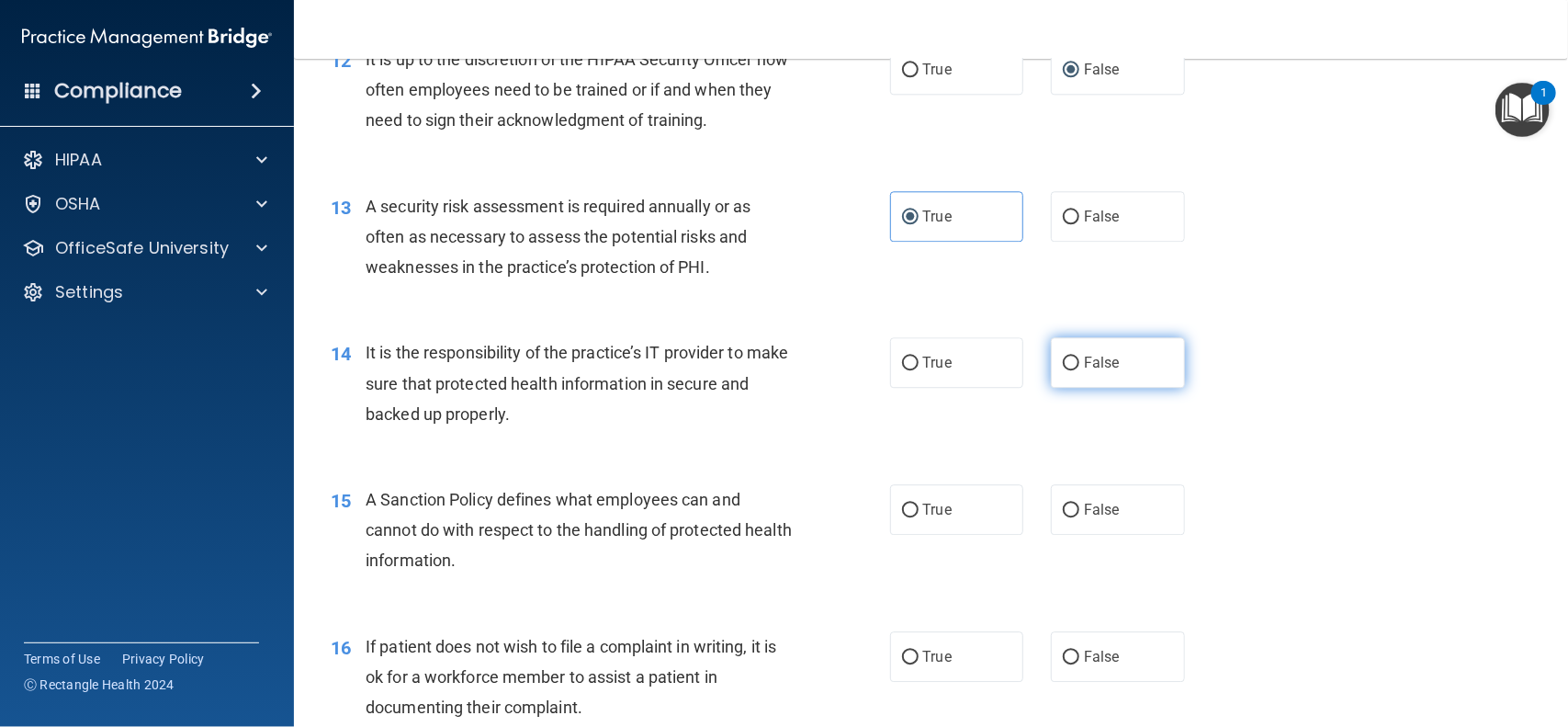
click at [1063, 368] on input "False" at bounding box center [1071, 363] width 17 height 14
radio input "true"
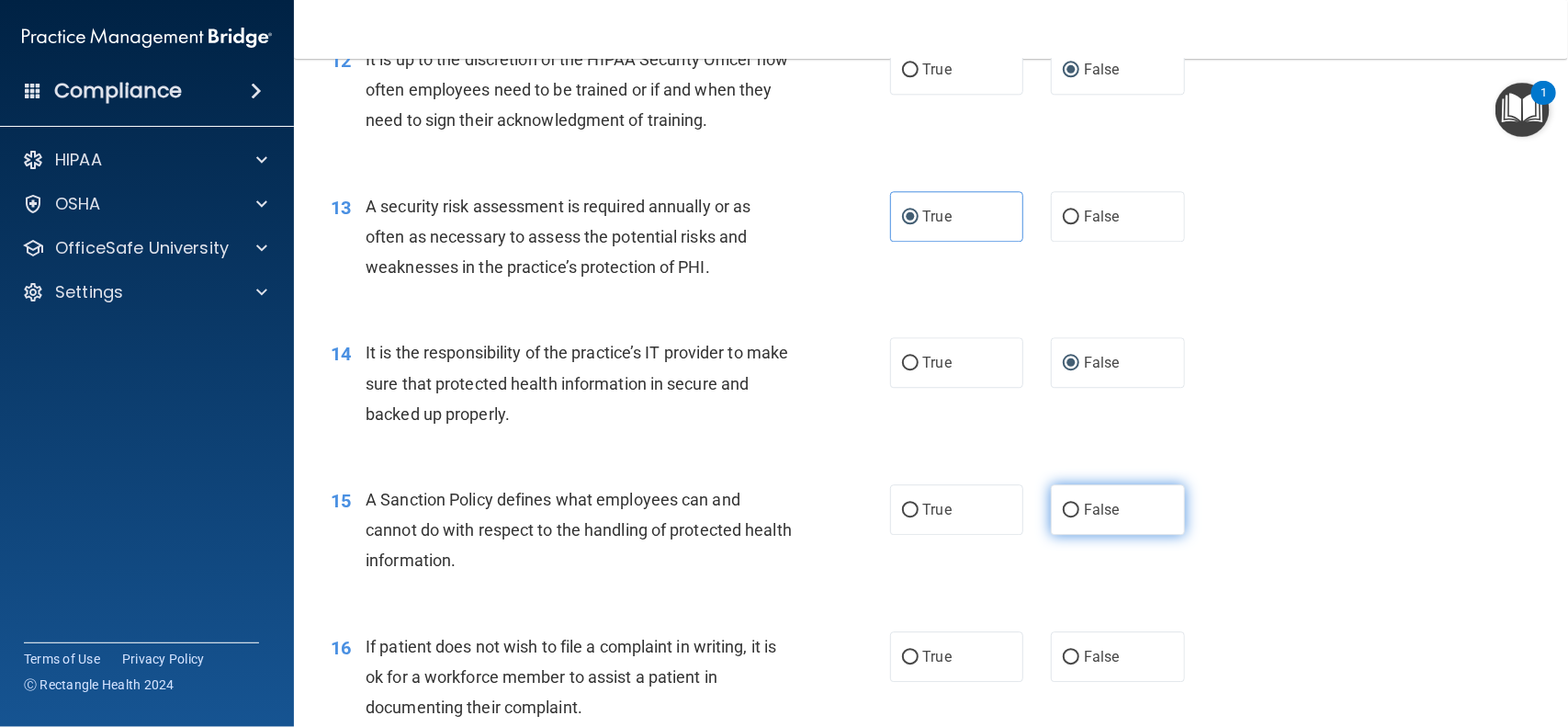
click at [1063, 515] on input "False" at bounding box center [1071, 510] width 17 height 14
radio input "true"
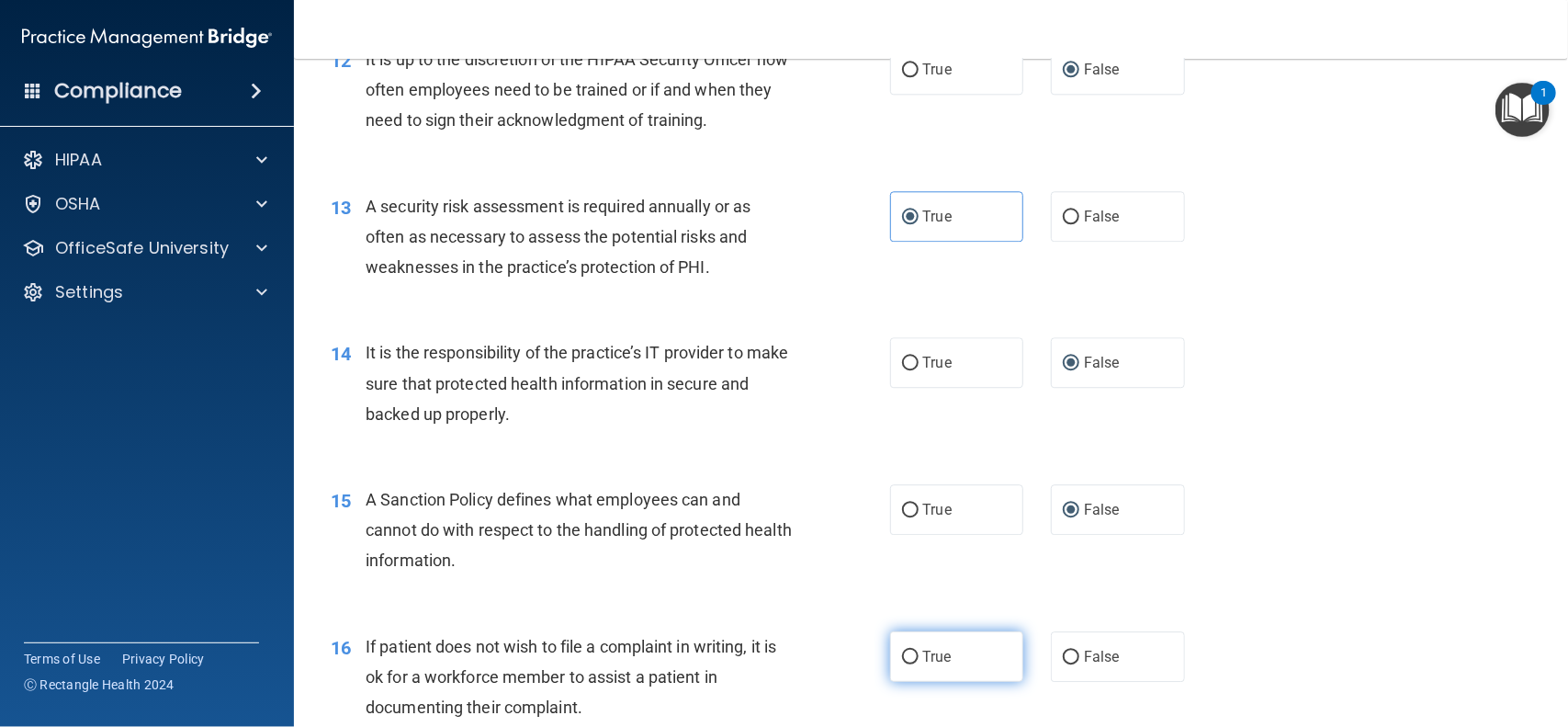
click at [902, 664] on input "True" at bounding box center [910, 657] width 17 height 14
radio input "true"
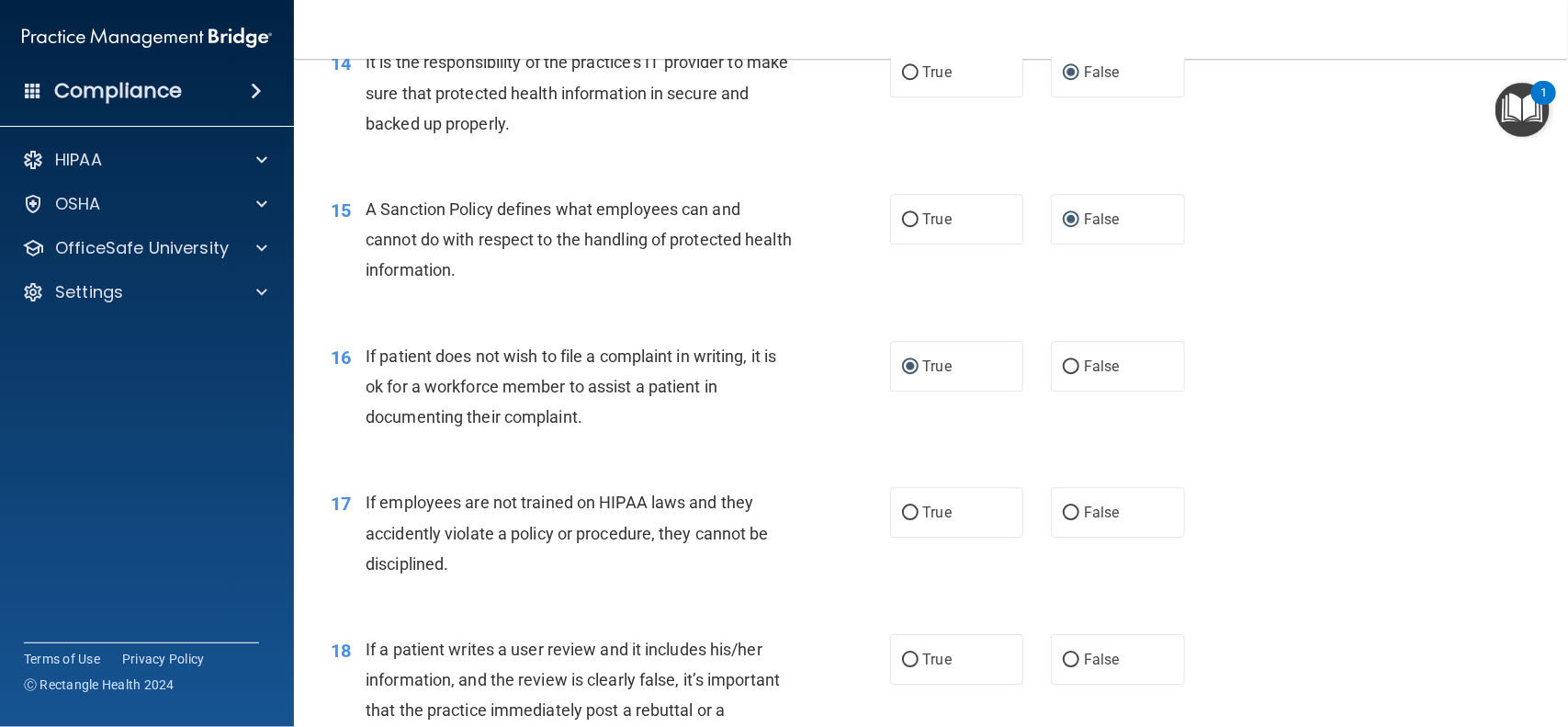
scroll to position [2403, 0]
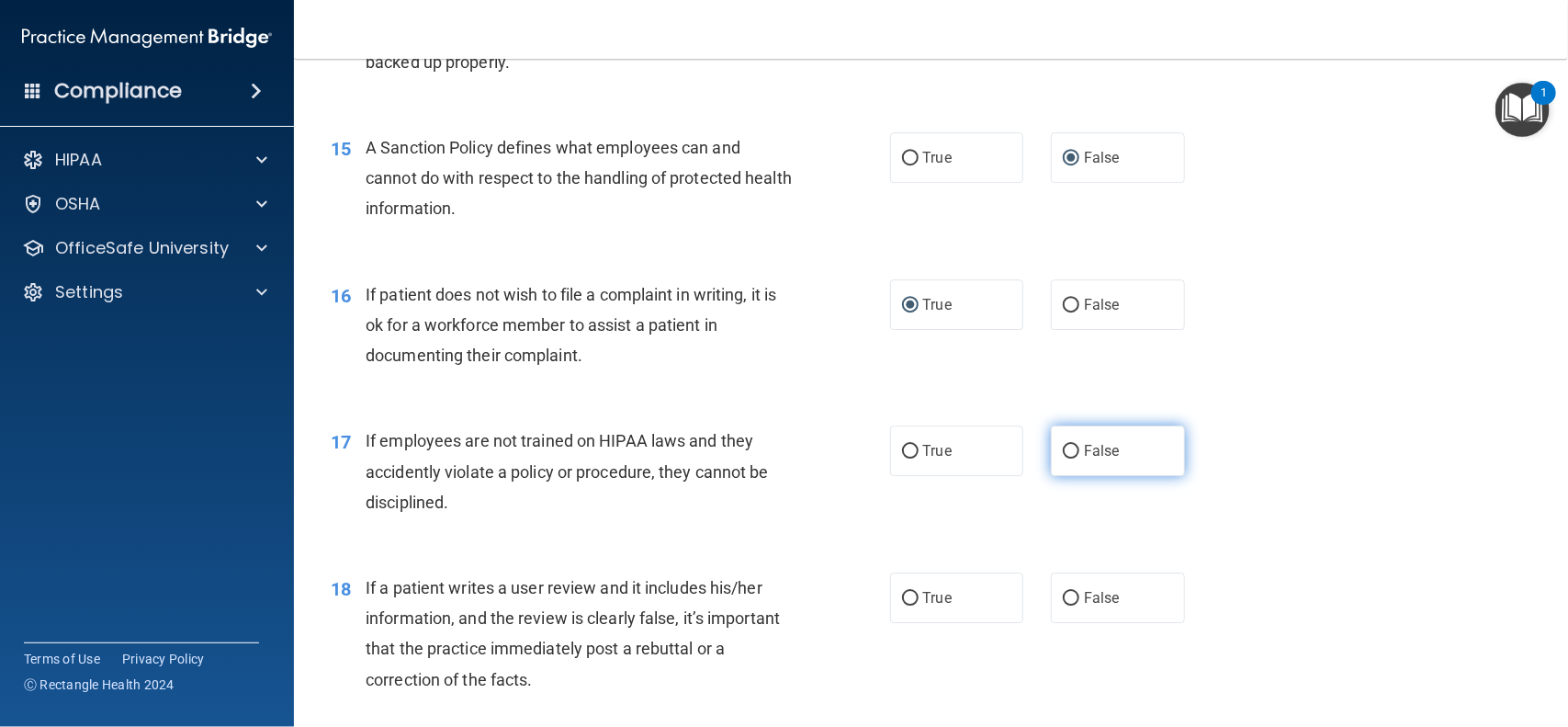
click at [1063, 455] on input "False" at bounding box center [1071, 451] width 17 height 14
radio input "true"
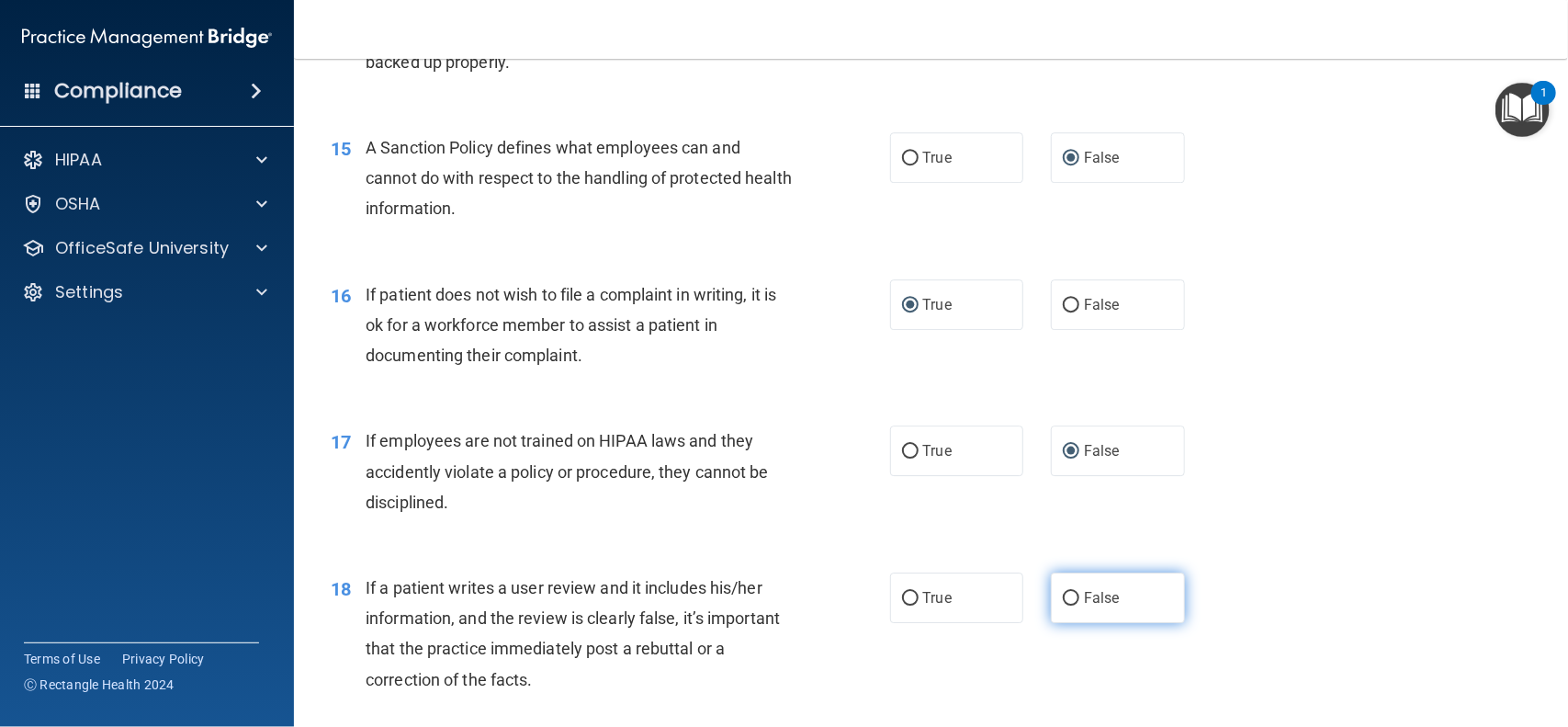
click at [1063, 596] on input "False" at bounding box center [1071, 598] width 17 height 14
radio input "true"
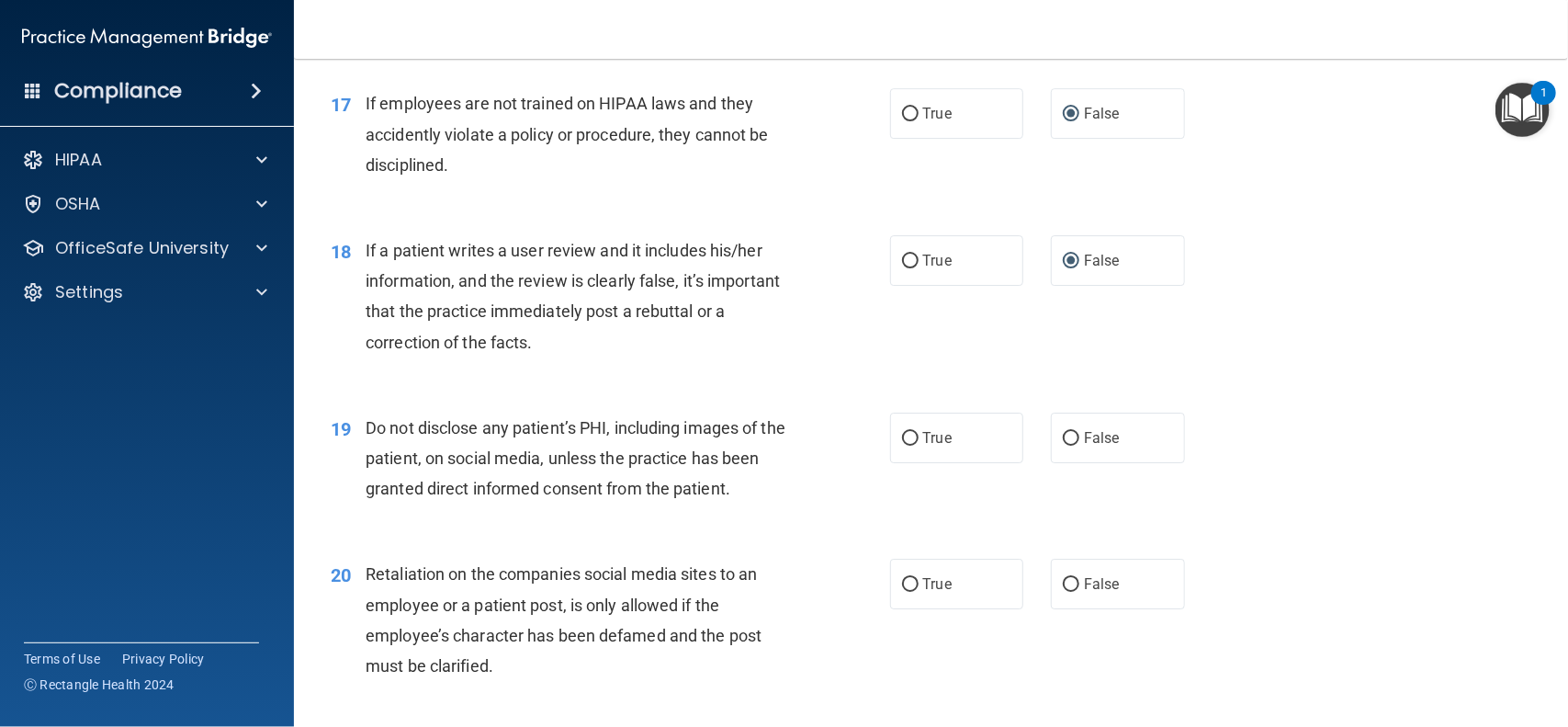
scroll to position [2800, 0]
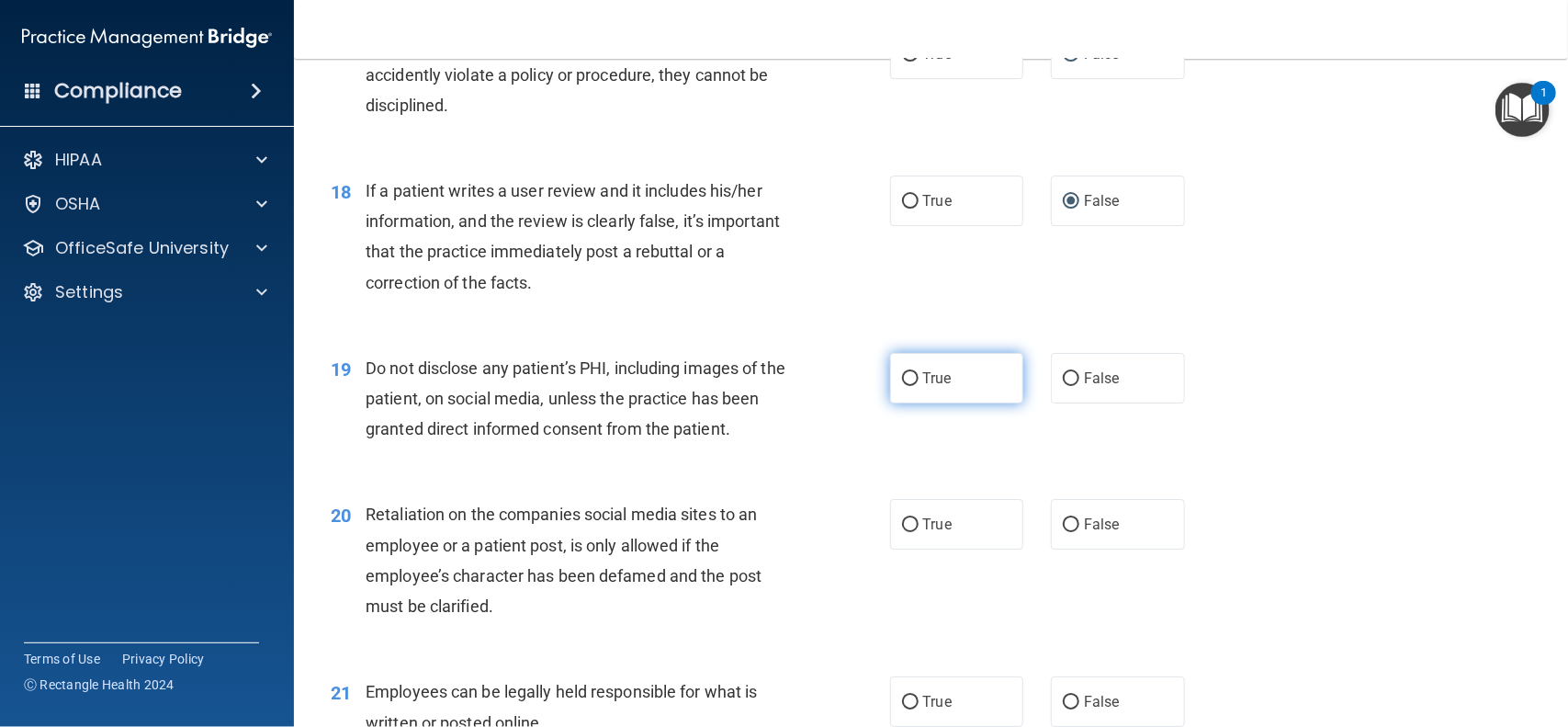
click at [905, 374] on input "True" at bounding box center [910, 379] width 17 height 14
radio input "true"
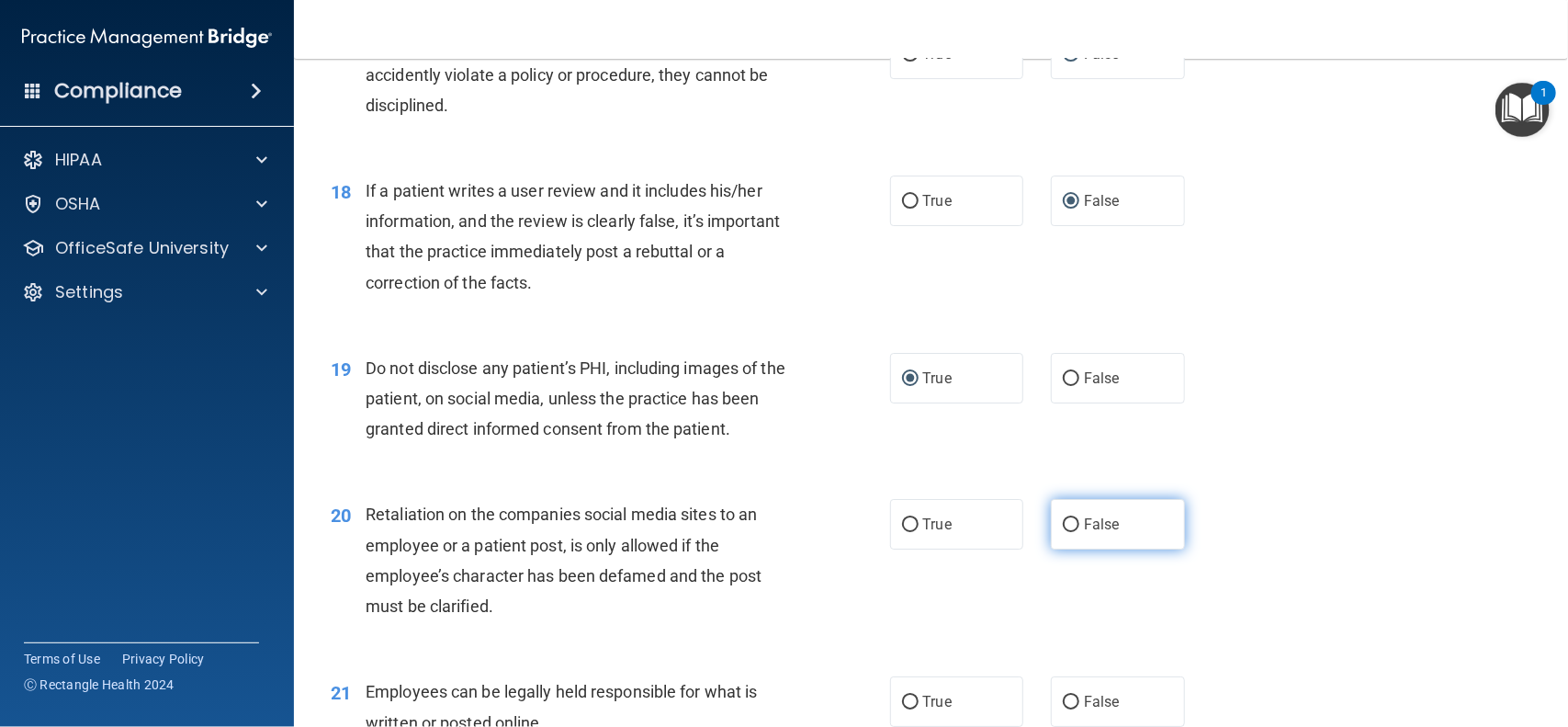
click at [1063, 519] on input "False" at bounding box center [1071, 525] width 17 height 14
radio input "true"
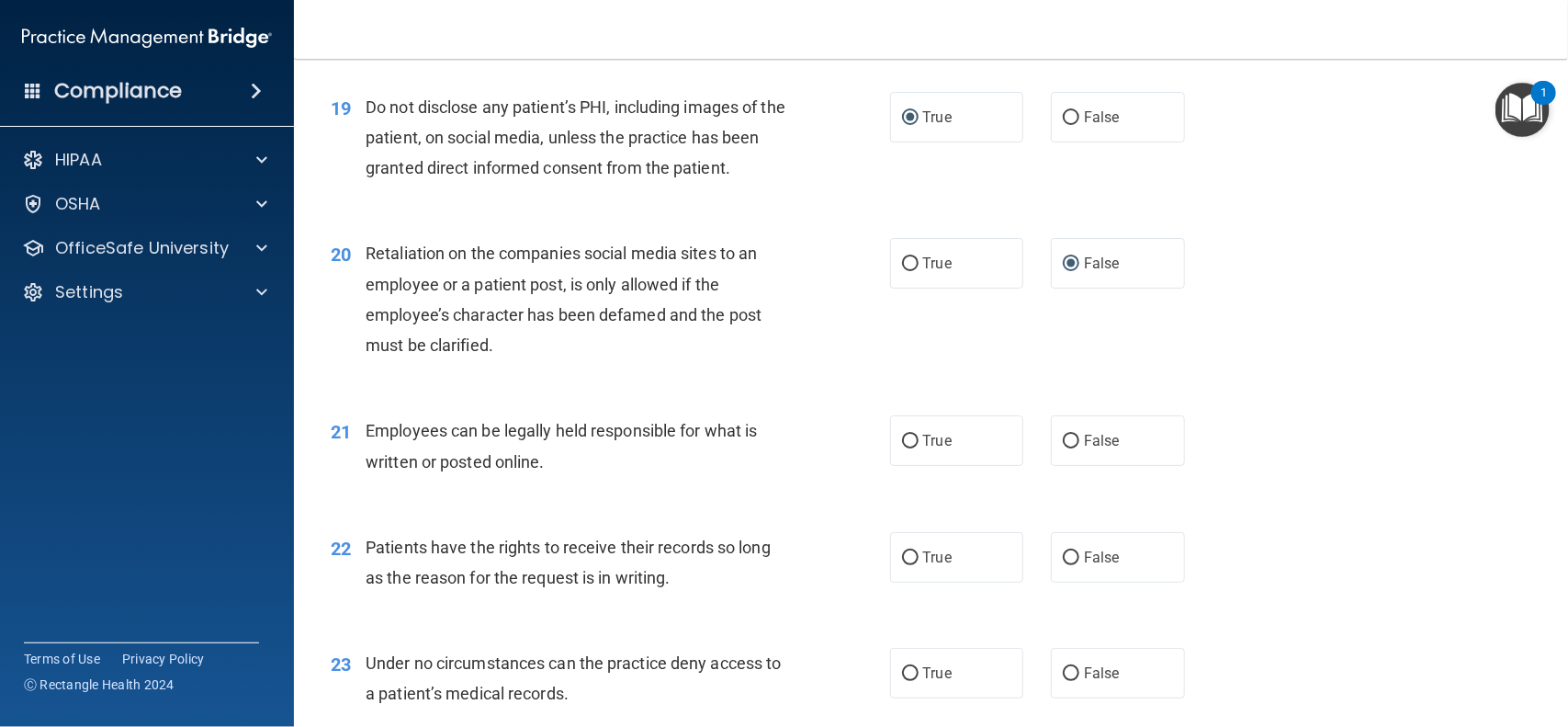
scroll to position [3152, 0]
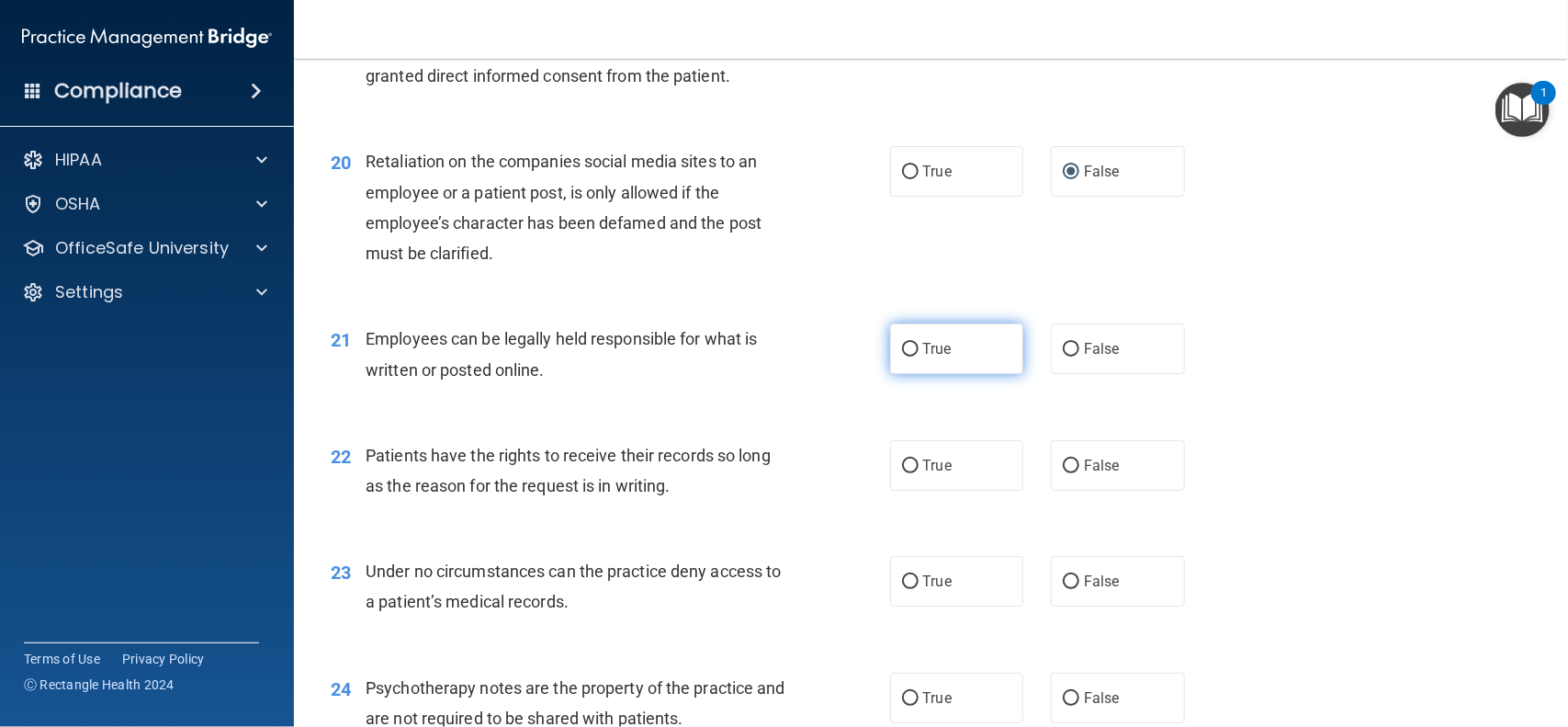
click at [902, 356] on input "True" at bounding box center [910, 349] width 17 height 14
radio input "true"
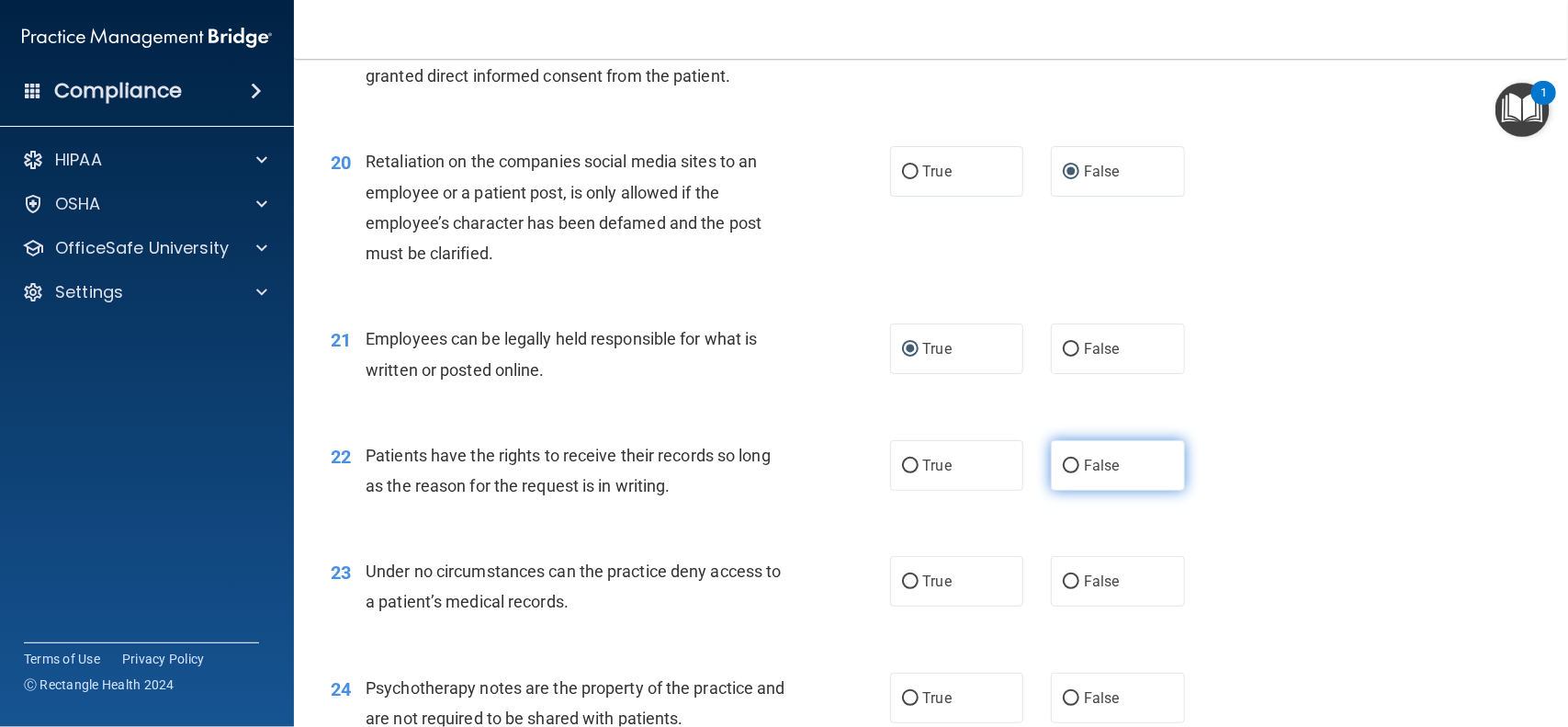
drag, startPoint x: 1052, startPoint y: 462, endPoint x: 1062, endPoint y: 466, distance: 10.8
click at [1063, 466] on input "False" at bounding box center [1071, 466] width 17 height 14
radio input "true"
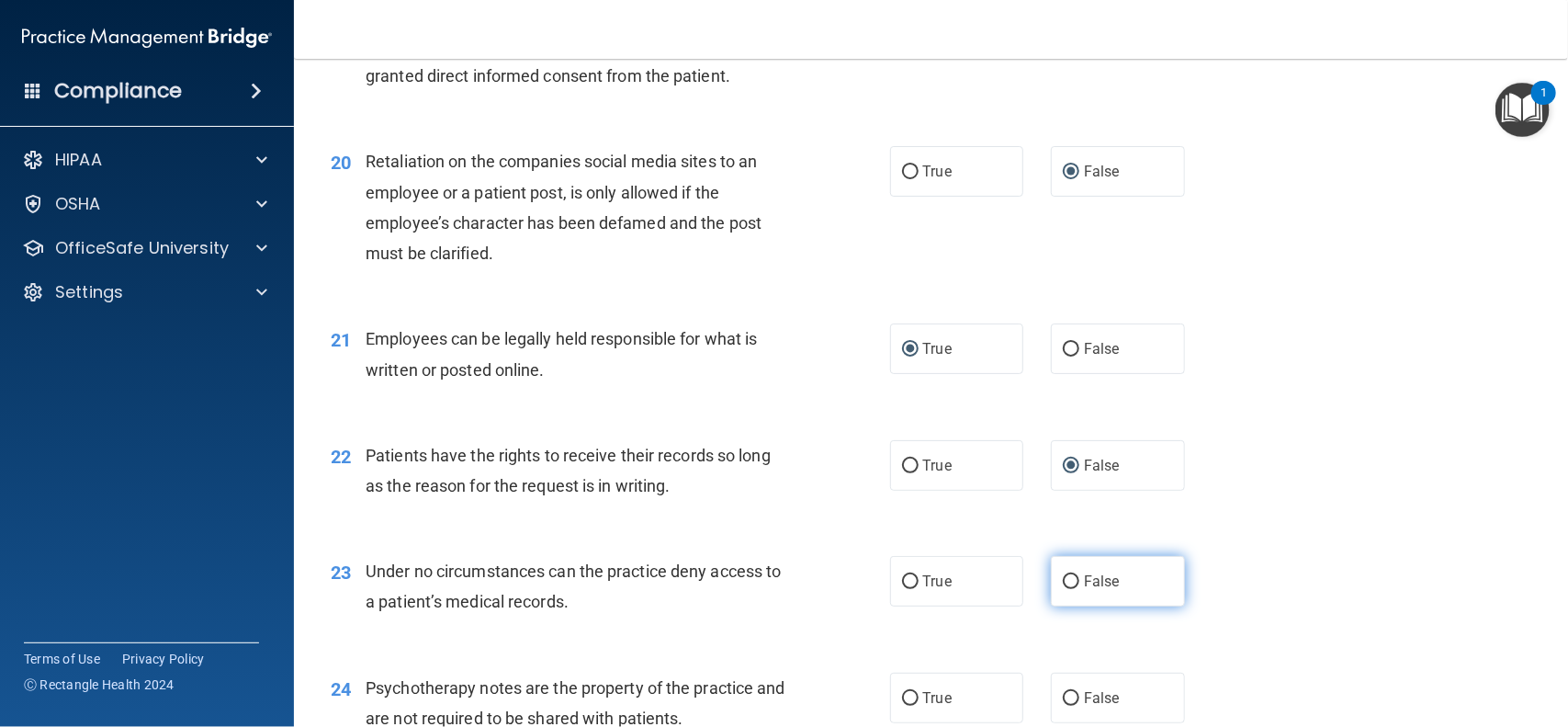
click at [1063, 584] on input "False" at bounding box center [1071, 582] width 17 height 14
radio input "true"
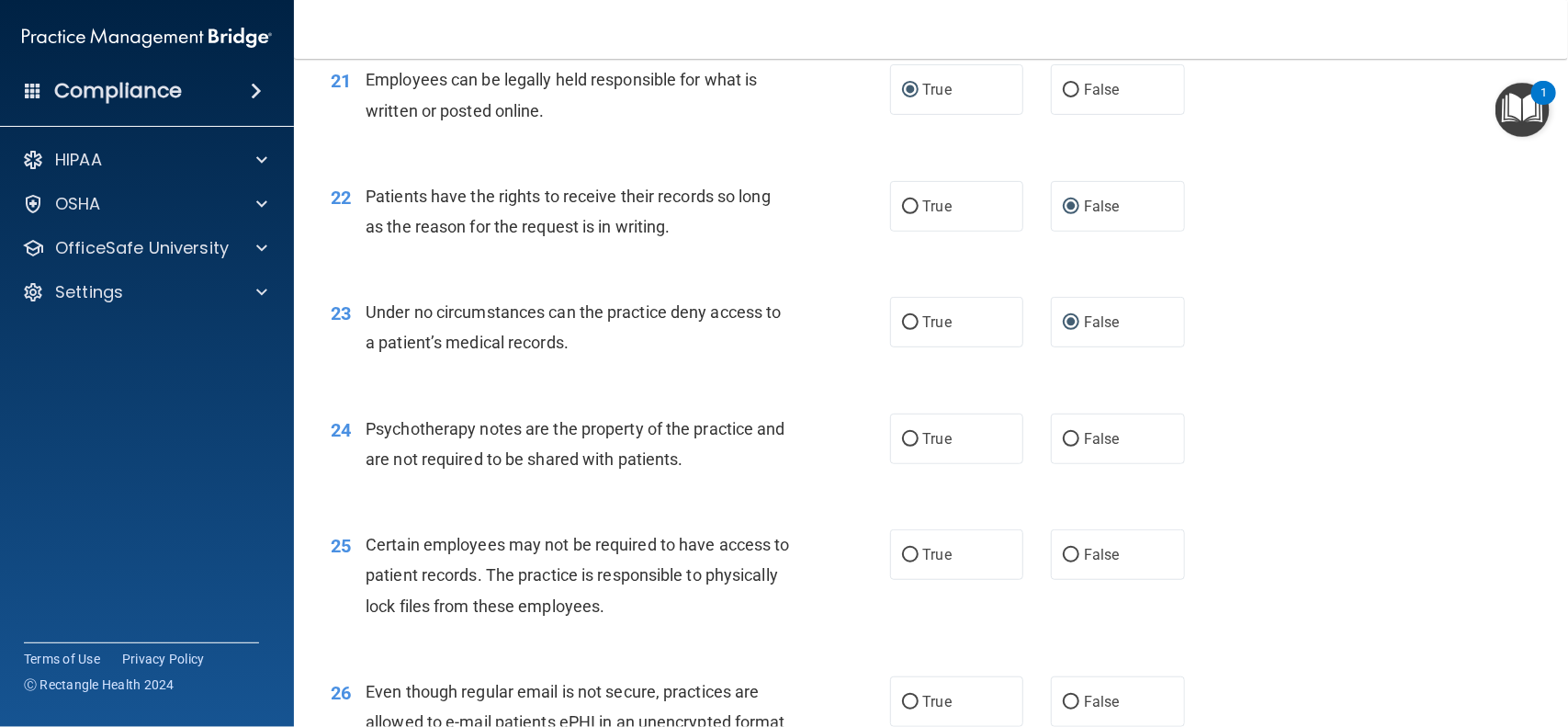
scroll to position [3489, 0]
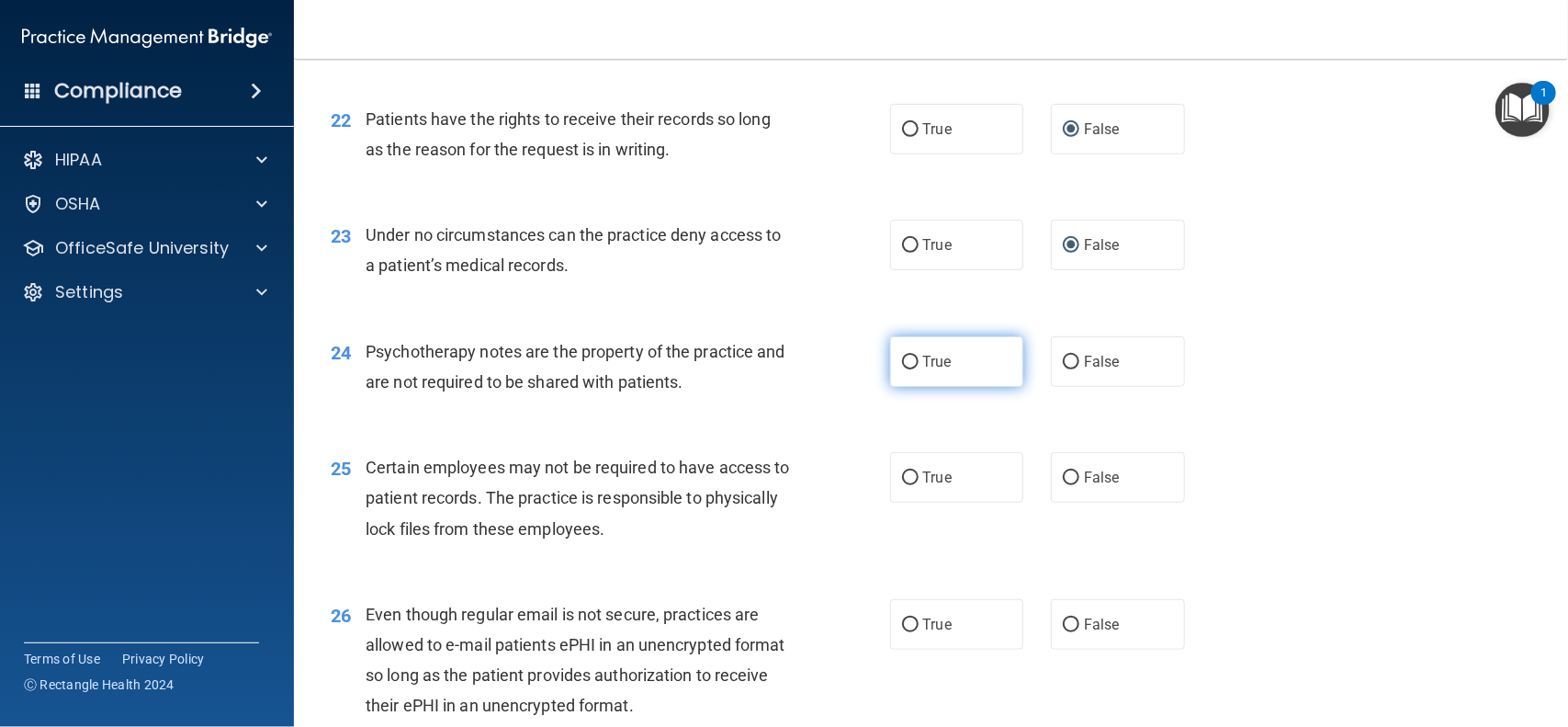
click at [902, 365] on input "True" at bounding box center [910, 362] width 17 height 14
radio input "true"
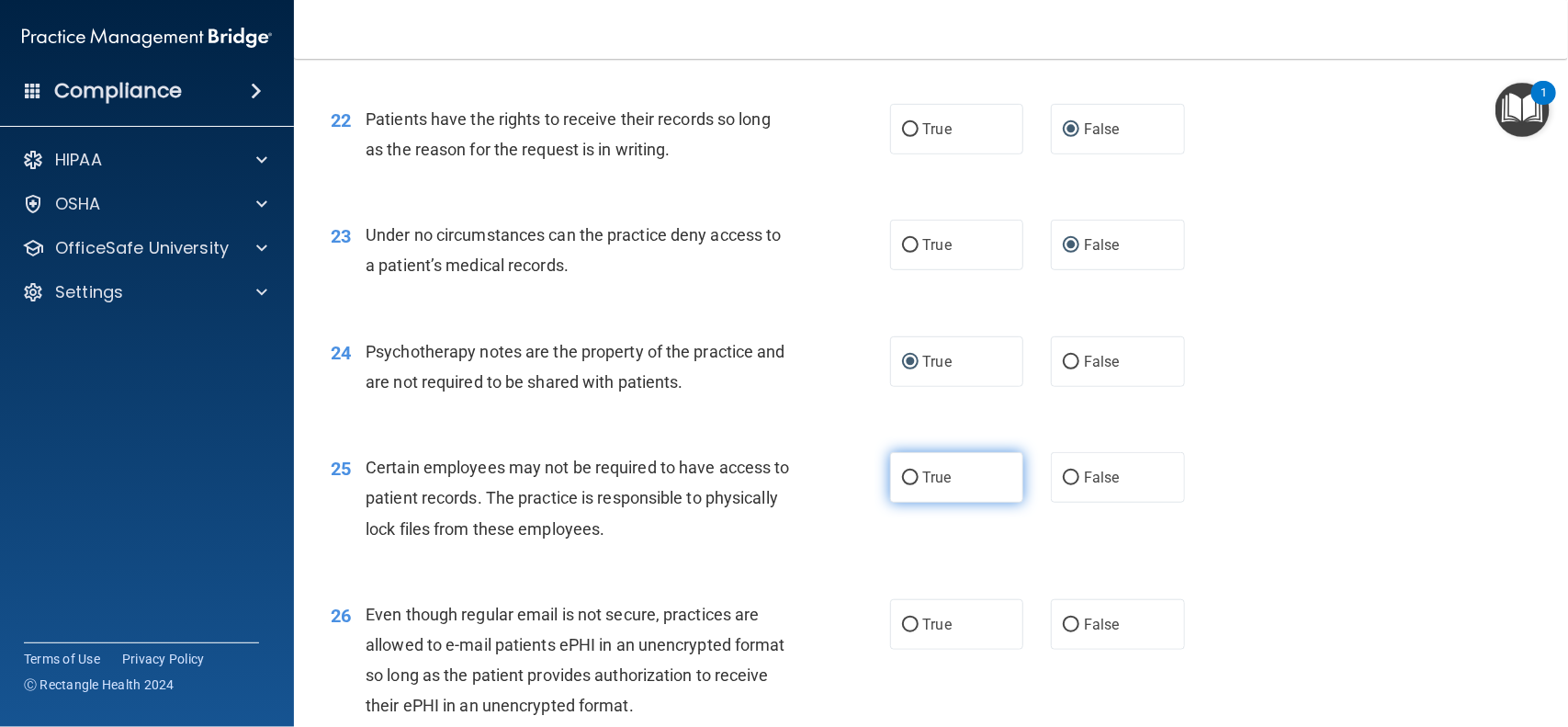
click at [902, 471] on input "True" at bounding box center [910, 478] width 17 height 14
radio input "true"
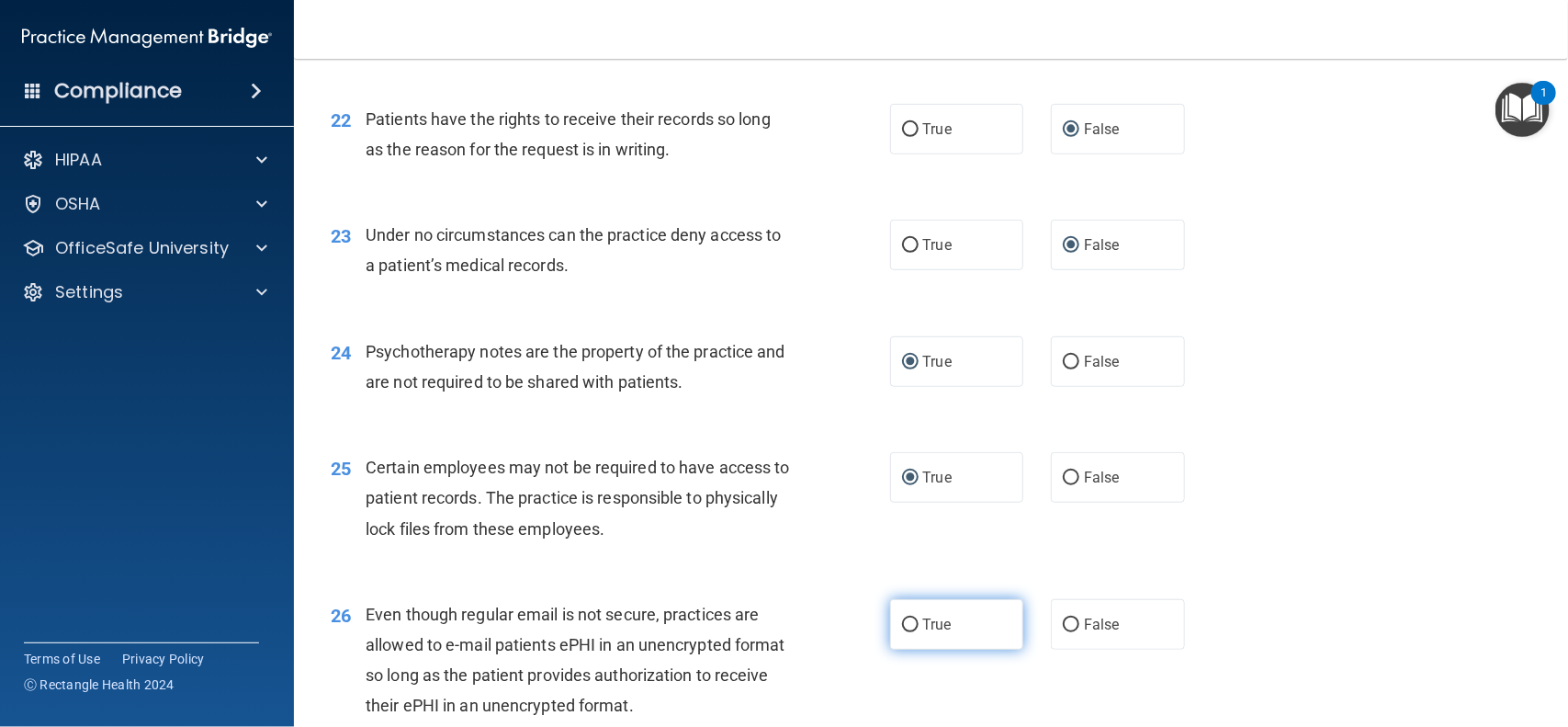
click at [902, 623] on input "True" at bounding box center [910, 625] width 17 height 14
radio input "true"
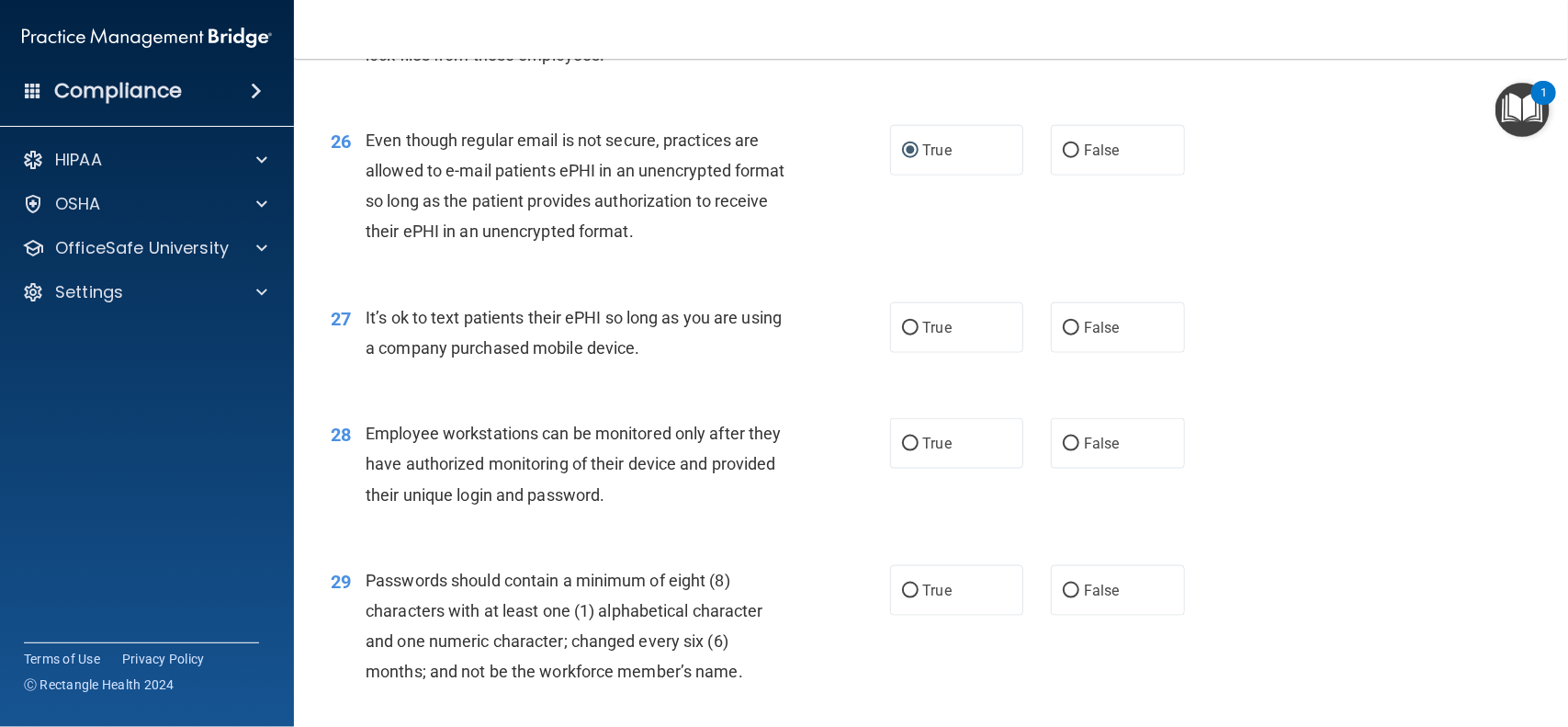
scroll to position [4086, 0]
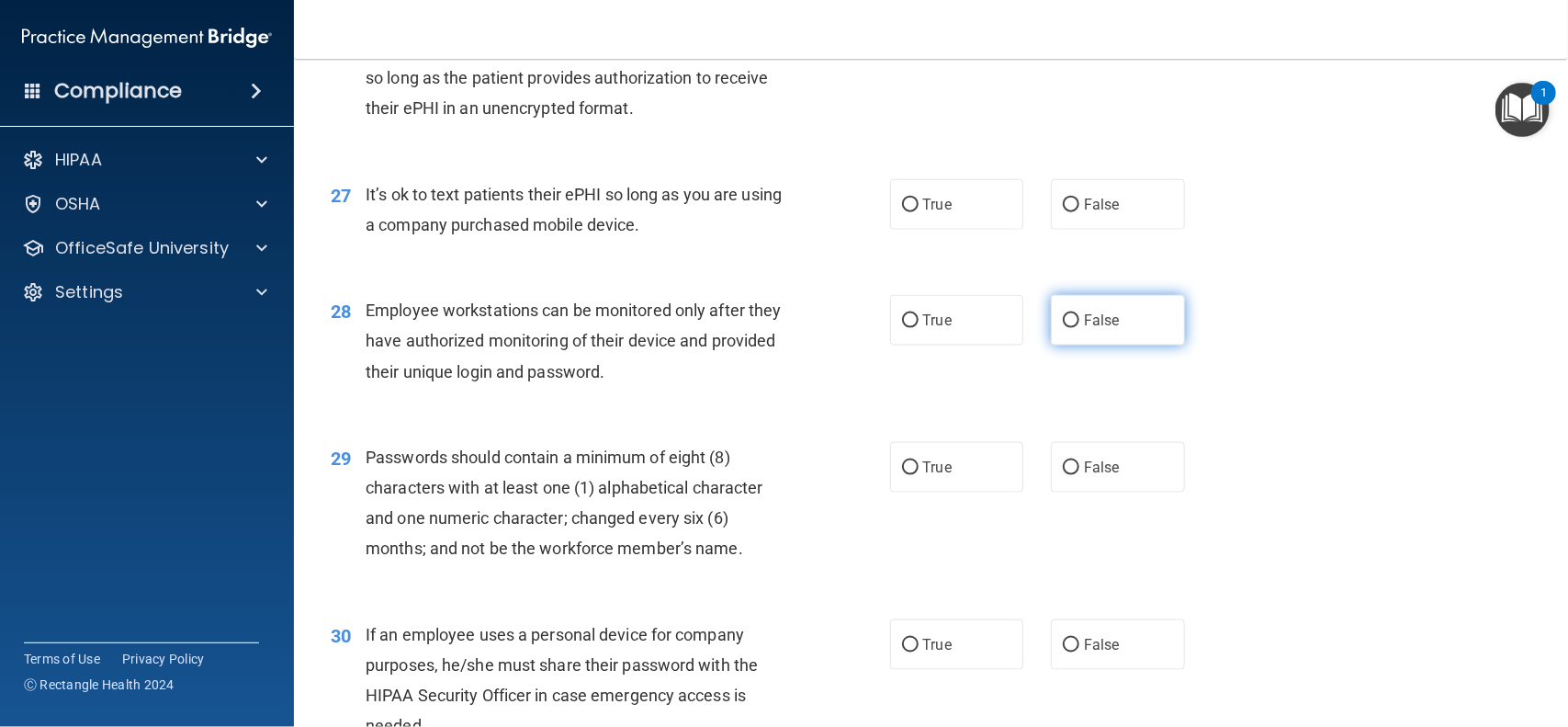
click at [1056, 332] on label "False" at bounding box center [1118, 320] width 134 height 51
click at [1063, 328] on input "False" at bounding box center [1071, 321] width 17 height 14
radio input "true"
click at [1067, 213] on label "False" at bounding box center [1118, 204] width 134 height 51
click at [1067, 212] on input "False" at bounding box center [1071, 205] width 17 height 14
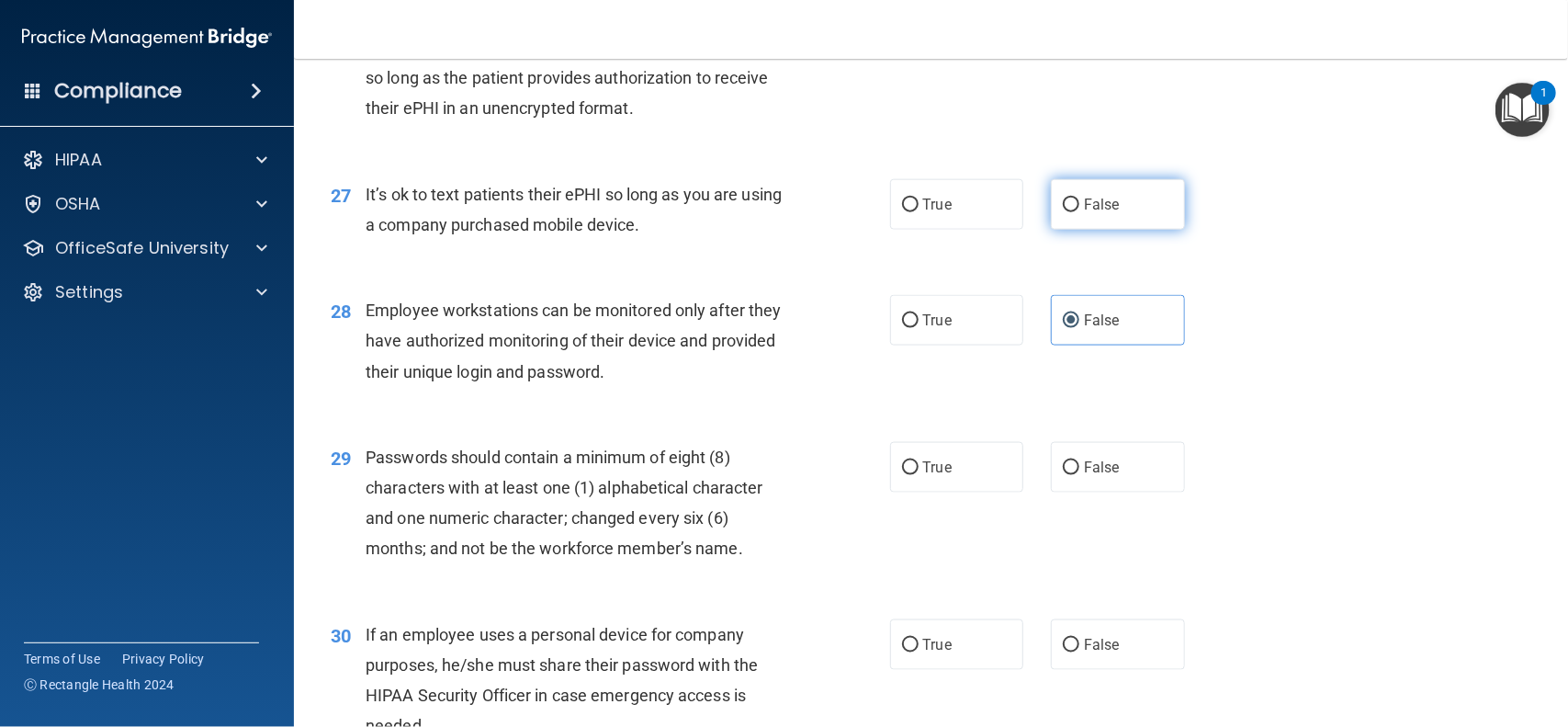
radio input "true"
click at [902, 470] on input "True" at bounding box center [910, 468] width 17 height 14
radio input "true"
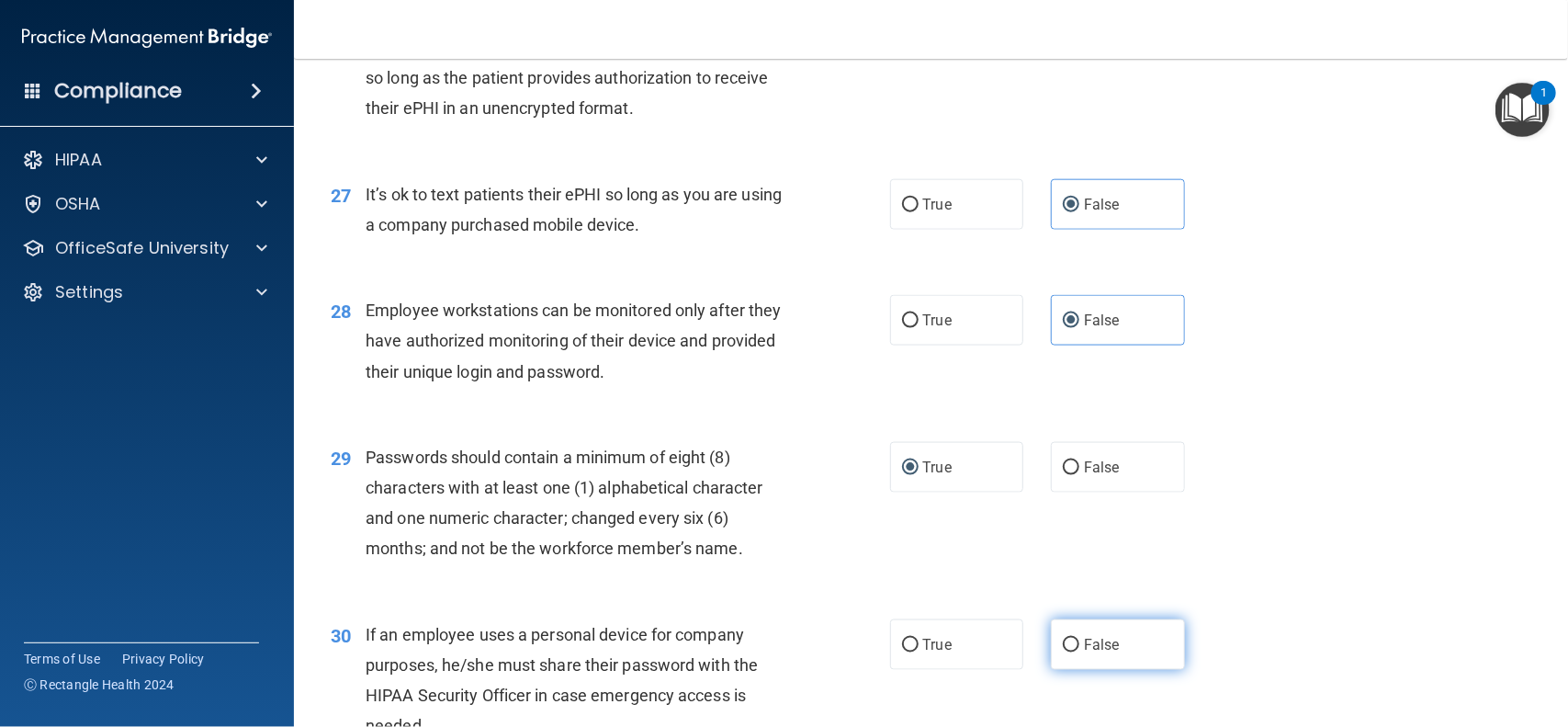
click at [1066, 650] on input "False" at bounding box center [1071, 645] width 17 height 14
radio input "true"
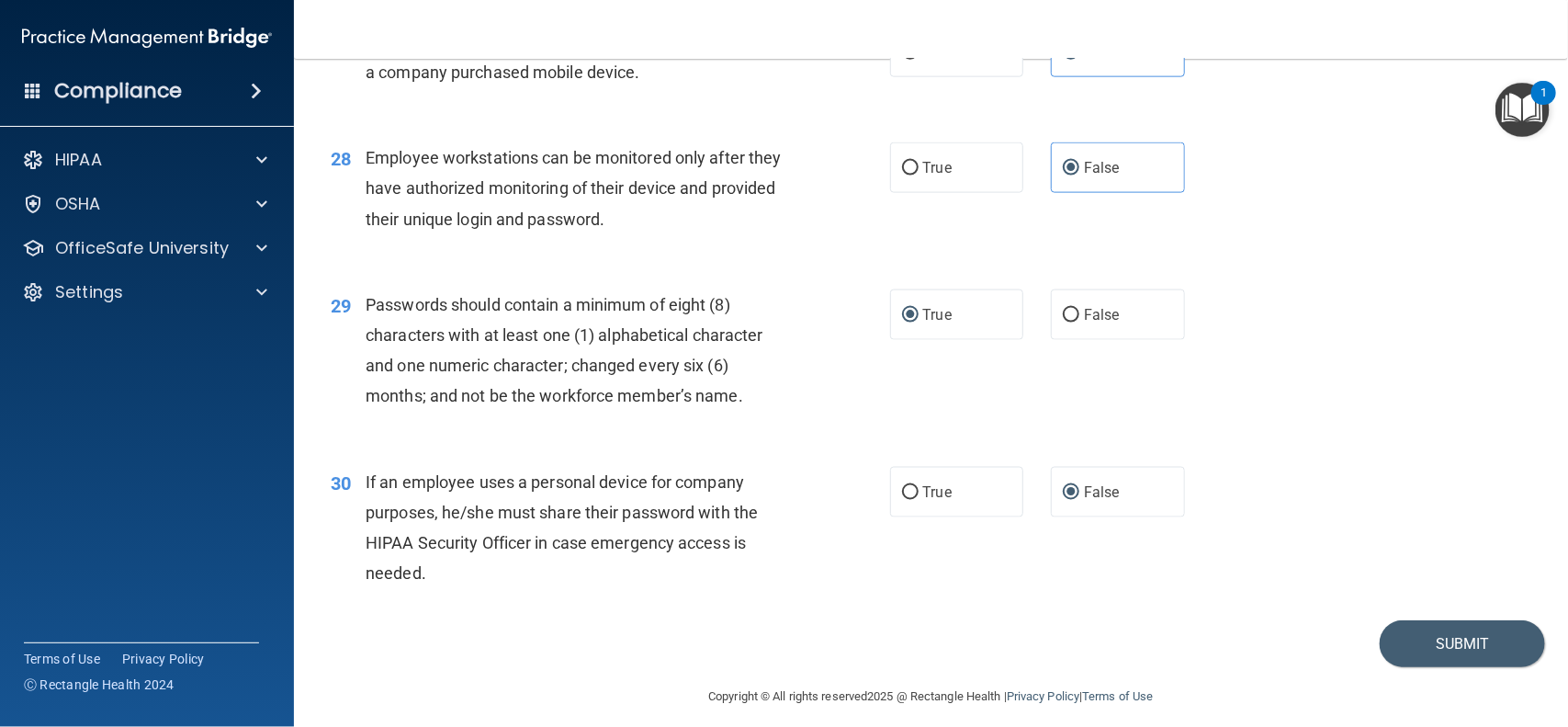
scroll to position [4254, 0]
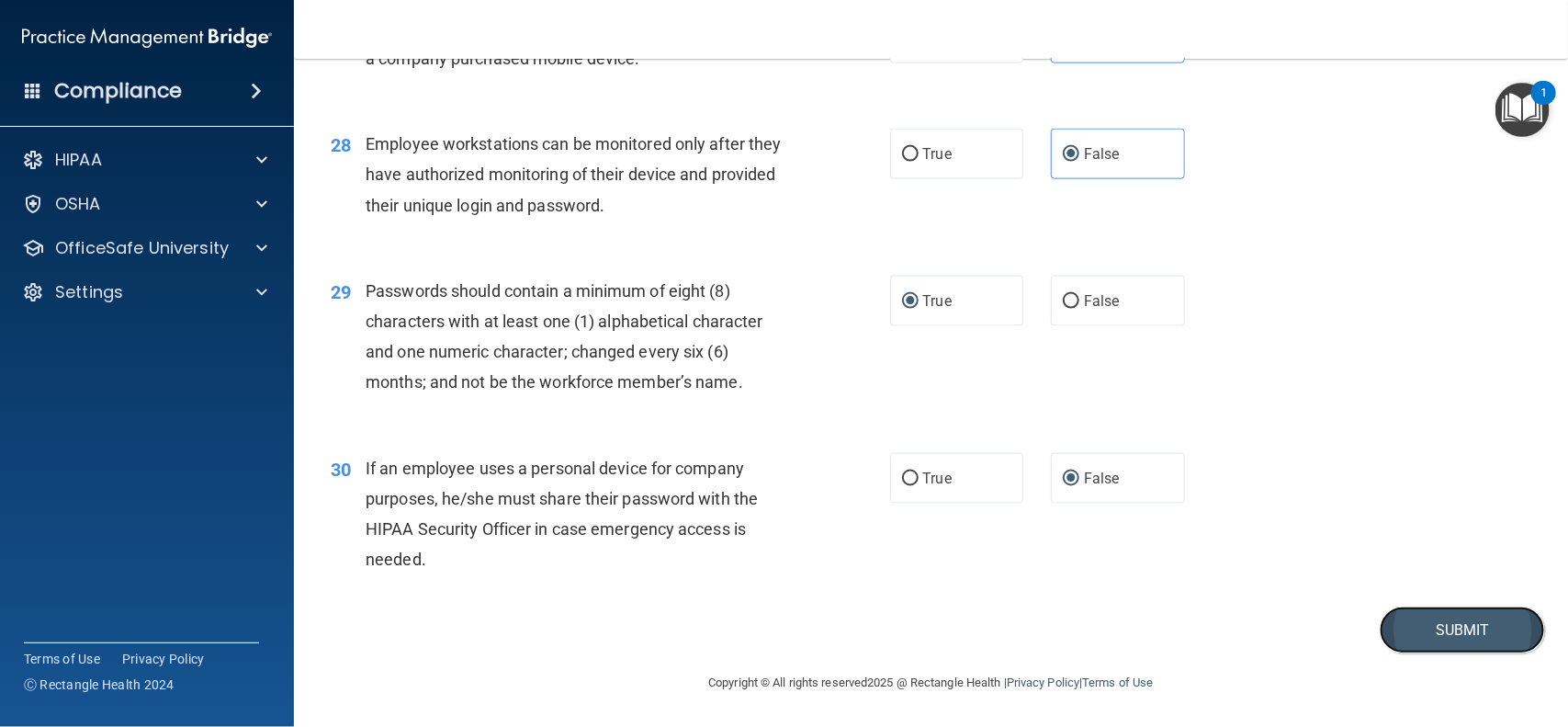
click at [1438, 625] on button "Submit" at bounding box center [1462, 630] width 165 height 47
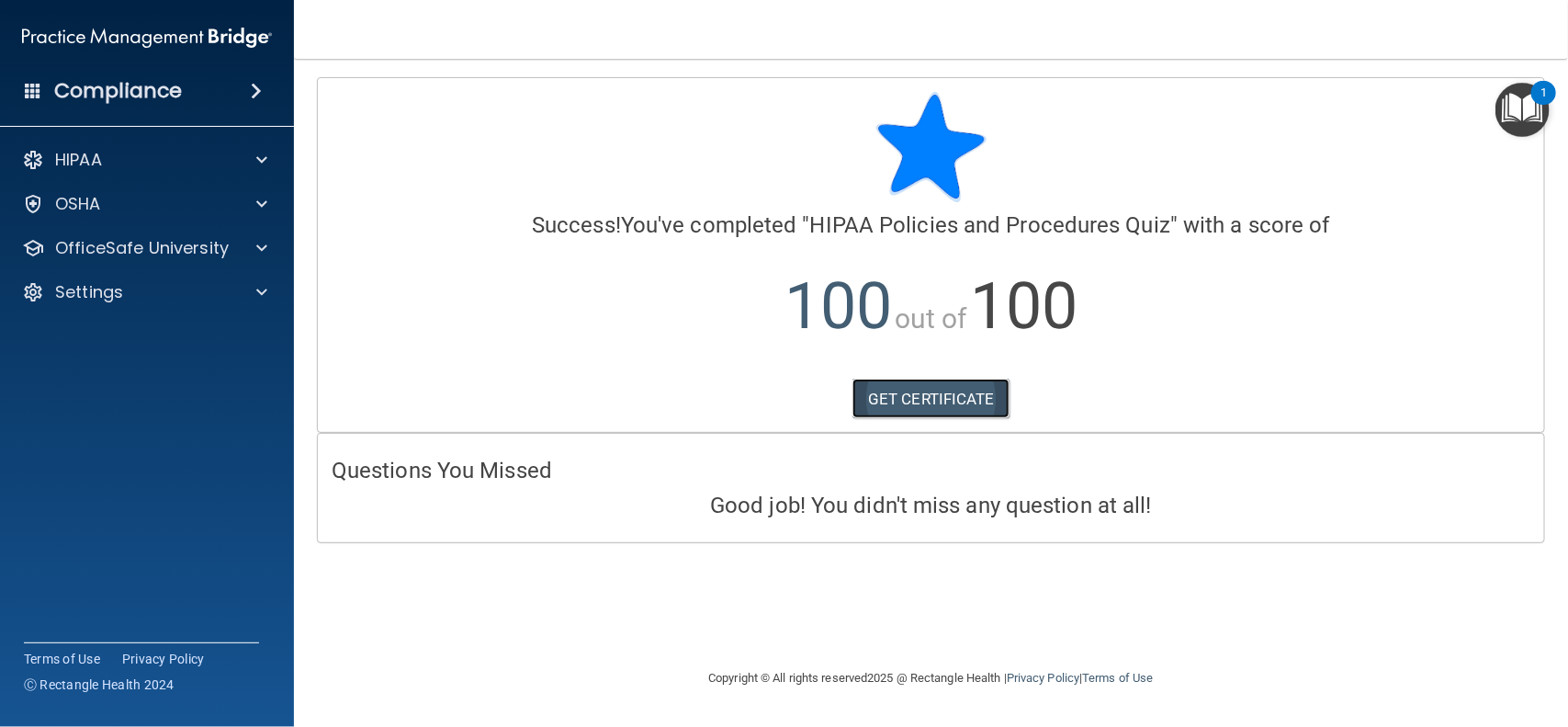
click at [929, 402] on link "GET CERTIFICATE" at bounding box center [931, 399] width 157 height 40
click at [897, 392] on link "GET CERTIFICATE" at bounding box center [931, 399] width 157 height 40
click at [197, 246] on p "OfficeSafe University" at bounding box center [141, 248] width 174 height 22
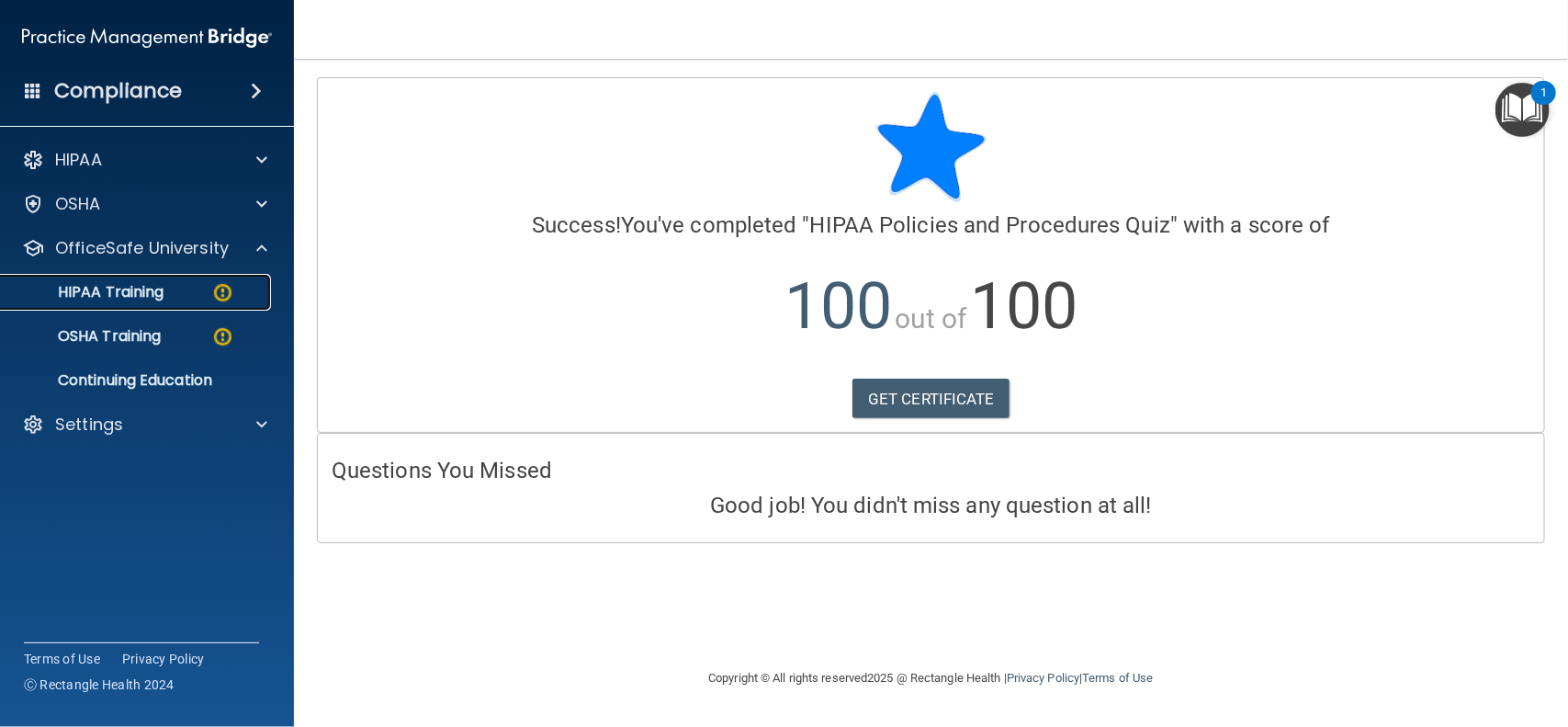
click at [184, 287] on div "HIPAA Training" at bounding box center [137, 292] width 251 height 18
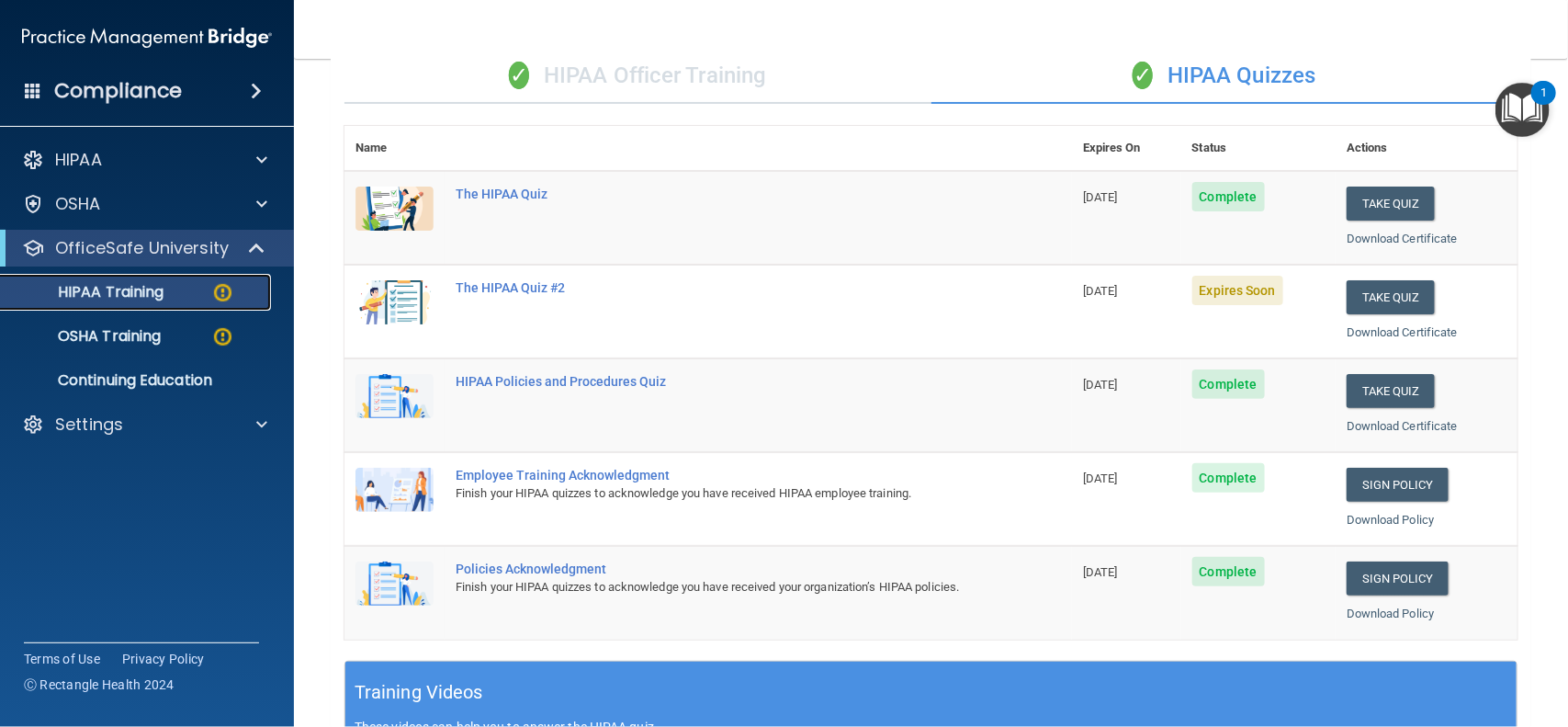
scroll to position [75, 0]
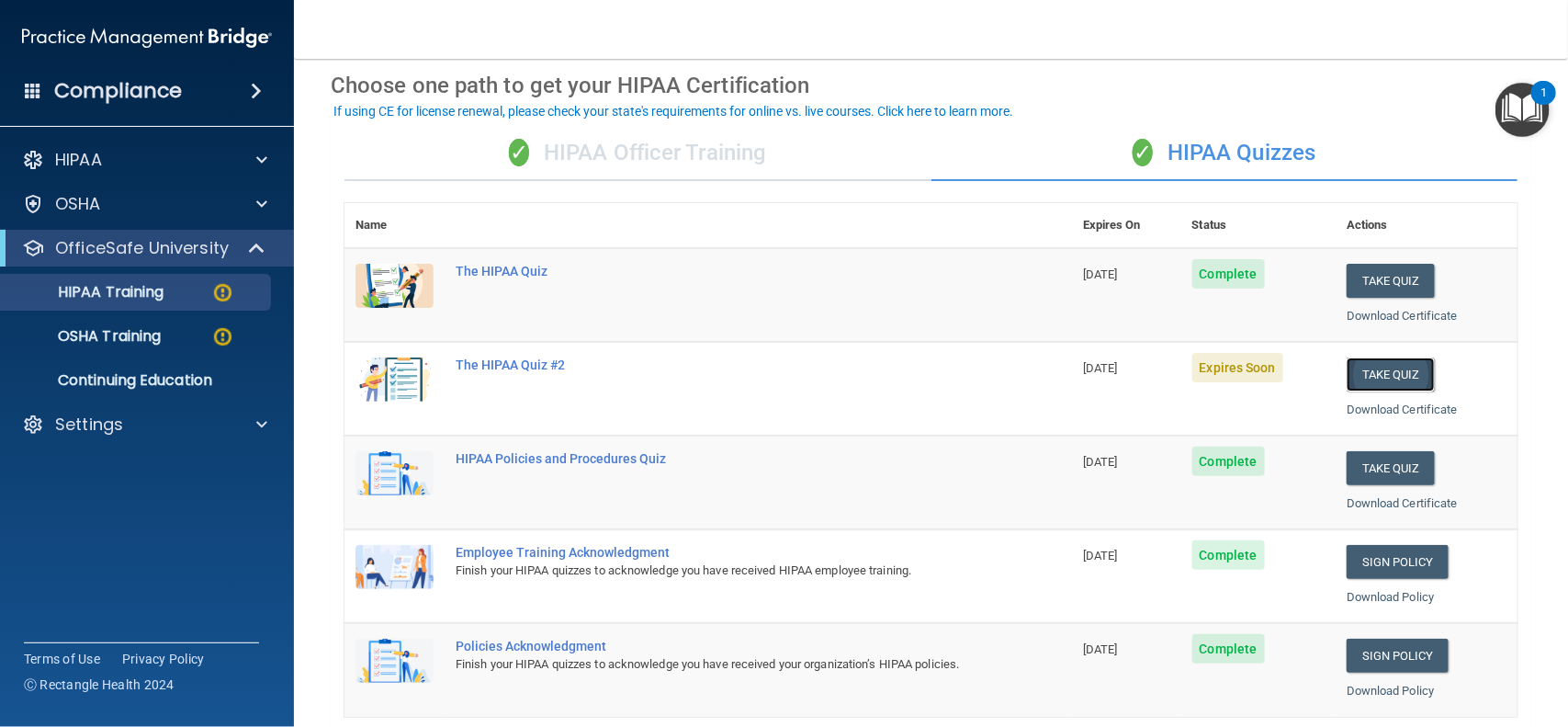
click at [1375, 377] on button "Take Quiz" at bounding box center [1391, 374] width 88 height 34
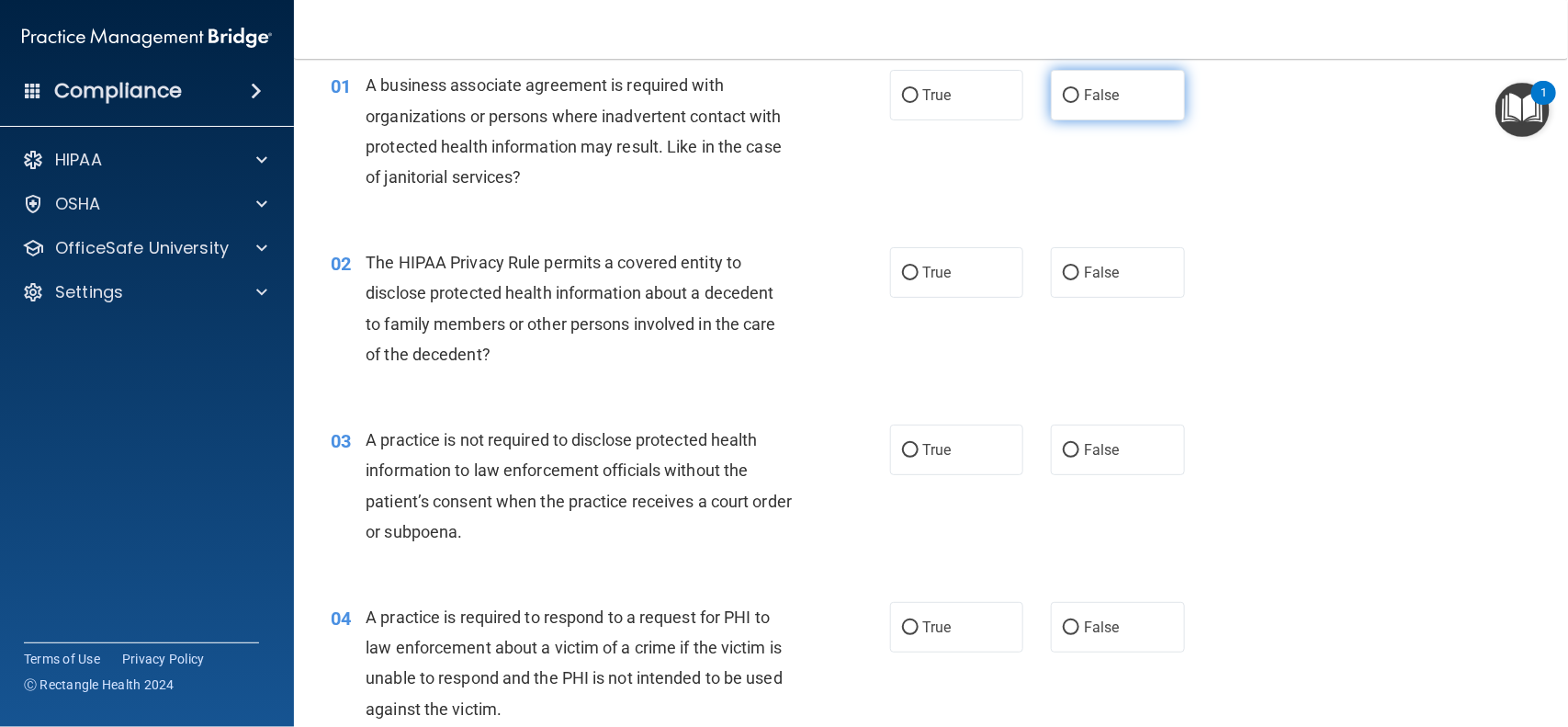
click at [1063, 97] on input "False" at bounding box center [1071, 96] width 17 height 14
radio input "true"
click at [1063, 278] on input "False" at bounding box center [1071, 273] width 17 height 14
radio input "true"
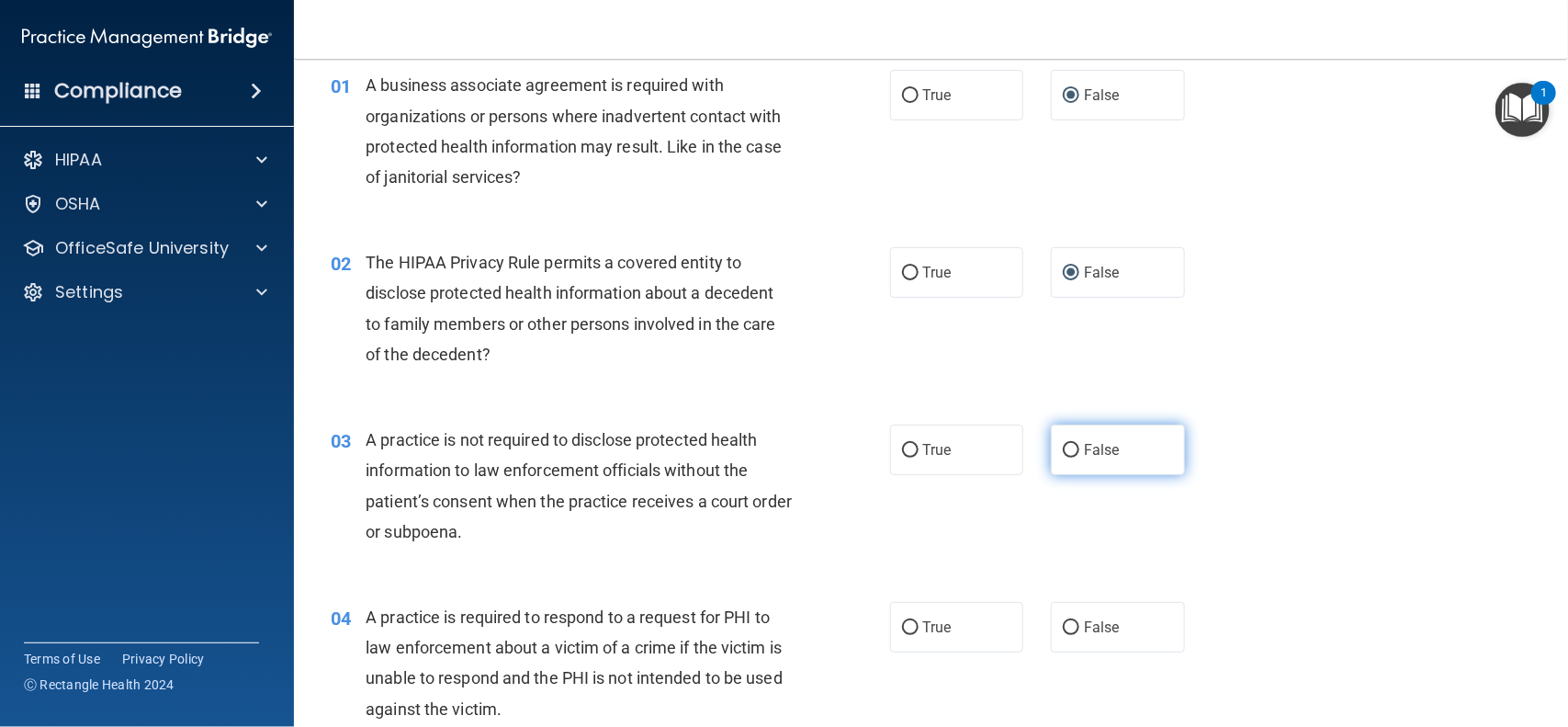
click at [1063, 448] on input "False" at bounding box center [1071, 450] width 17 height 14
radio input "true"
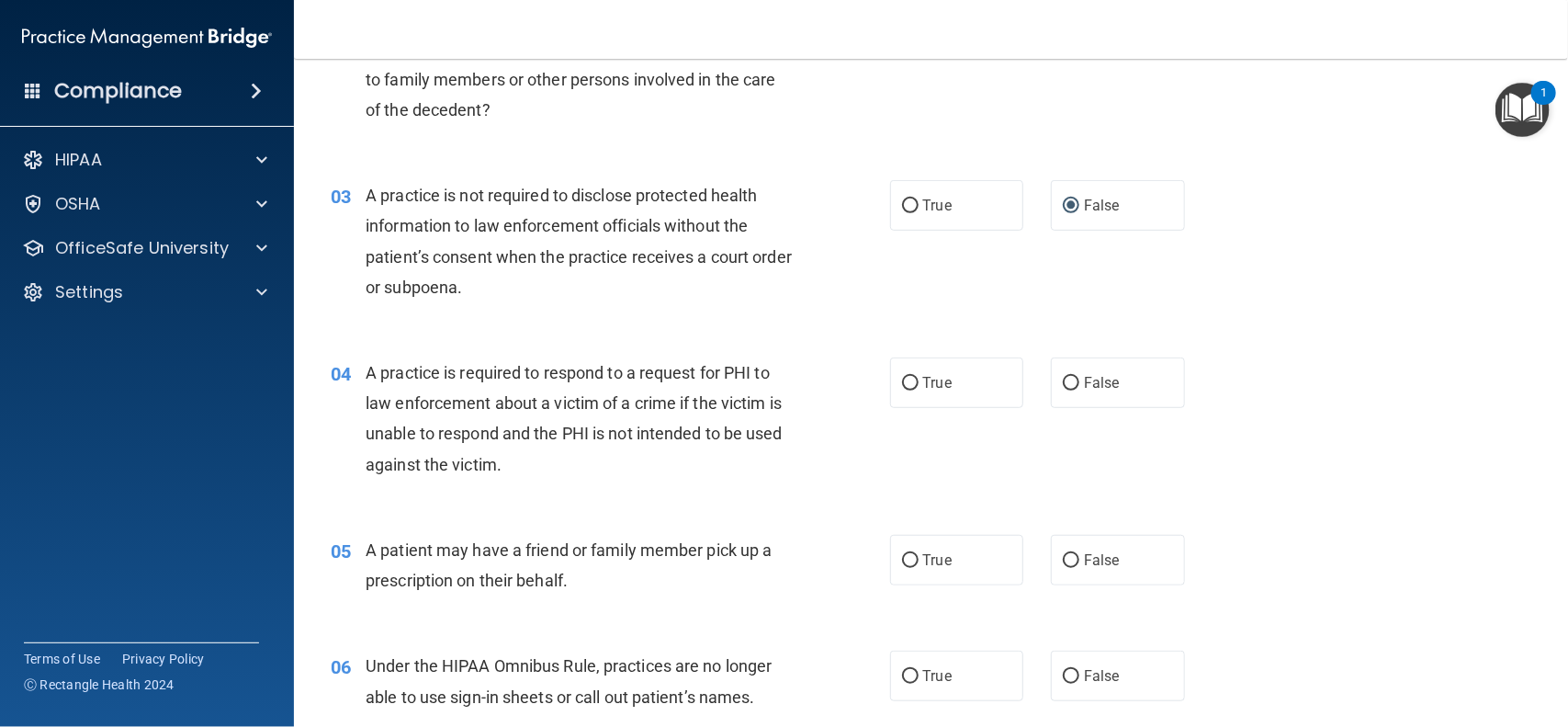
scroll to position [443, 0]
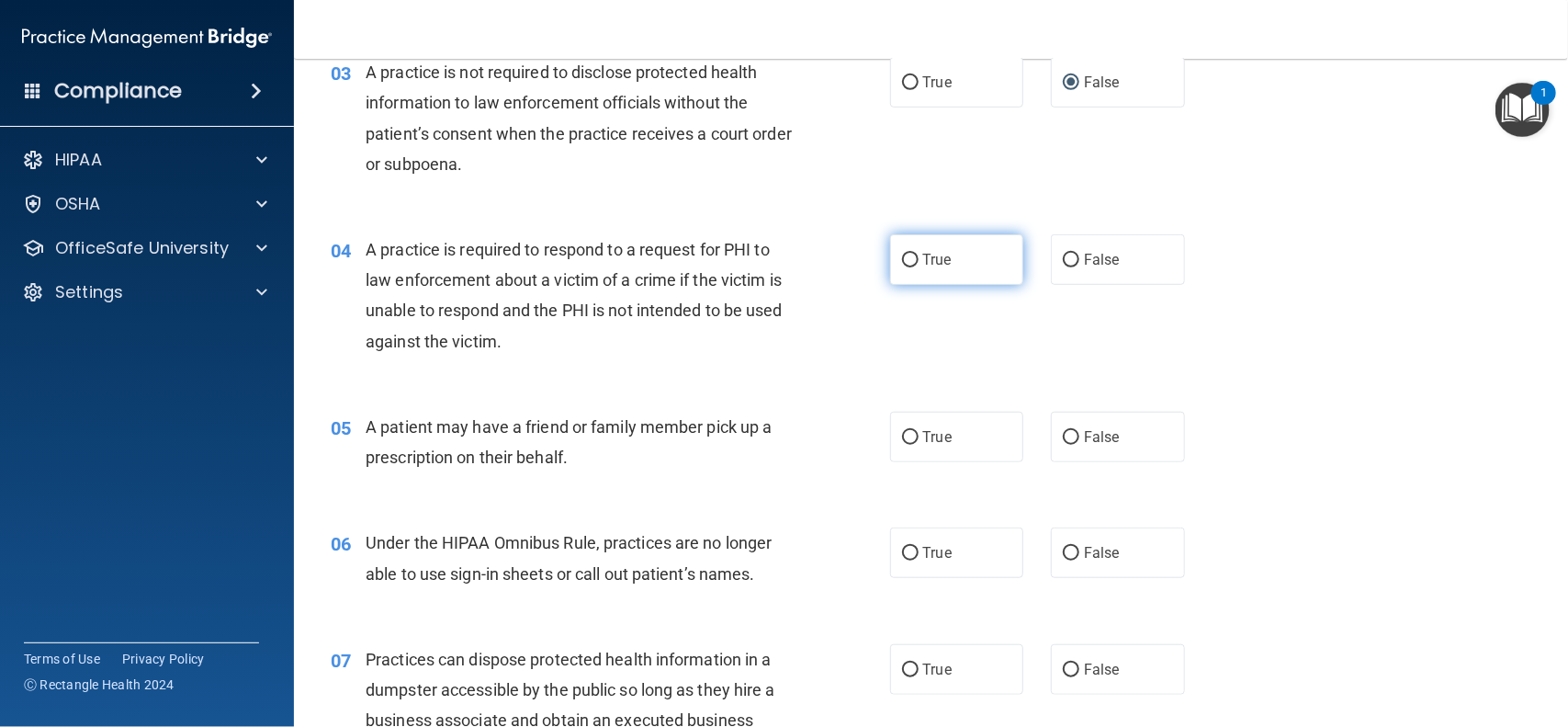
click at [902, 254] on input "True" at bounding box center [910, 260] width 17 height 14
radio input "true"
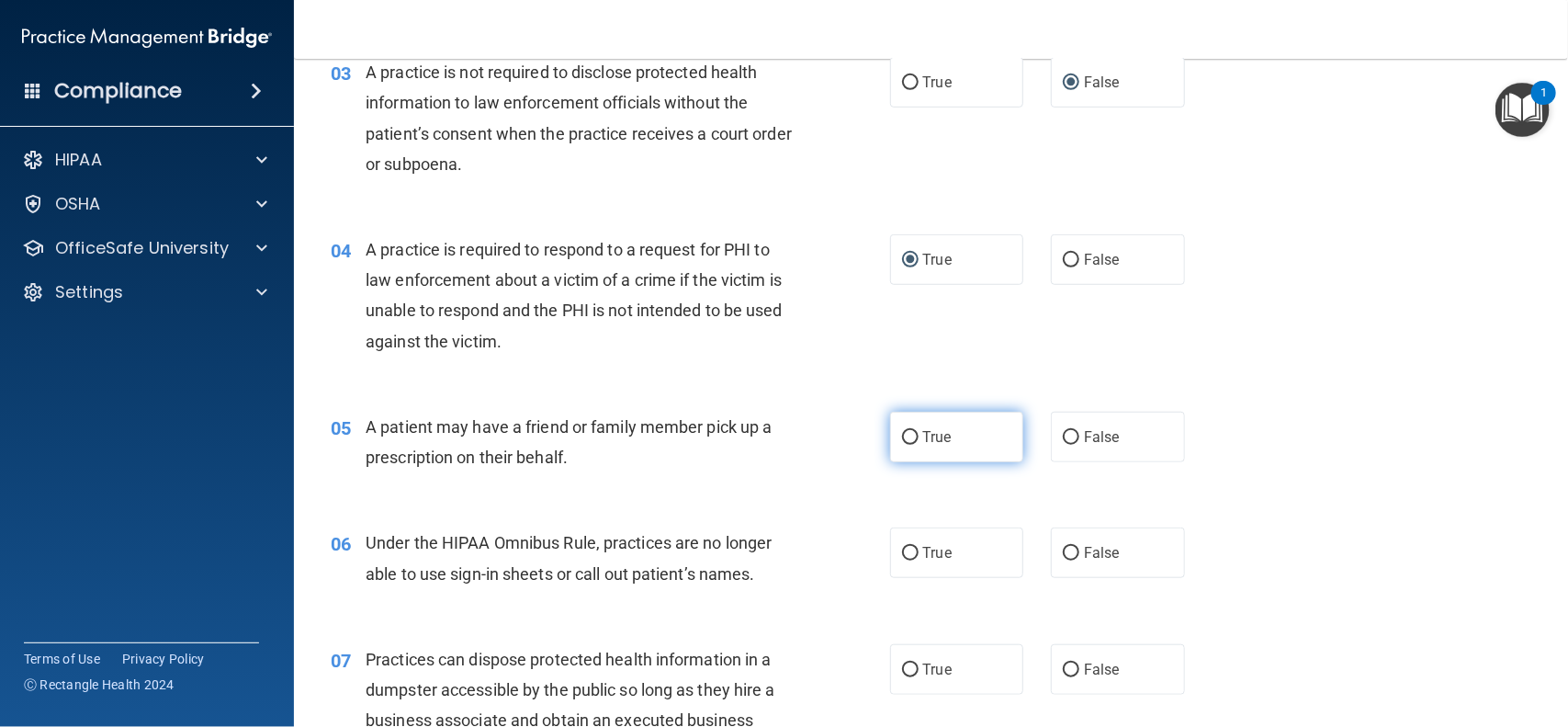
click at [894, 450] on label "True" at bounding box center [957, 437] width 134 height 51
click at [902, 445] on input "True" at bounding box center [910, 437] width 17 height 14
radio input "true"
click at [902, 548] on input "True" at bounding box center [910, 553] width 17 height 14
radio input "true"
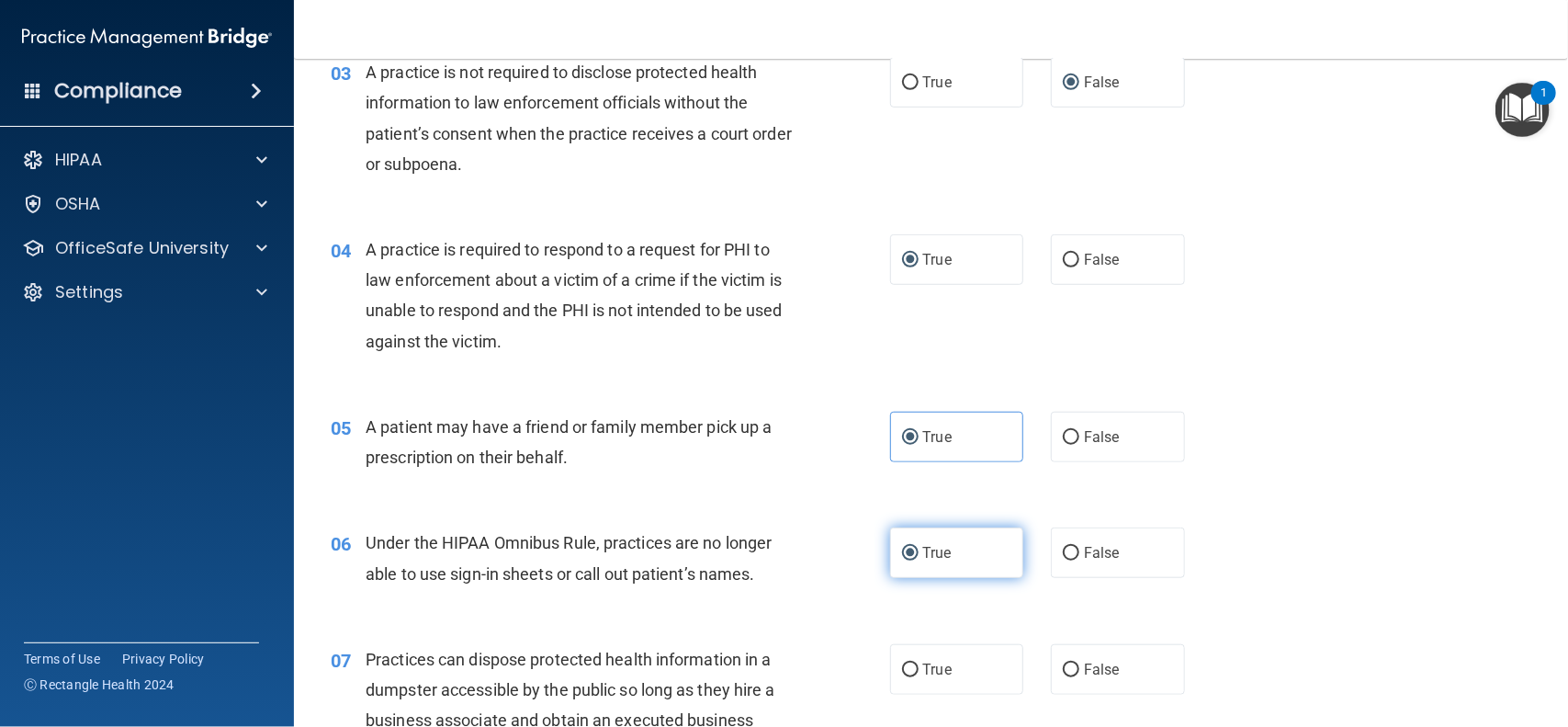
click at [902, 551] on input "True" at bounding box center [910, 553] width 17 height 14
click at [1063, 558] on input "False" at bounding box center [1071, 553] width 17 height 14
radio input "true"
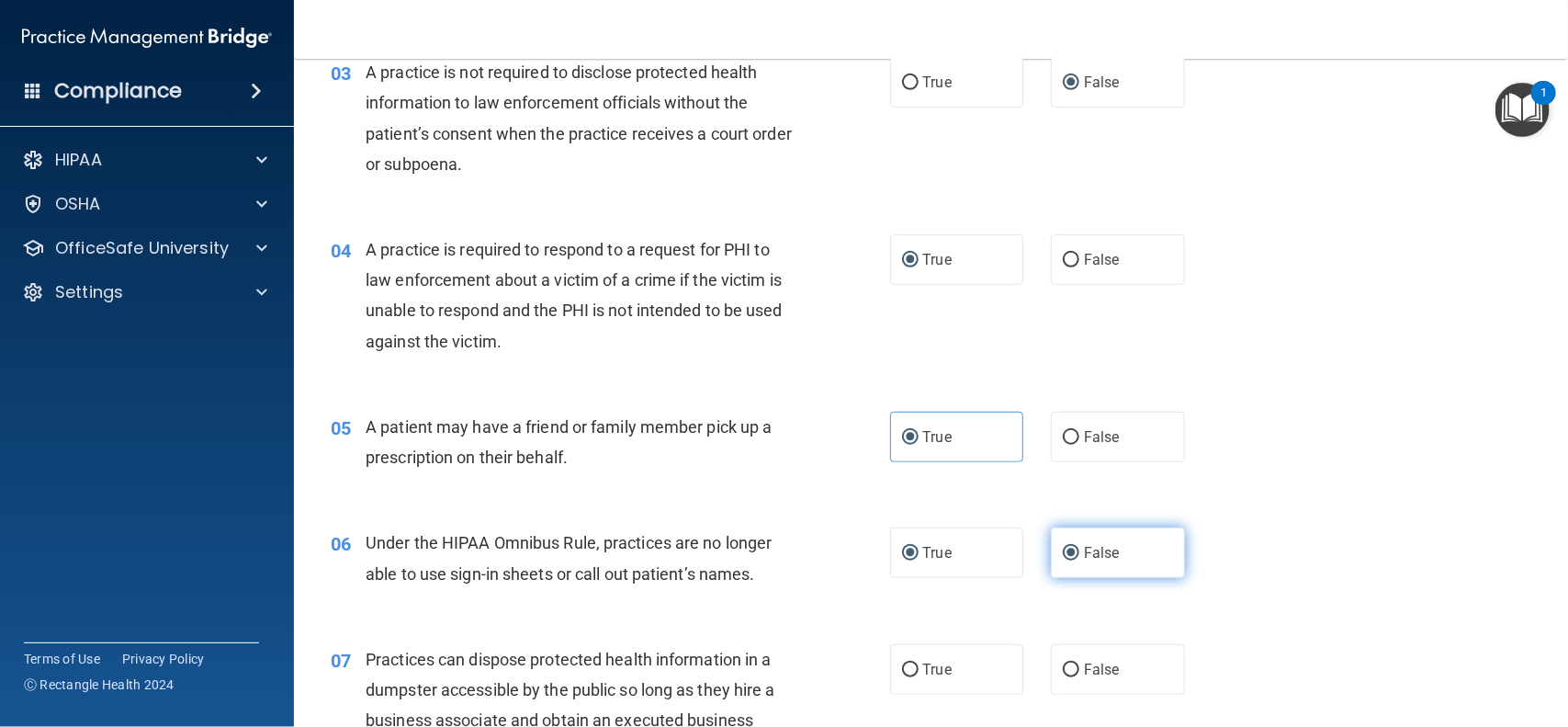
radio input "false"
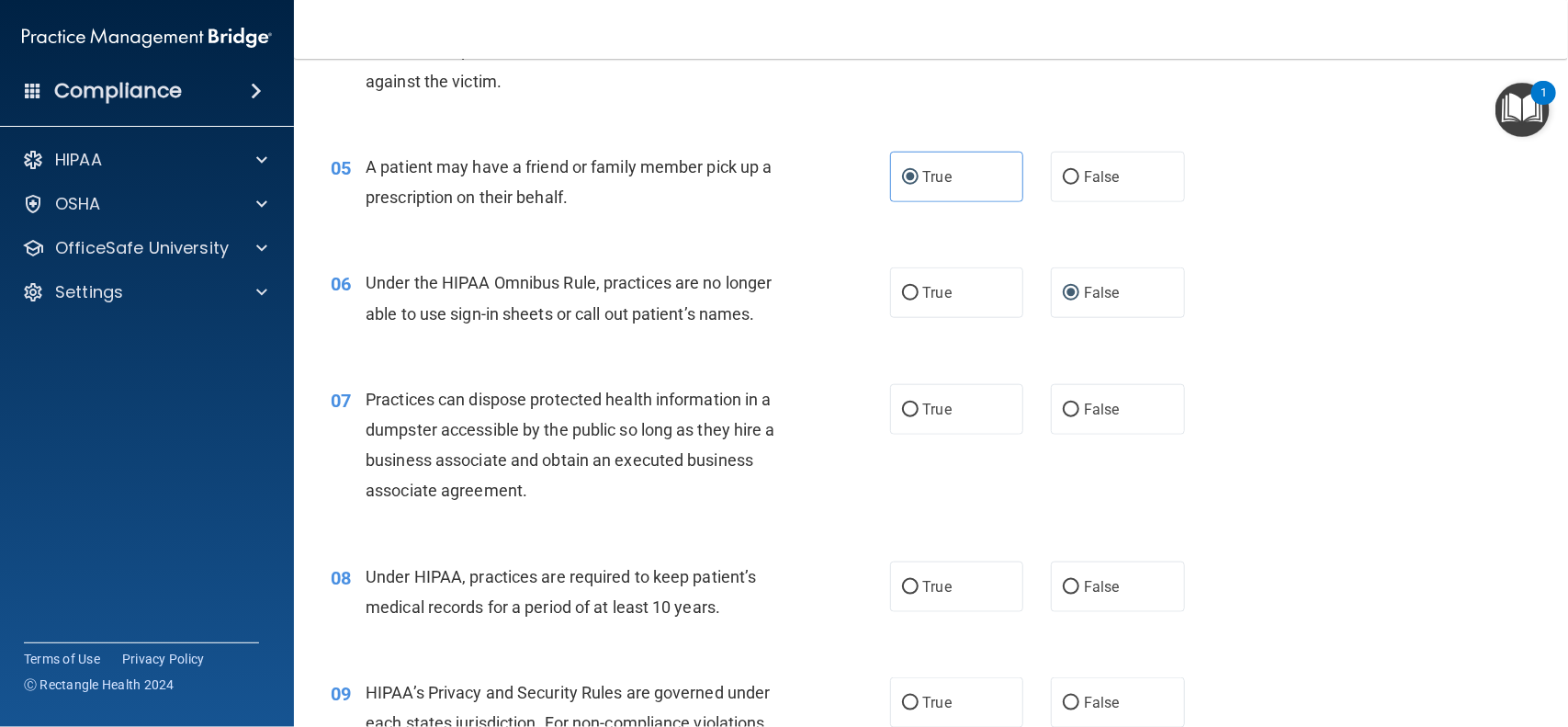
scroll to position [749, 0]
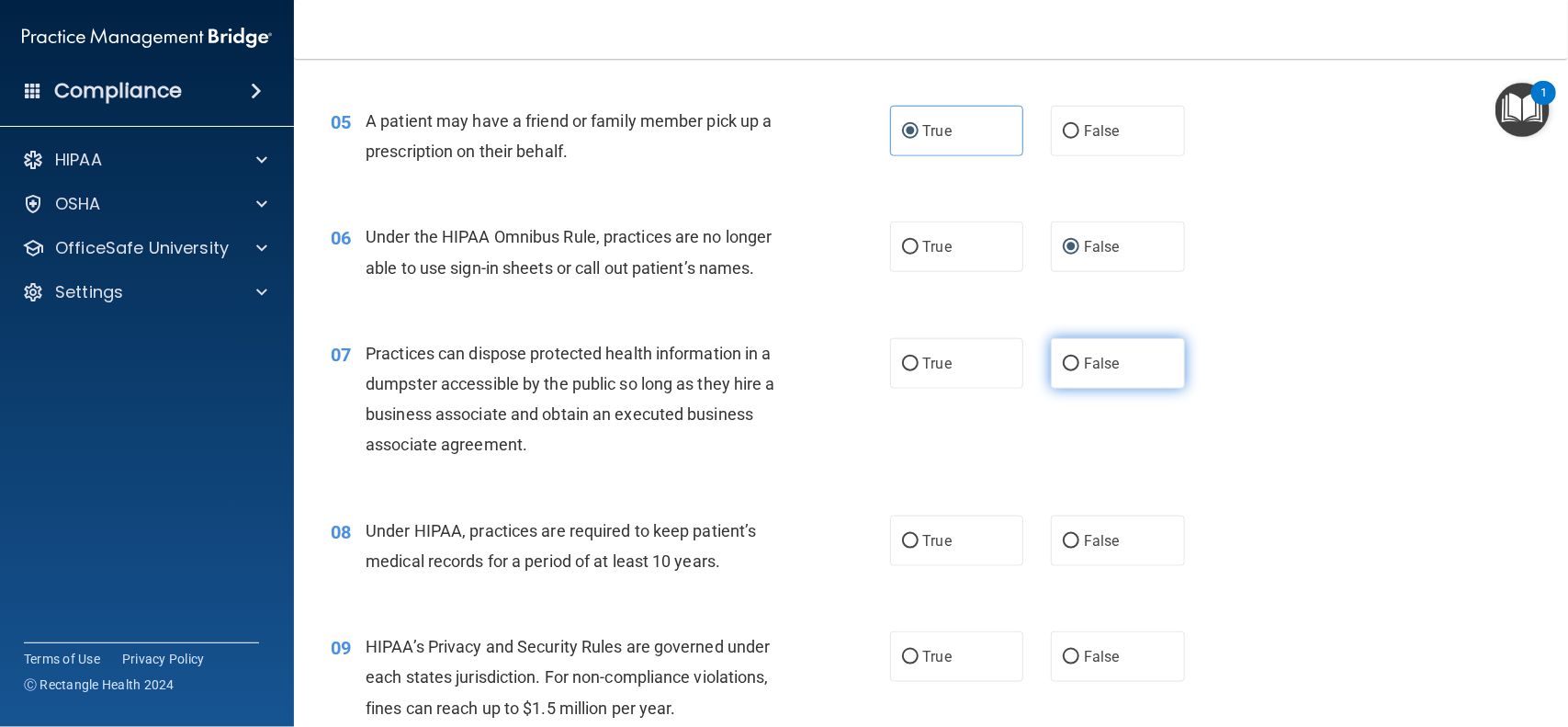
click at [1063, 359] on input "False" at bounding box center [1071, 364] width 17 height 14
radio input "true"
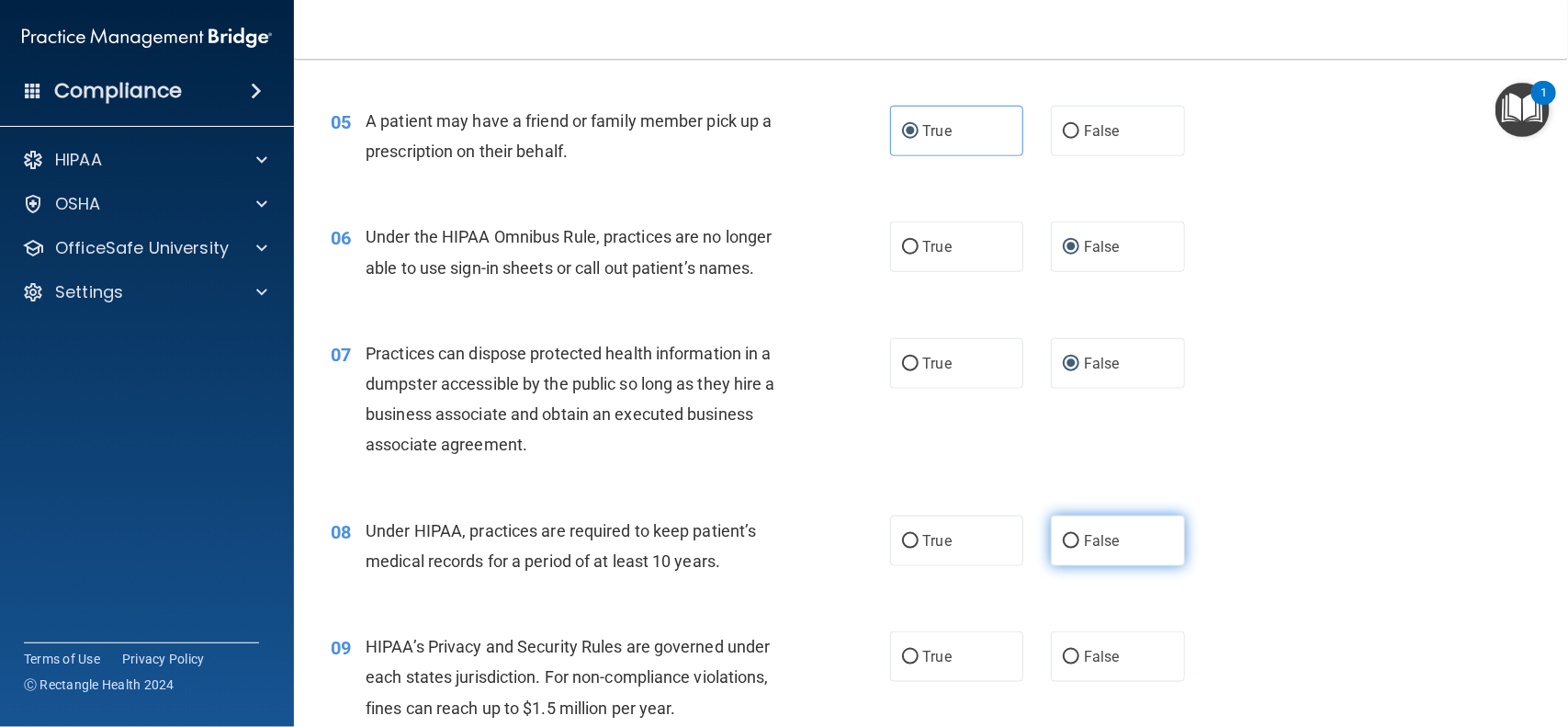
click at [1064, 544] on input "False" at bounding box center [1071, 541] width 17 height 14
radio input "true"
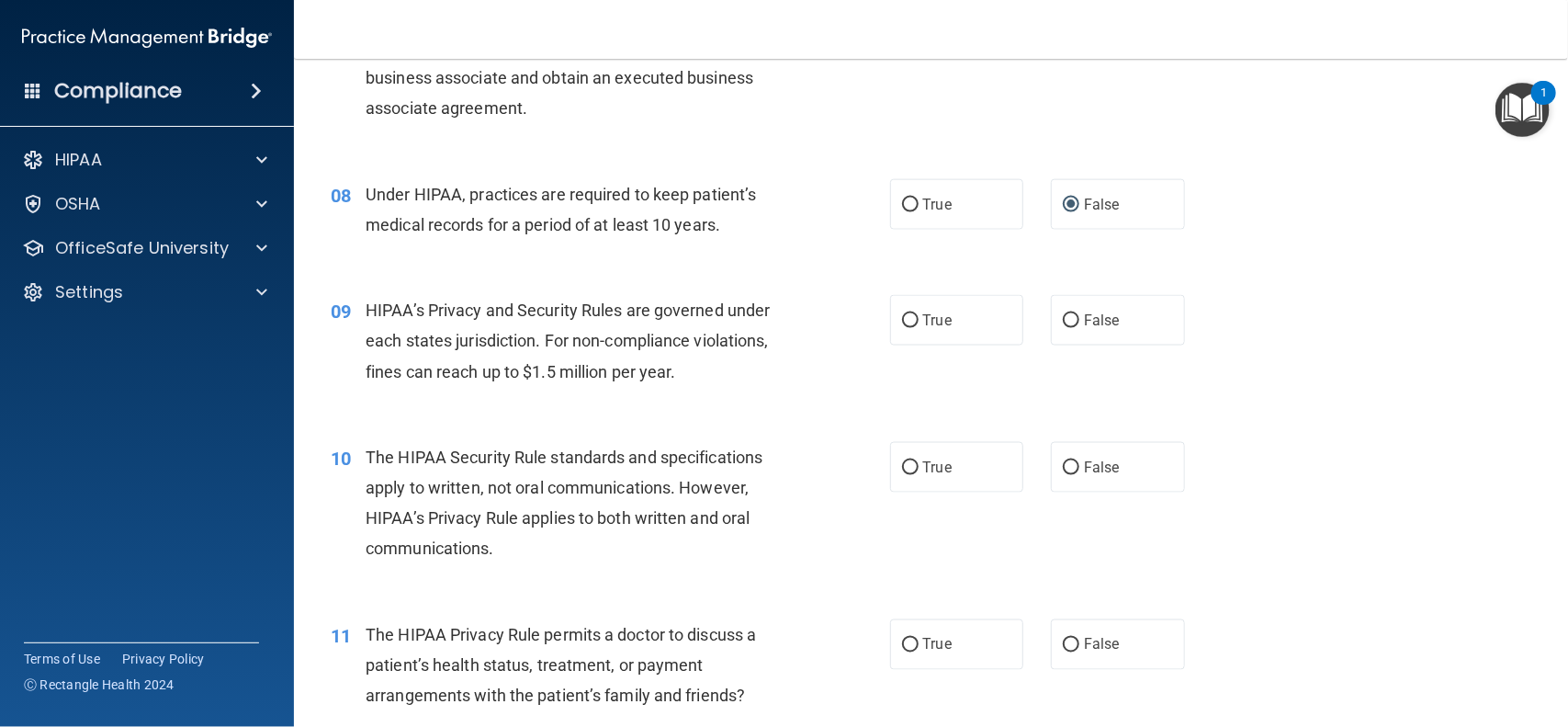
scroll to position [1101, 0]
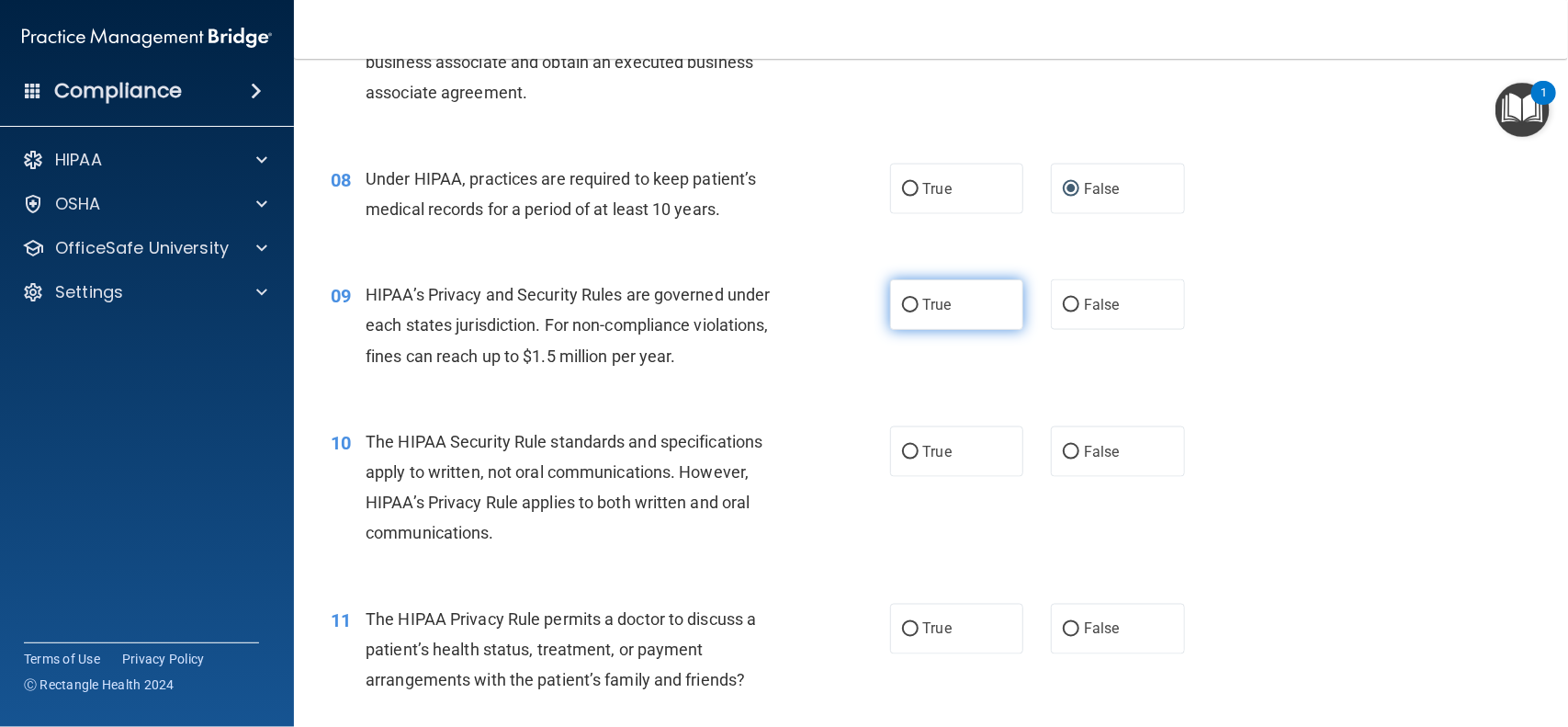
click at [903, 306] on input "True" at bounding box center [910, 305] width 17 height 14
radio input "true"
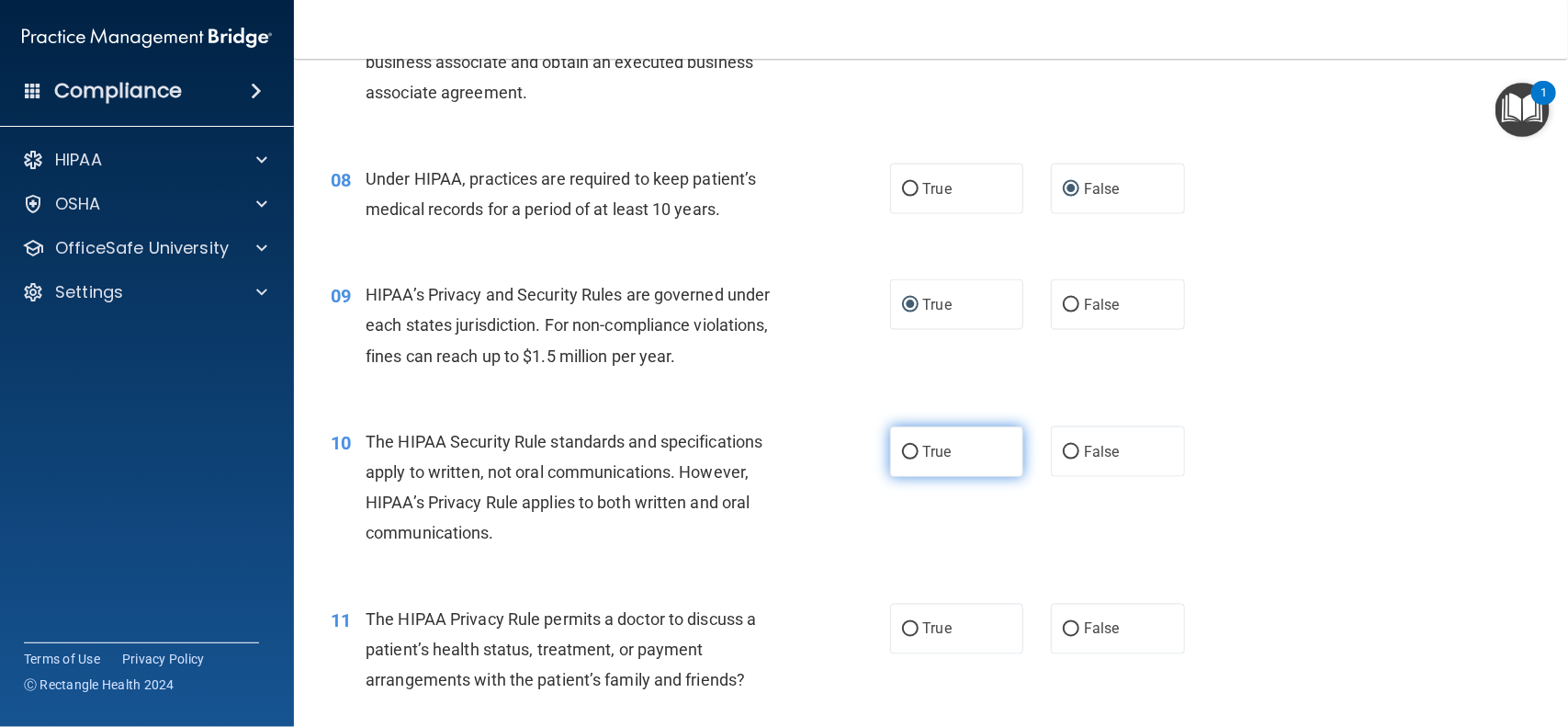
click at [902, 452] on input "True" at bounding box center [910, 452] width 17 height 14
radio input "true"
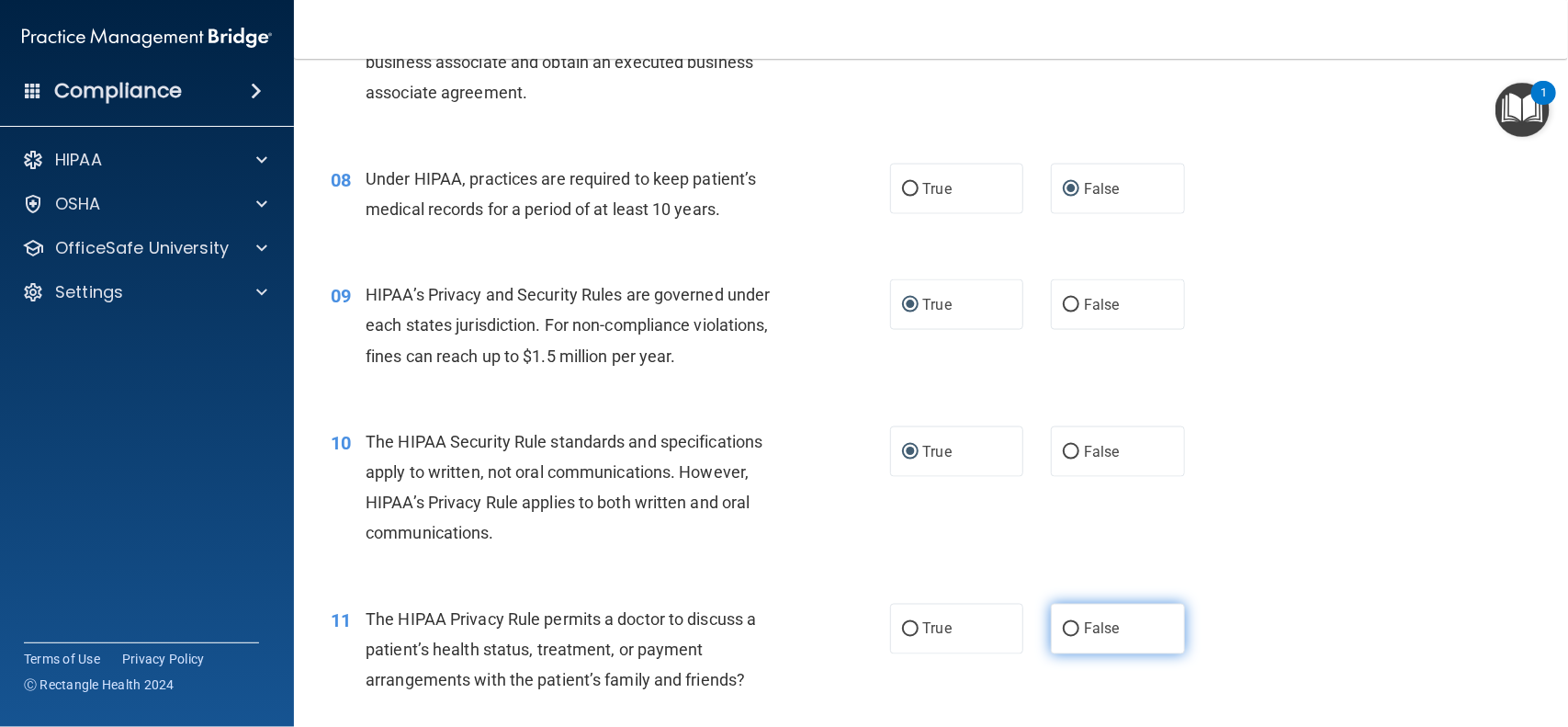
click at [1066, 635] on input "False" at bounding box center [1071, 630] width 17 height 14
radio input "true"
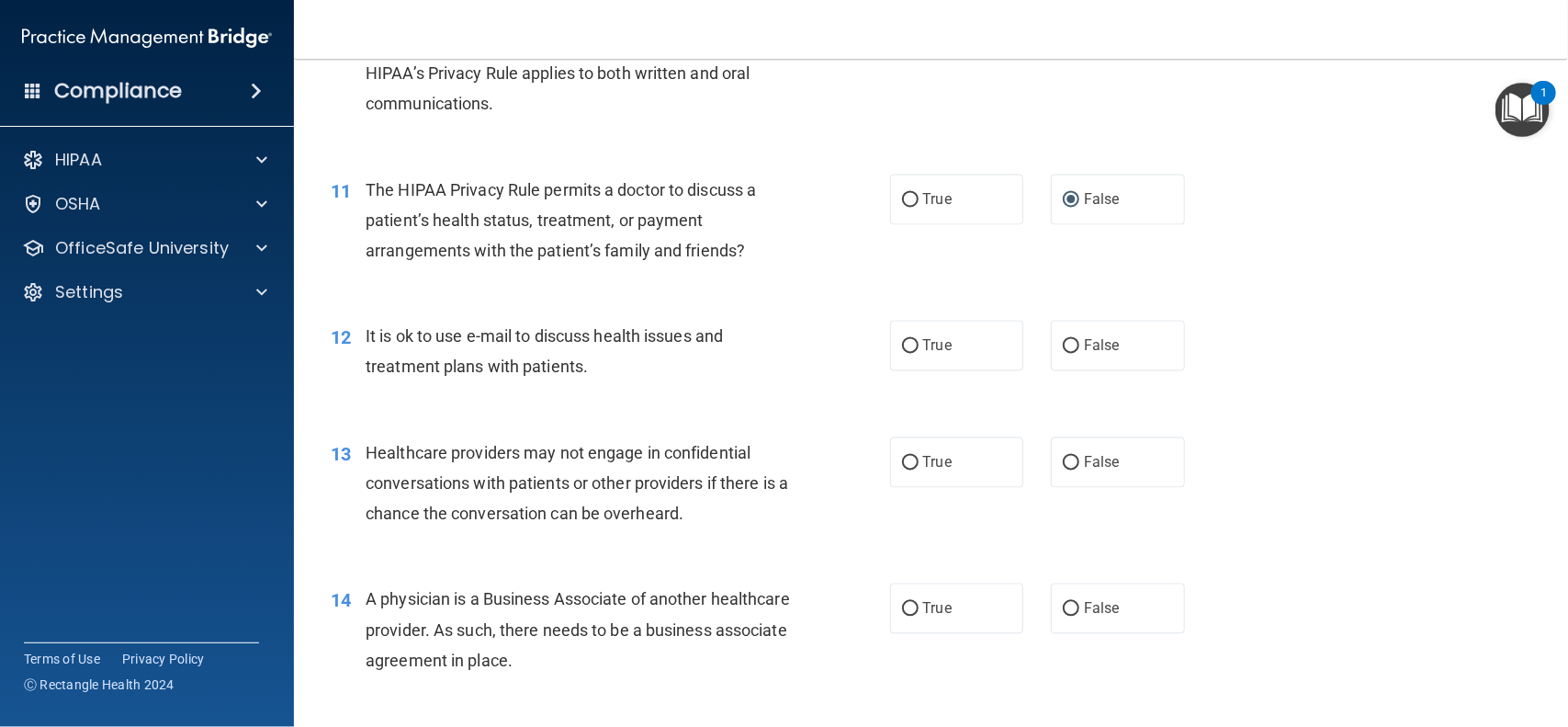
scroll to position [1560, 0]
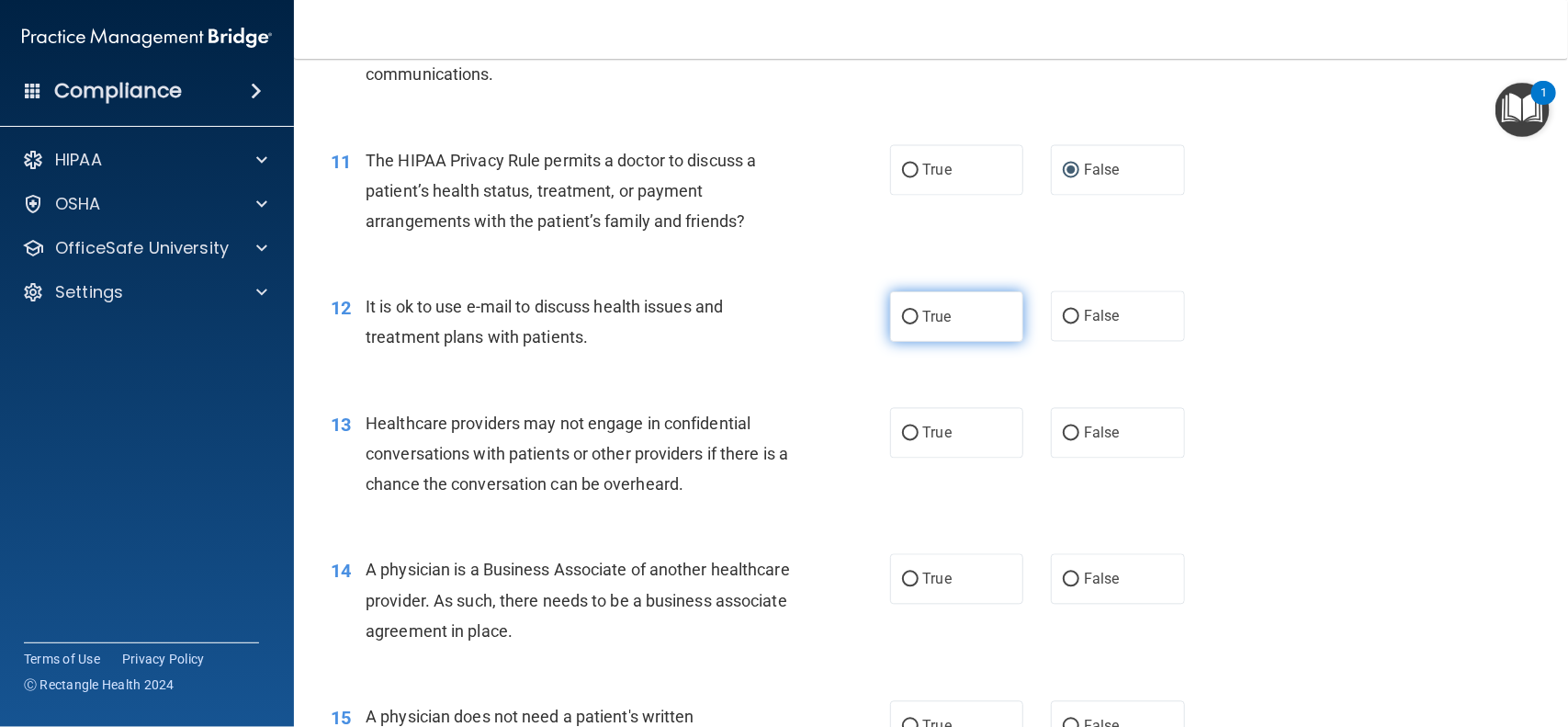
click at [902, 314] on input "True" at bounding box center [910, 317] width 17 height 14
radio input "true"
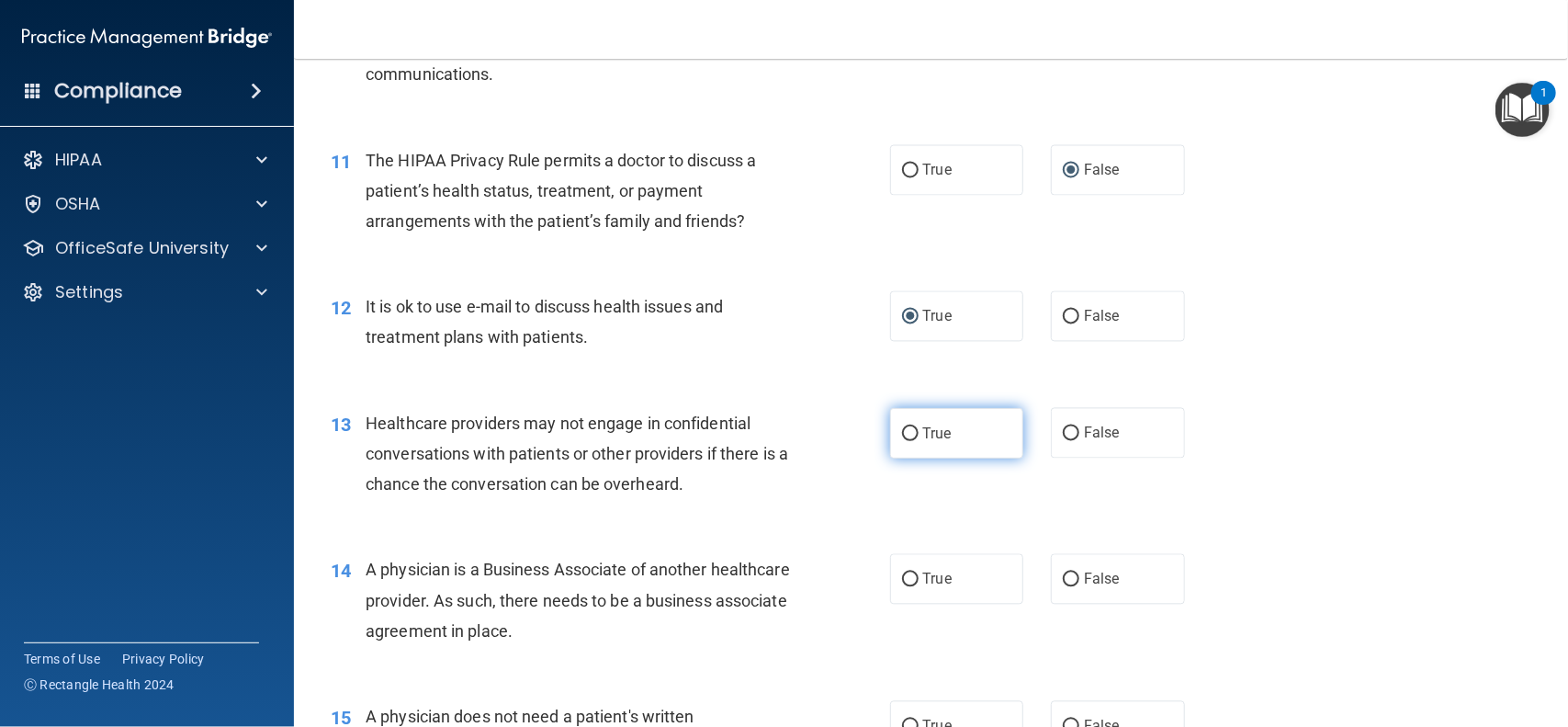
click at [902, 441] on input "True" at bounding box center [910, 434] width 17 height 14
radio input "true"
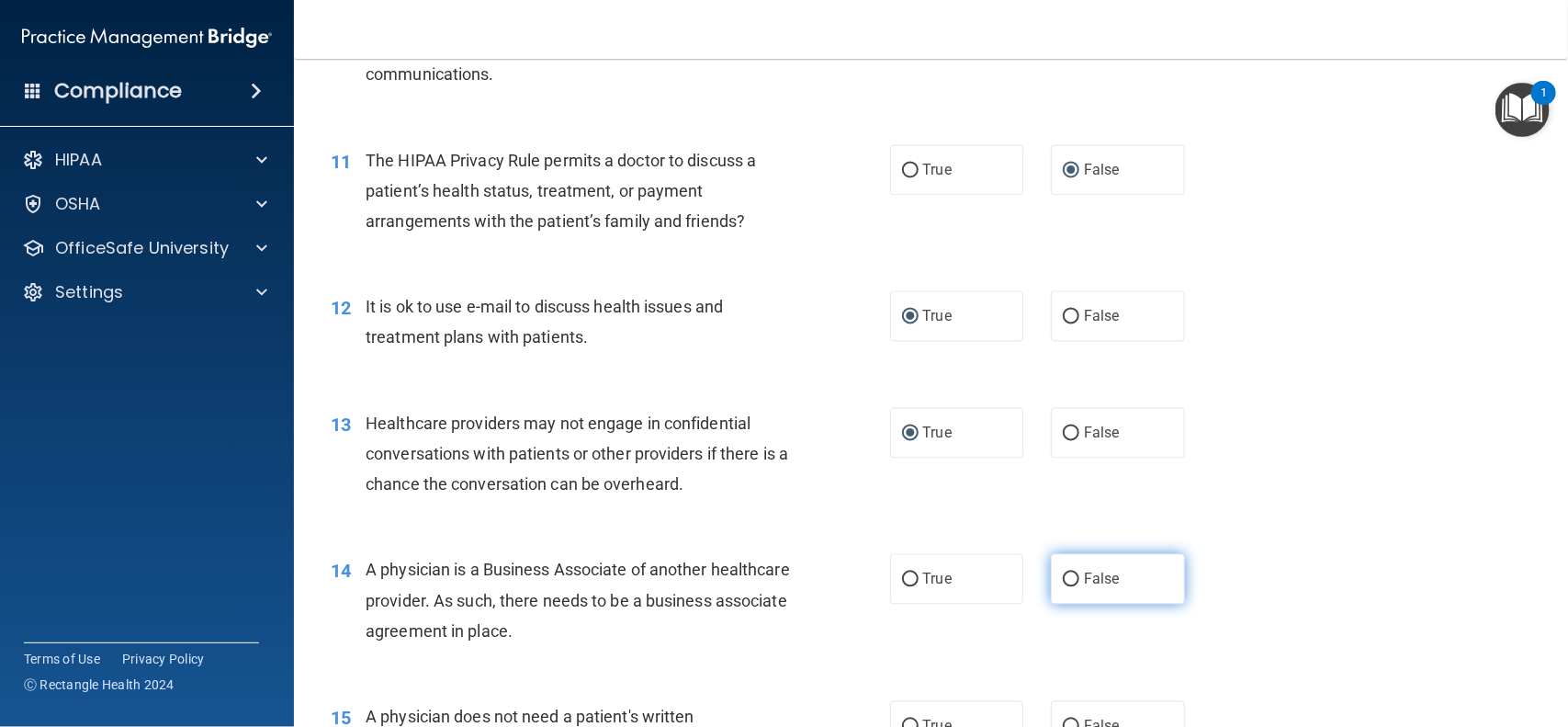
click at [1063, 585] on input "False" at bounding box center [1071, 580] width 17 height 14
radio input "true"
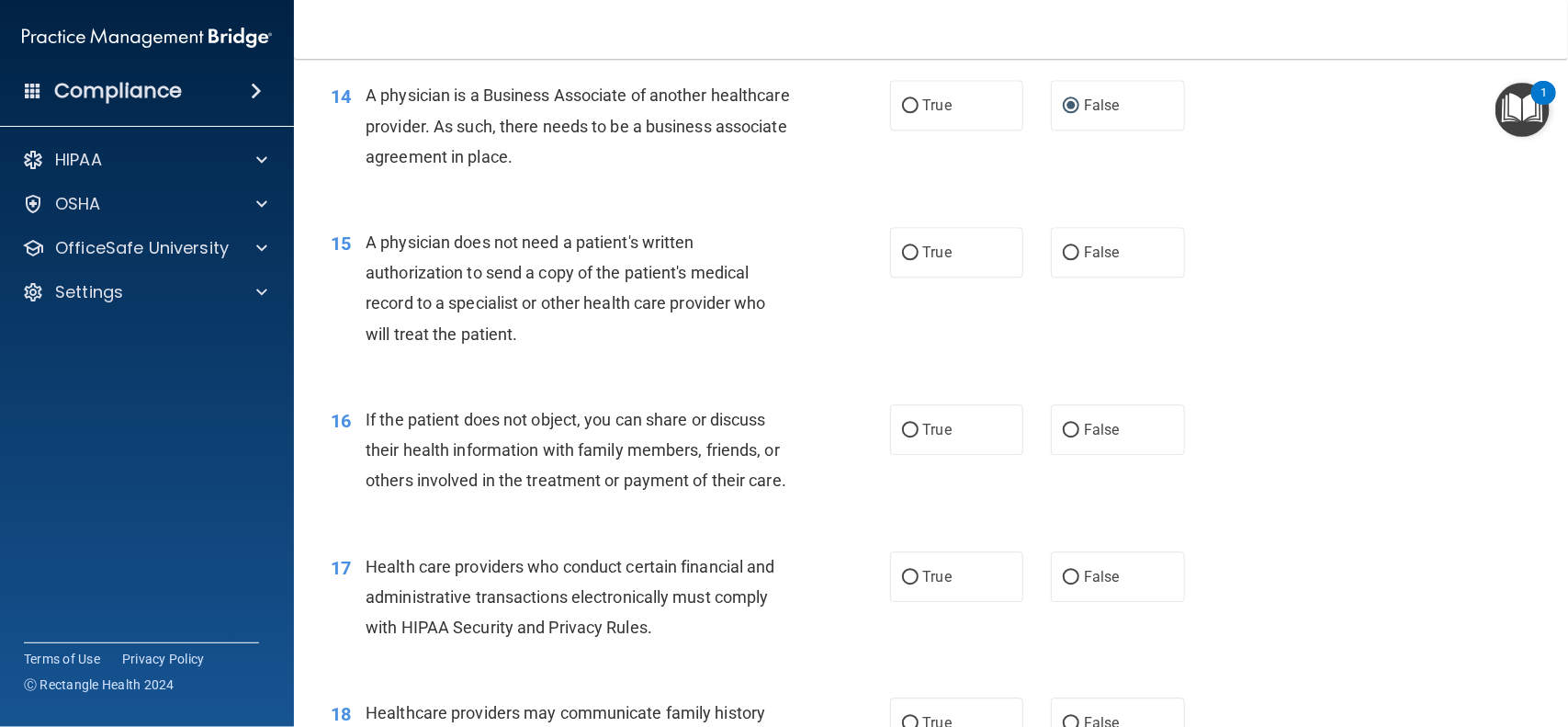
scroll to position [2064, 0]
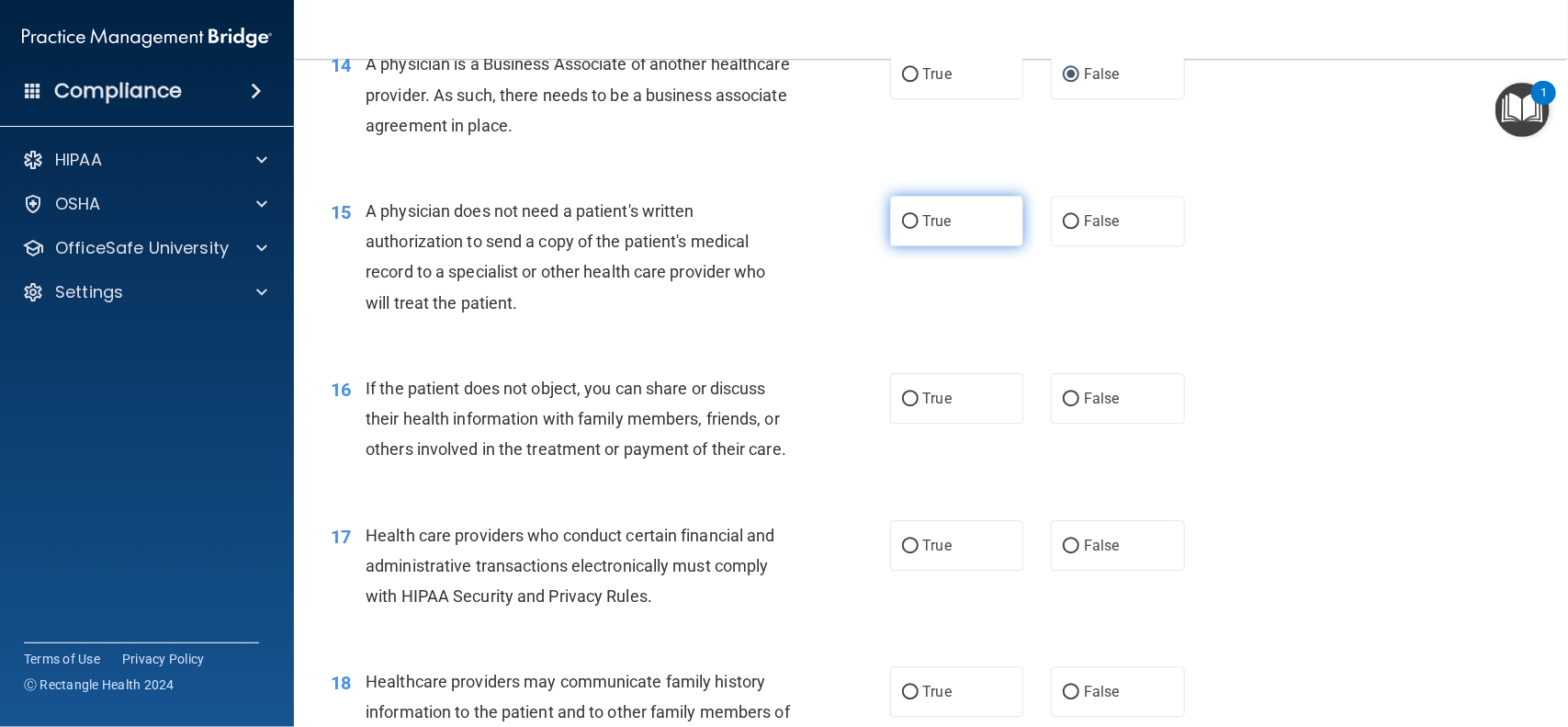
click at [902, 217] on input "True" at bounding box center [910, 222] width 17 height 14
radio input "true"
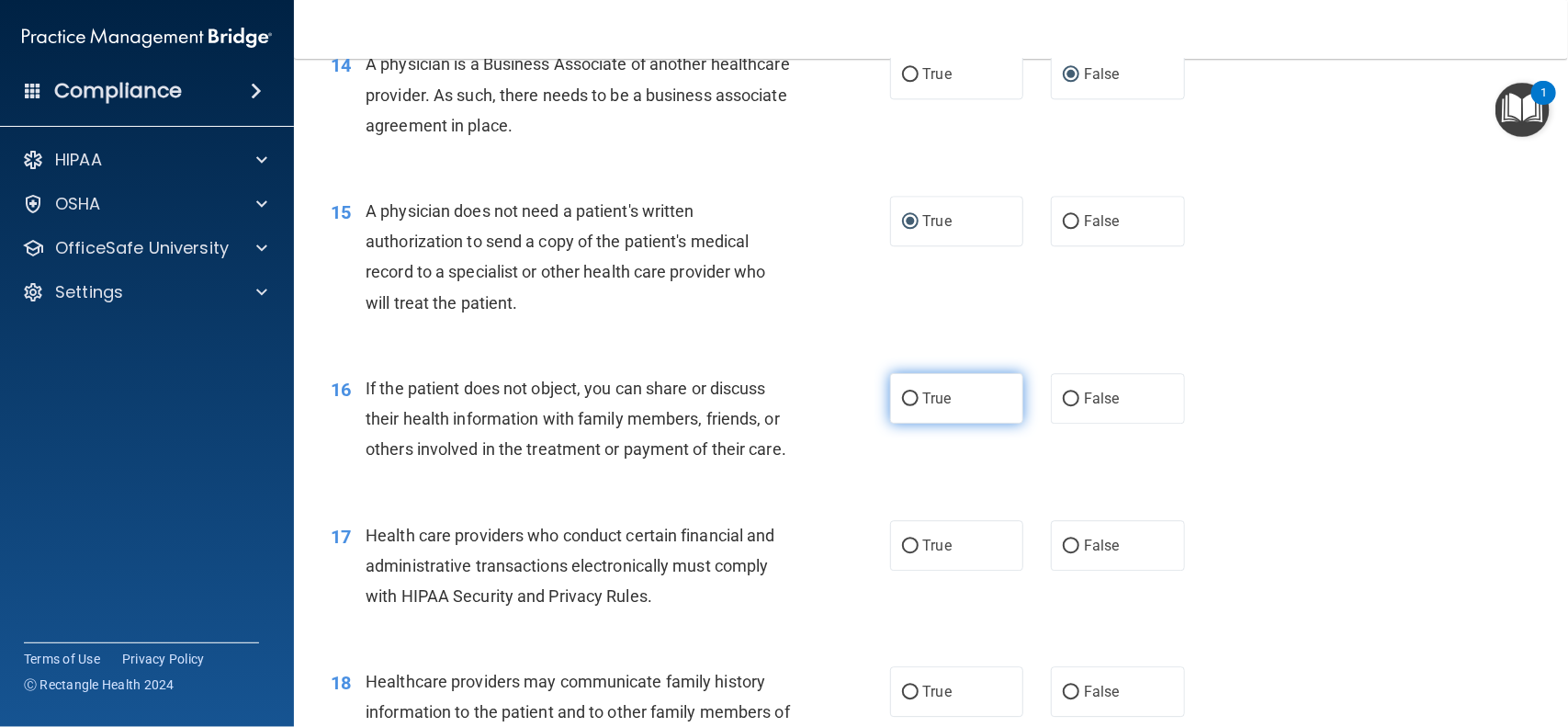
click at [907, 411] on label "True" at bounding box center [957, 398] width 134 height 51
click at [907, 406] on input "True" at bounding box center [910, 399] width 17 height 14
radio input "true"
click at [902, 553] on input "True" at bounding box center [910, 546] width 17 height 14
radio input "true"
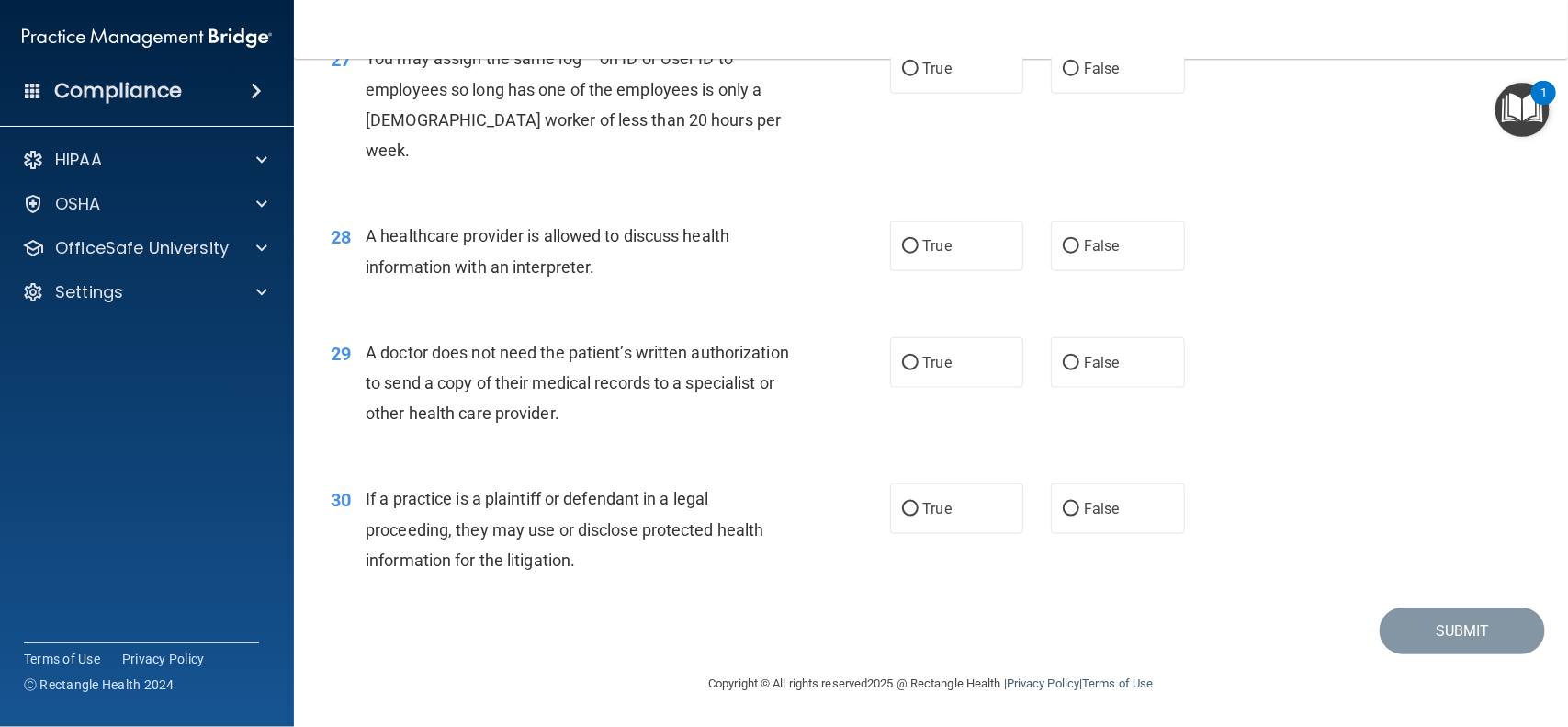
scroll to position [3919, 0]
